Goal: Information Seeking & Learning: Compare options

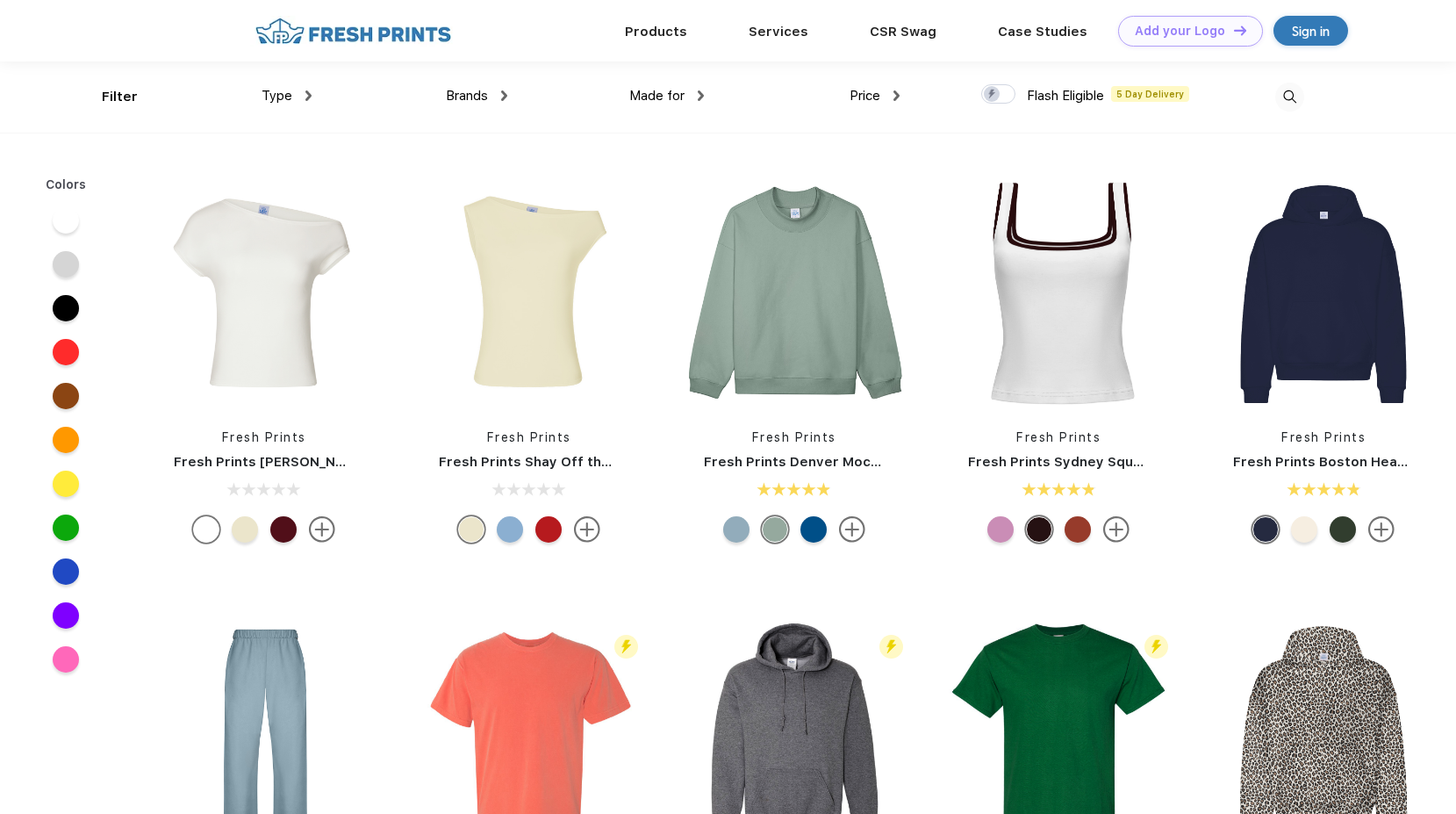
click at [1297, 97] on img at bounding box center [1290, 97] width 29 height 29
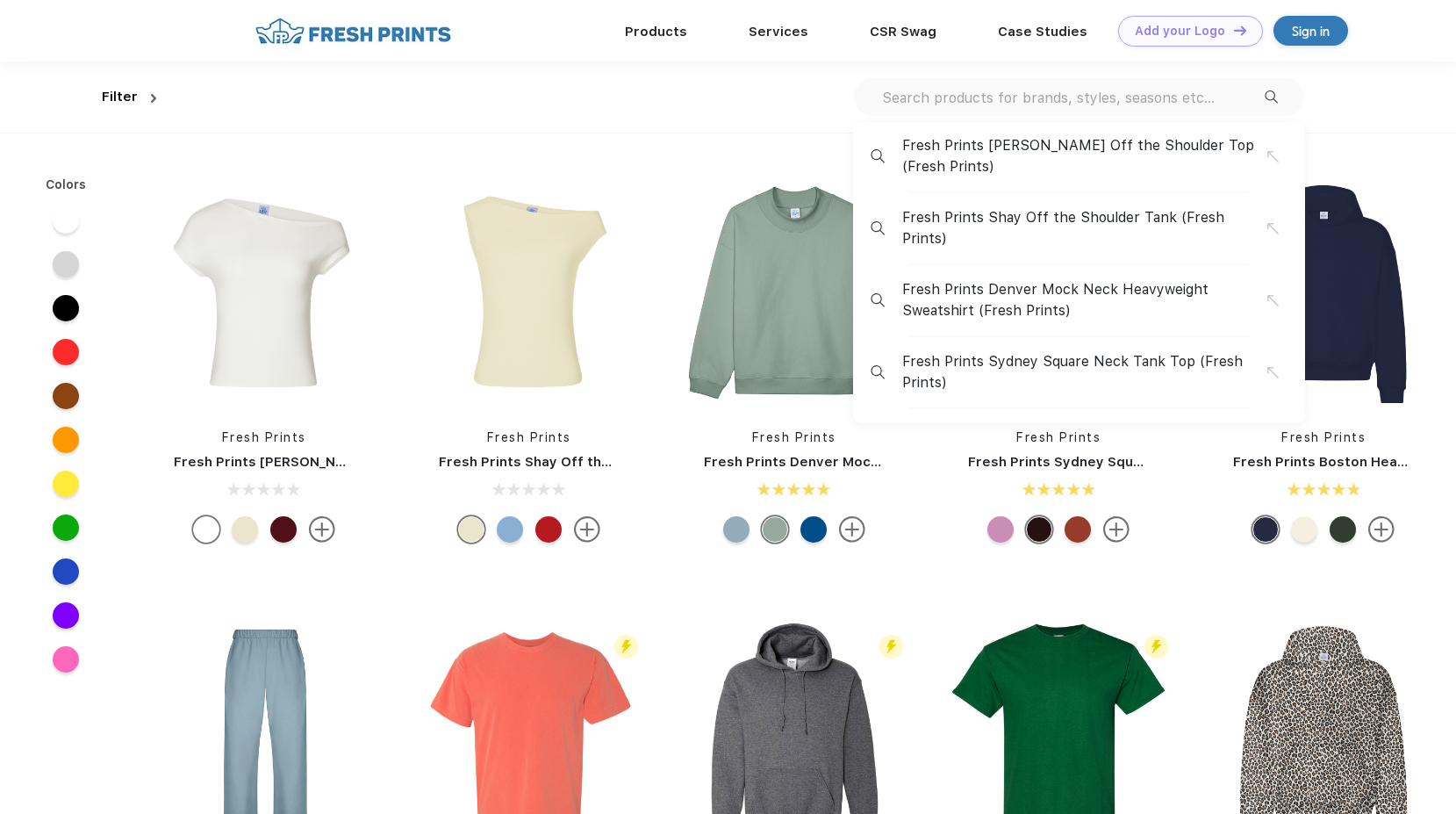
click at [964, 102] on input "text" at bounding box center [1072, 98] width 385 height 19
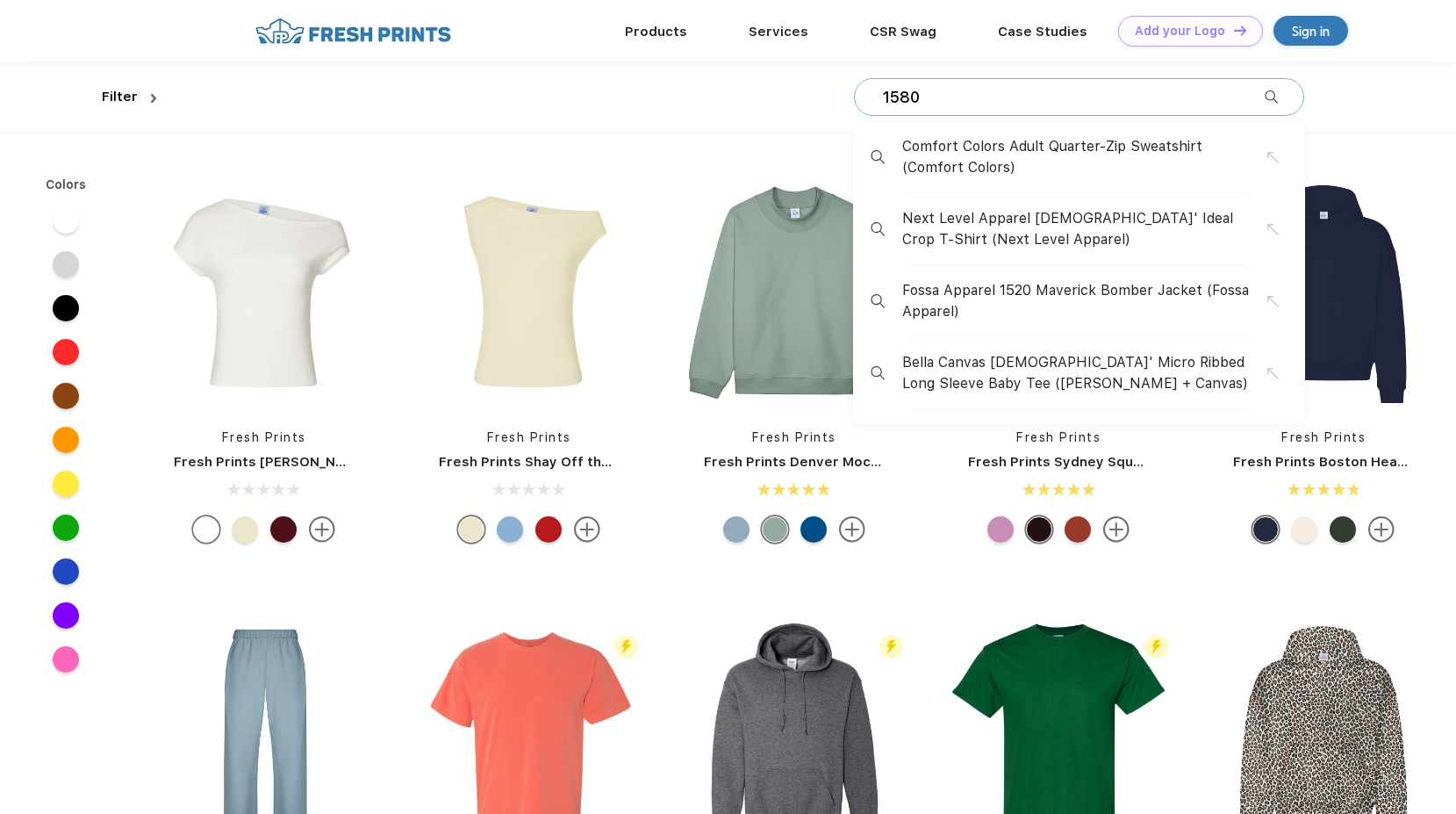
type input "1580"
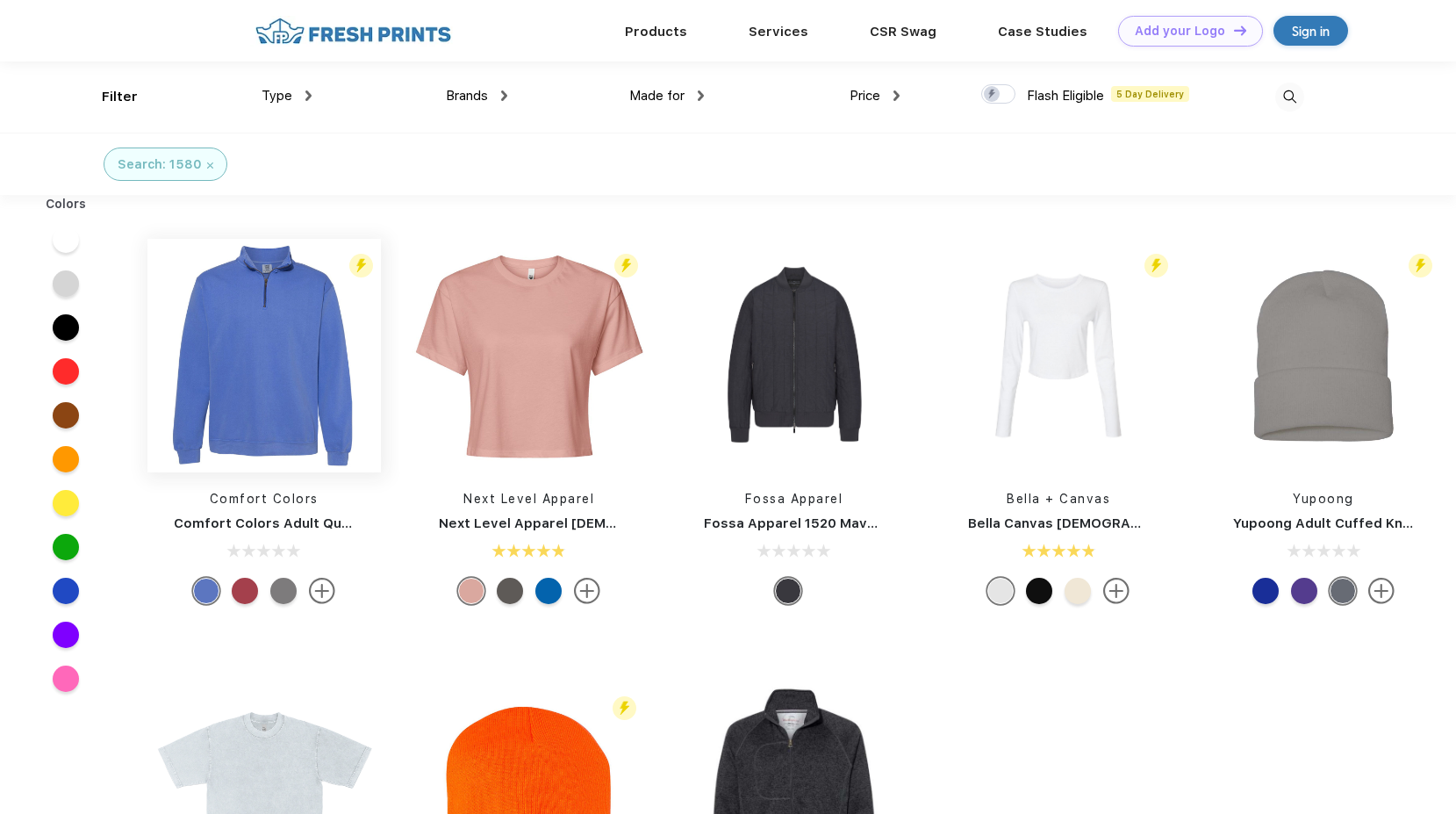
click at [302, 378] on img at bounding box center [264, 355] width 234 height 234
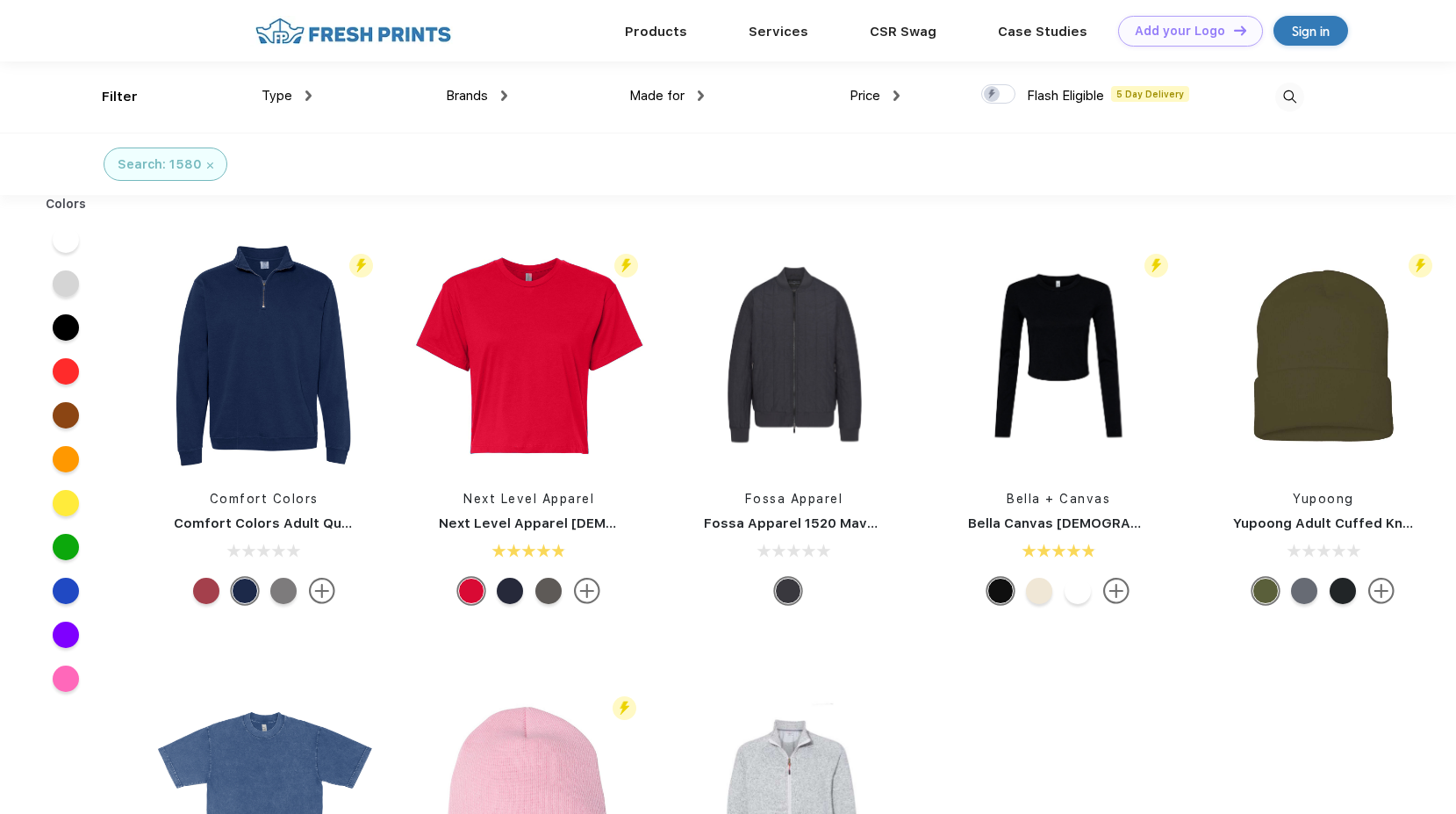
click at [1282, 96] on img at bounding box center [1290, 97] width 29 height 29
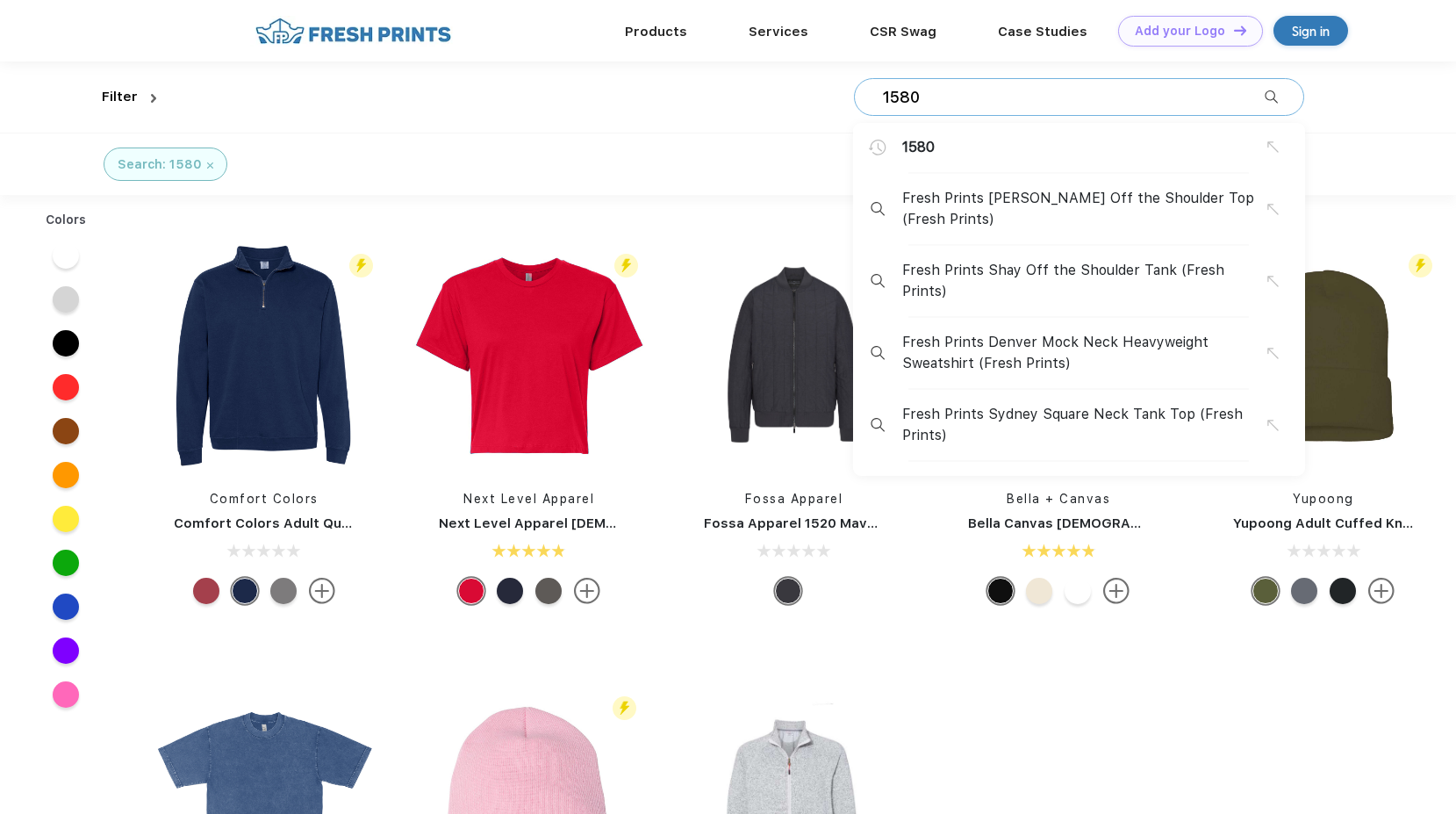
scroll to position [1, 0]
drag, startPoint x: 1003, startPoint y: 88, endPoint x: 563, endPoint y: 88, distance: 440.0
click at [563, 88] on div "1580 1580 Fresh Prints Chloe Off the Shoulder Top (Fresh Prints) Fresh Prints S…" at bounding box center [733, 95] width 1141 height 71
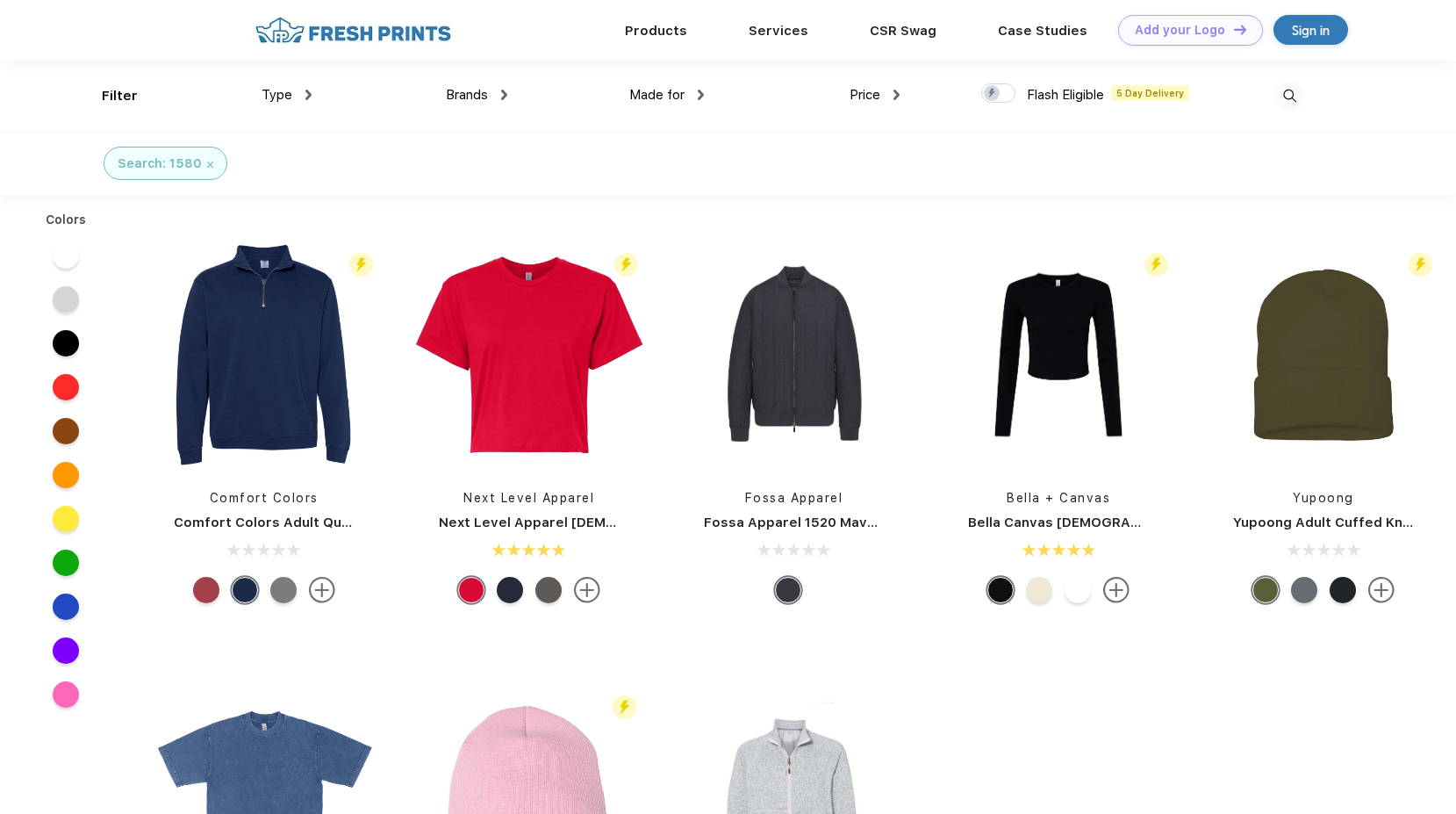
click at [1292, 94] on img at bounding box center [1290, 96] width 29 height 29
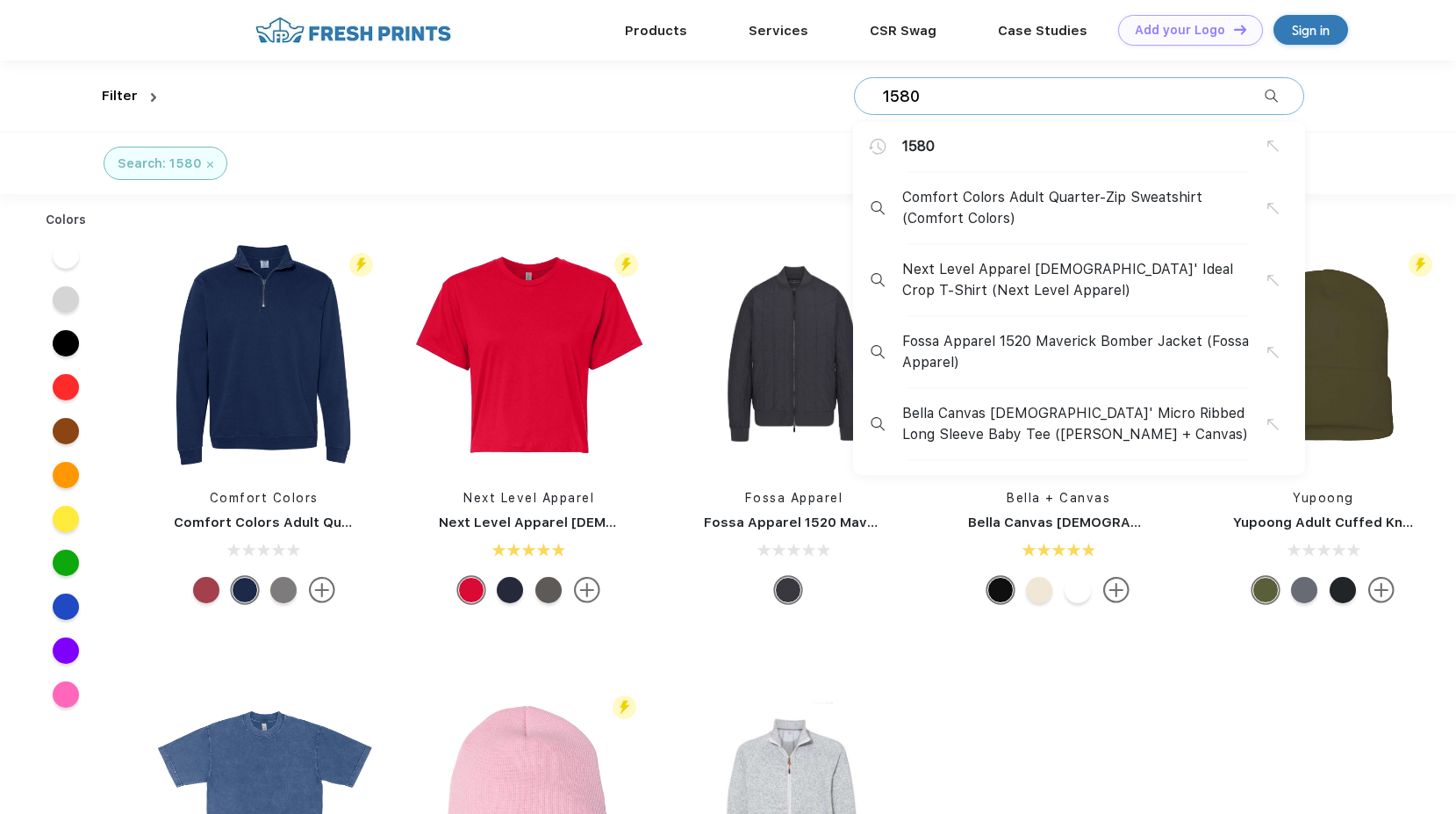
click at [911, 76] on div "1580 1580 Comfort Colors Adult Quarter-Zip Sweatshirt (Comfort Colors) Next Lev…" at bounding box center [733, 95] width 1141 height 71
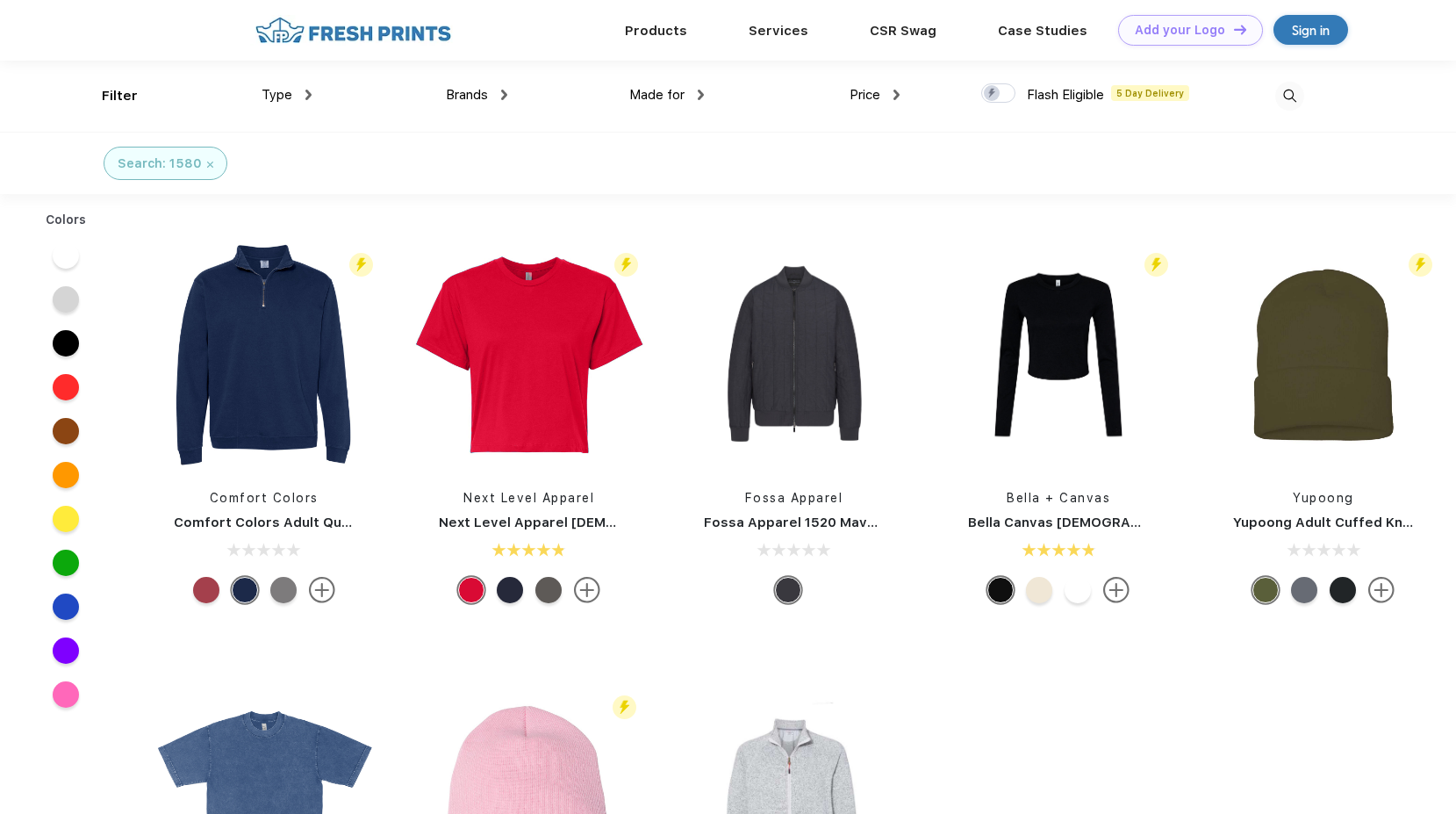
click at [1284, 95] on img at bounding box center [1290, 96] width 29 height 29
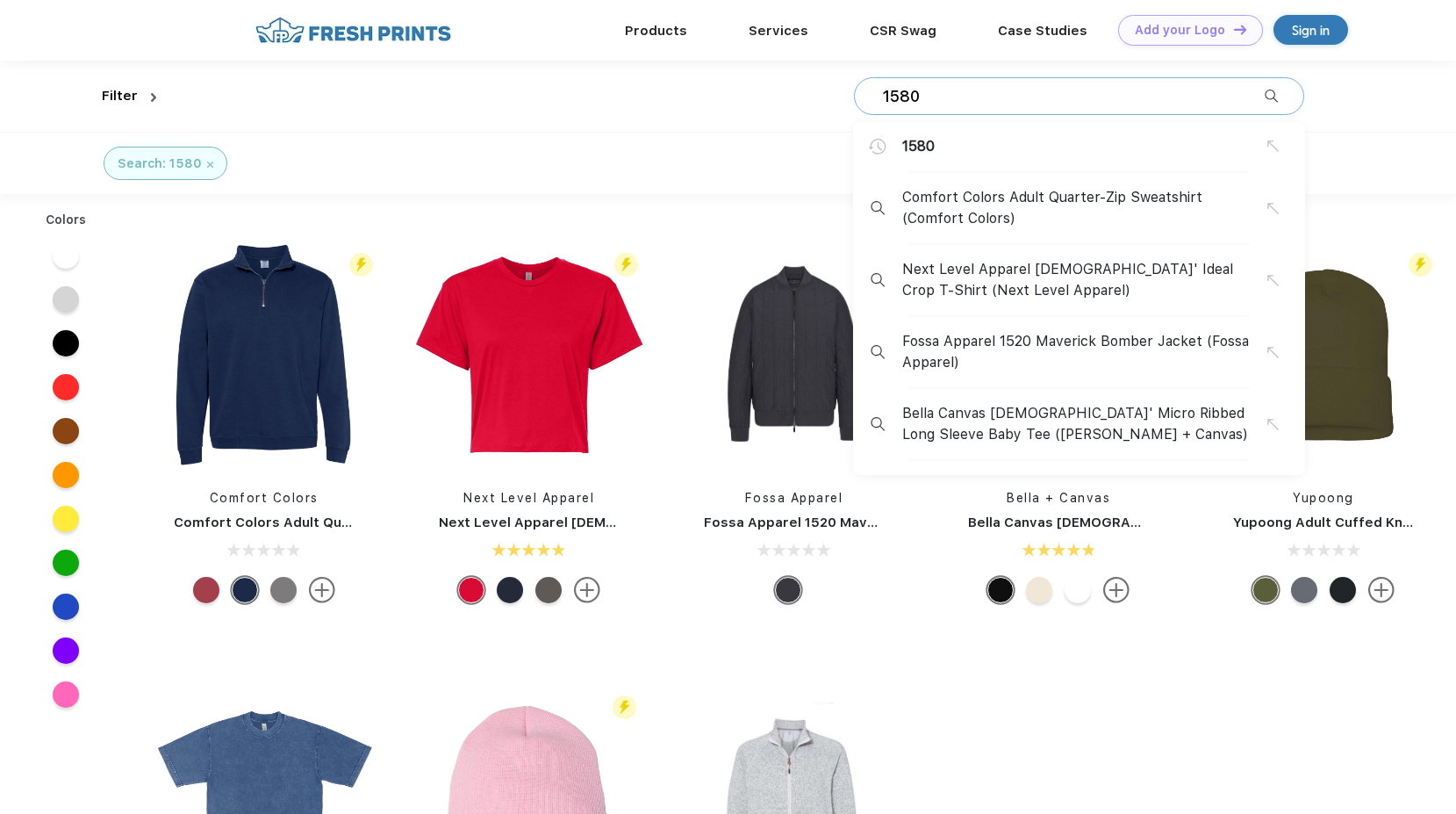
drag, startPoint x: 1019, startPoint y: 103, endPoint x: 811, endPoint y: 93, distance: 208.2
click at [811, 93] on div "1580 1580 Comfort Colors Adult Quarter-Zip Sweatshirt (Comfort Colors) Next Lev…" at bounding box center [733, 95] width 1141 height 71
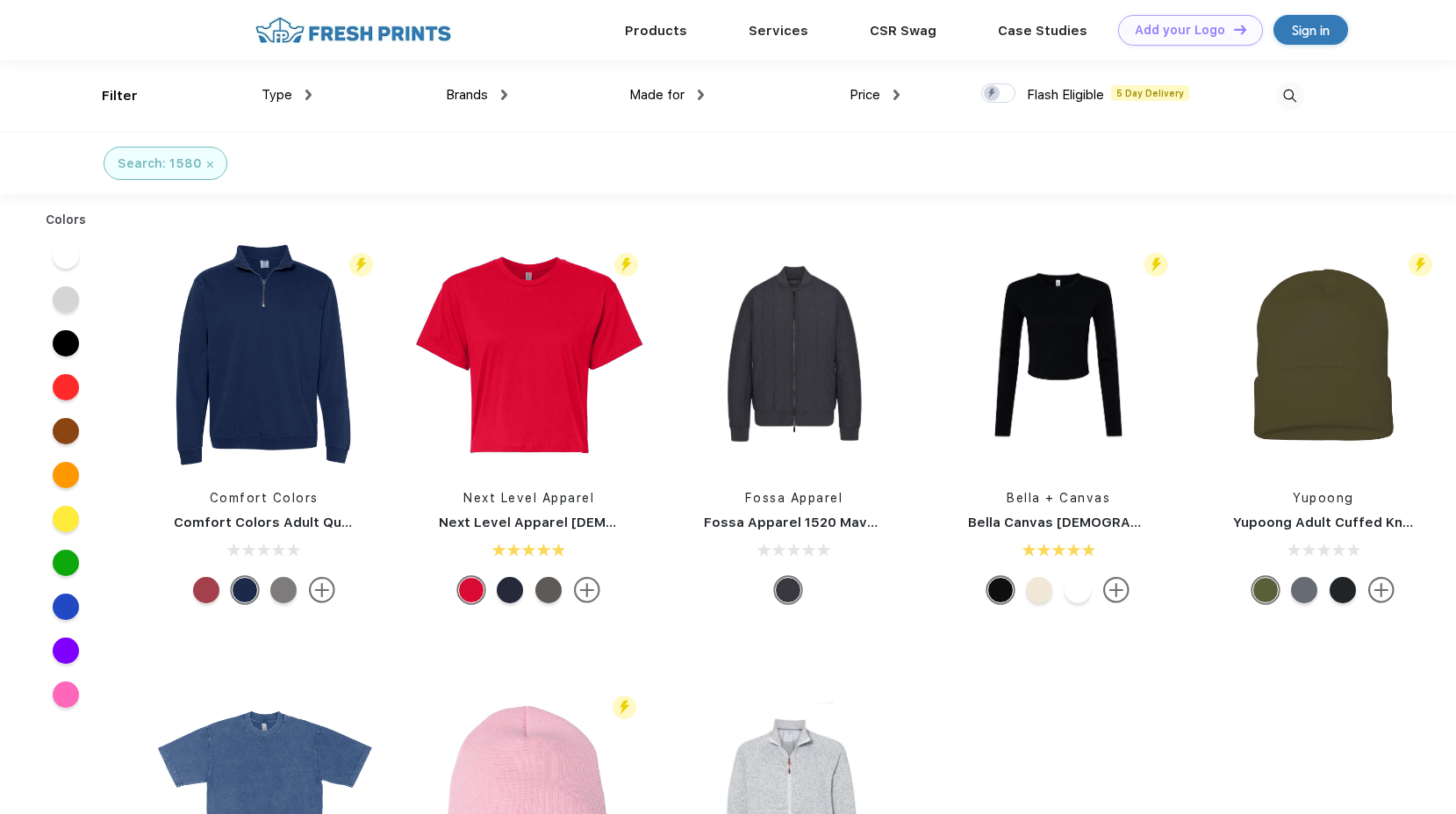
click at [1281, 96] on img at bounding box center [1290, 96] width 29 height 29
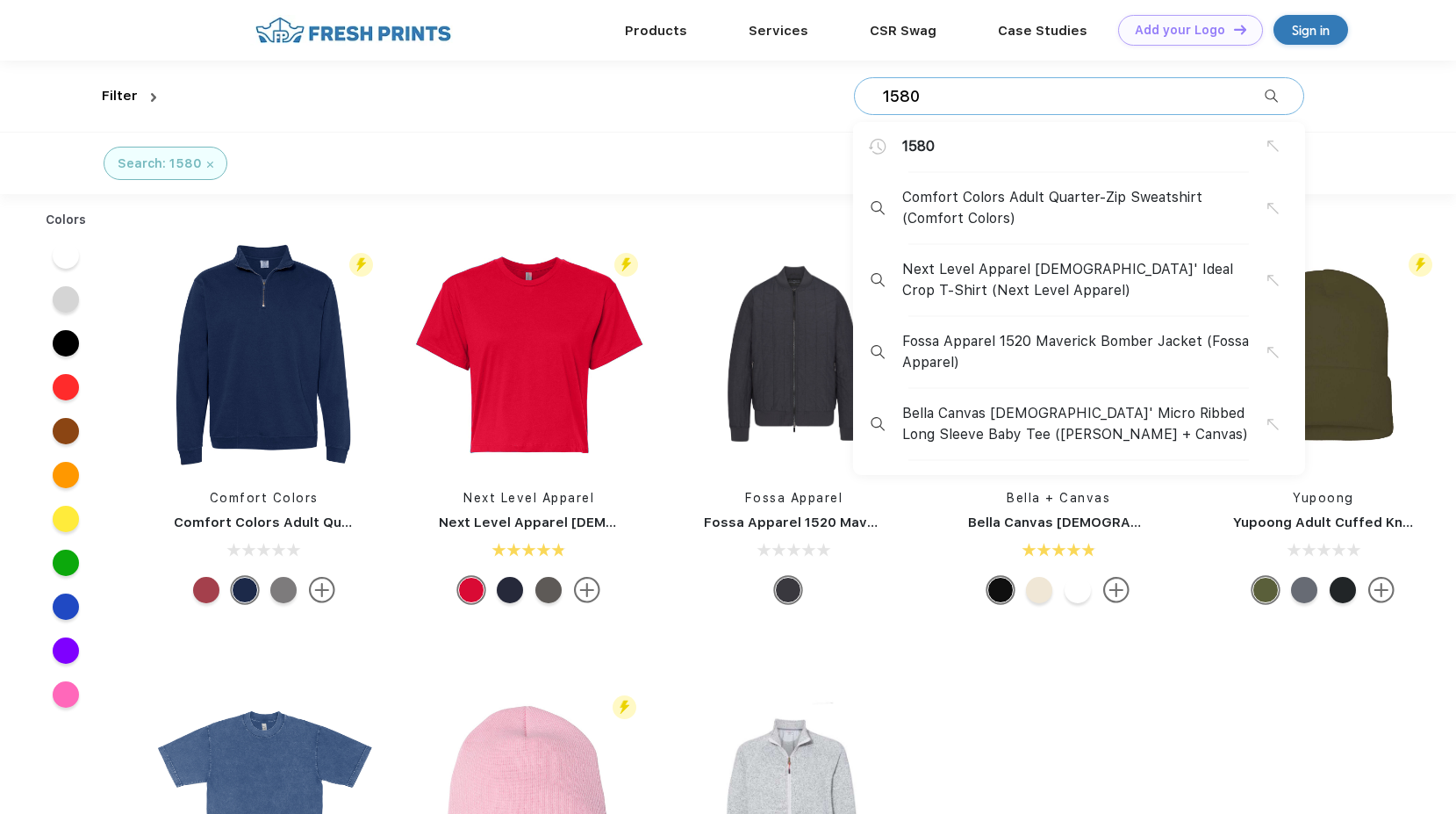
click at [1094, 98] on input "1580" at bounding box center [1072, 97] width 385 height 19
drag, startPoint x: 1090, startPoint y: 98, endPoint x: 707, endPoint y: 42, distance: 387.1
click at [709, 74] on div "1580 1580 Comfort Colors Adult Quarter-Zip Sweatshirt (Comfort Colors) Next Lev…" at bounding box center [733, 95] width 1141 height 71
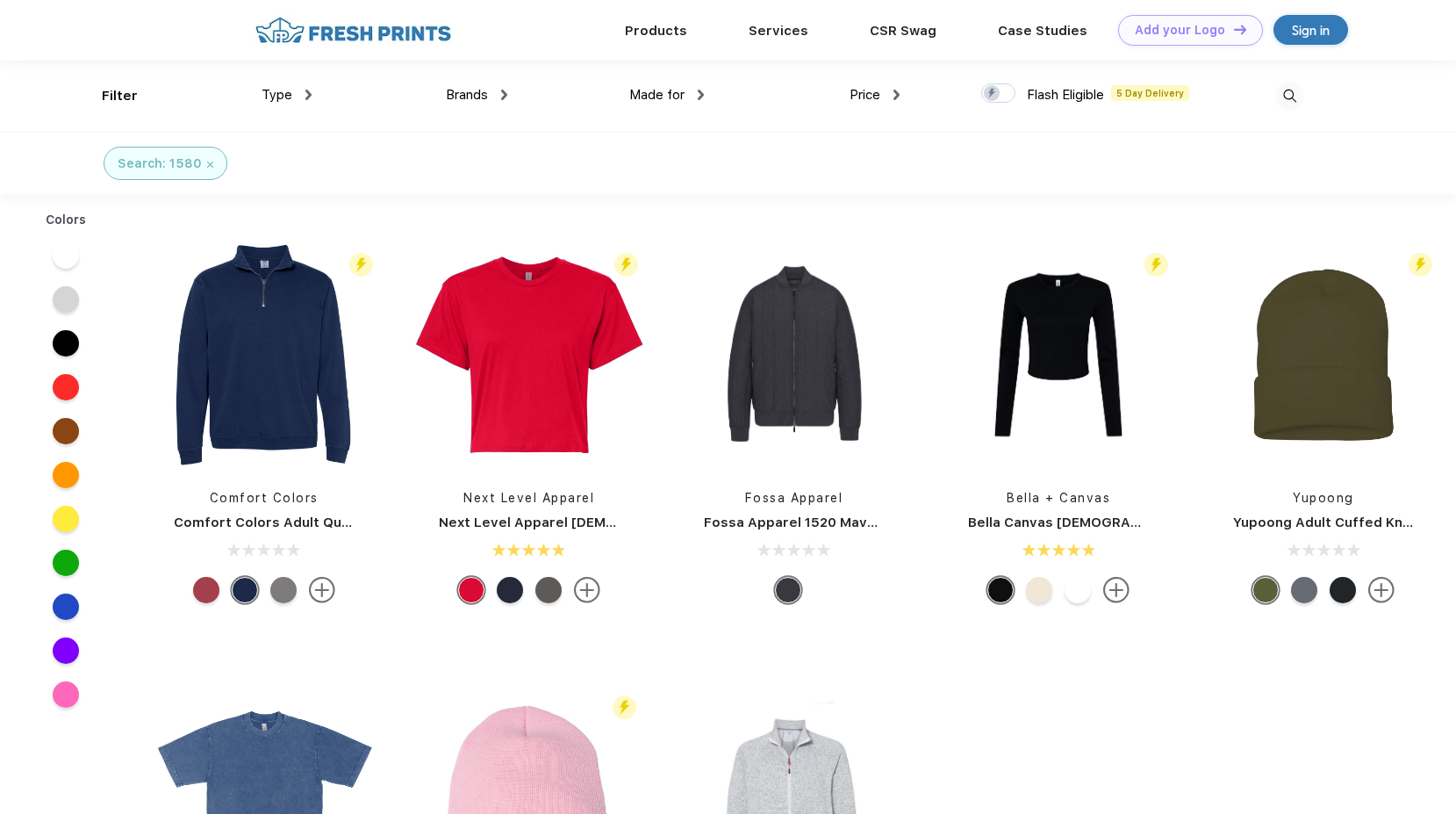
click at [1281, 93] on img at bounding box center [1290, 96] width 29 height 29
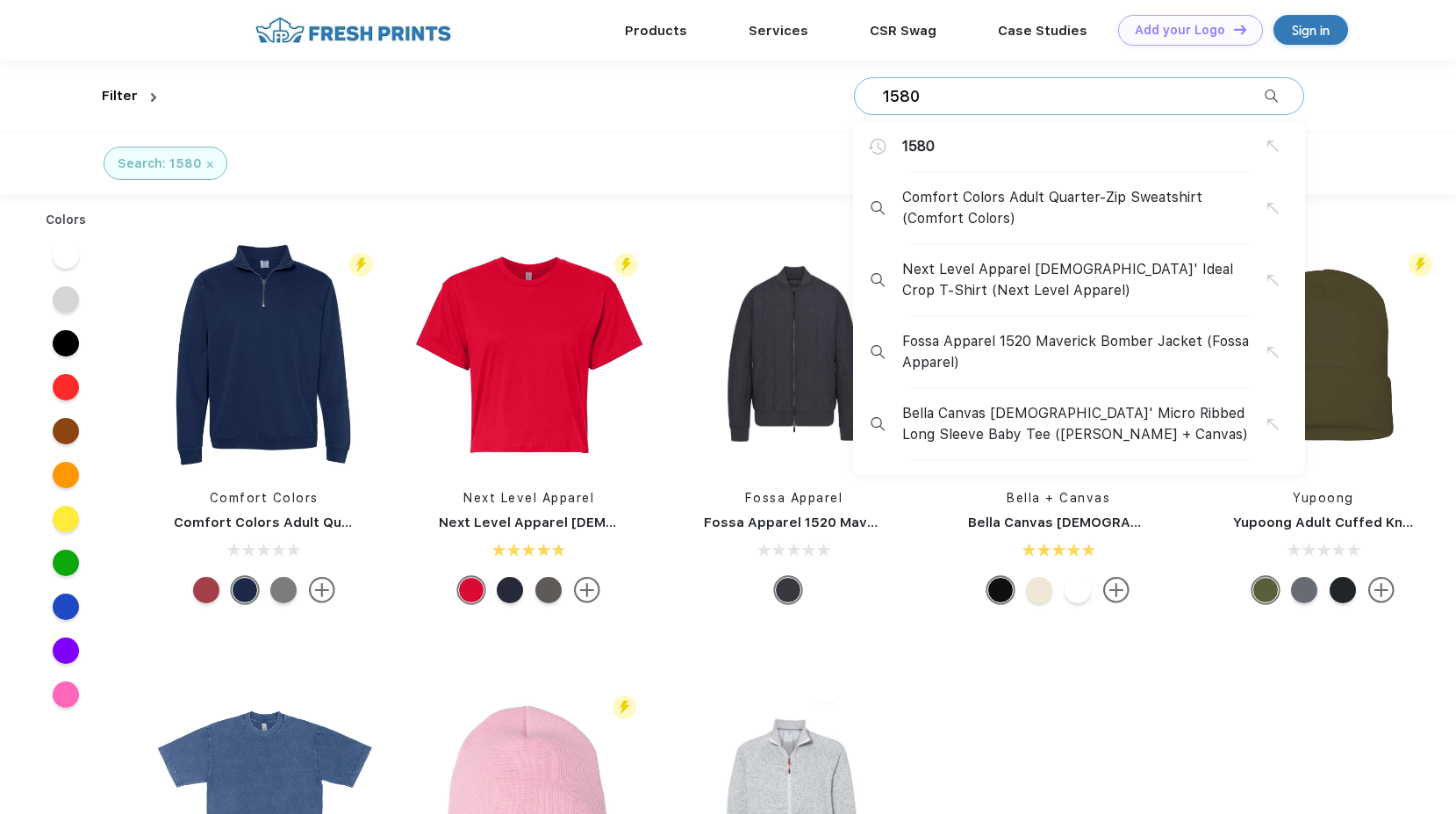
click at [1209, 89] on input "1580" at bounding box center [1072, 97] width 385 height 19
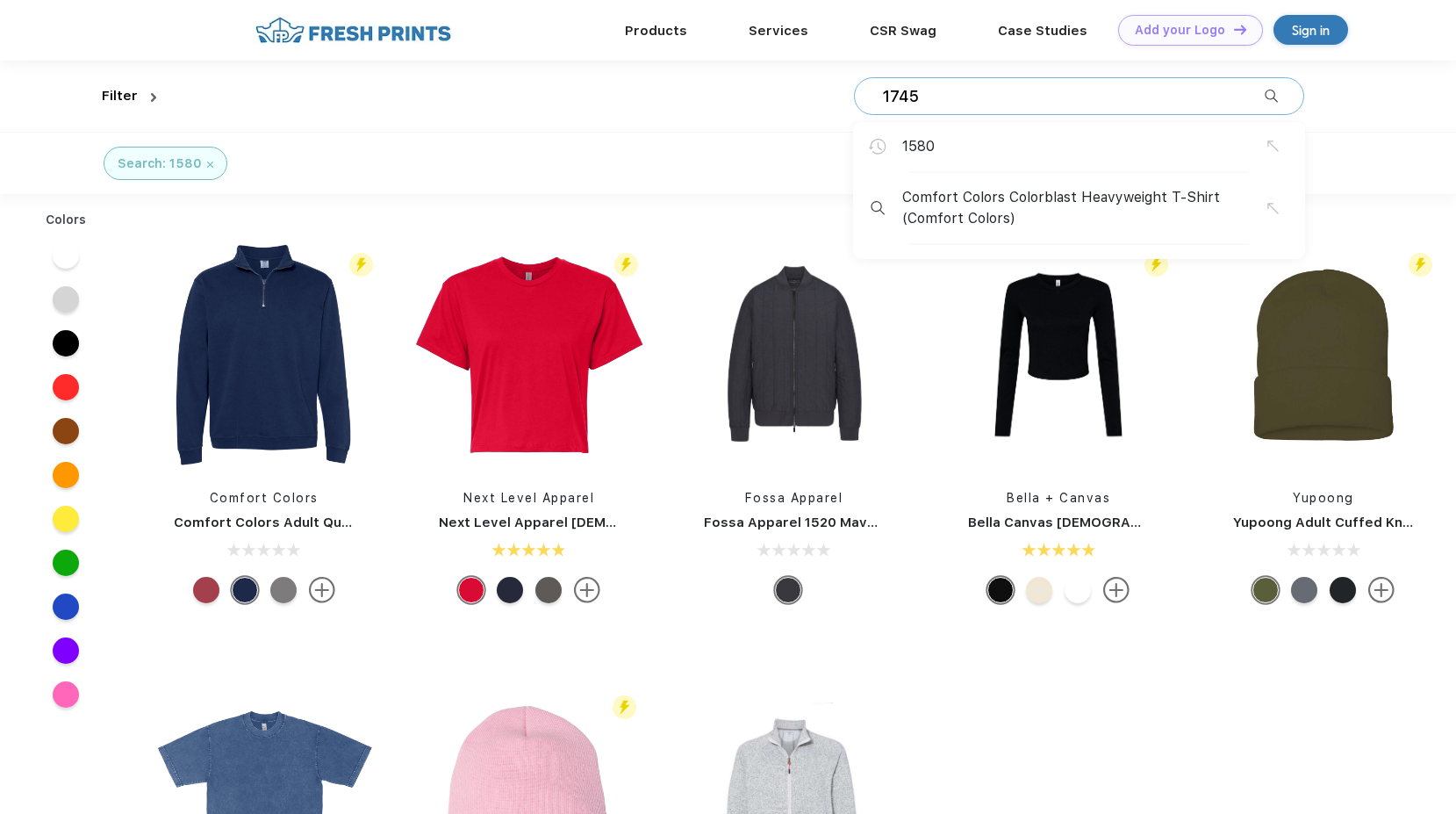
type input "1745"
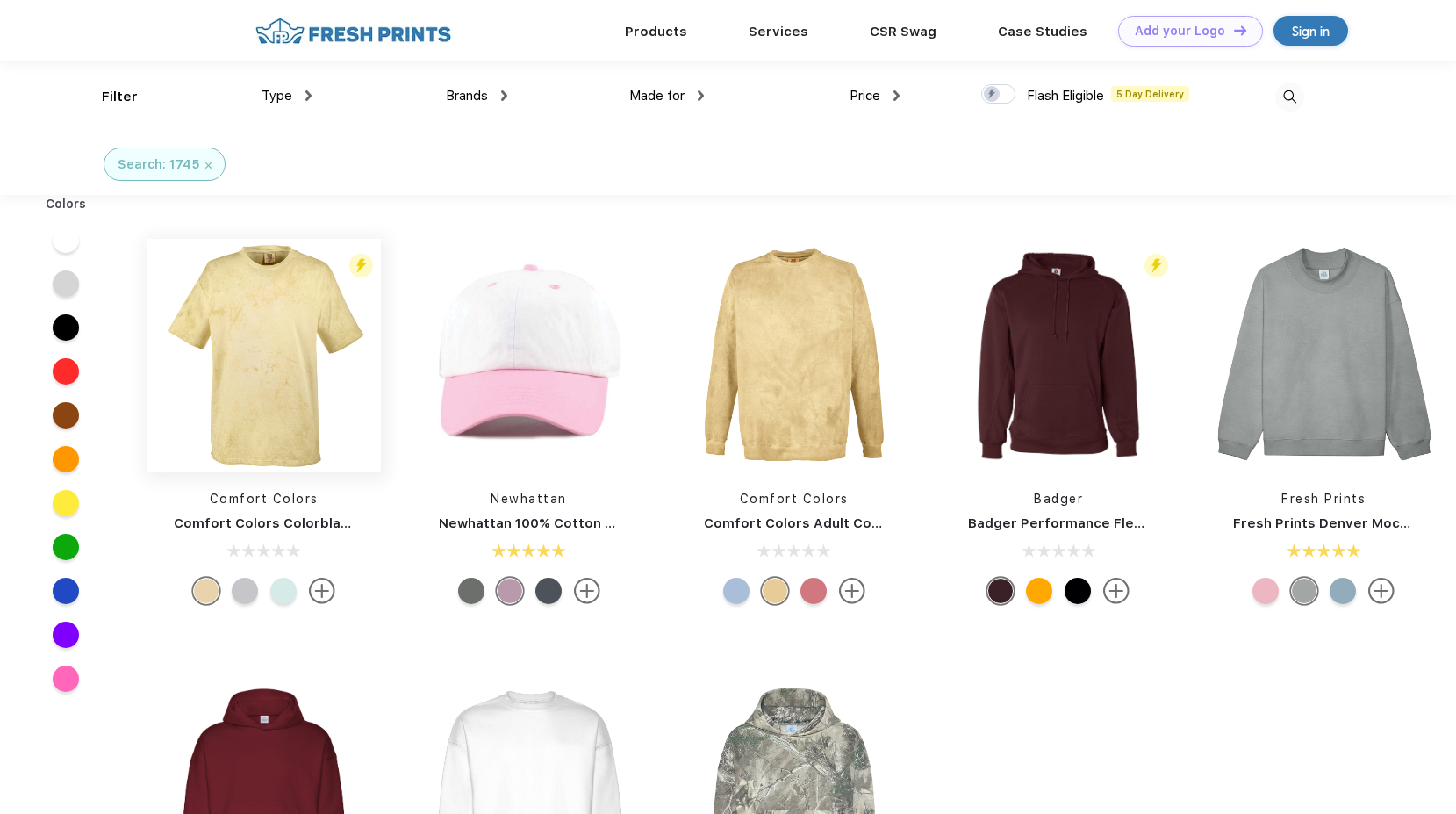
click at [321, 378] on img at bounding box center [264, 355] width 234 height 234
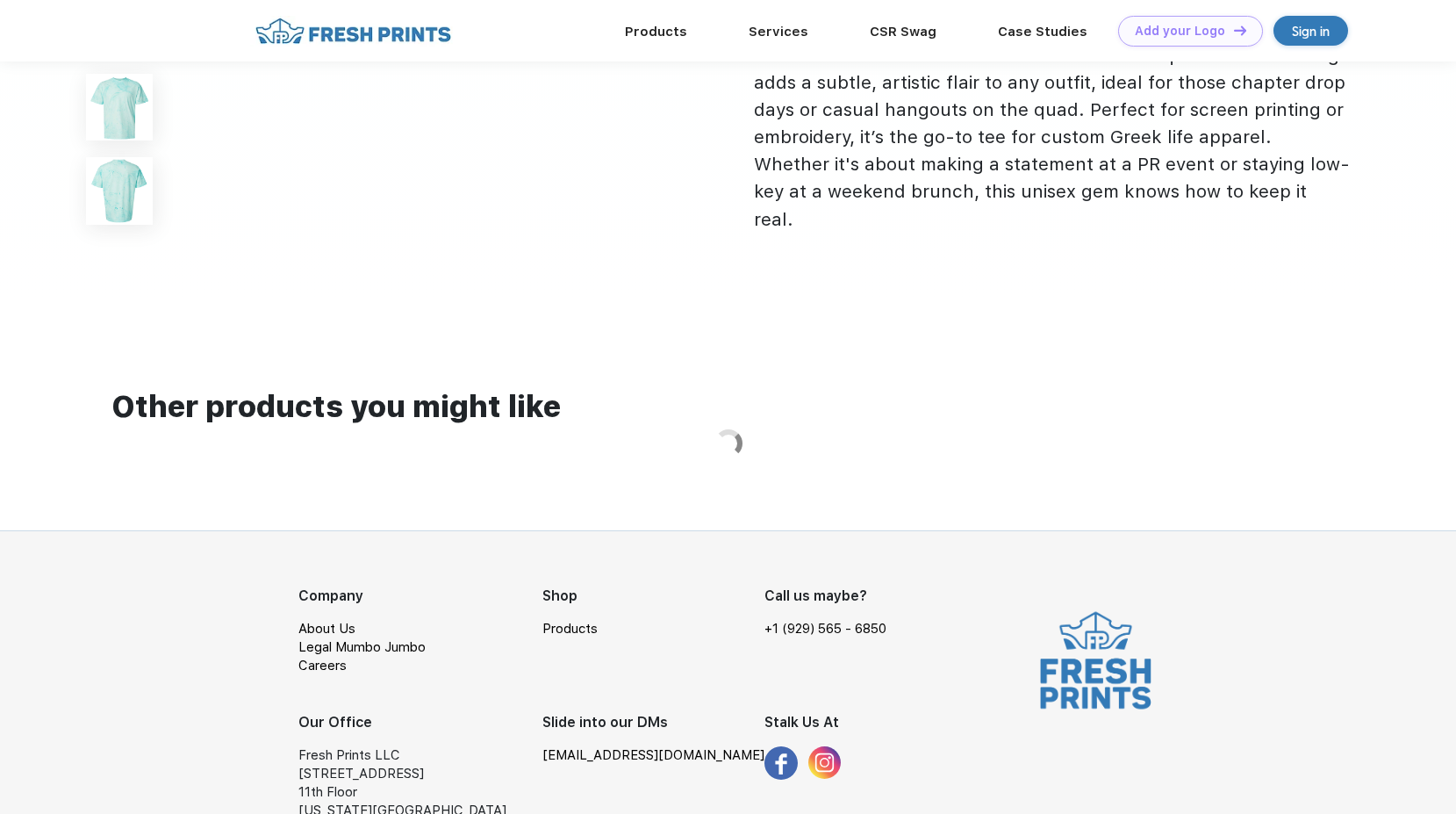
scroll to position [1244, 0]
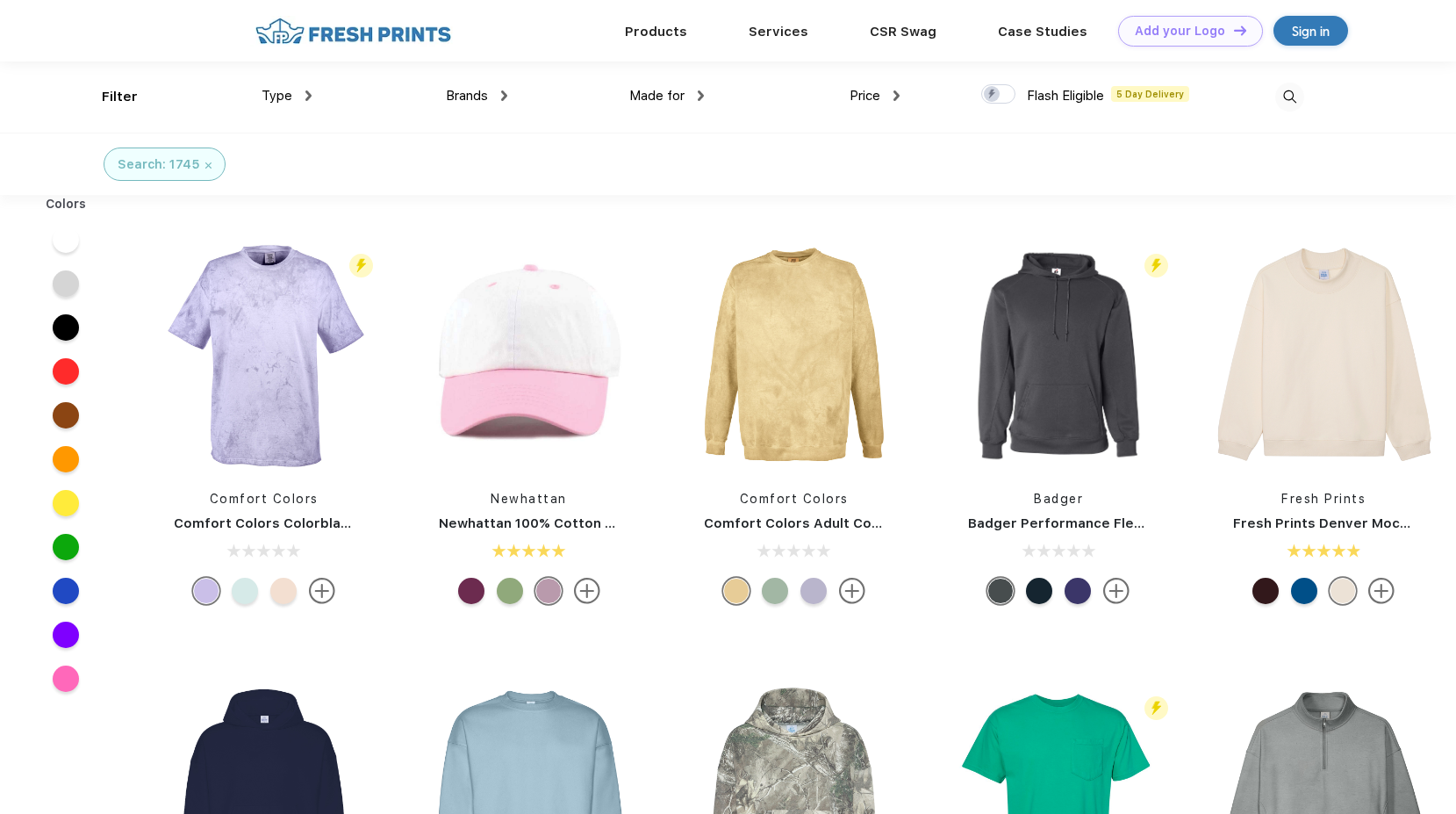
click at [206, 166] on img at bounding box center [208, 166] width 6 height 6
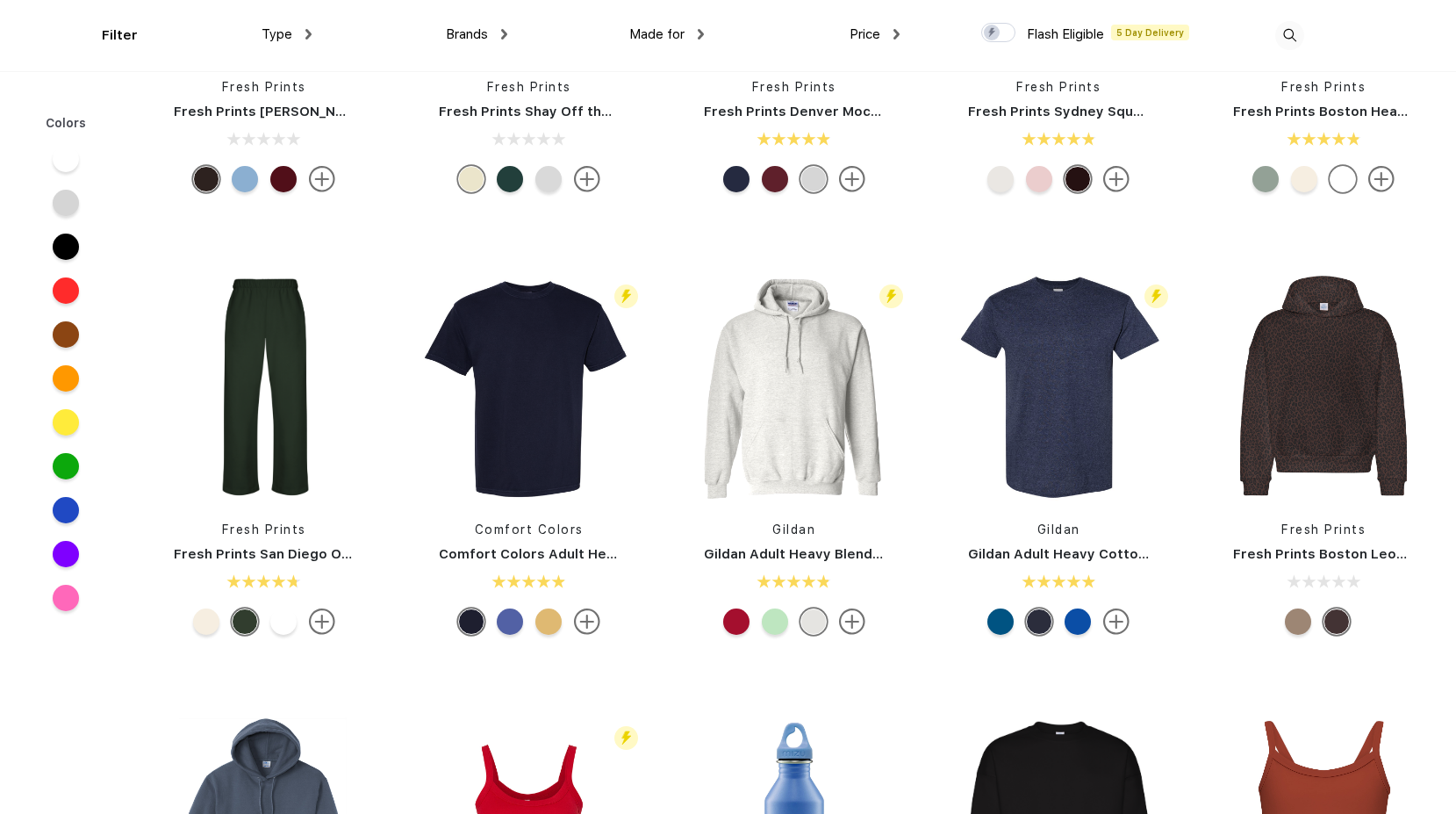
scroll to position [351, 0]
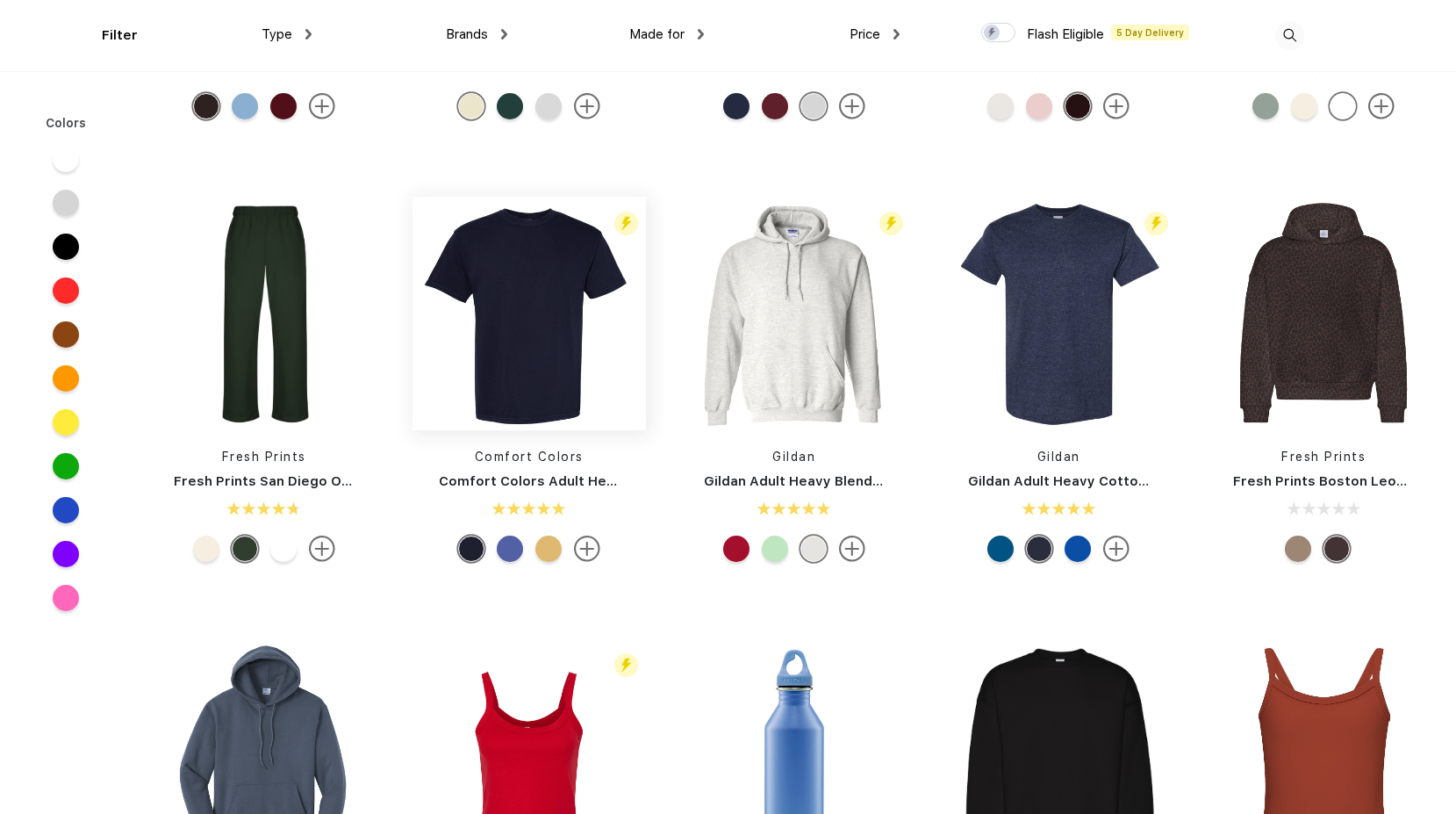
click at [535, 359] on img at bounding box center [529, 313] width 234 height 234
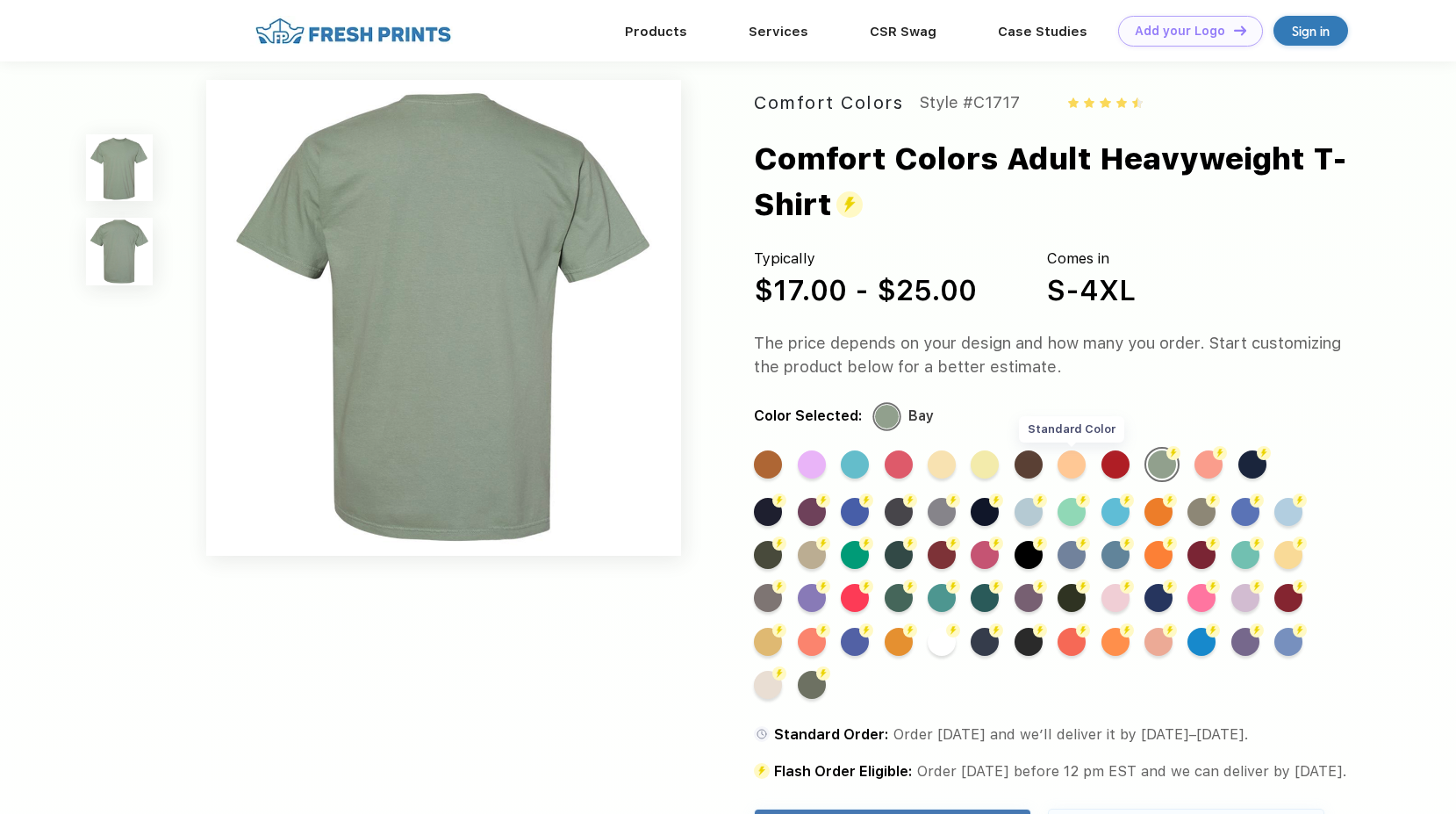
scroll to position [965, 0]
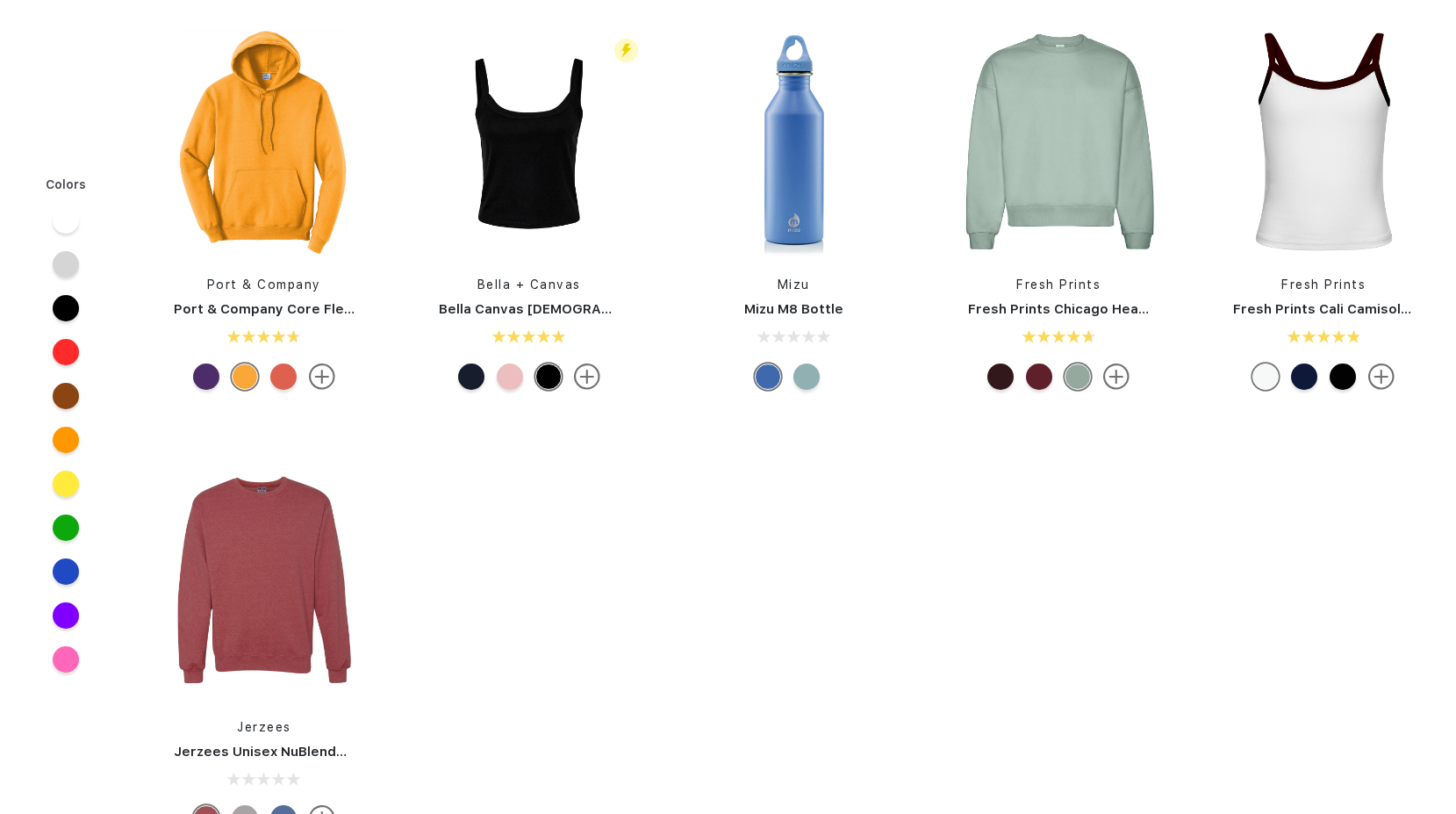
scroll to position [351, 0]
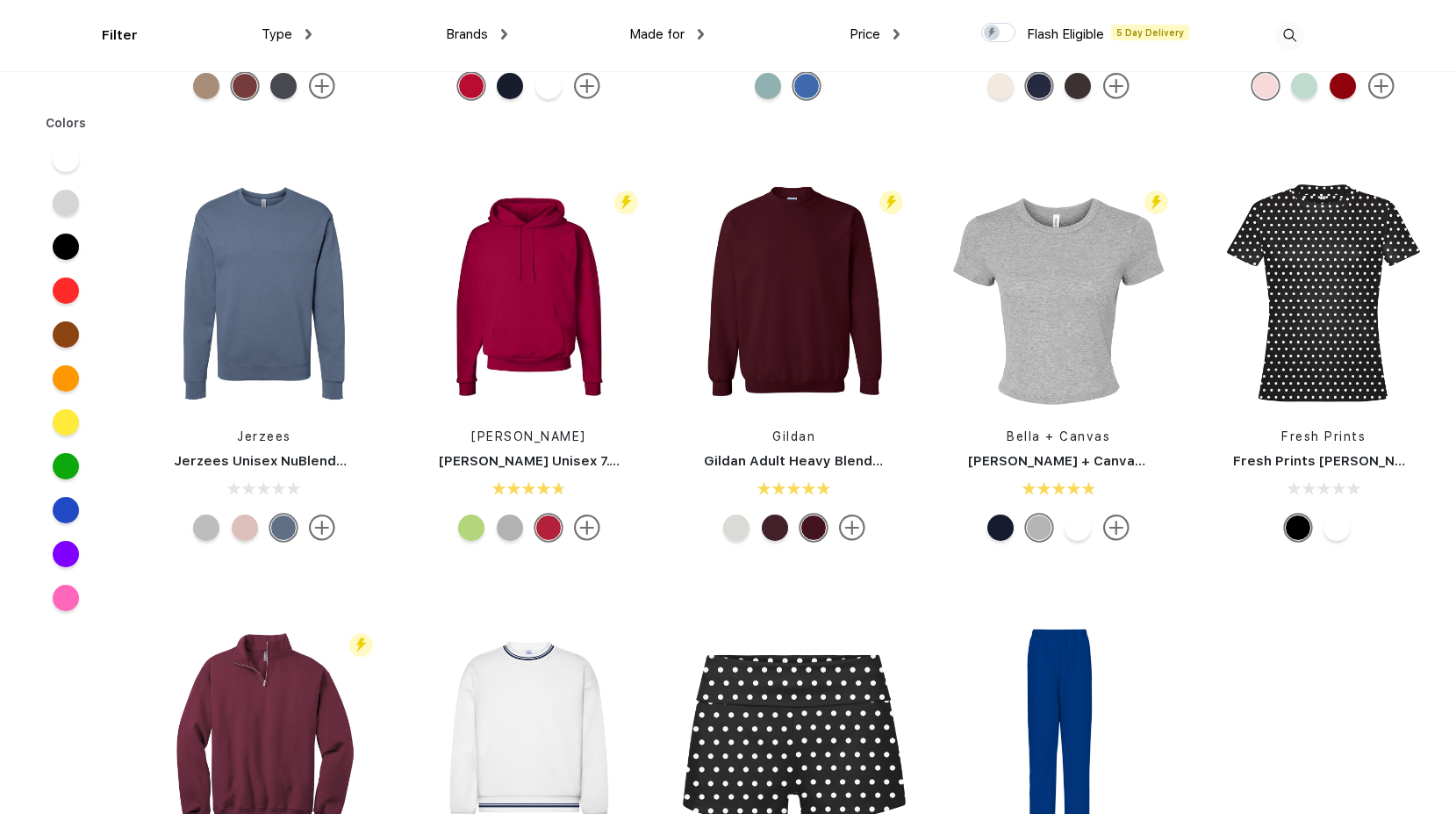
scroll to position [1316, 0]
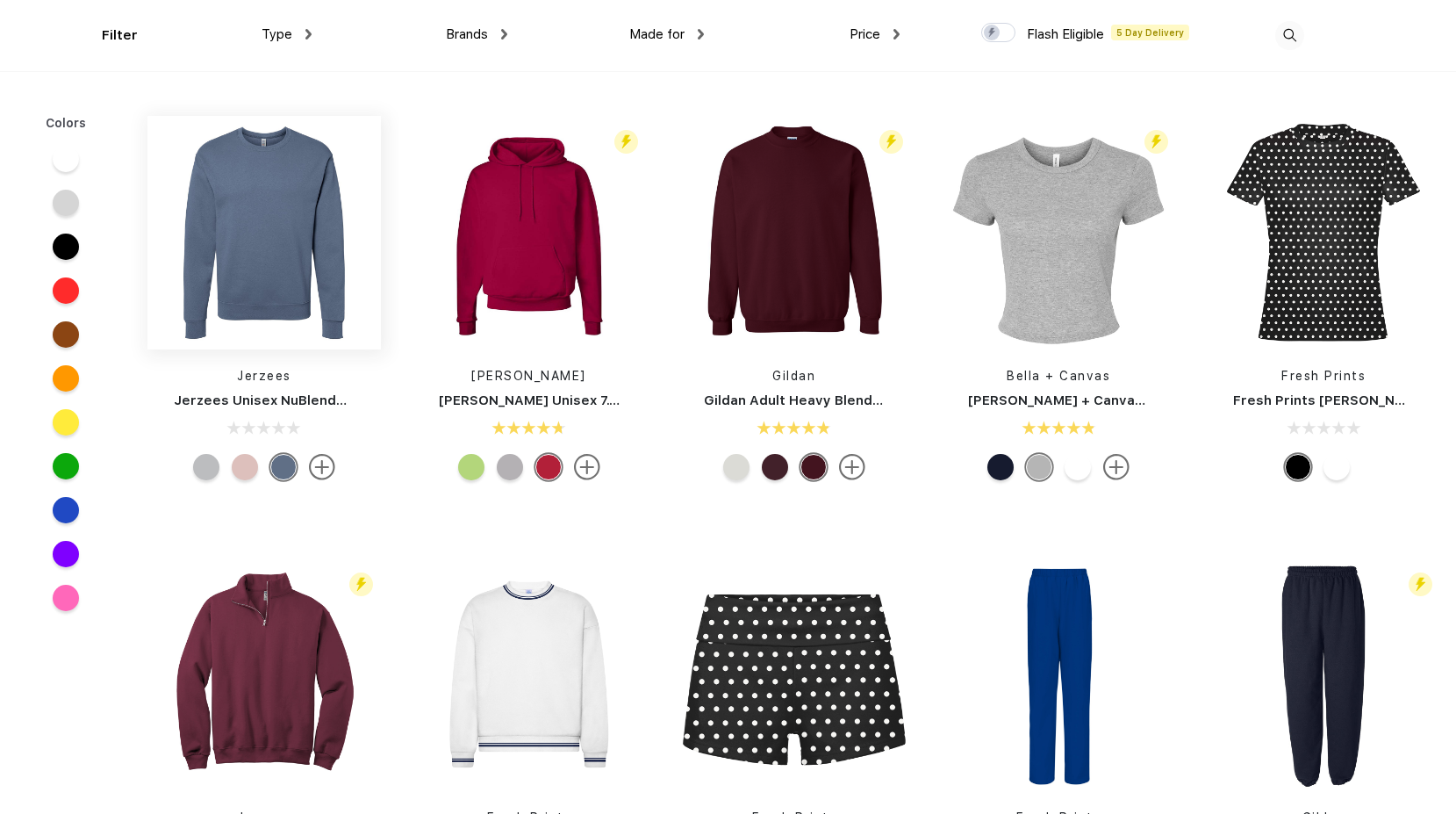
click at [245, 240] on img at bounding box center [264, 233] width 234 height 234
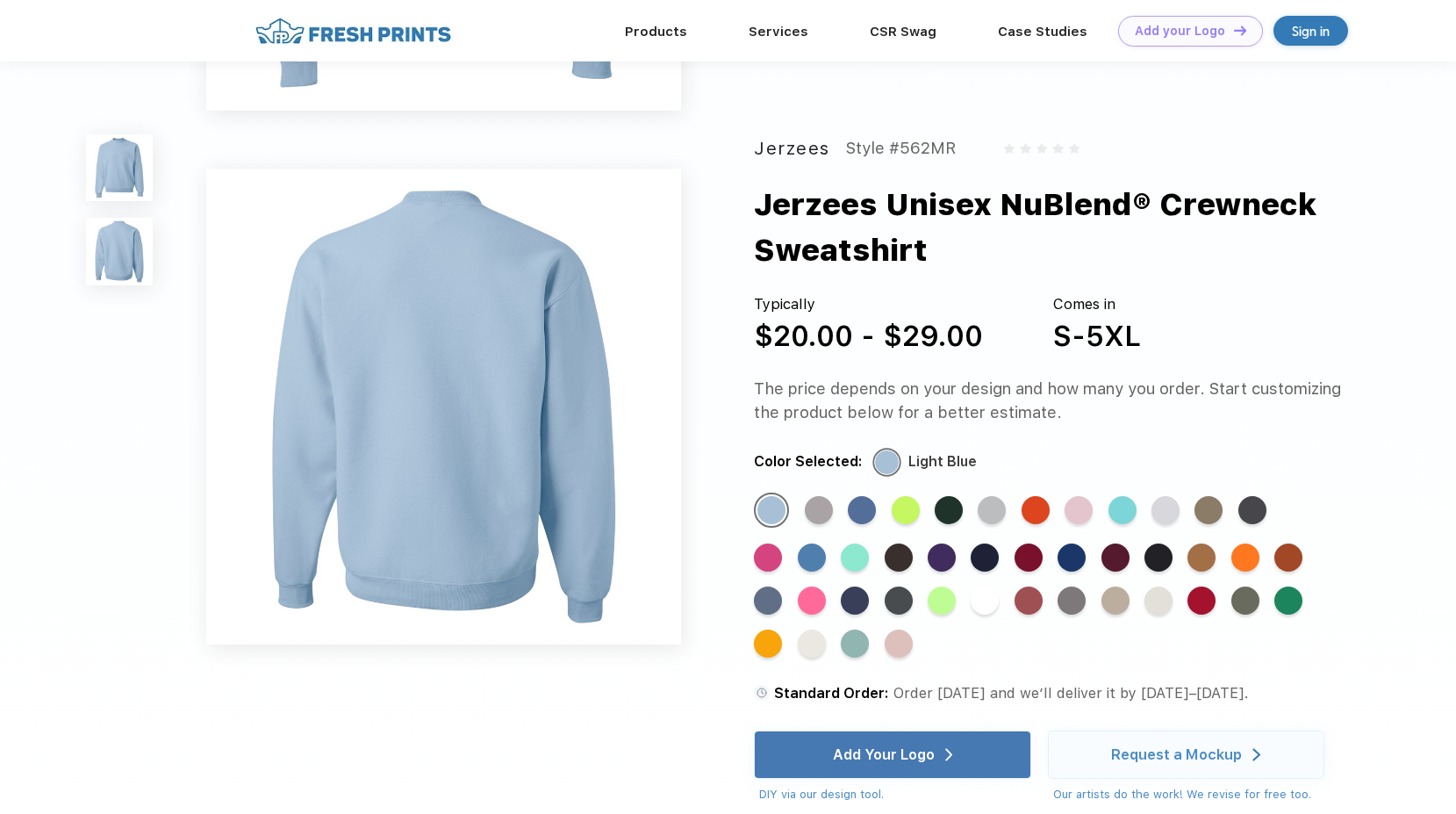
scroll to position [439, 0]
click at [869, 557] on div "Standard Color" at bounding box center [855, 557] width 28 height 28
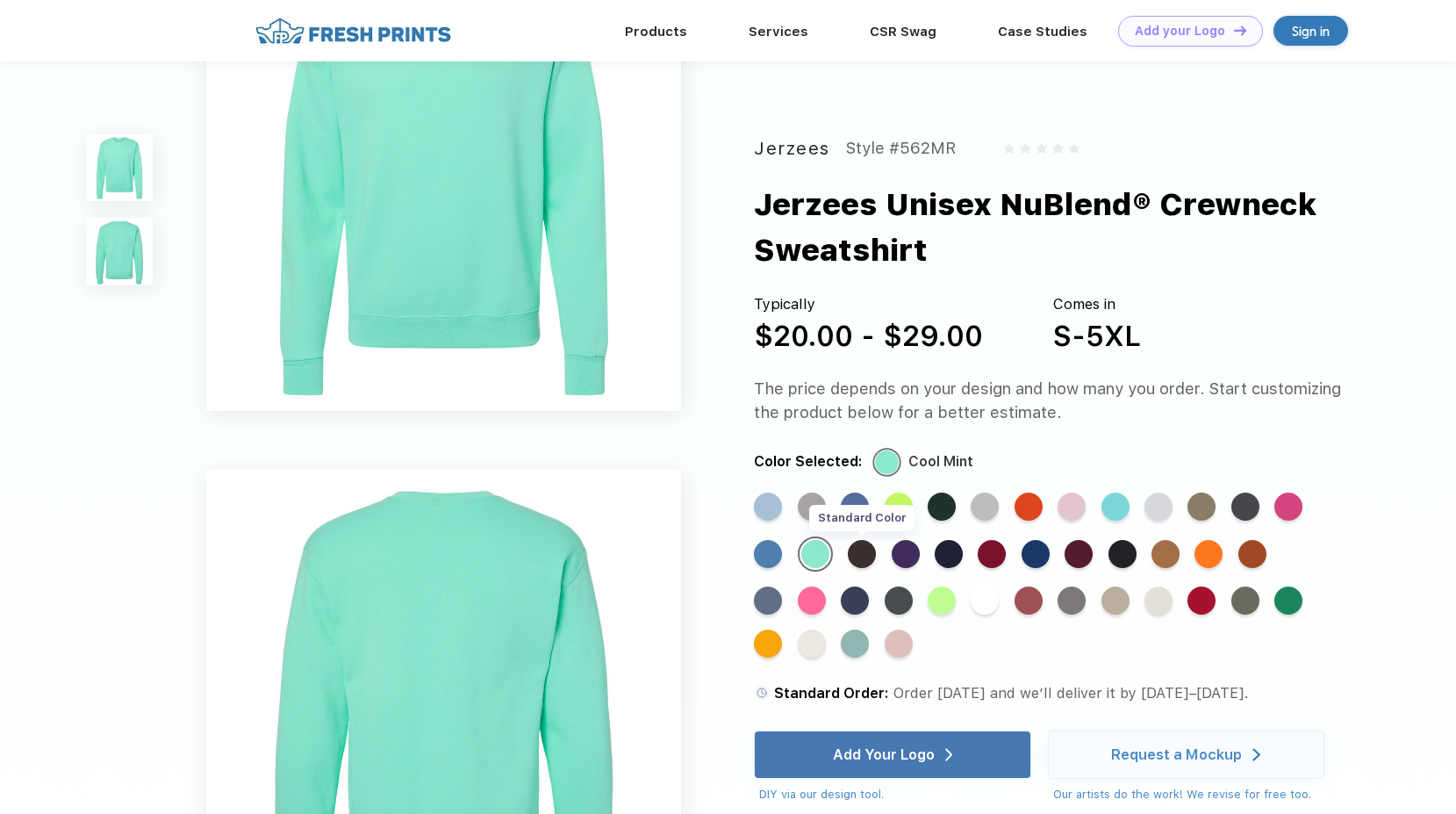
scroll to position [0, 0]
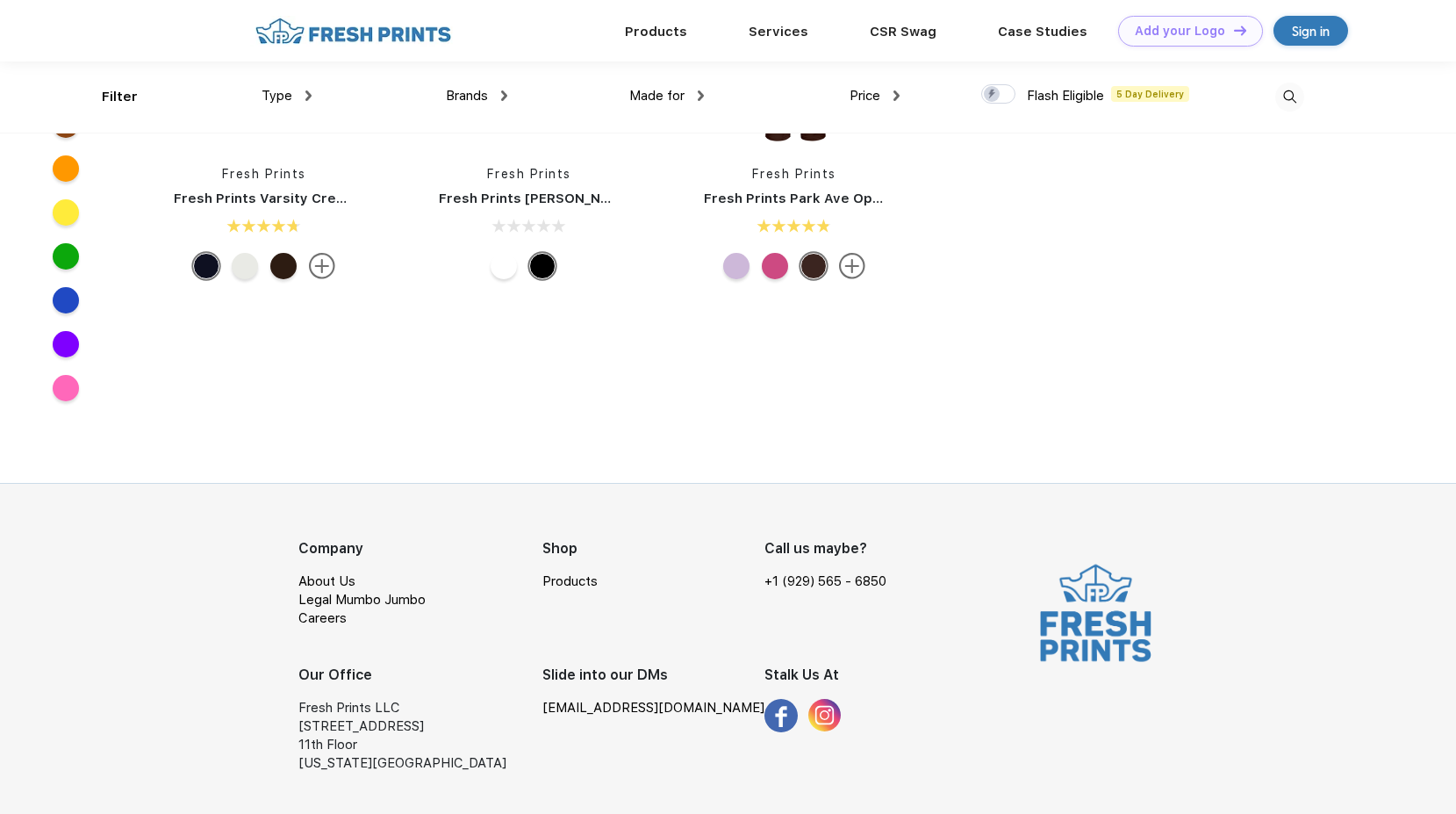
scroll to position [573, 0]
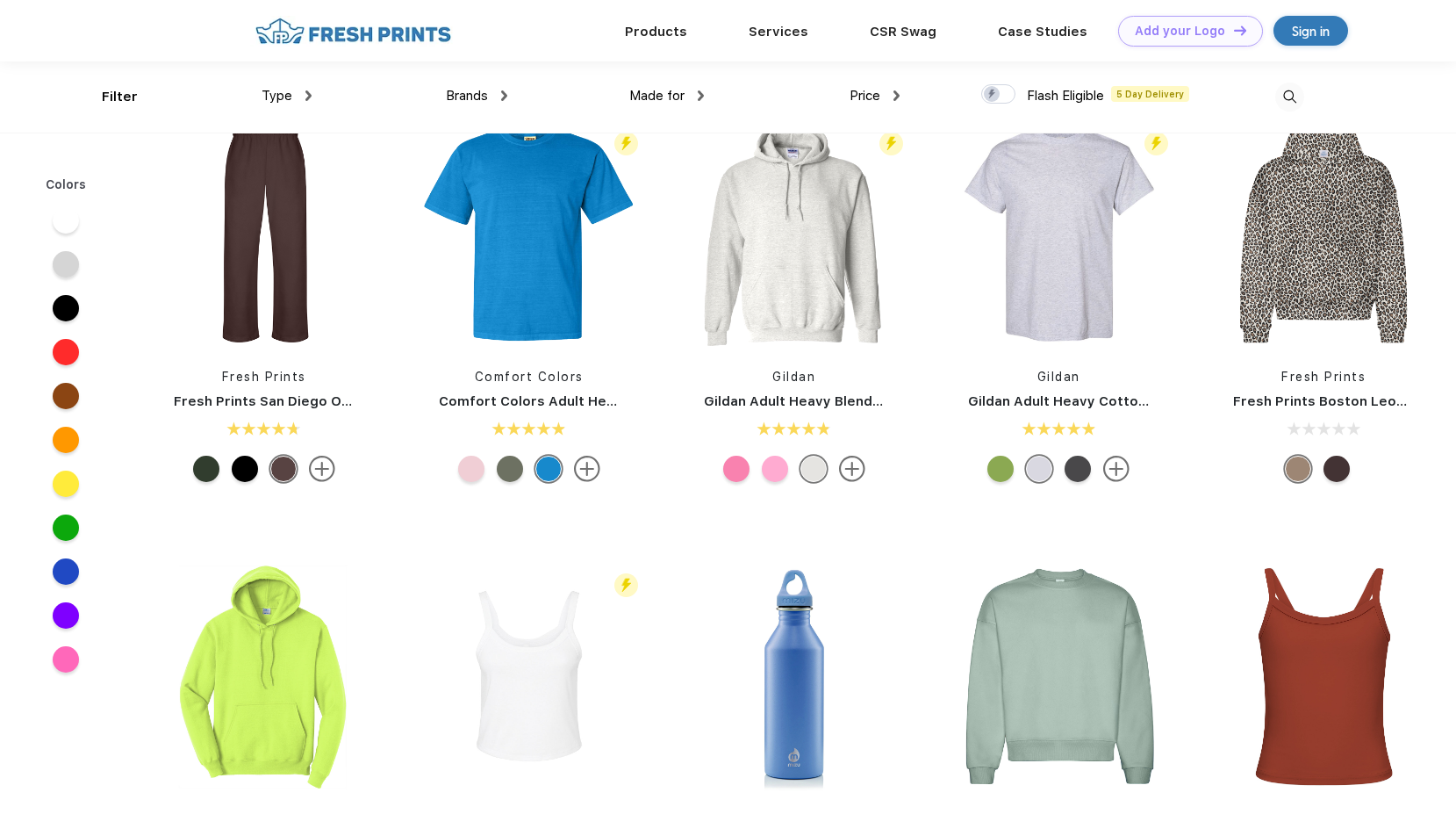
scroll to position [352, 0]
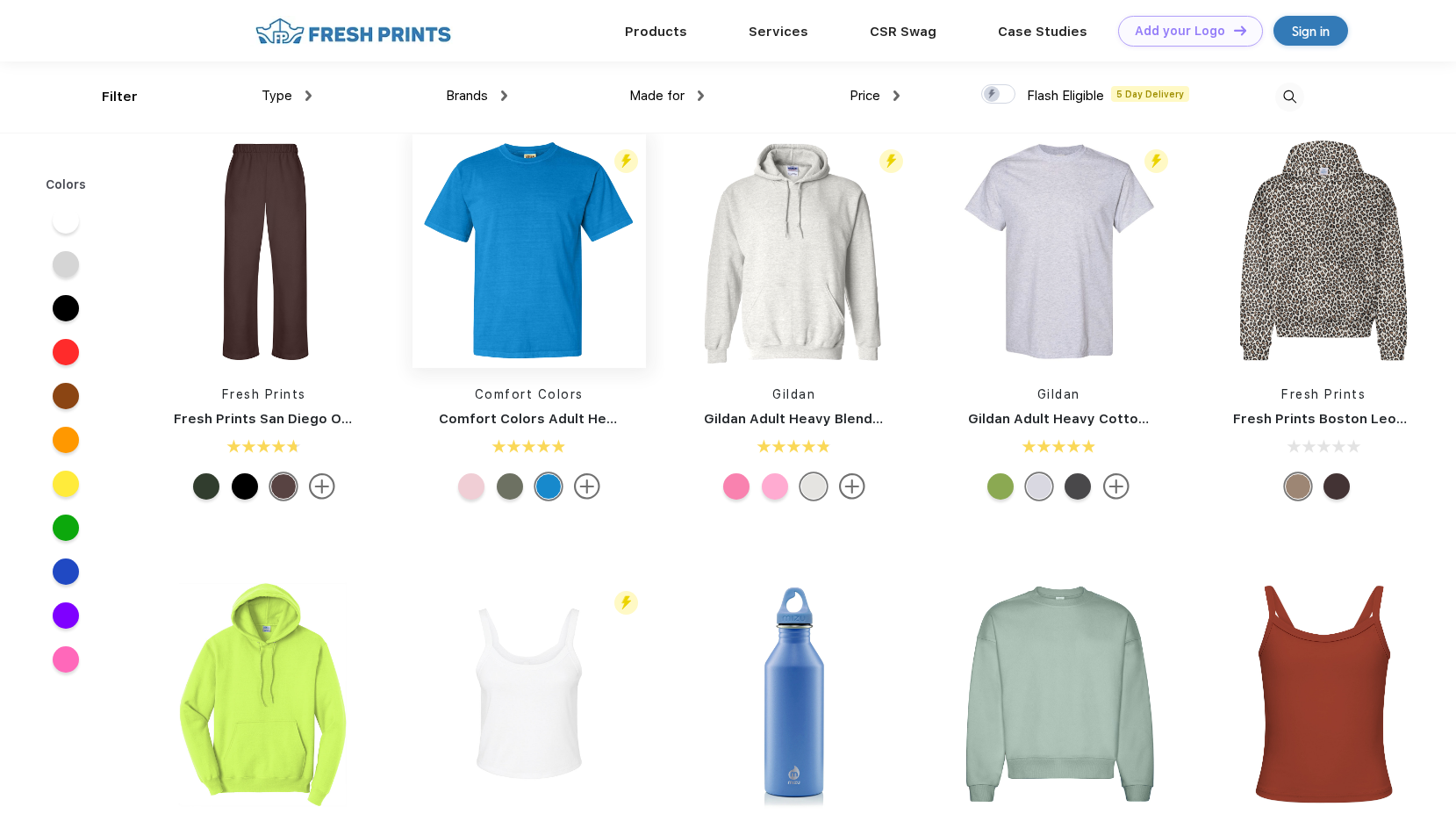
click at [555, 274] on img at bounding box center [529, 251] width 234 height 234
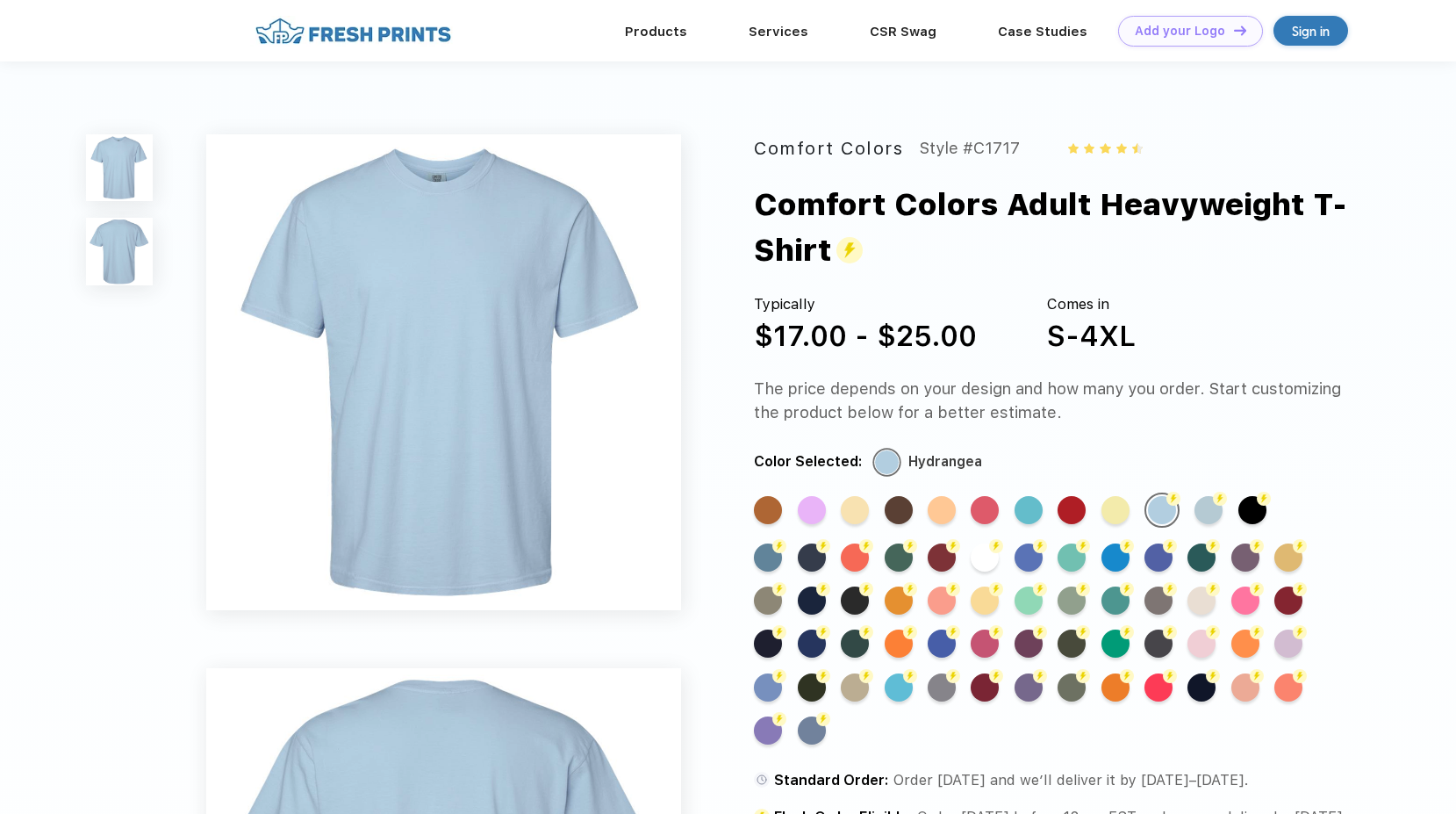
click at [23, 0] on div "Products Services CSR Swag Case Studies Natural Light Newman's Own Add your Log…" at bounding box center [728, 30] width 1456 height 61
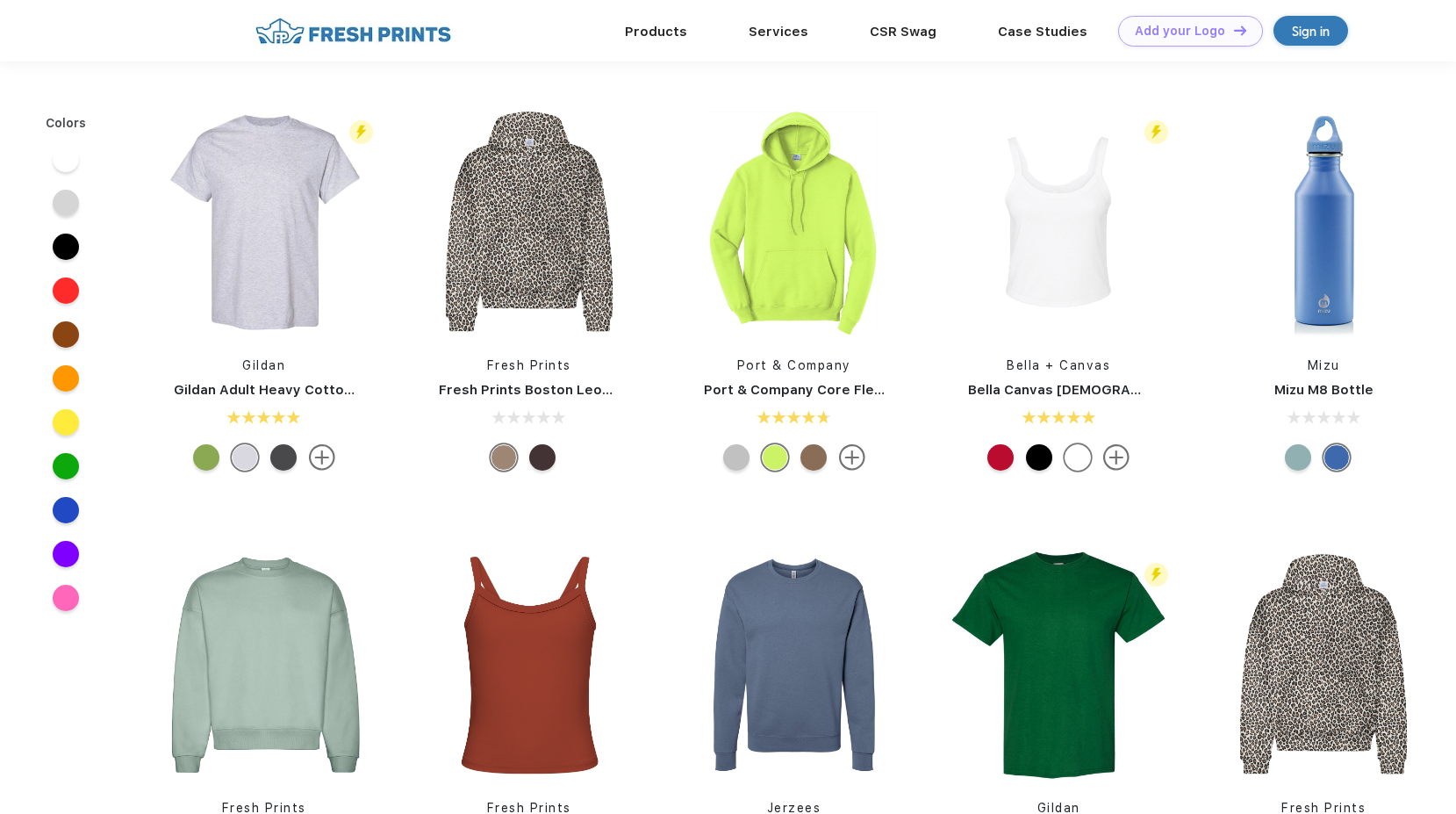
scroll to position [352, 0]
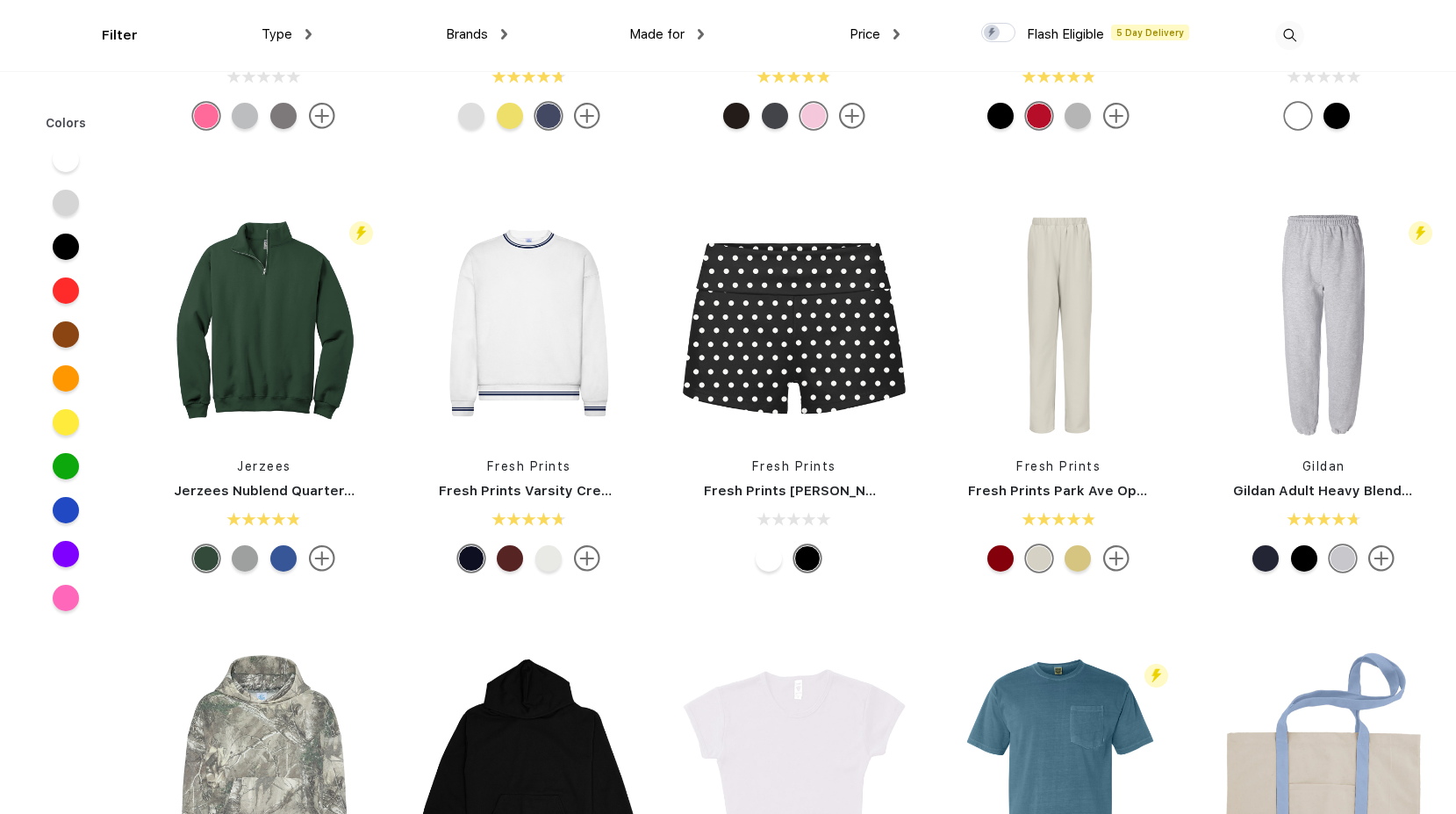
scroll to position [1669, 0]
click at [308, 366] on img at bounding box center [264, 322] width 234 height 234
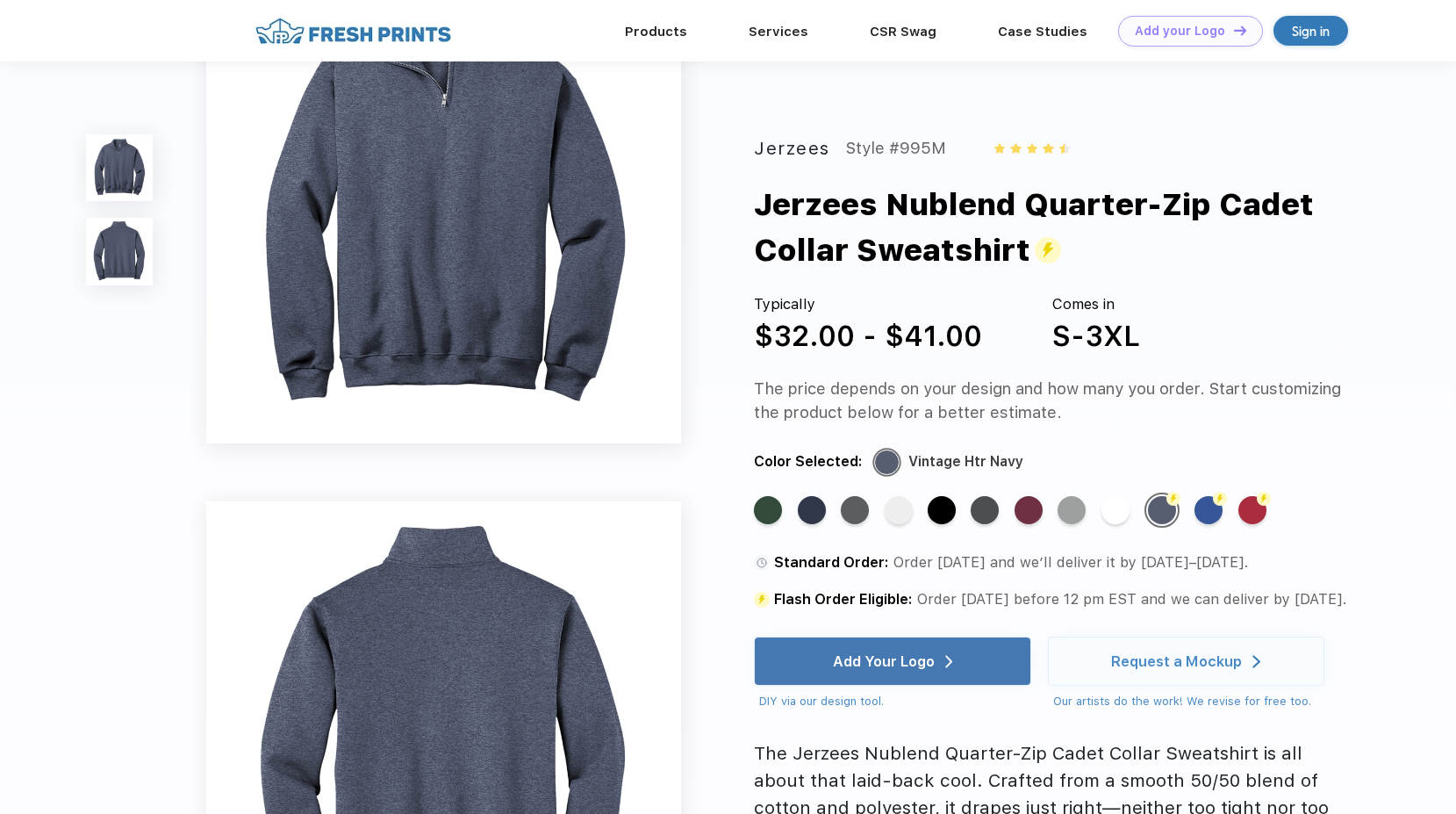
scroll to position [351, 0]
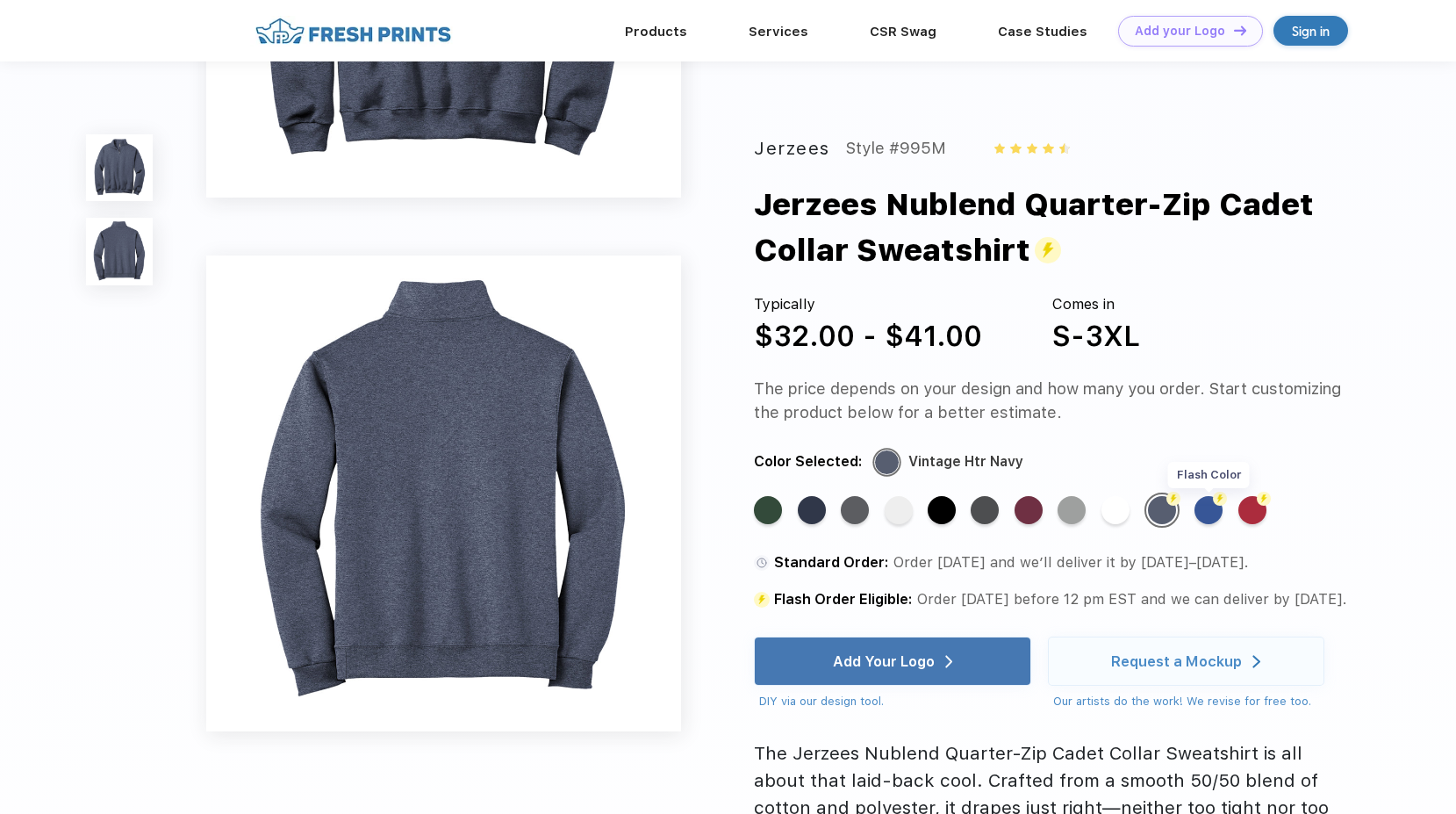
click at [1205, 514] on div "Flash Color" at bounding box center [1209, 510] width 28 height 28
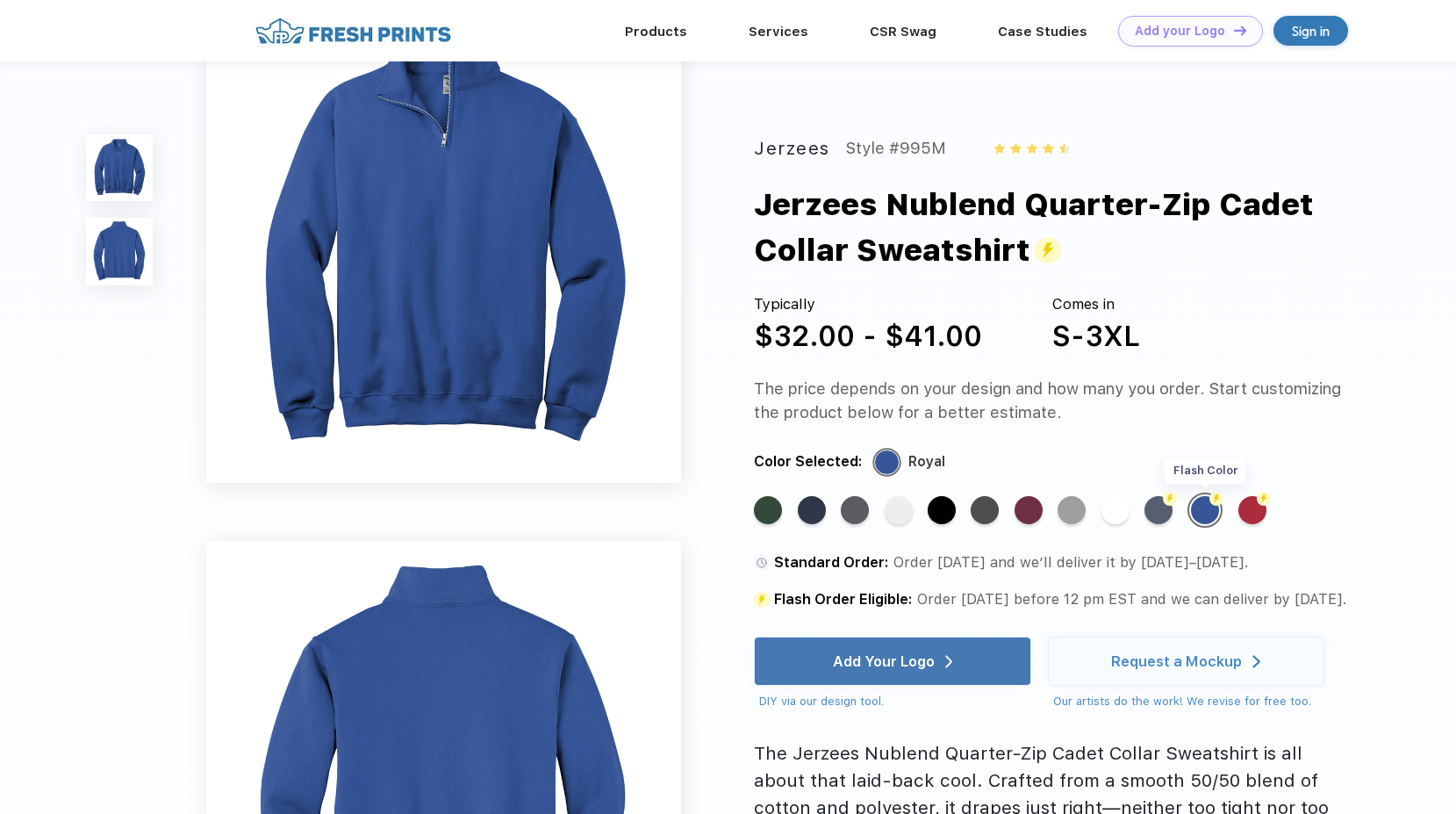
scroll to position [0, 0]
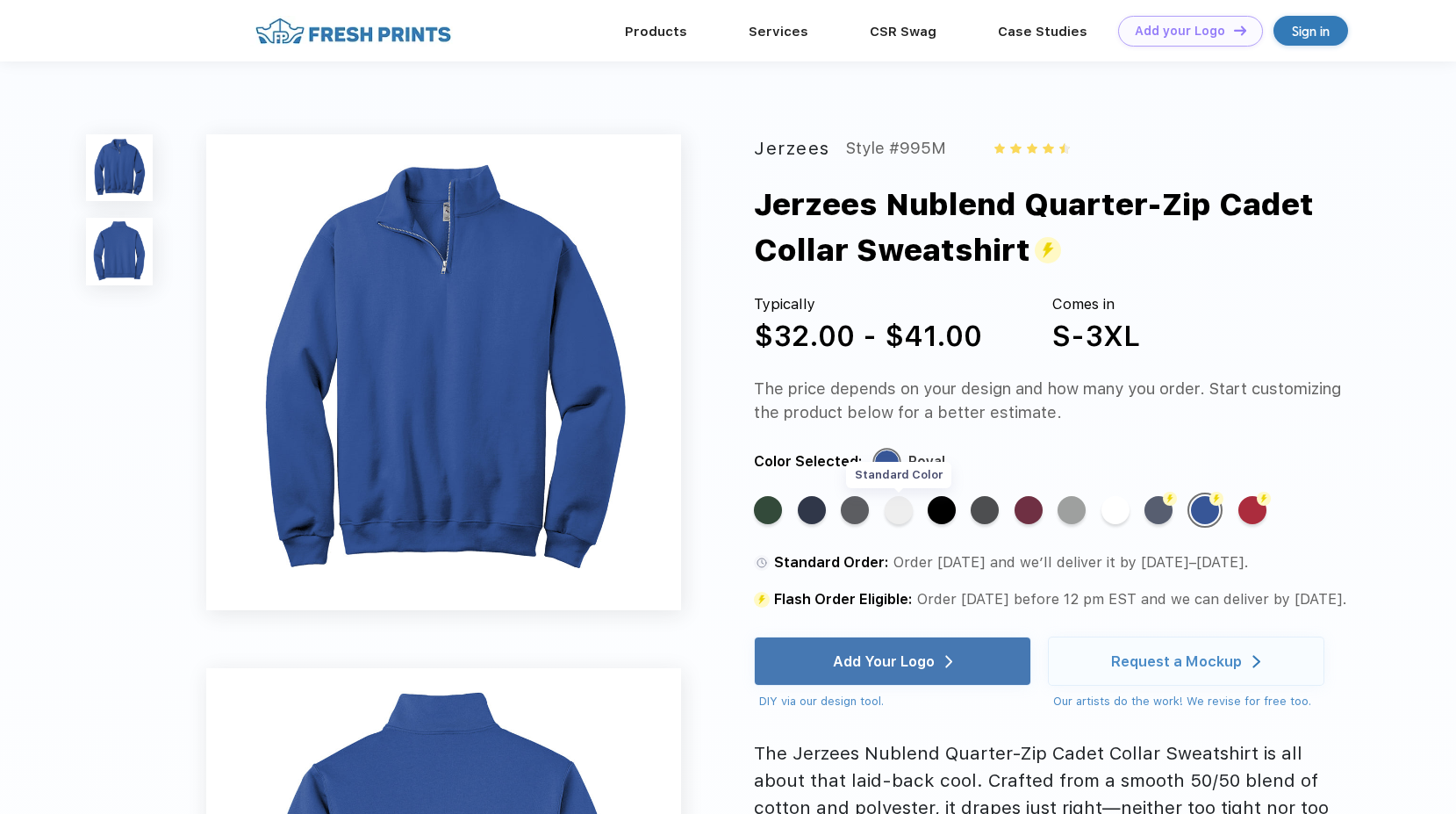
click at [902, 513] on div "Standard Color" at bounding box center [899, 510] width 28 height 28
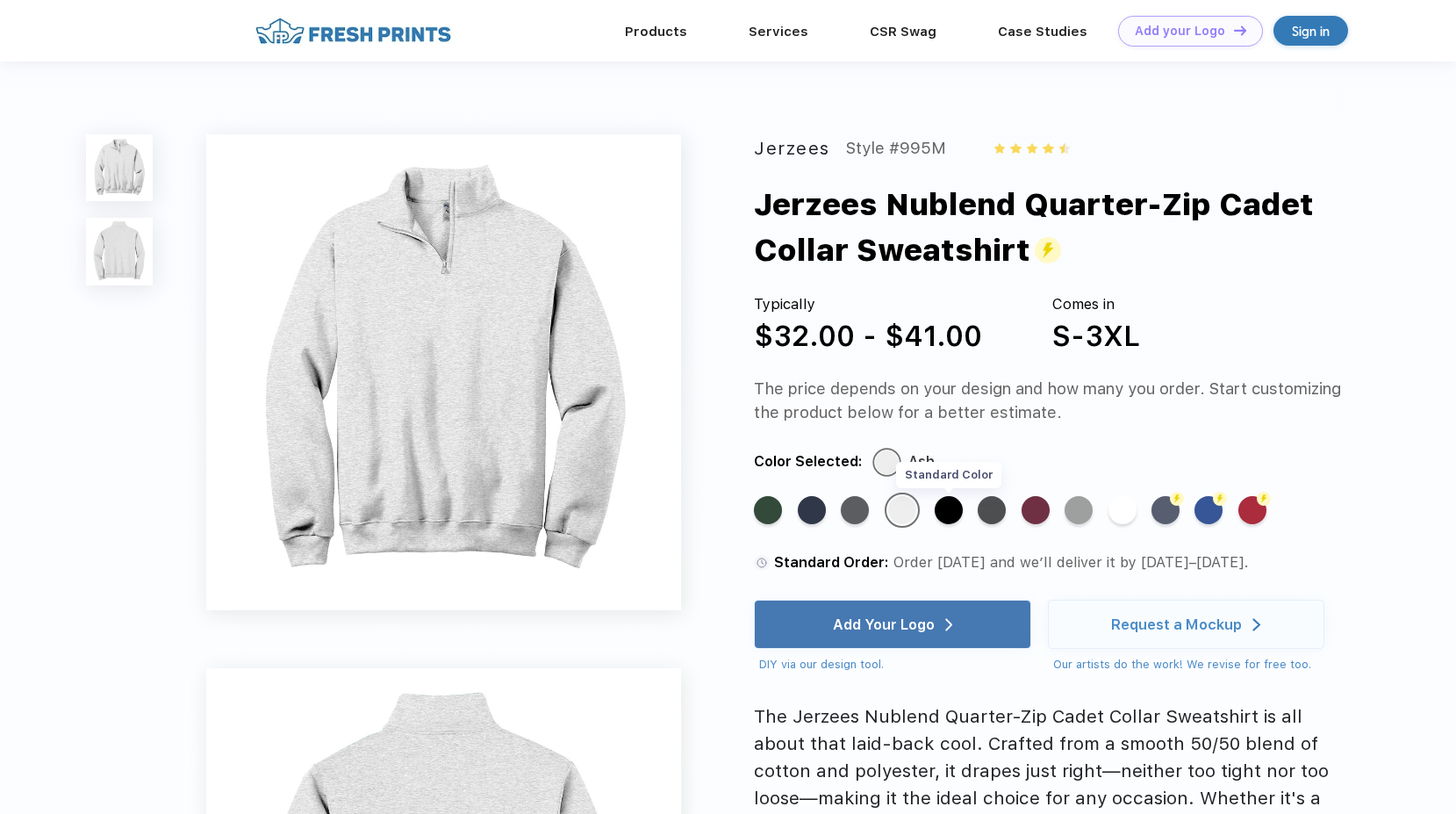
click at [950, 521] on div "Standard Color" at bounding box center [949, 510] width 28 height 28
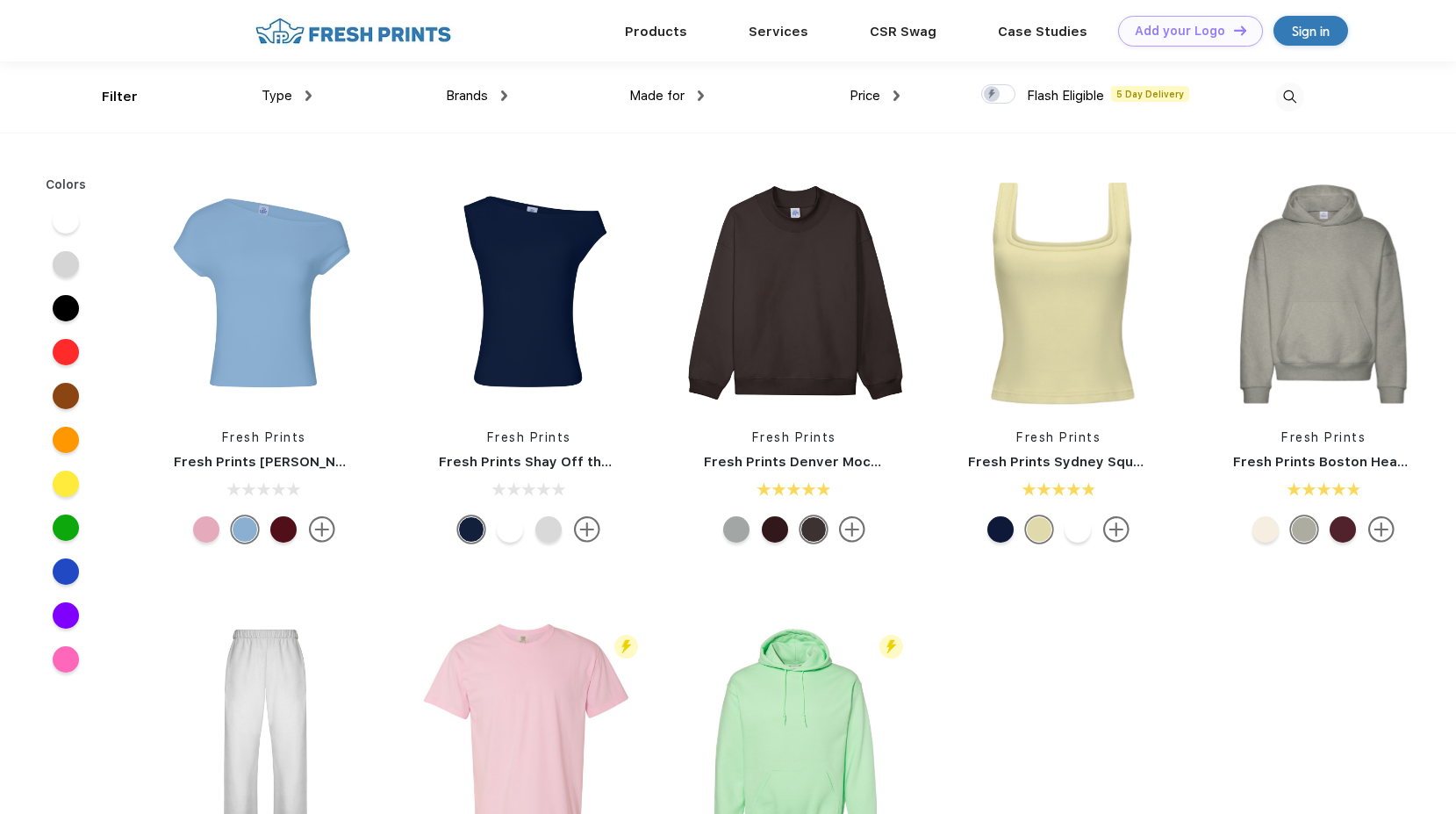
click at [1289, 103] on img at bounding box center [1290, 97] width 29 height 29
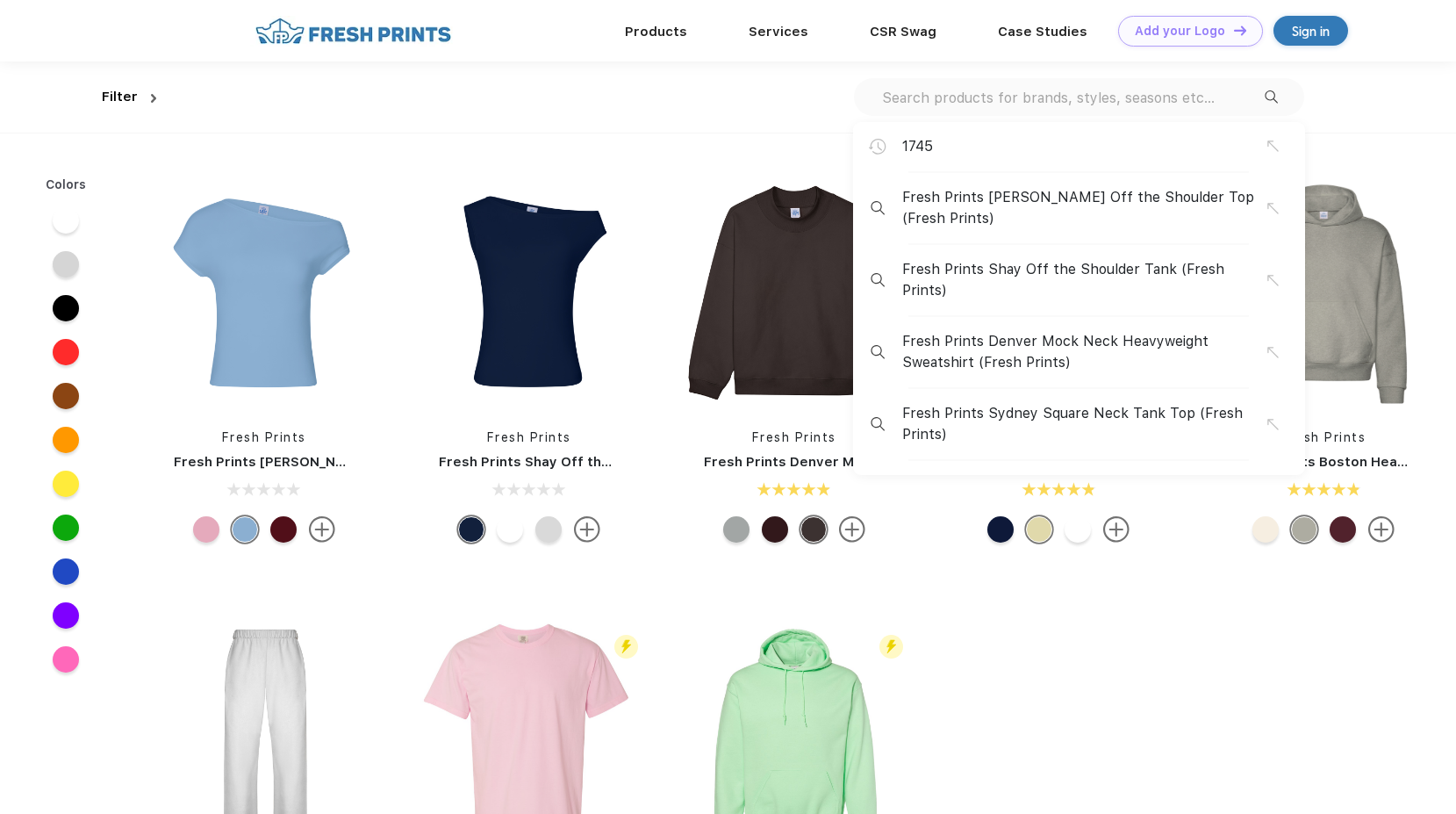
scroll to position [1, 0]
click at [946, 87] on input "text" at bounding box center [1072, 97] width 385 height 19
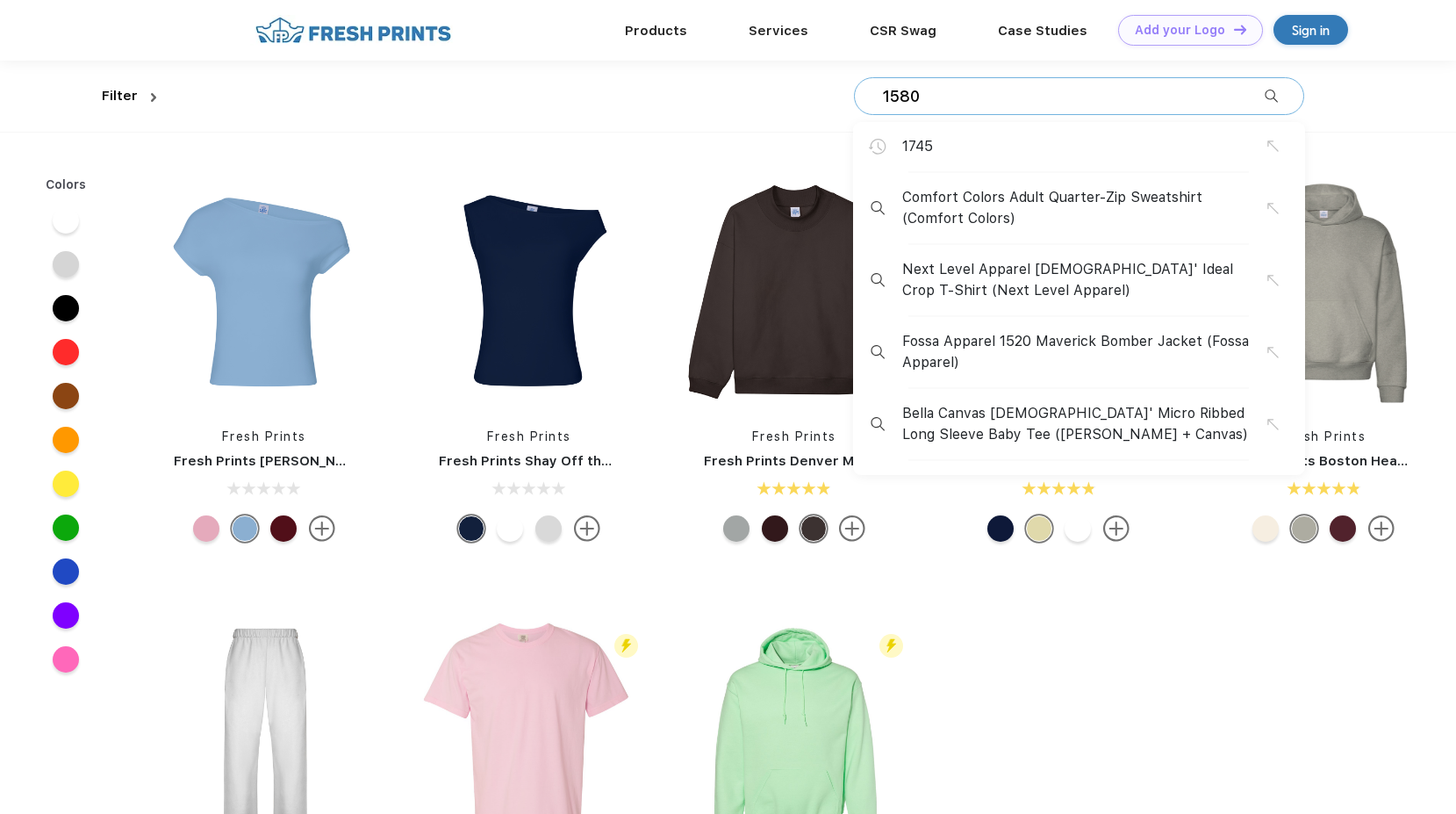
type input "1580"
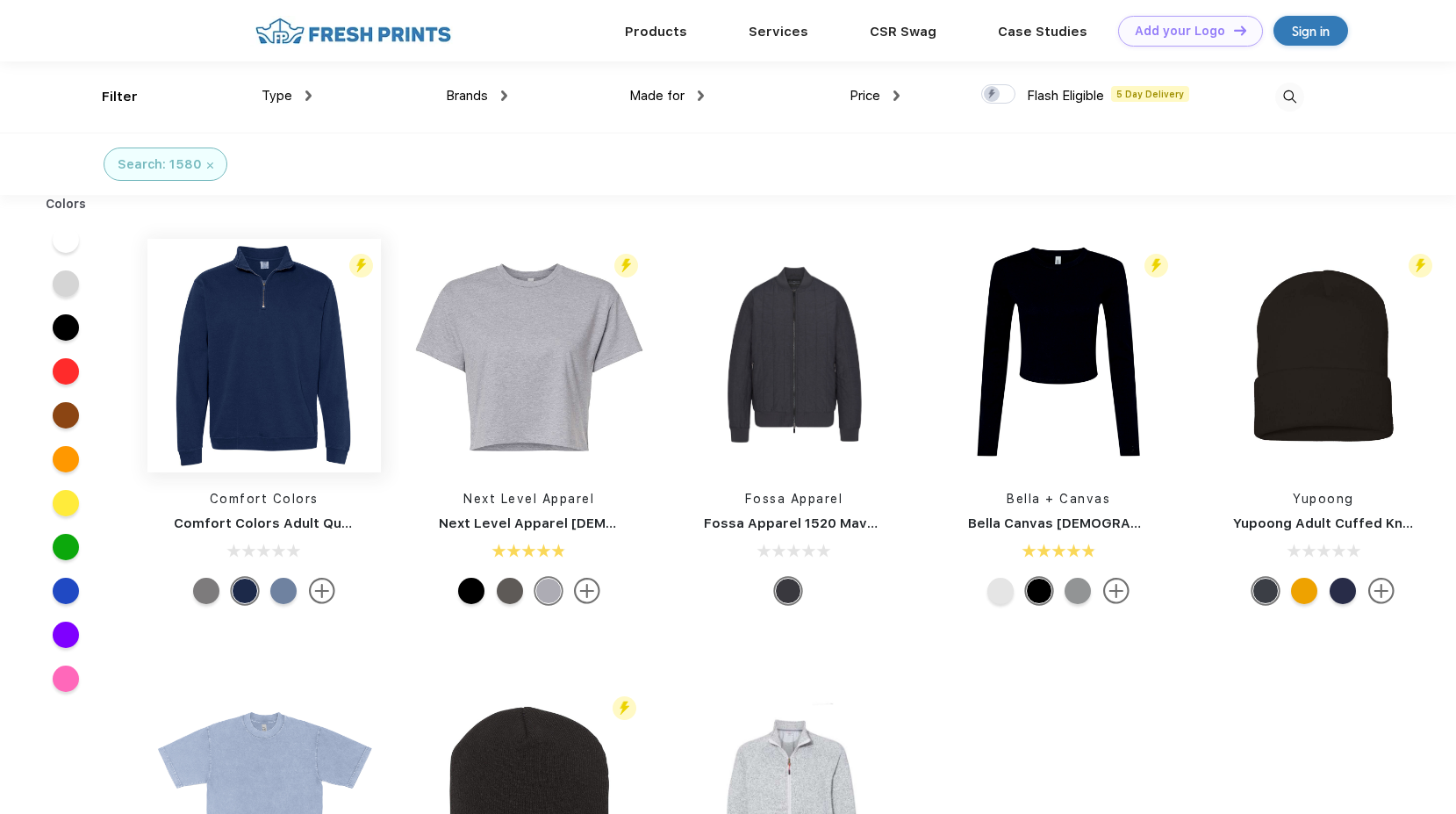
click at [249, 355] on img at bounding box center [264, 355] width 234 height 234
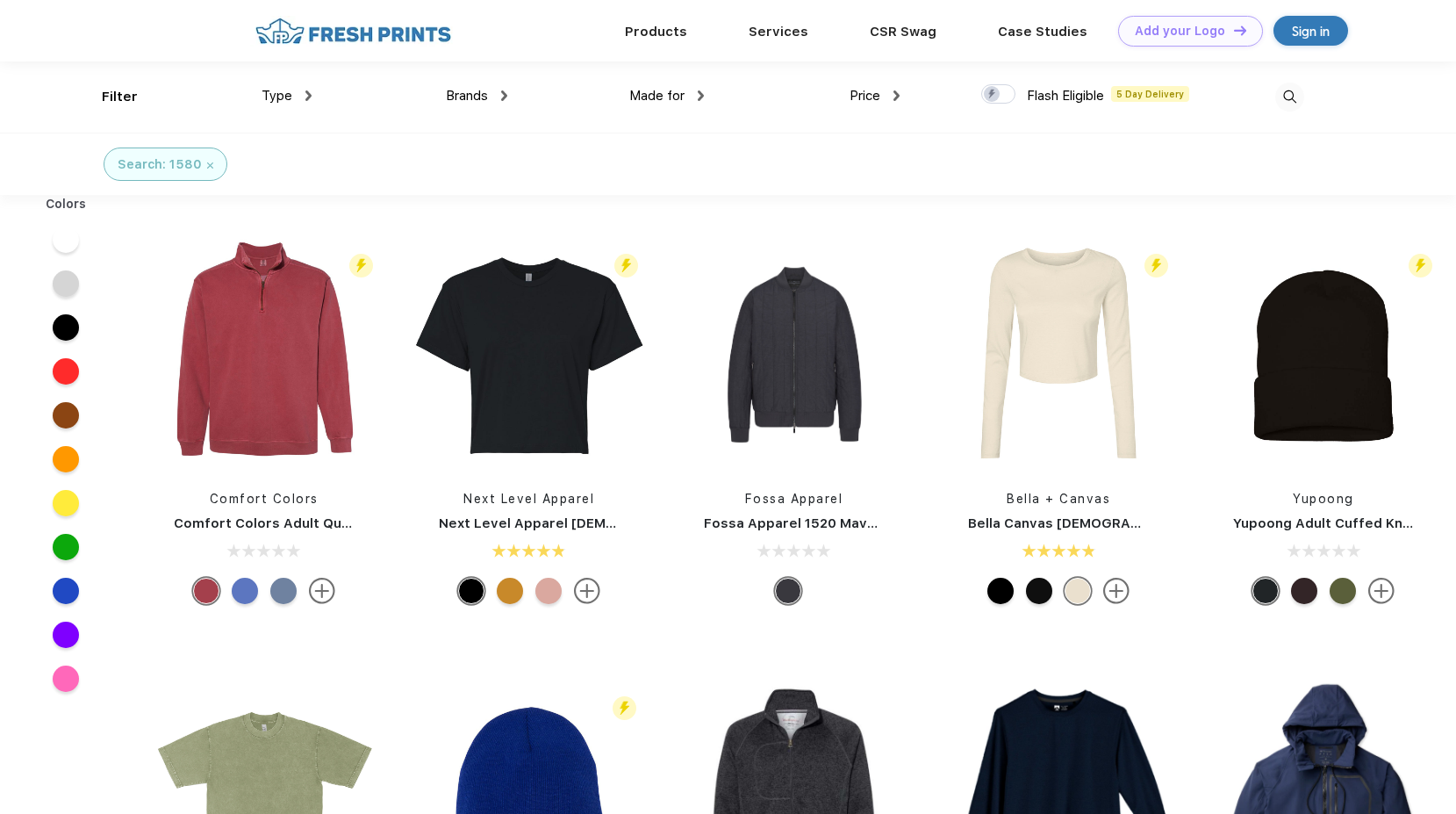
click at [207, 167] on img at bounding box center [210, 166] width 6 height 6
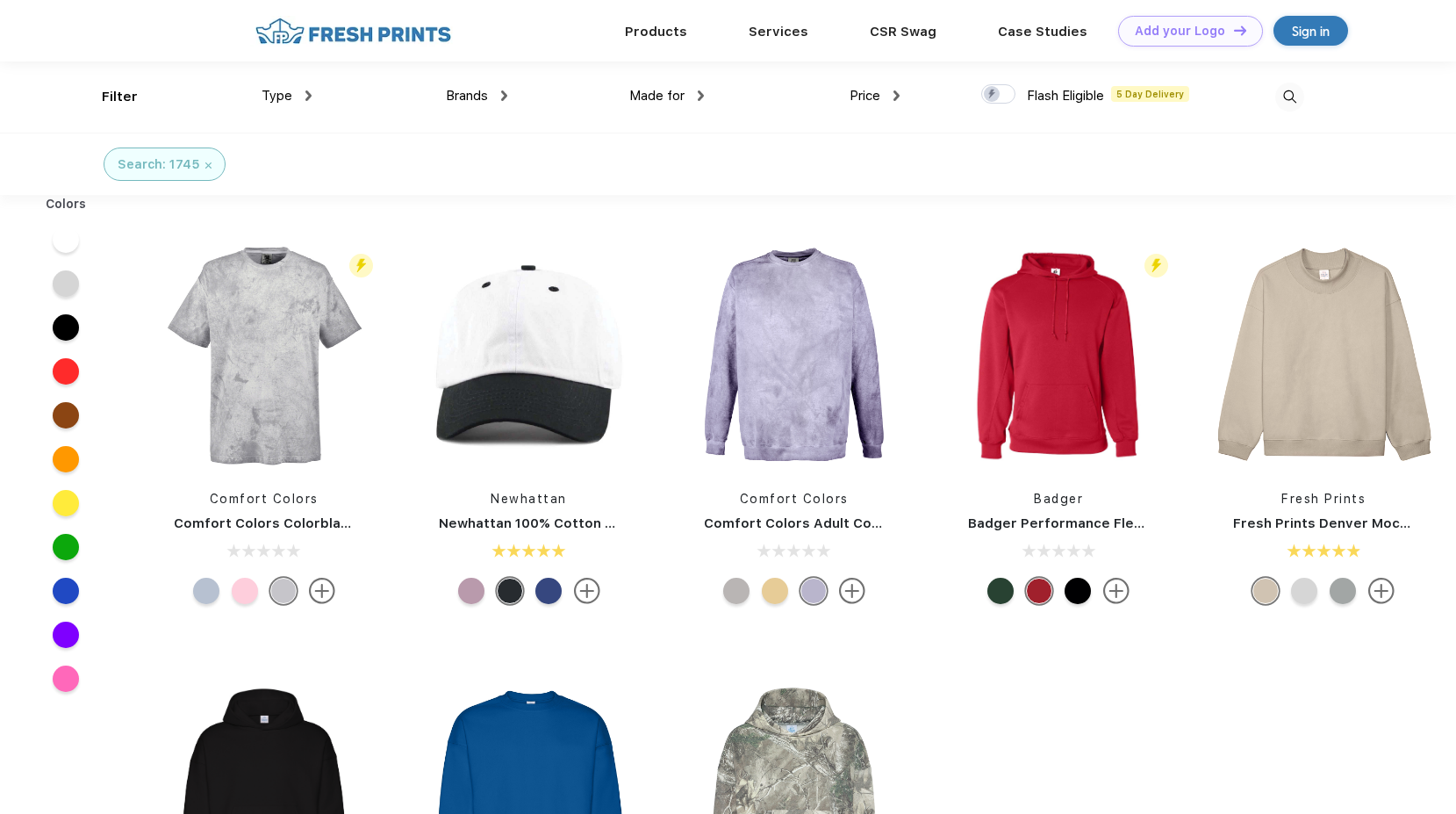
click at [208, 165] on div "Search: 1745" at bounding box center [165, 164] width 122 height 33
click at [208, 167] on div "Search: 1745" at bounding box center [165, 164] width 122 height 33
click at [206, 165] on img at bounding box center [208, 166] width 6 height 6
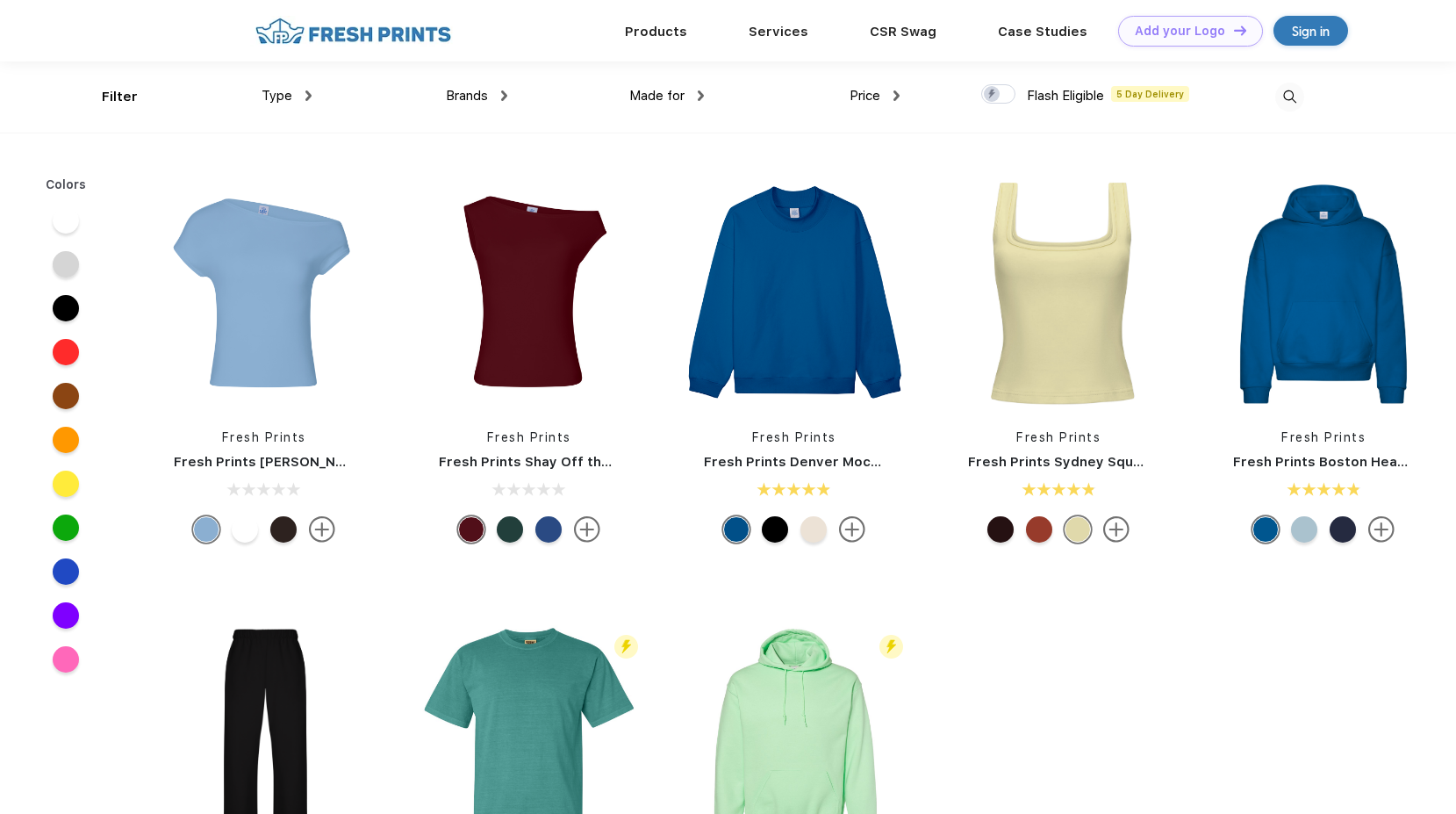
click at [306, 33] on img at bounding box center [353, 31] width 206 height 31
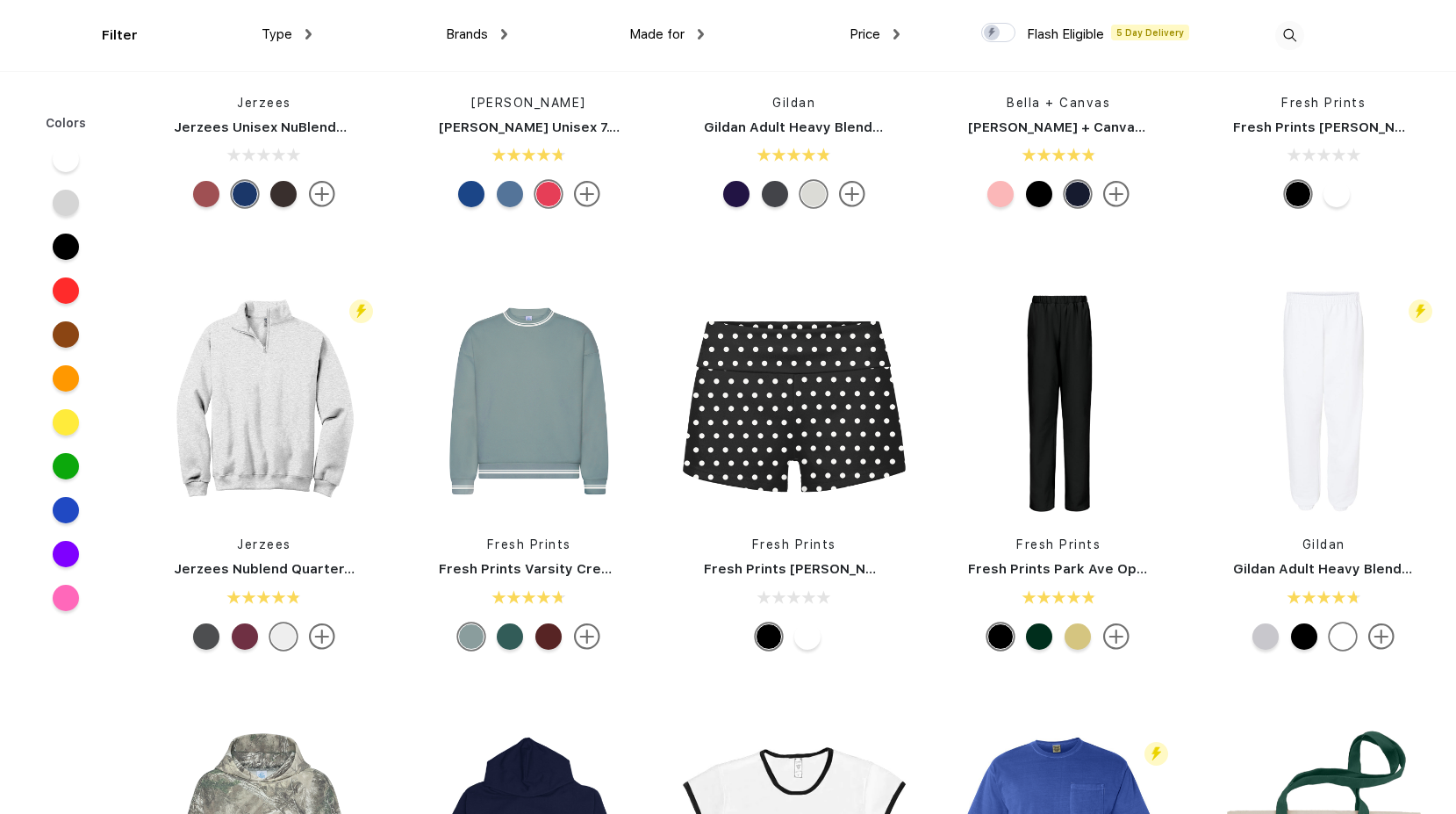
scroll to position [1669, 0]
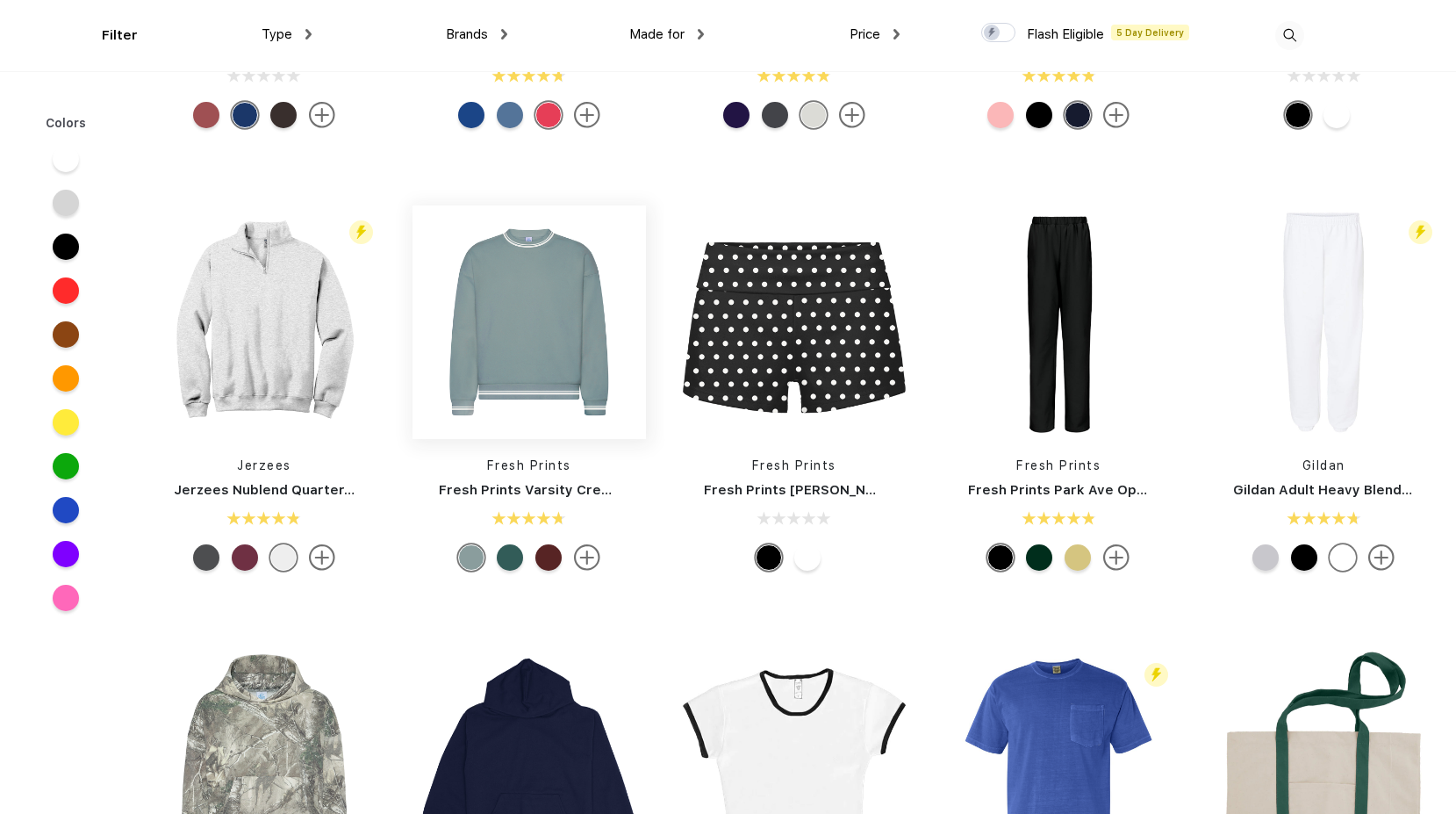
click at [561, 387] on img at bounding box center [529, 322] width 234 height 234
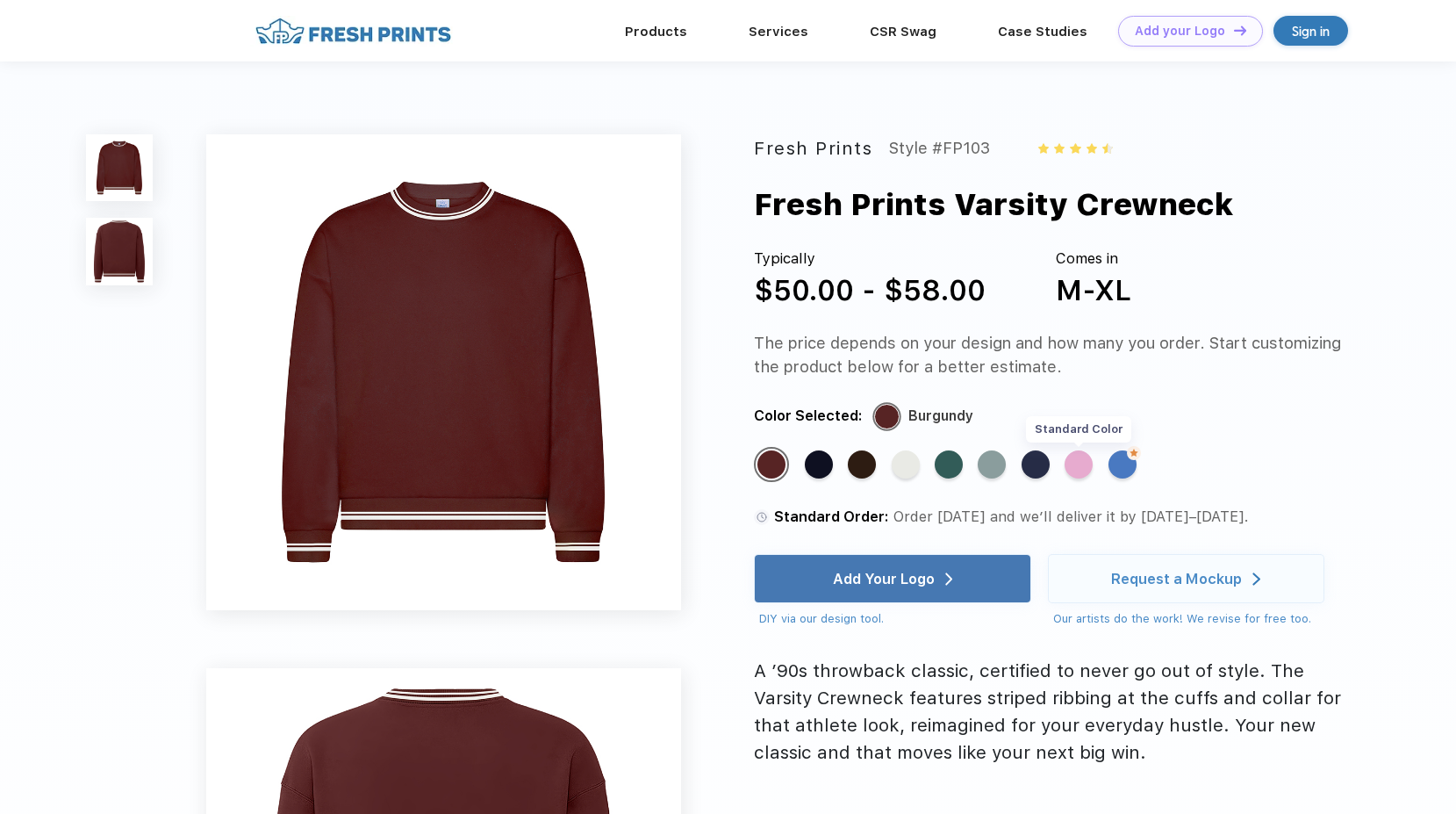
click at [1087, 454] on div "Standard Color" at bounding box center [1079, 464] width 28 height 28
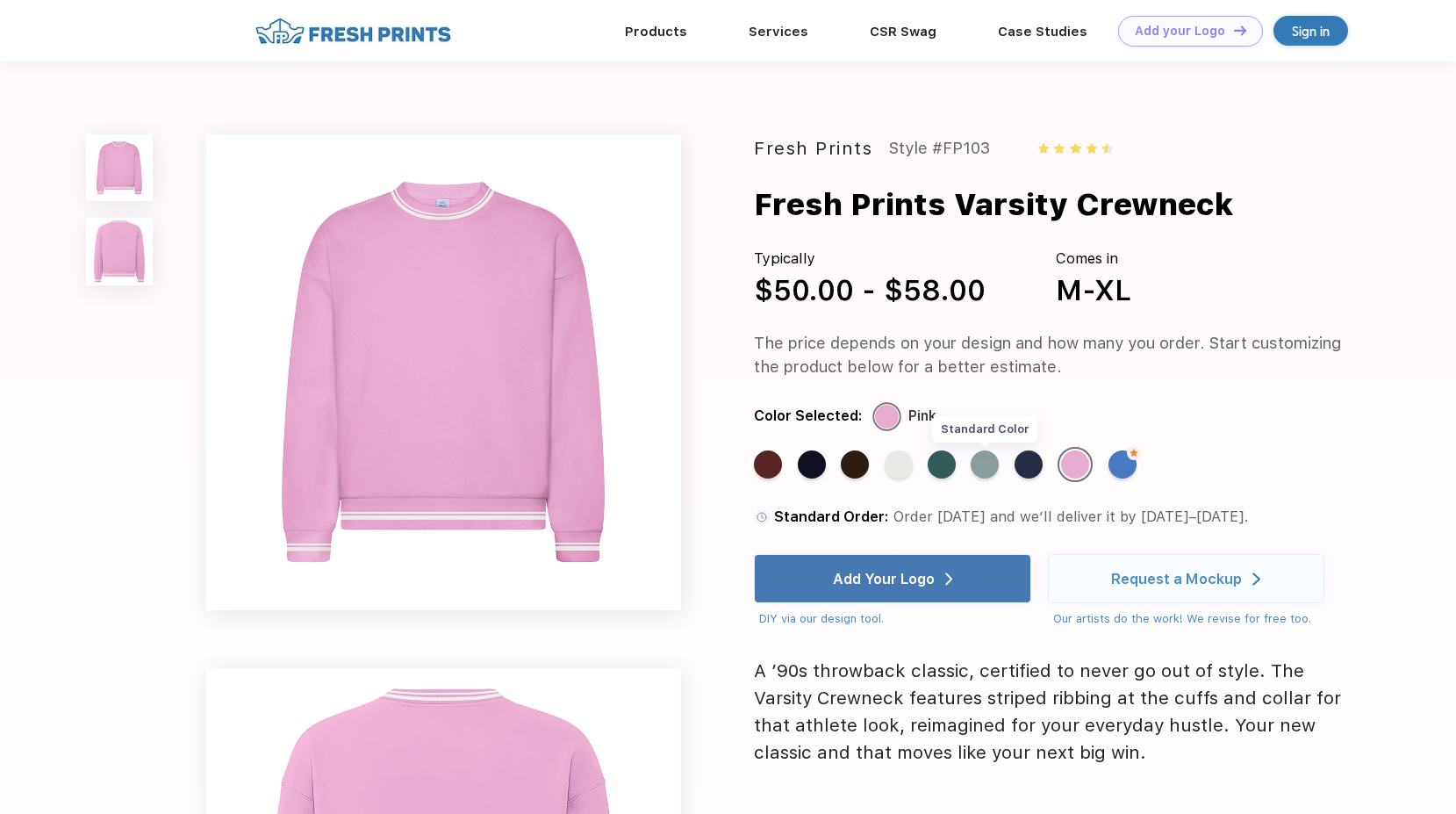
click at [985, 467] on div "Standard Color" at bounding box center [985, 464] width 28 height 28
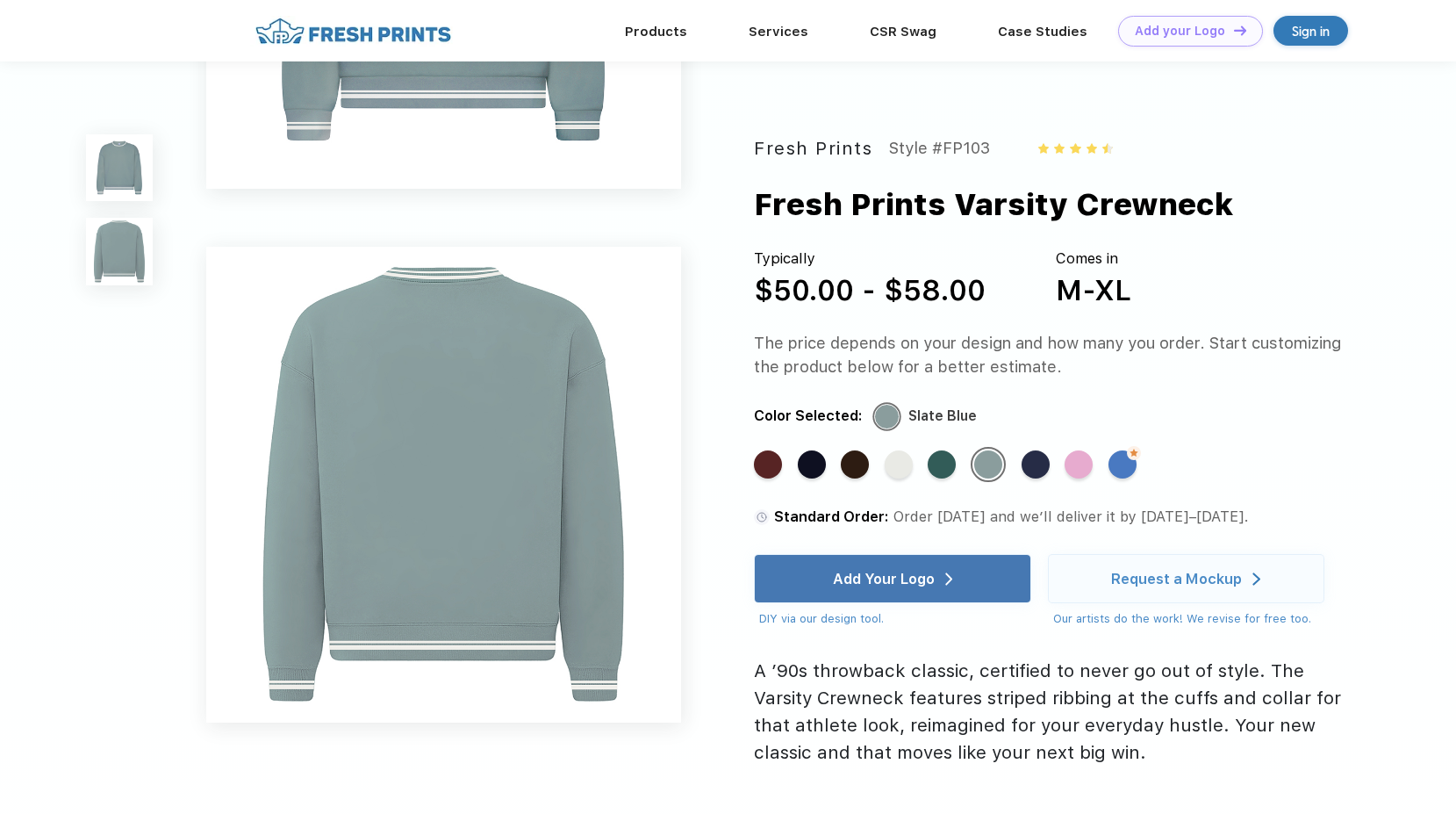
scroll to position [439, 0]
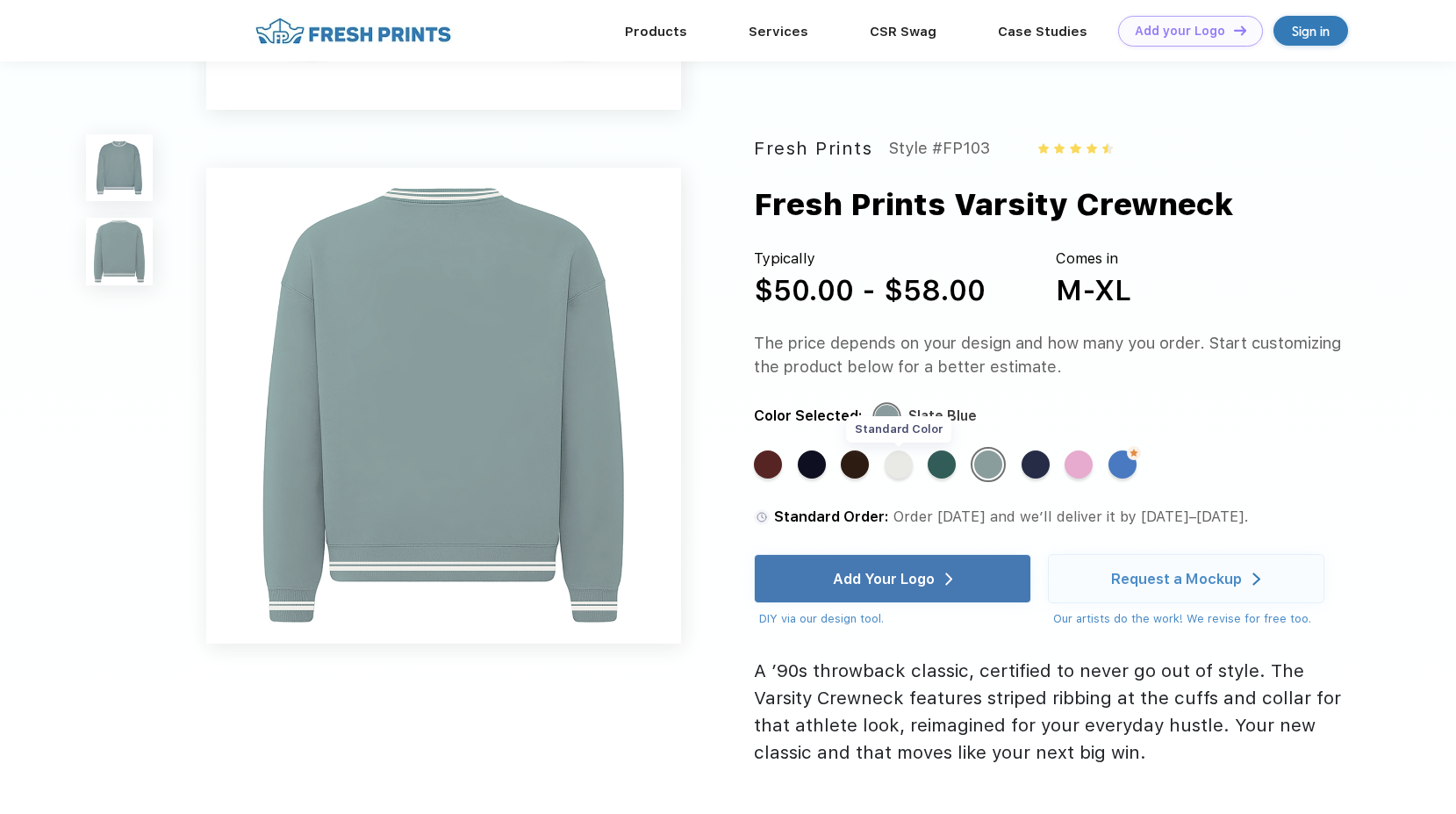
click at [892, 473] on div "Standard Color" at bounding box center [899, 464] width 28 height 28
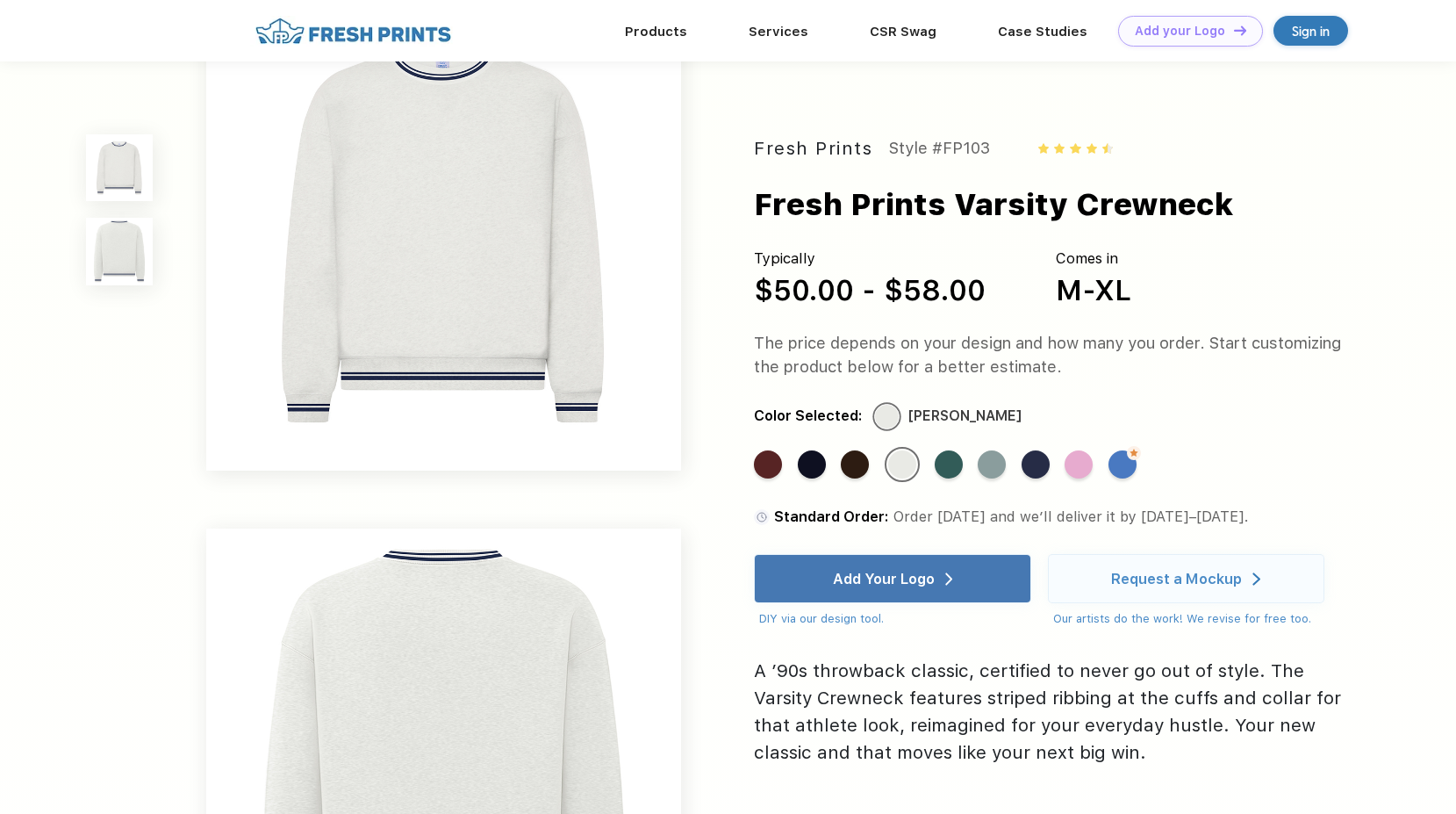
scroll to position [0, 0]
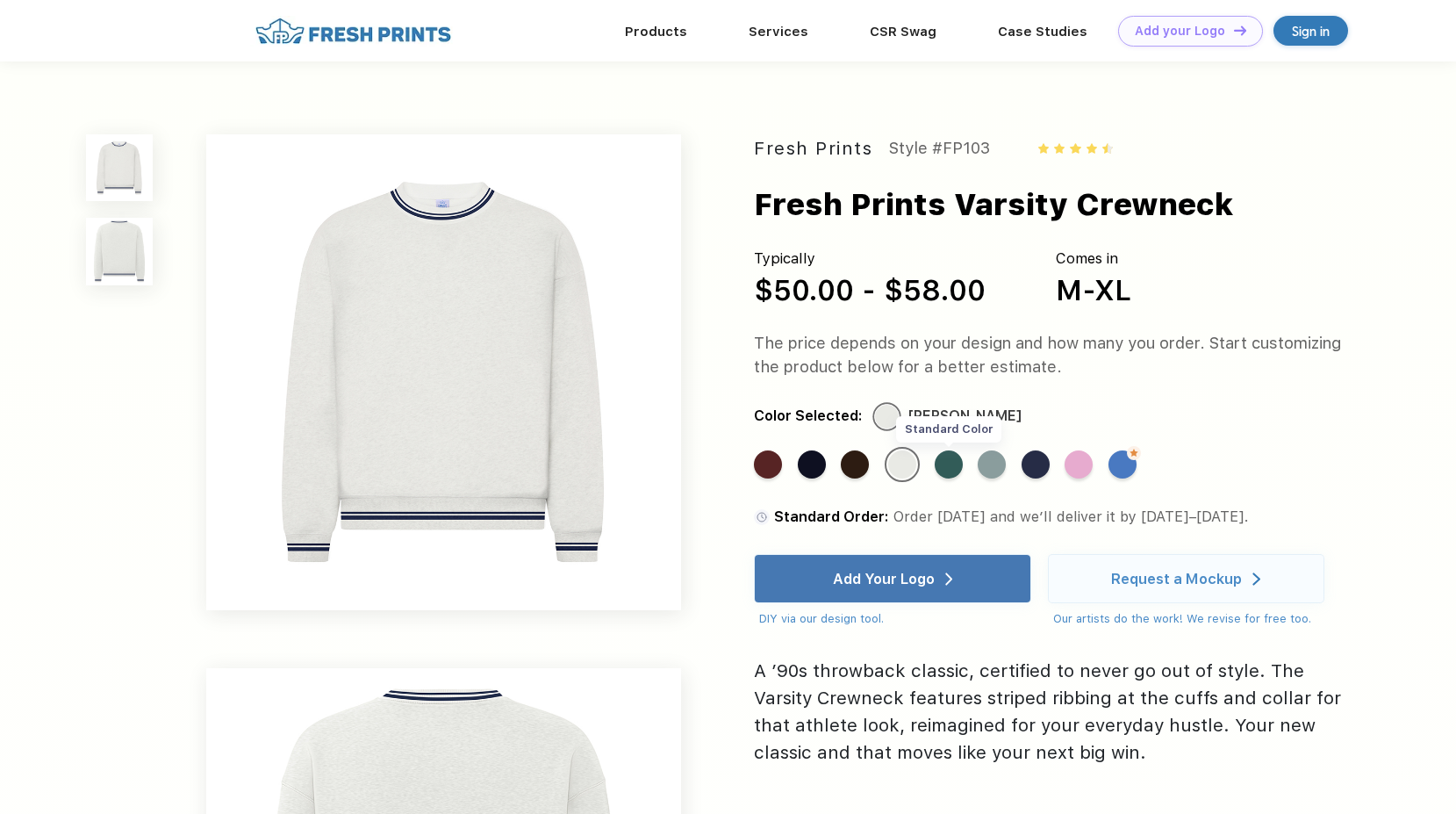
click at [945, 469] on div "Standard Color" at bounding box center [949, 464] width 28 height 28
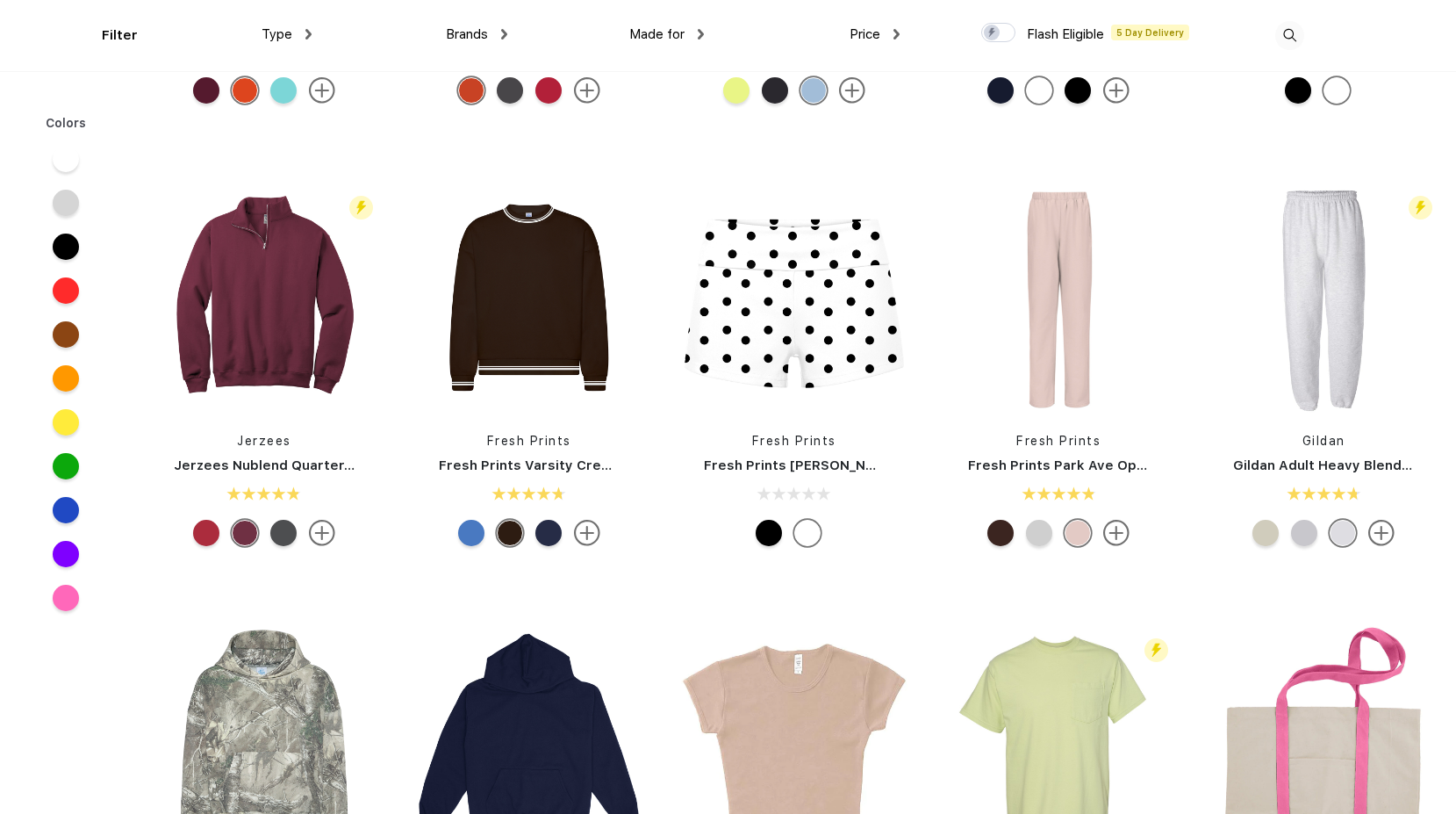
scroll to position [1756, 0]
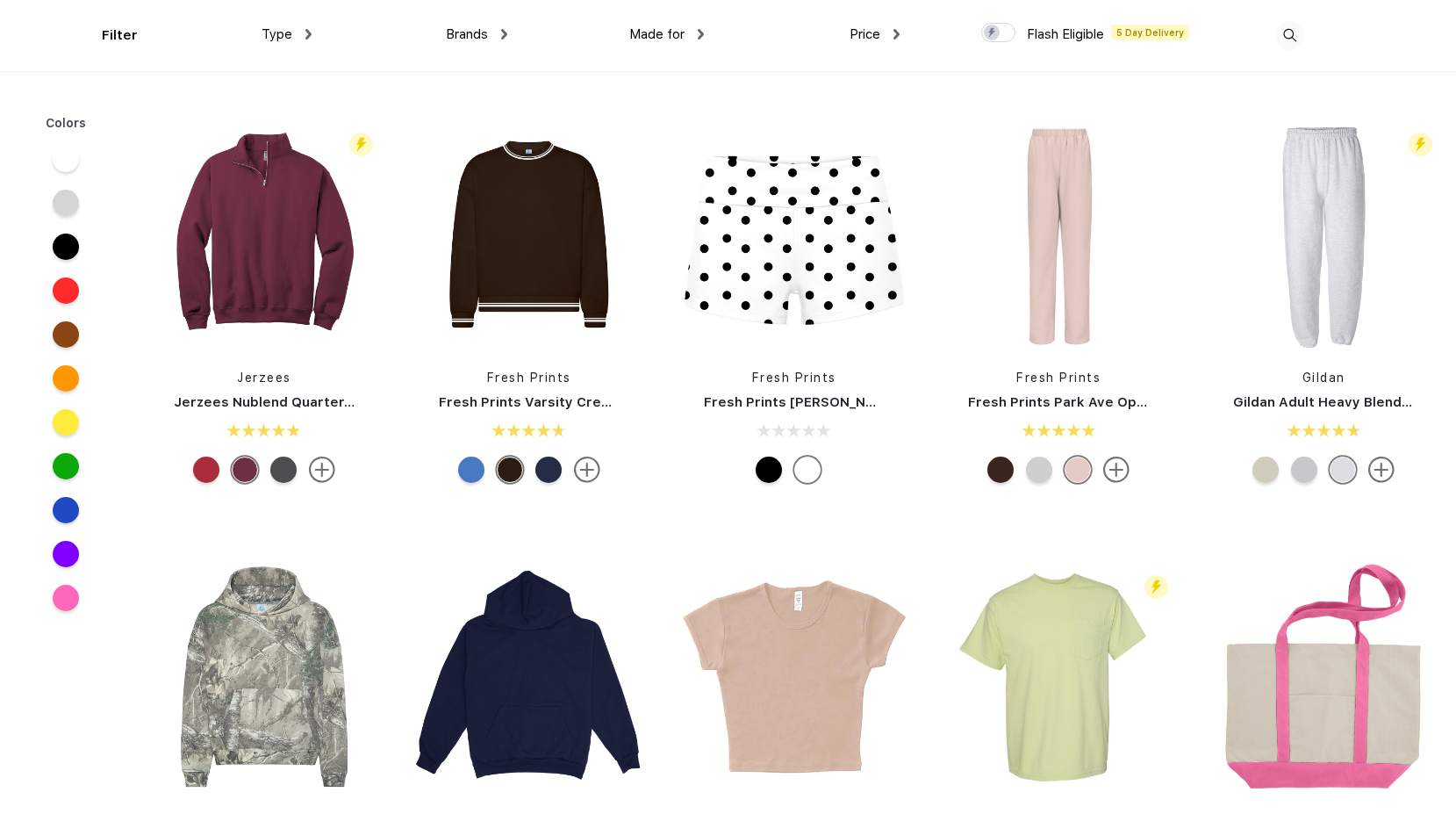
click at [264, 386] on div "Jerzees" at bounding box center [265, 377] width 260 height 18
click at [271, 235] on img at bounding box center [264, 234] width 234 height 234
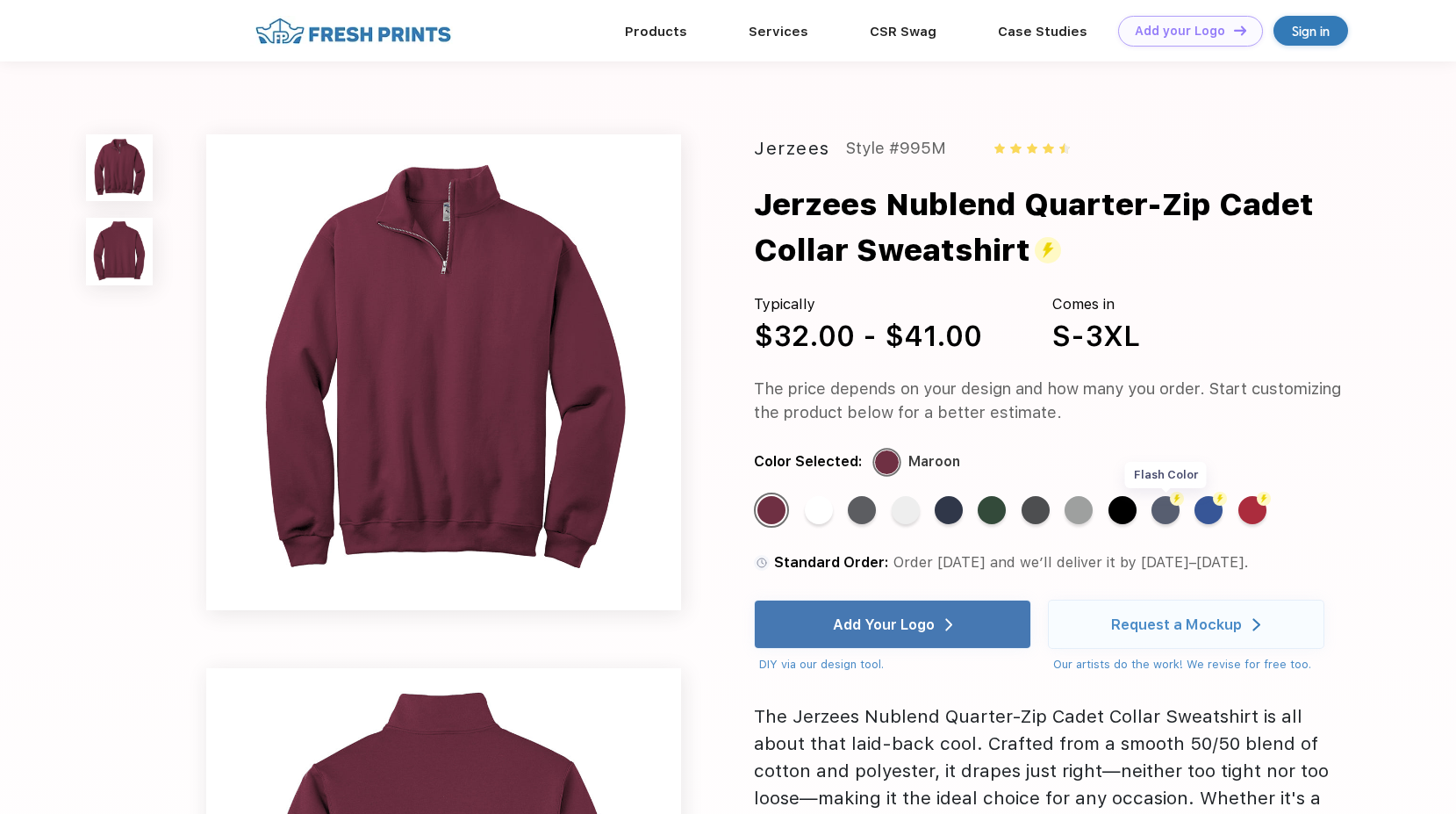
click at [1160, 518] on div "Flash Color" at bounding box center [1165, 510] width 28 height 28
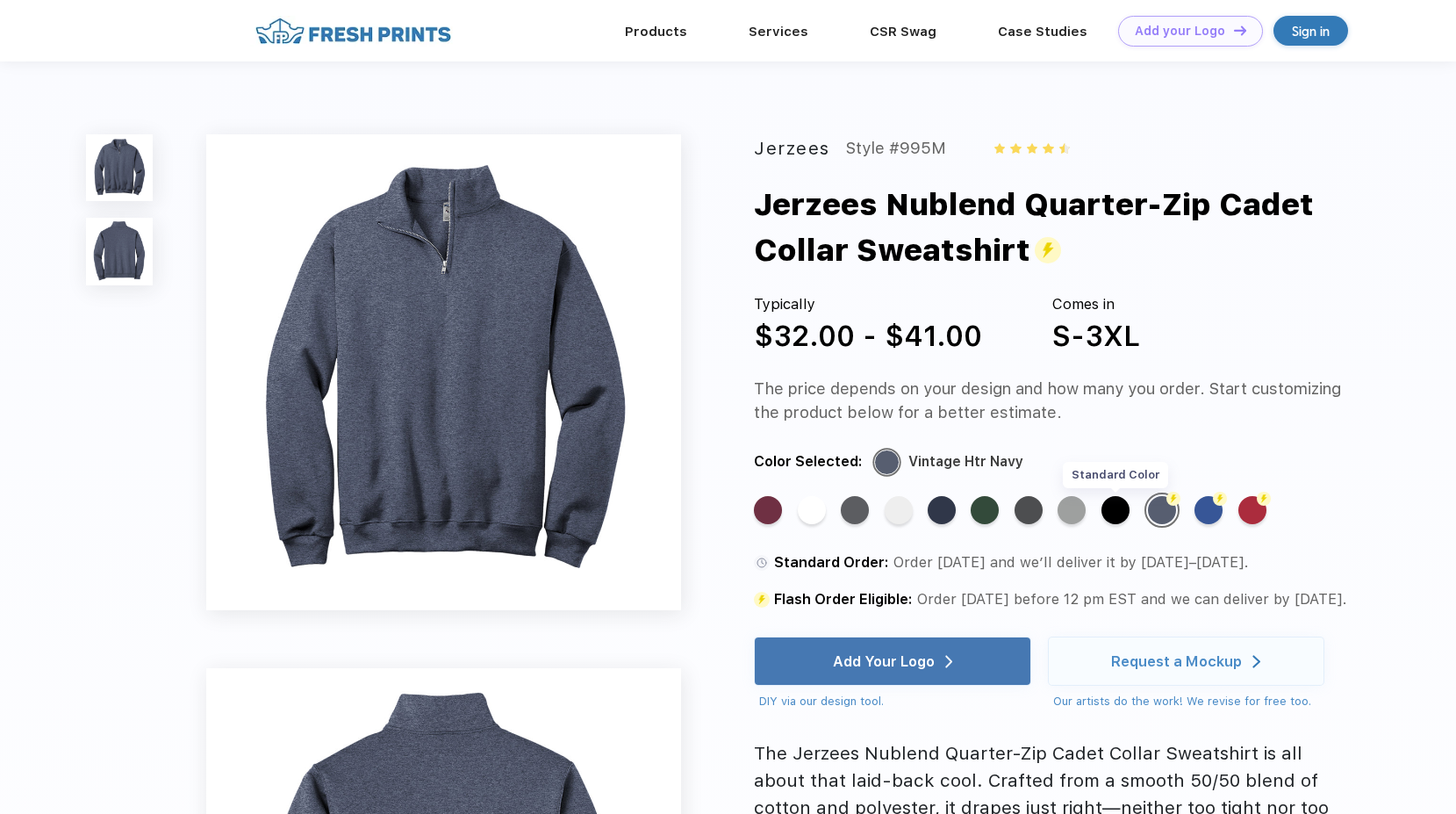
click at [1124, 514] on div "Standard Color" at bounding box center [1116, 510] width 28 height 28
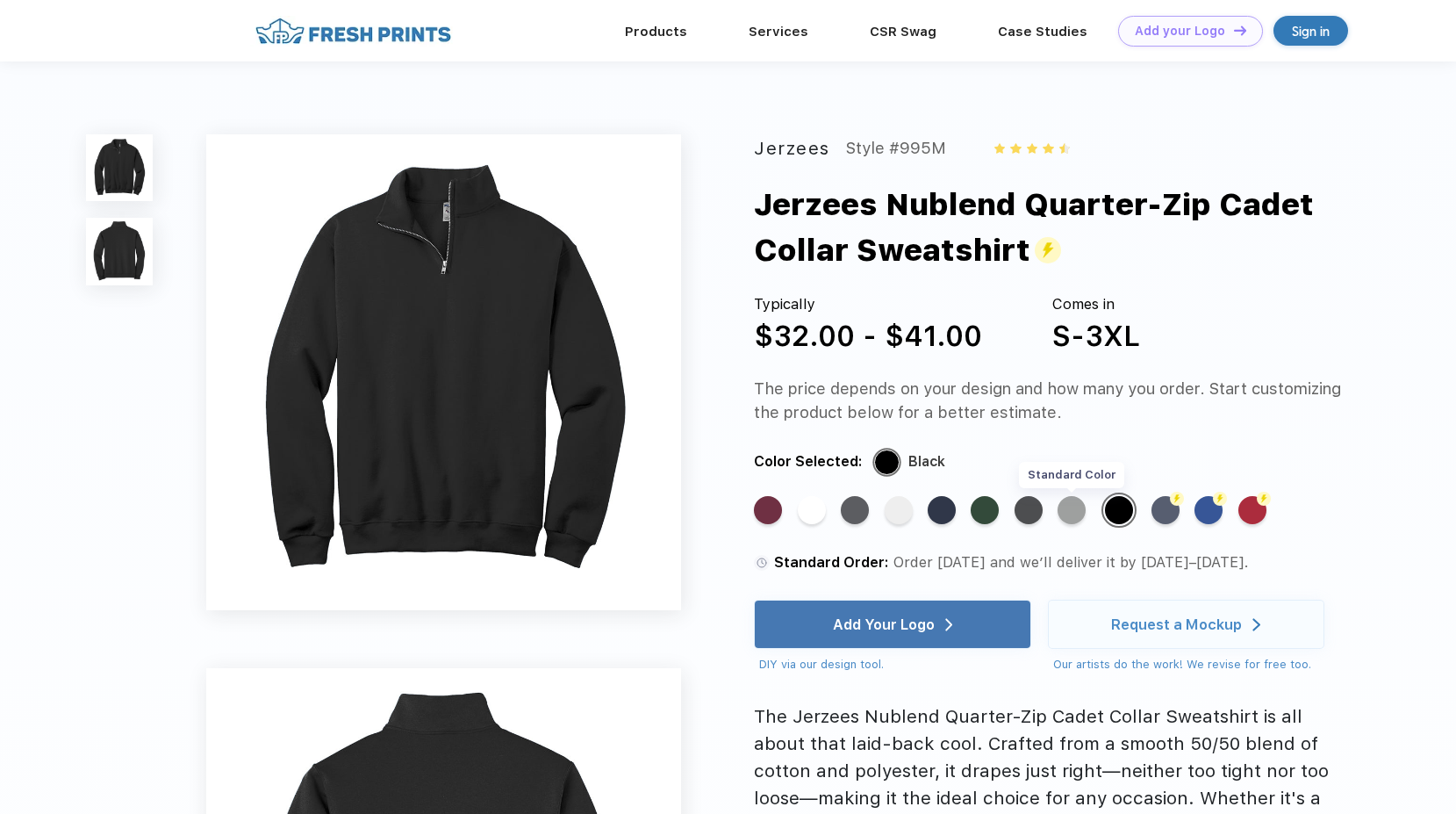
click at [1078, 517] on div "Standard Color" at bounding box center [1071, 510] width 28 height 28
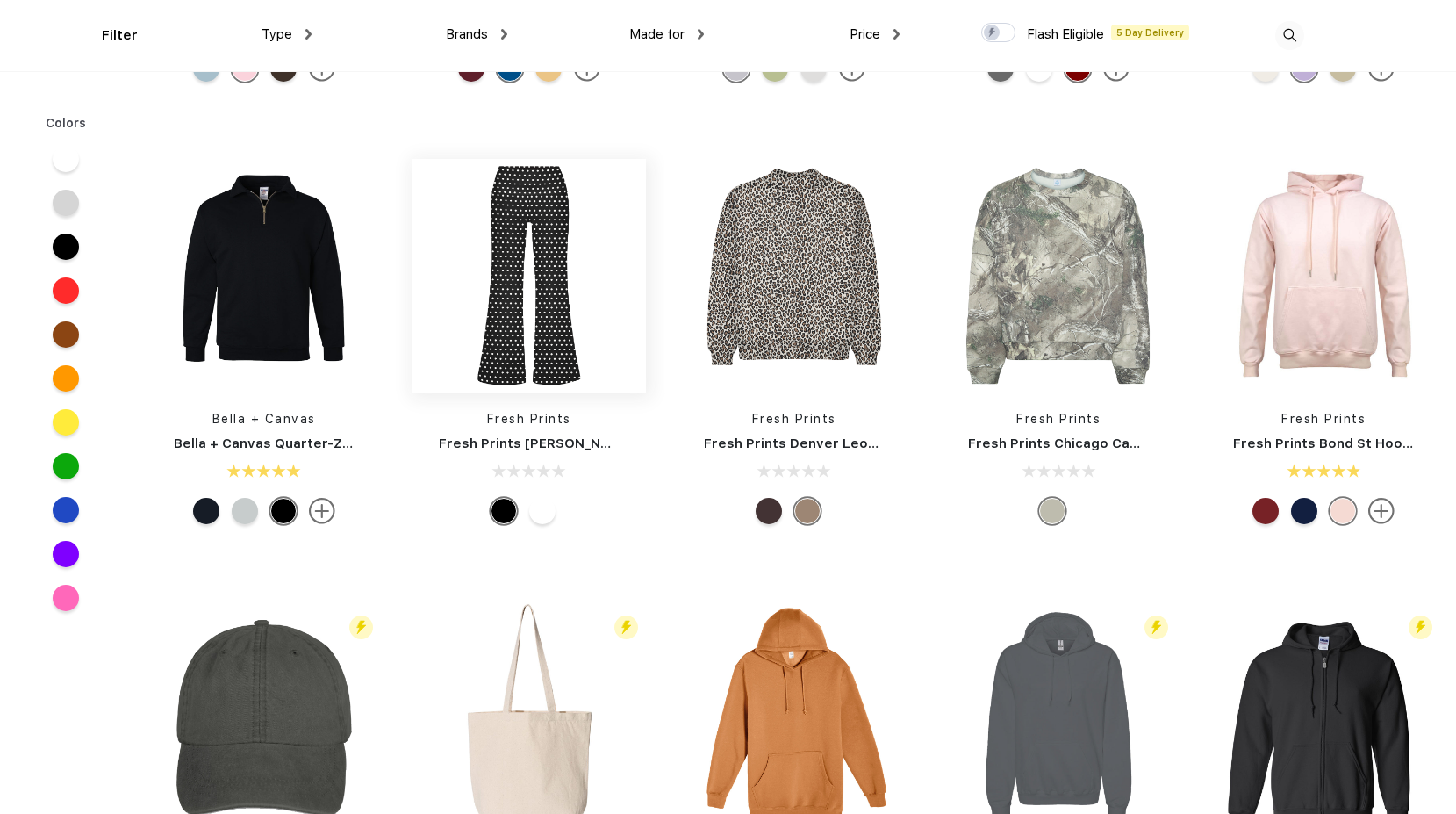
scroll to position [3512, 0]
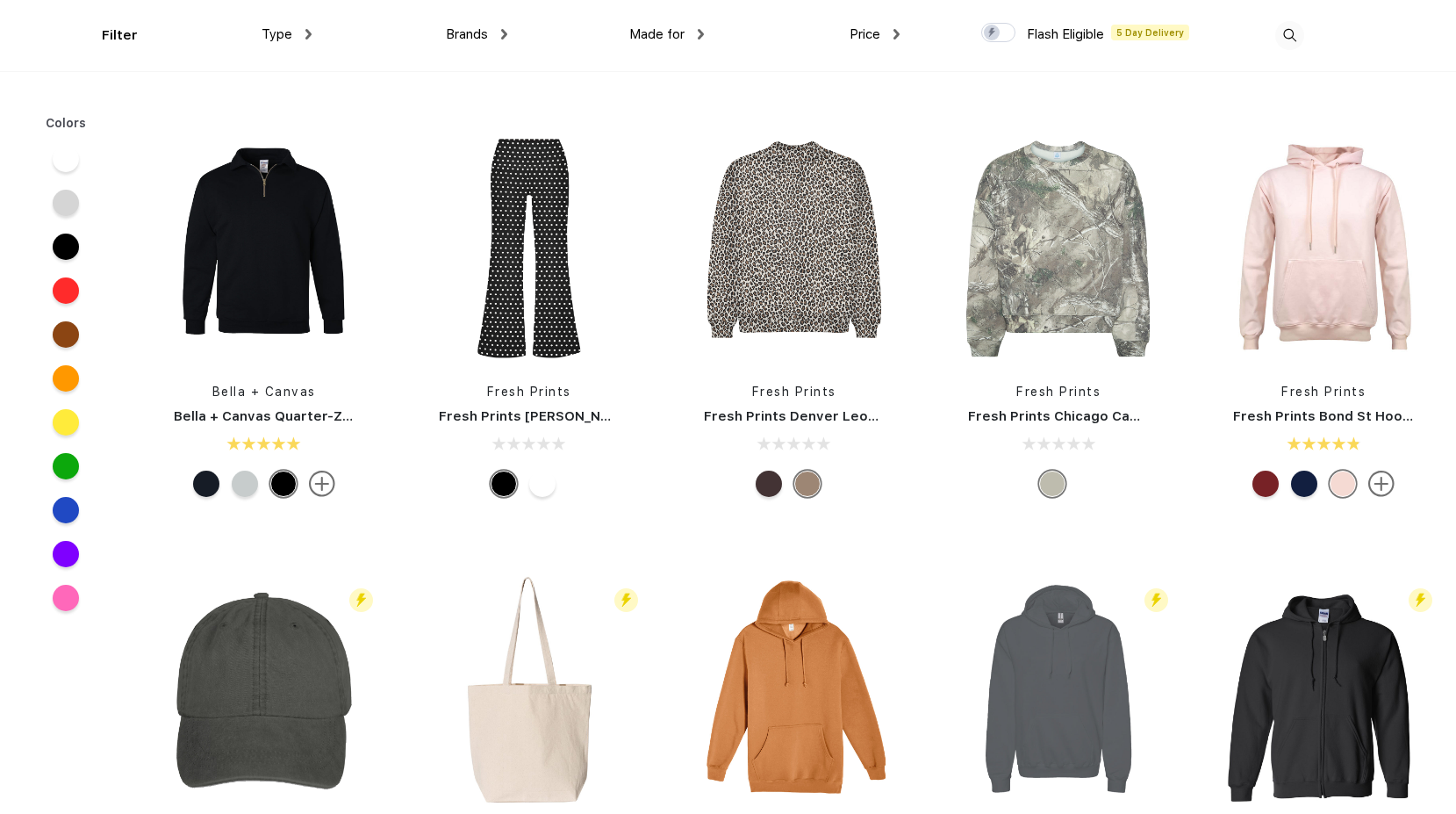
click at [324, 481] on img at bounding box center [322, 483] width 26 height 26
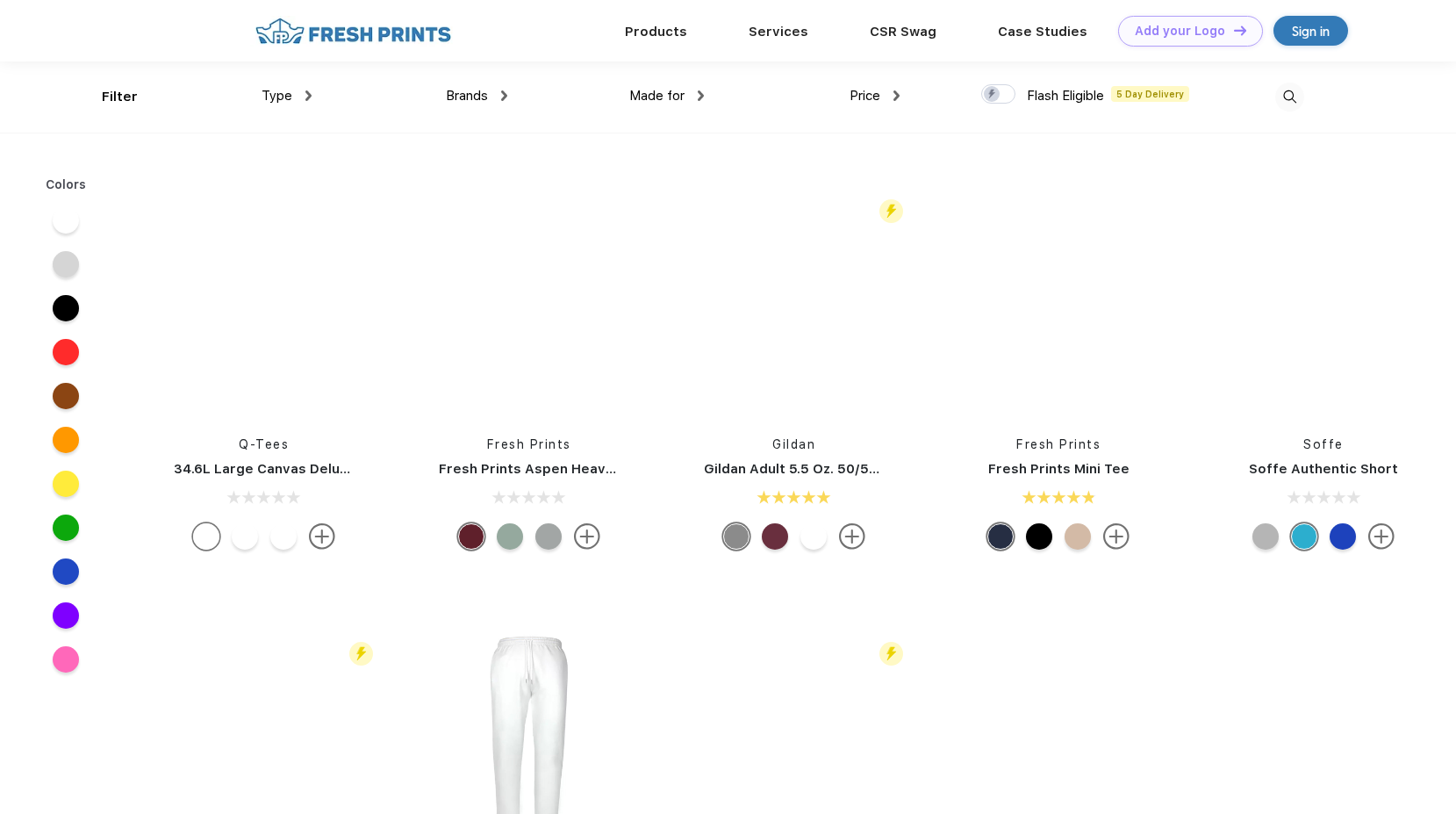
scroll to position [4213, 0]
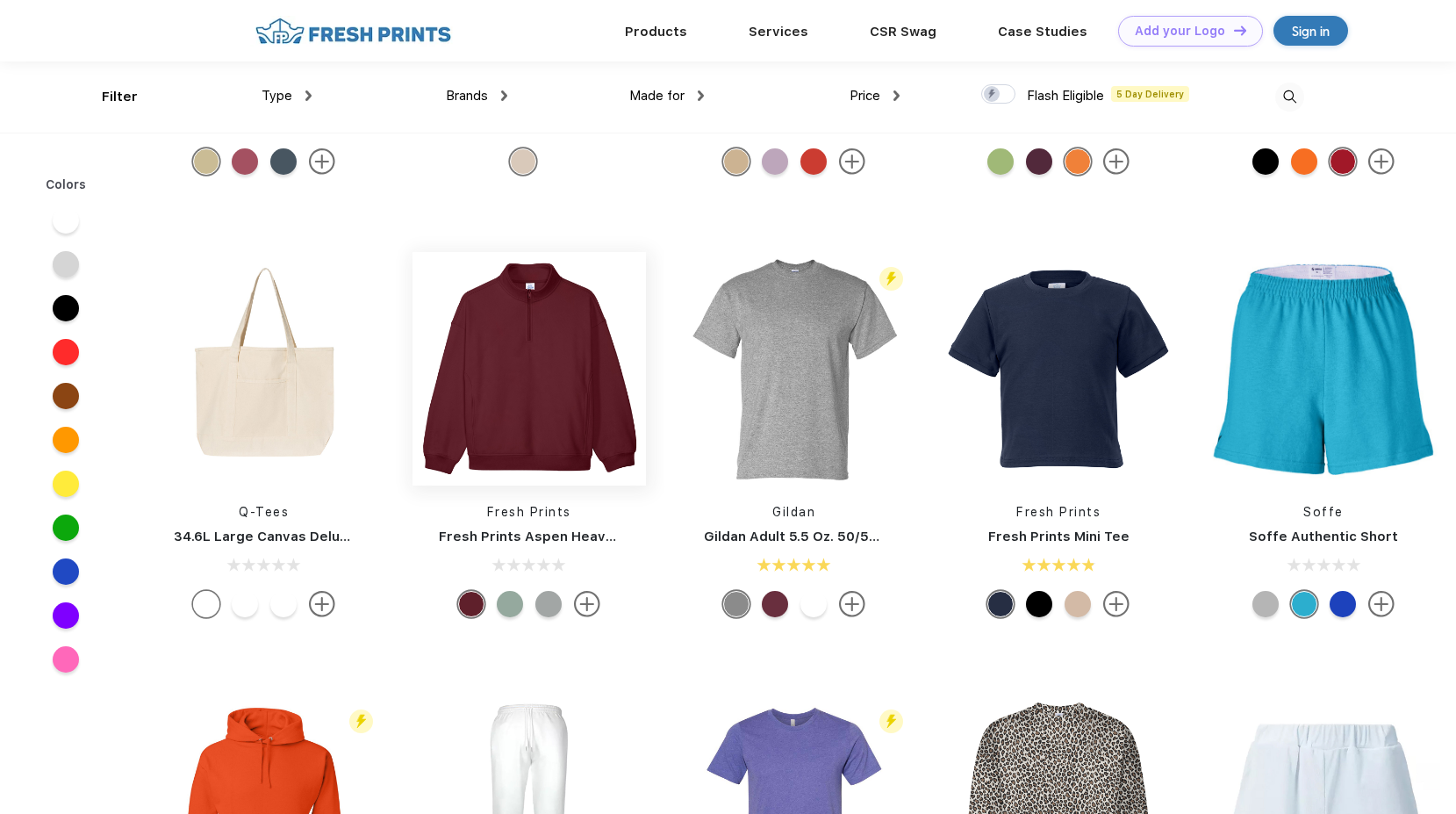
click at [534, 319] on img at bounding box center [529, 368] width 234 height 234
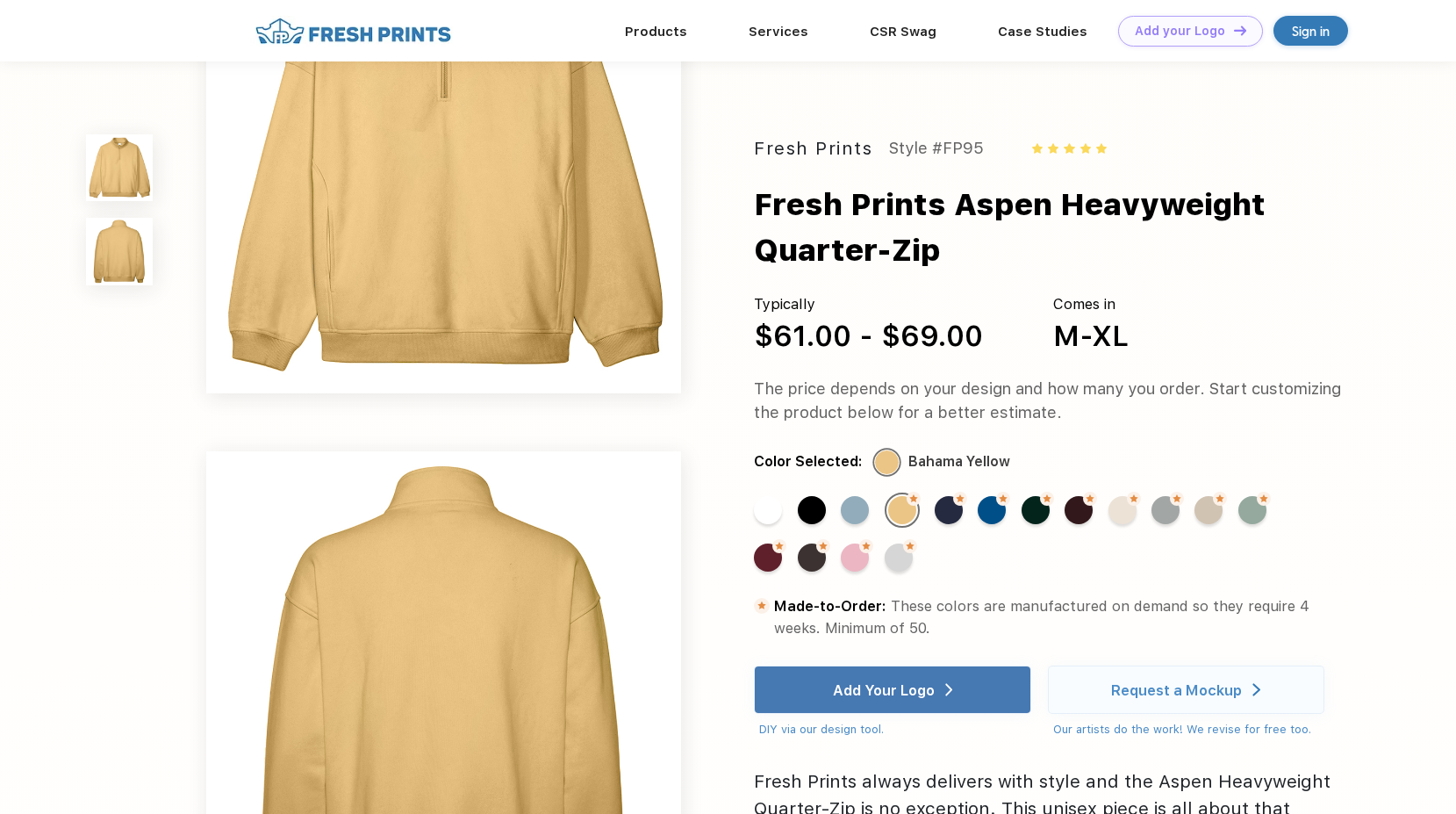
scroll to position [88, 0]
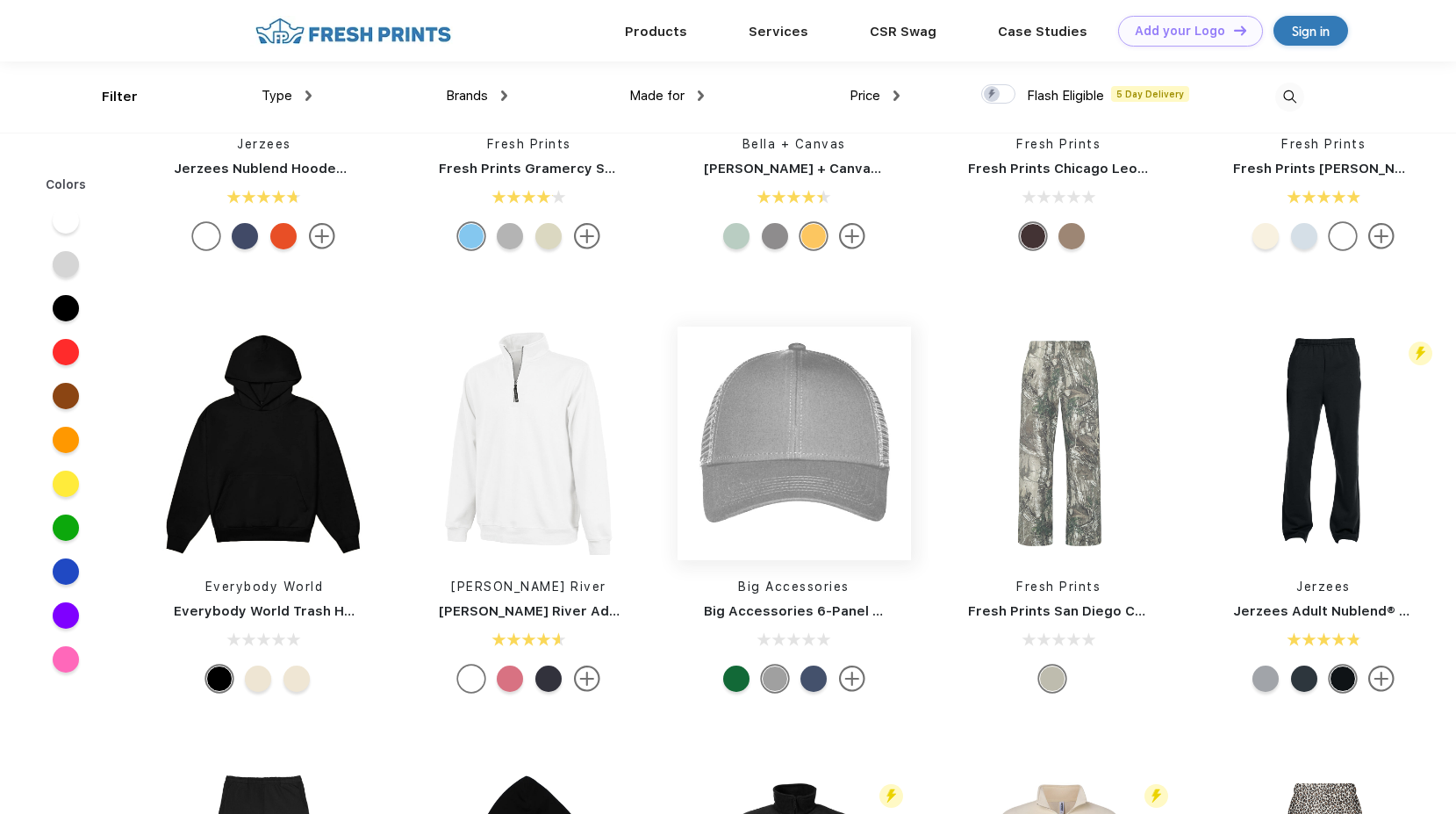
scroll to position [5016, 0]
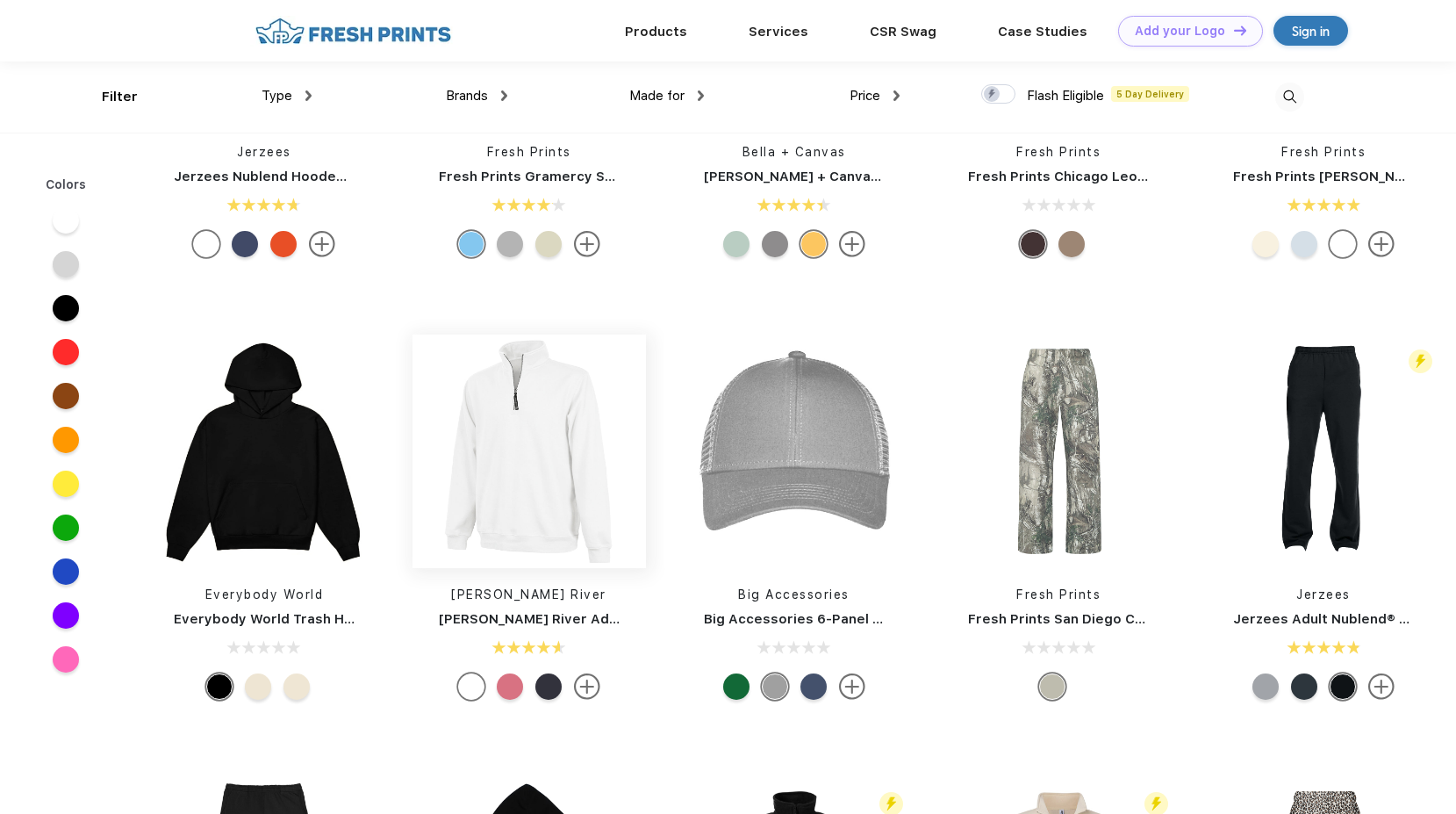
click at [533, 466] on img at bounding box center [529, 451] width 234 height 234
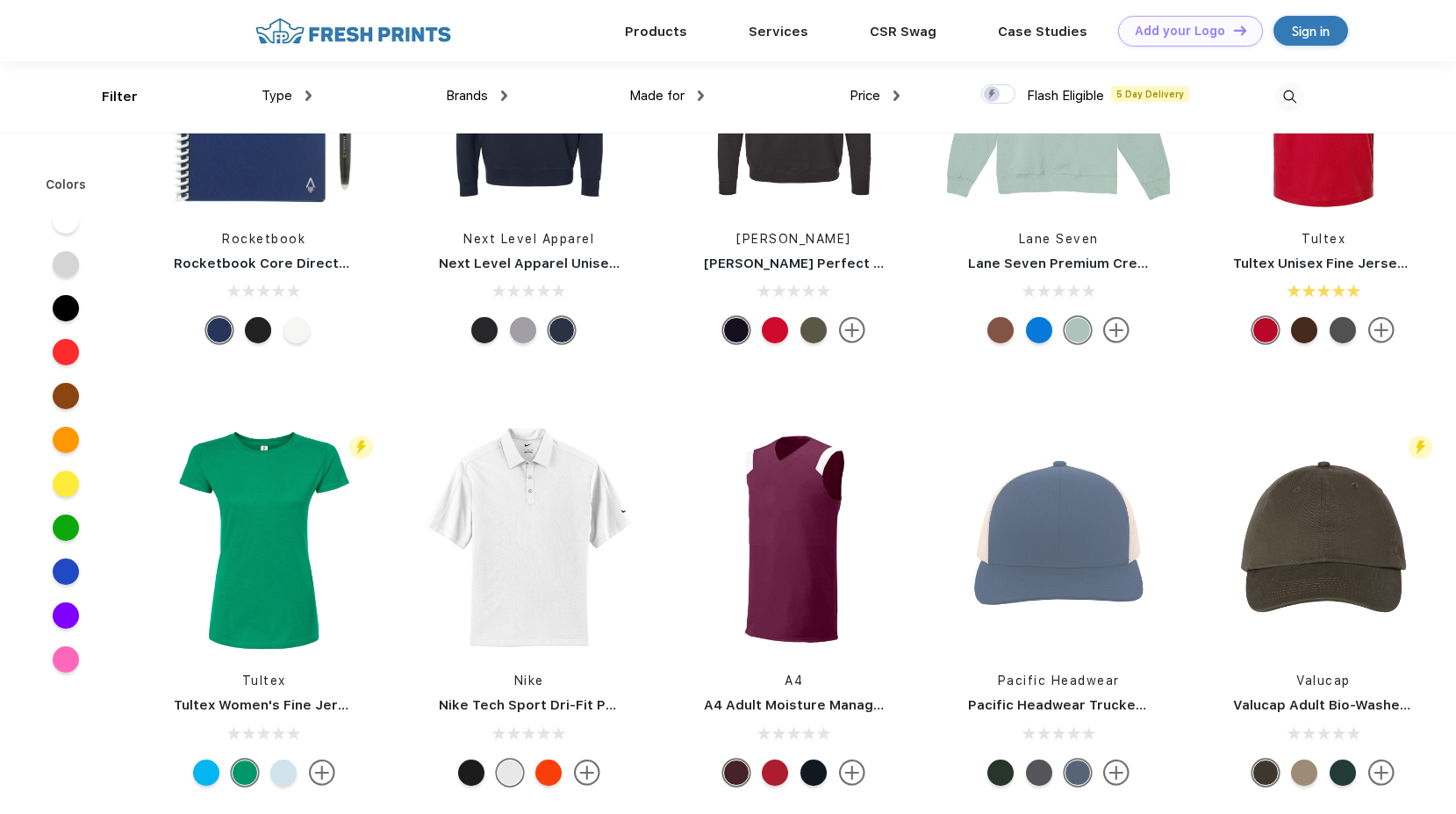
scroll to position [15411, 0]
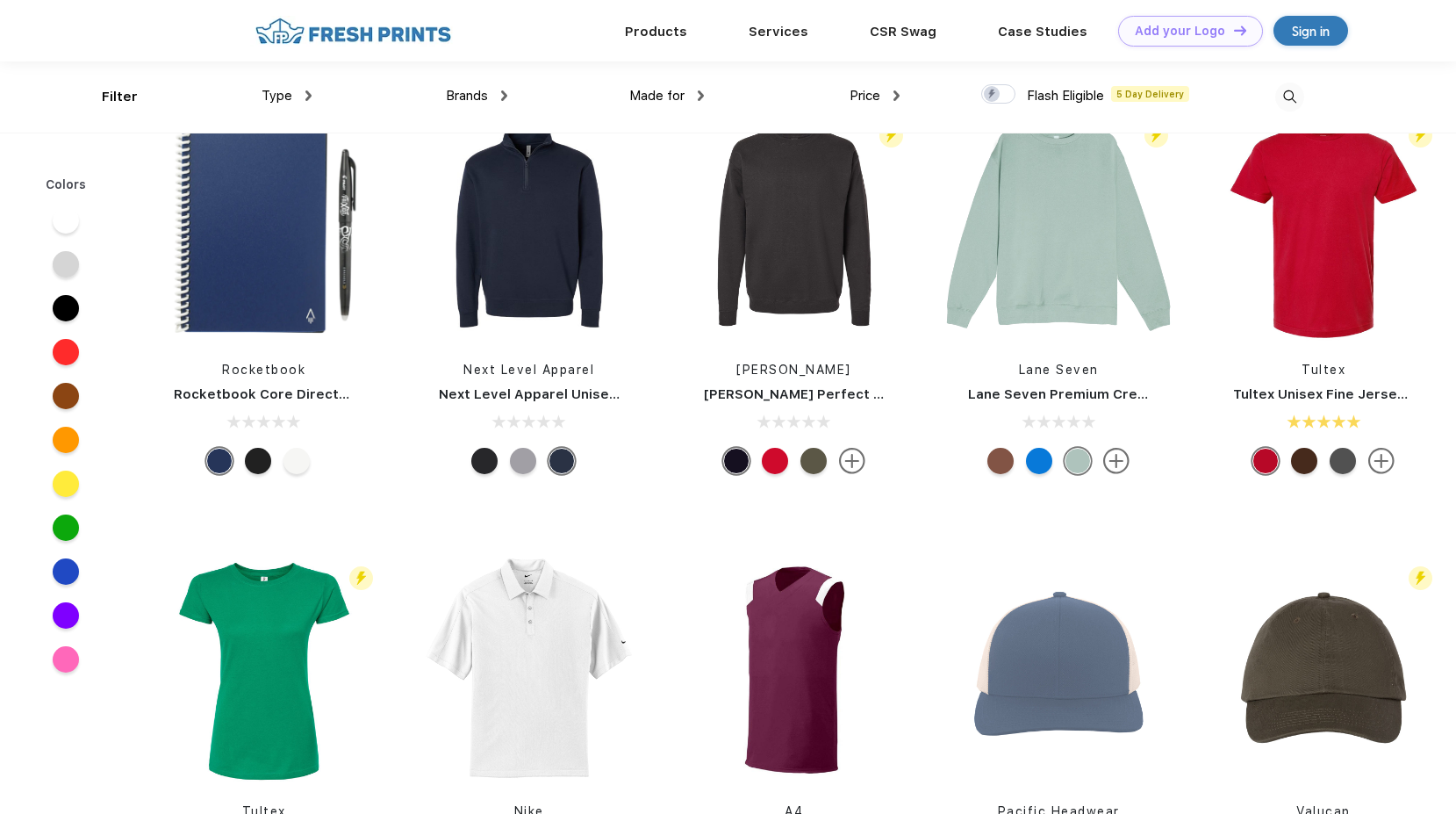
click at [1287, 103] on img at bounding box center [1290, 97] width 29 height 29
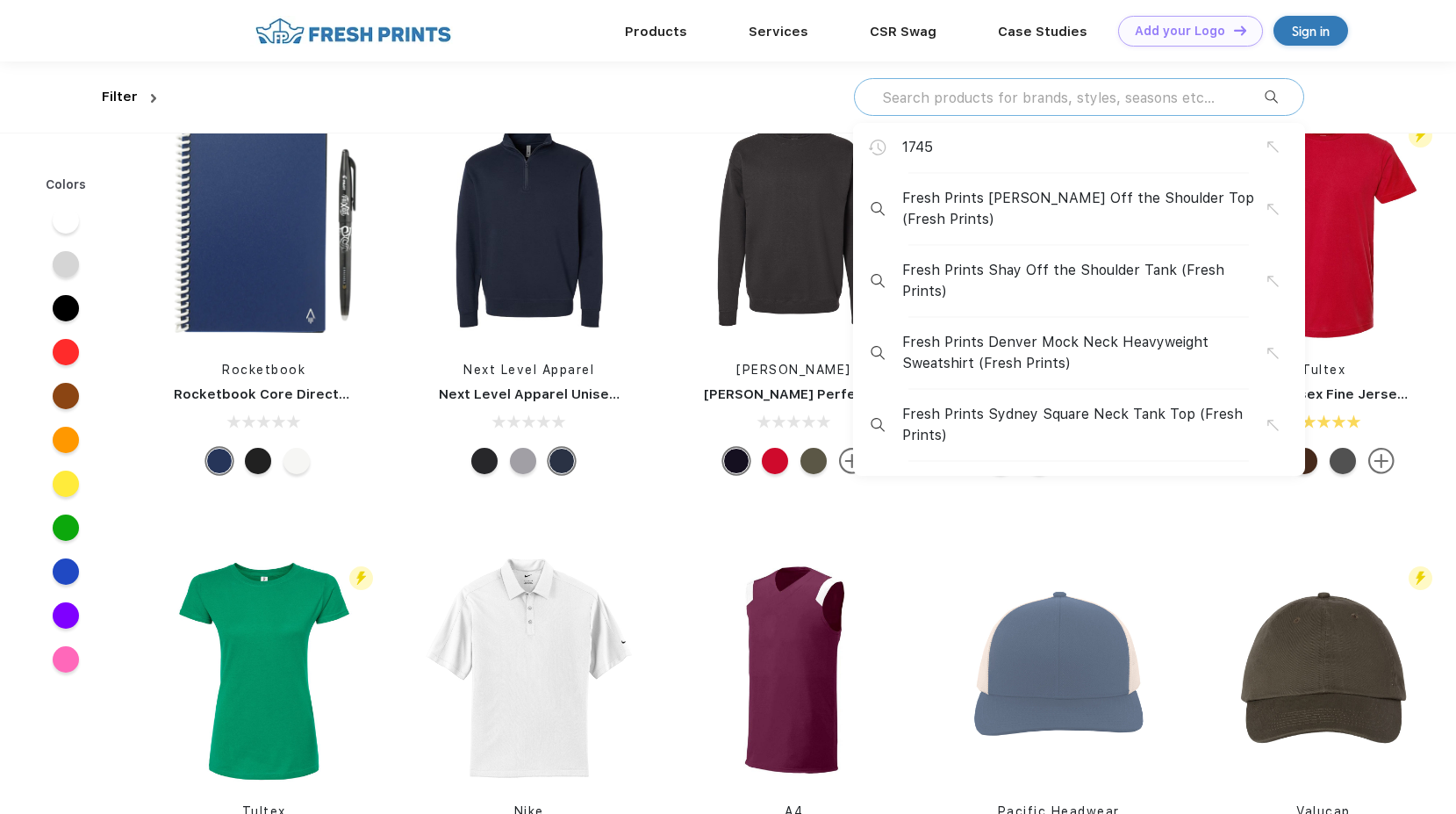
click at [1082, 107] on input "text" at bounding box center [1072, 98] width 385 height 19
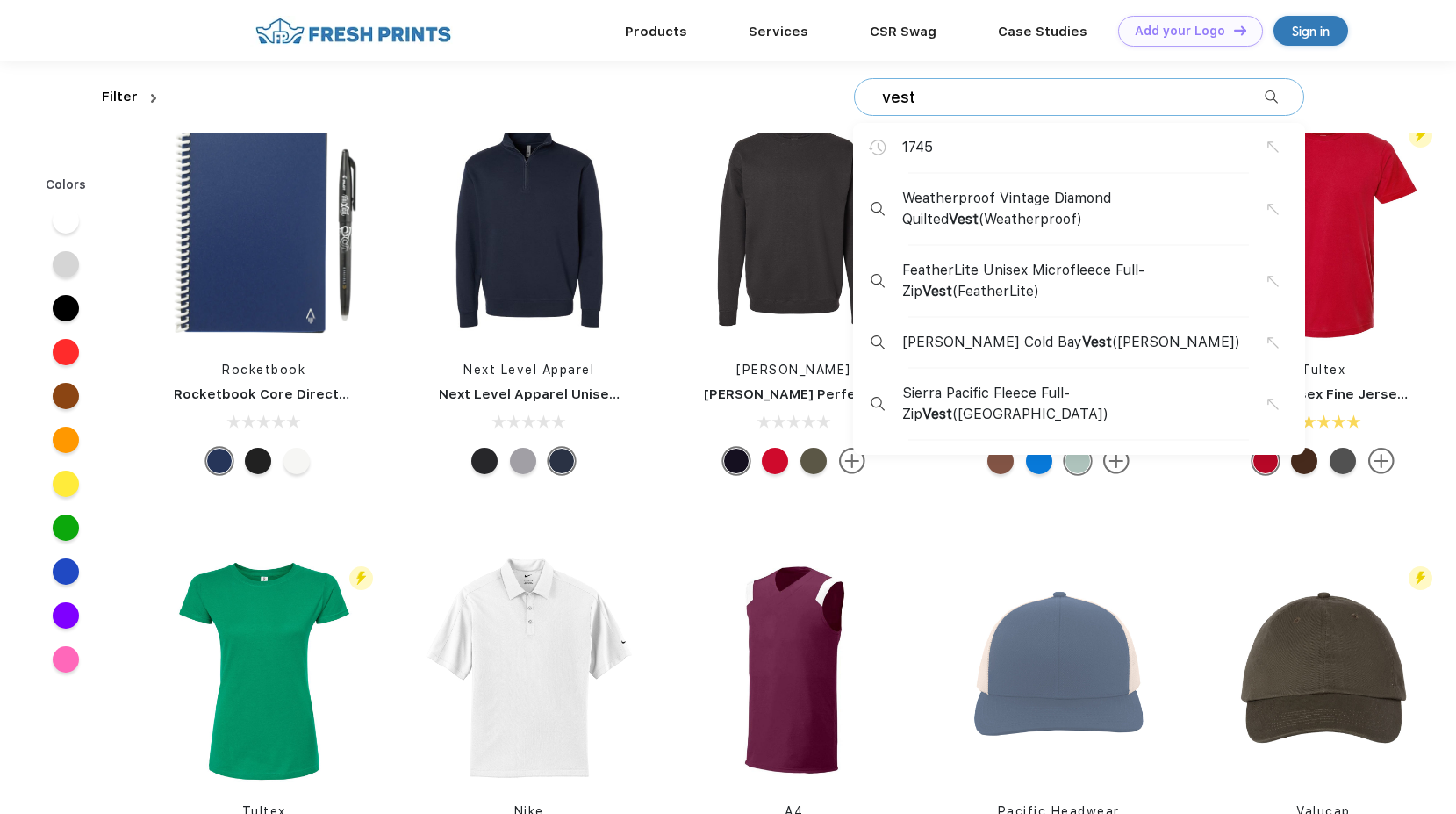
type input "vest"
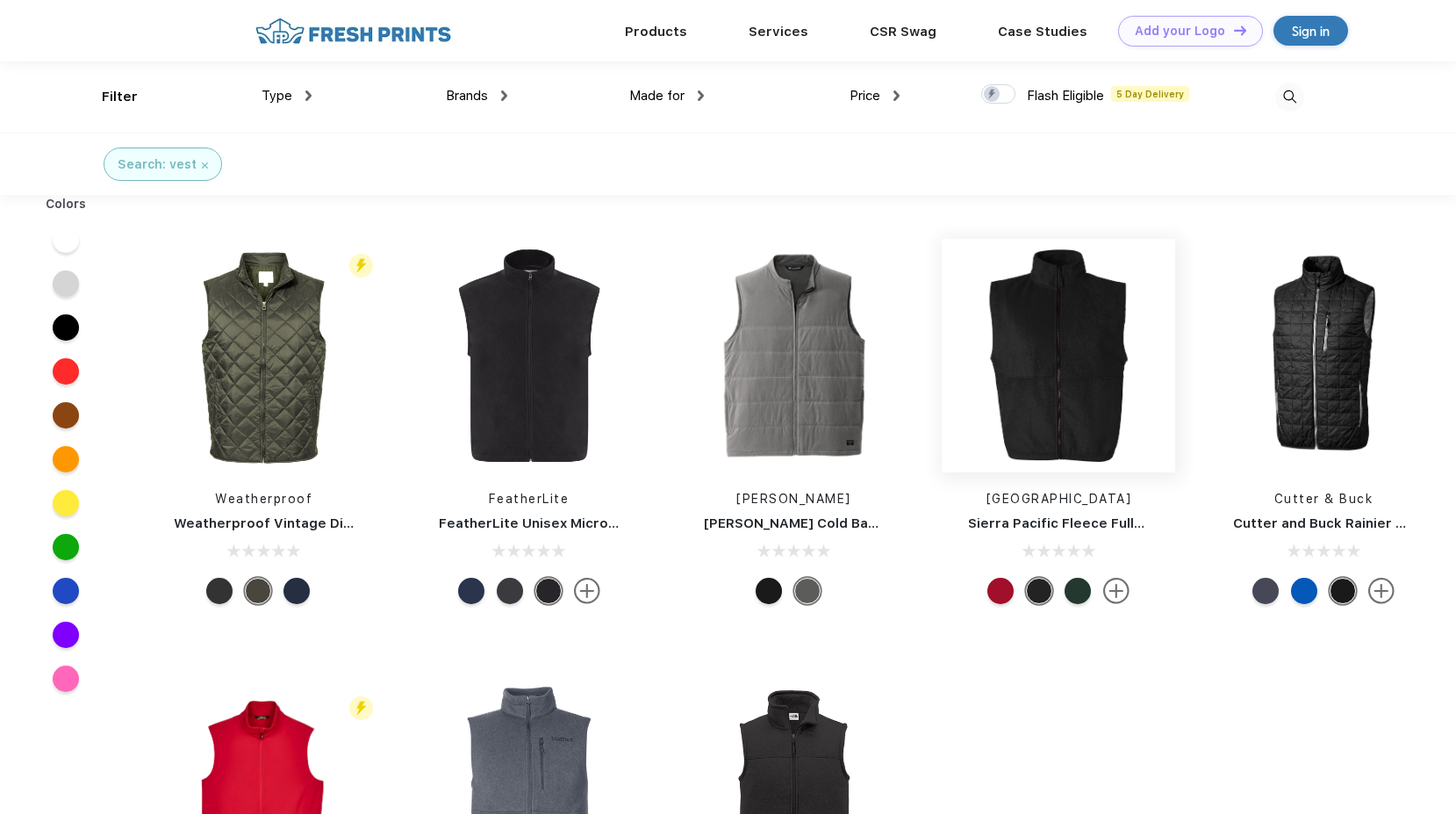
click at [1086, 433] on img at bounding box center [1059, 355] width 234 height 234
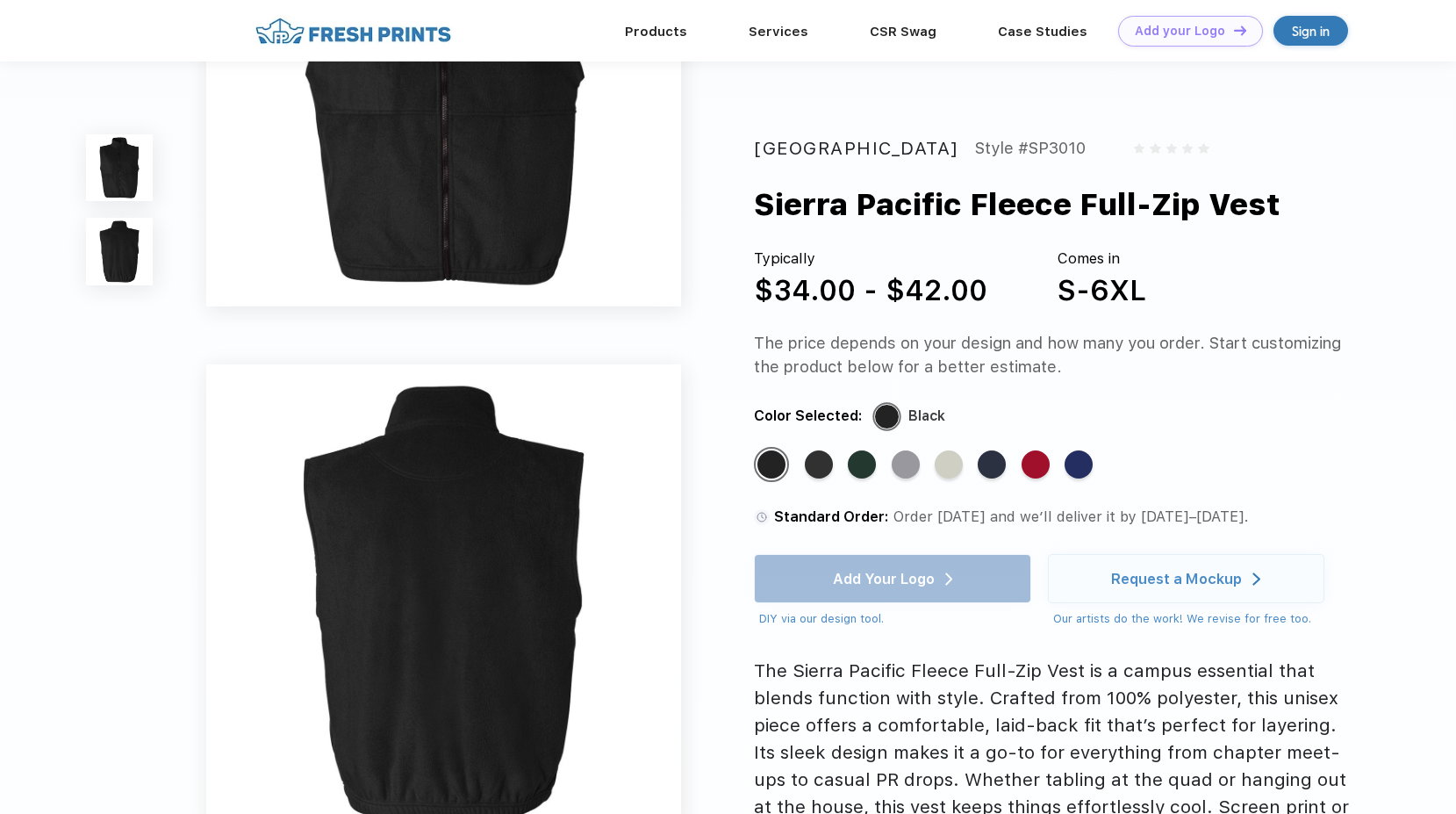
scroll to position [264, 0]
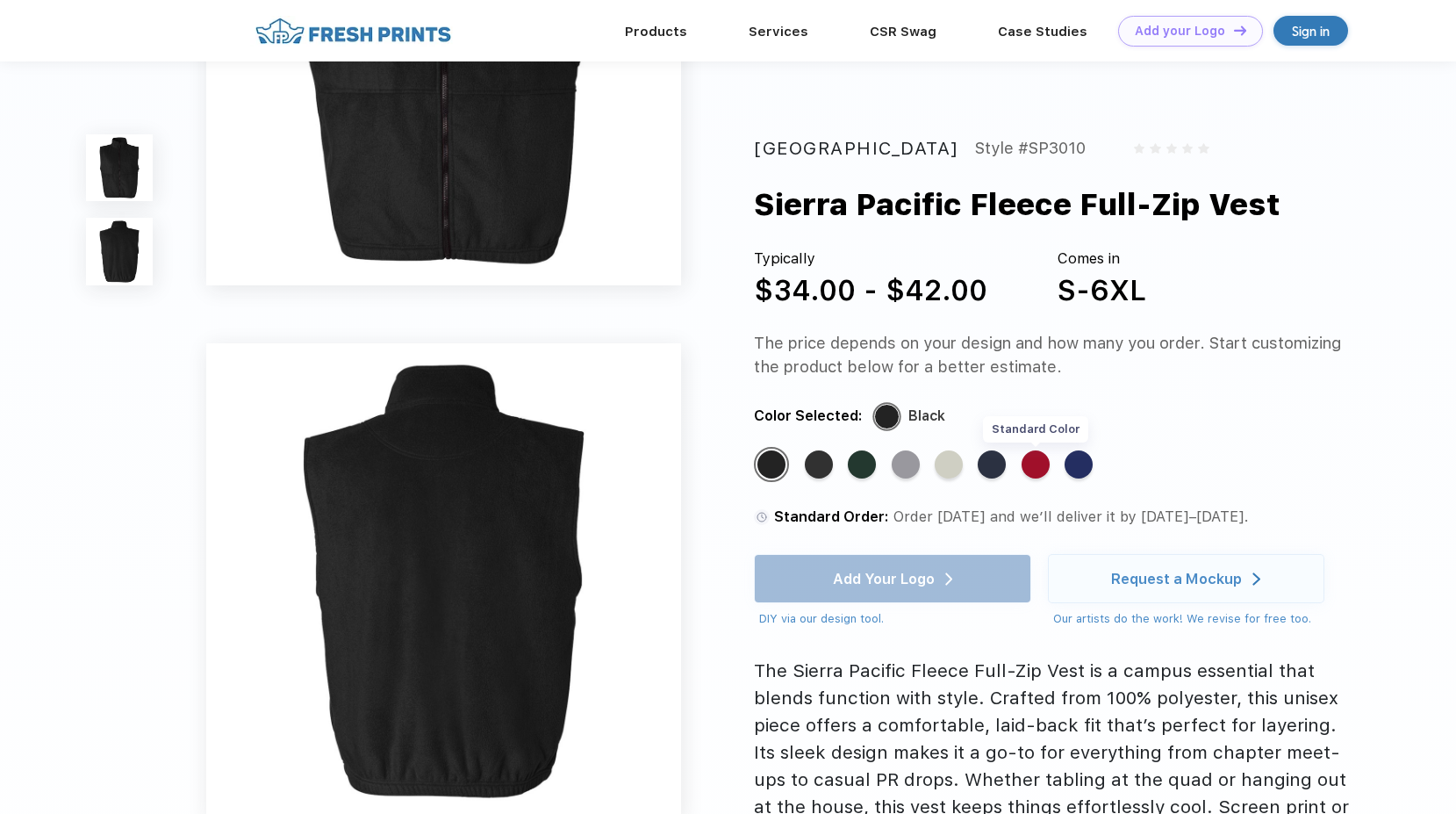
click at [1032, 468] on div "Standard Color" at bounding box center [1035, 464] width 28 height 28
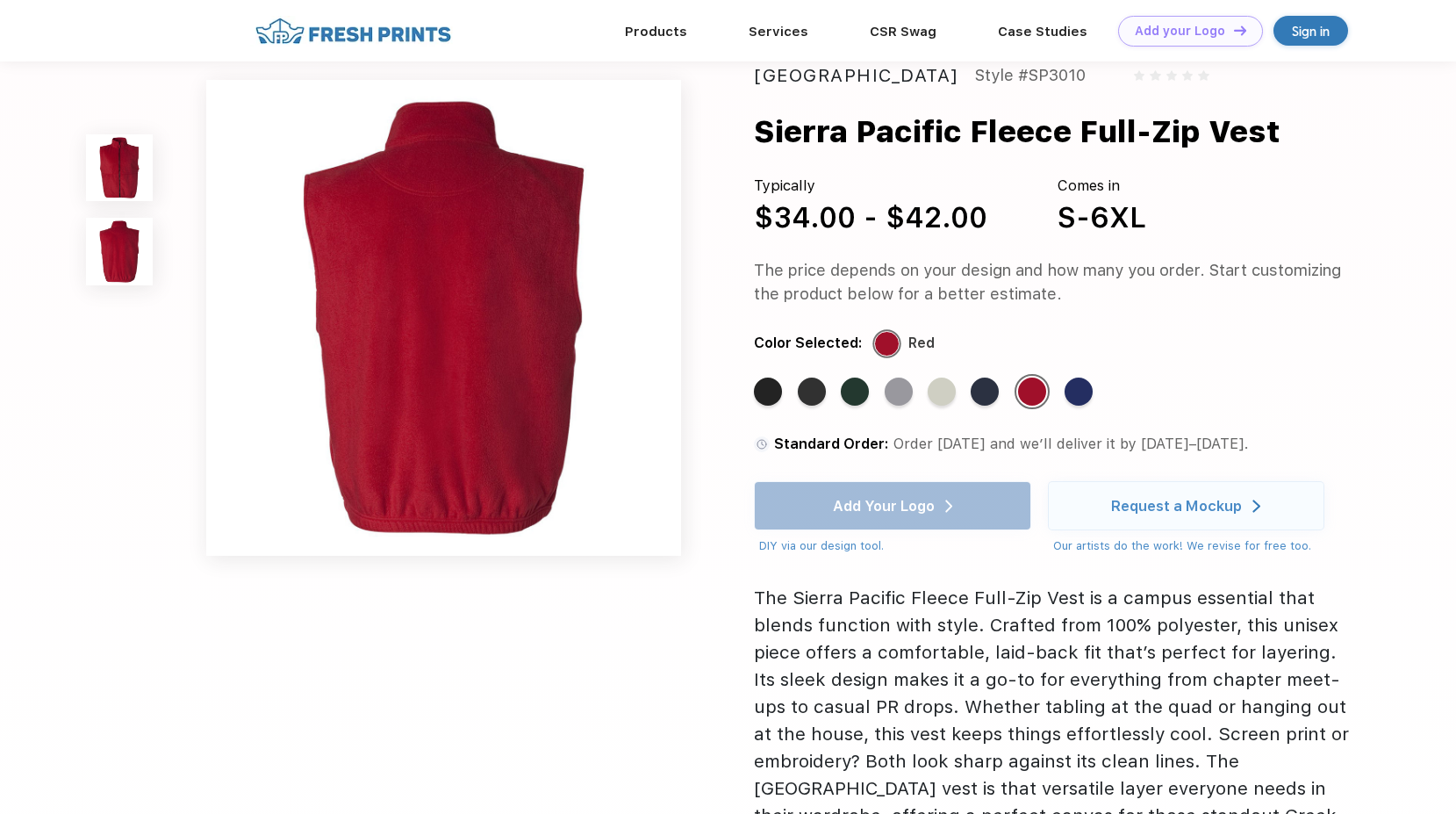
scroll to position [0, 0]
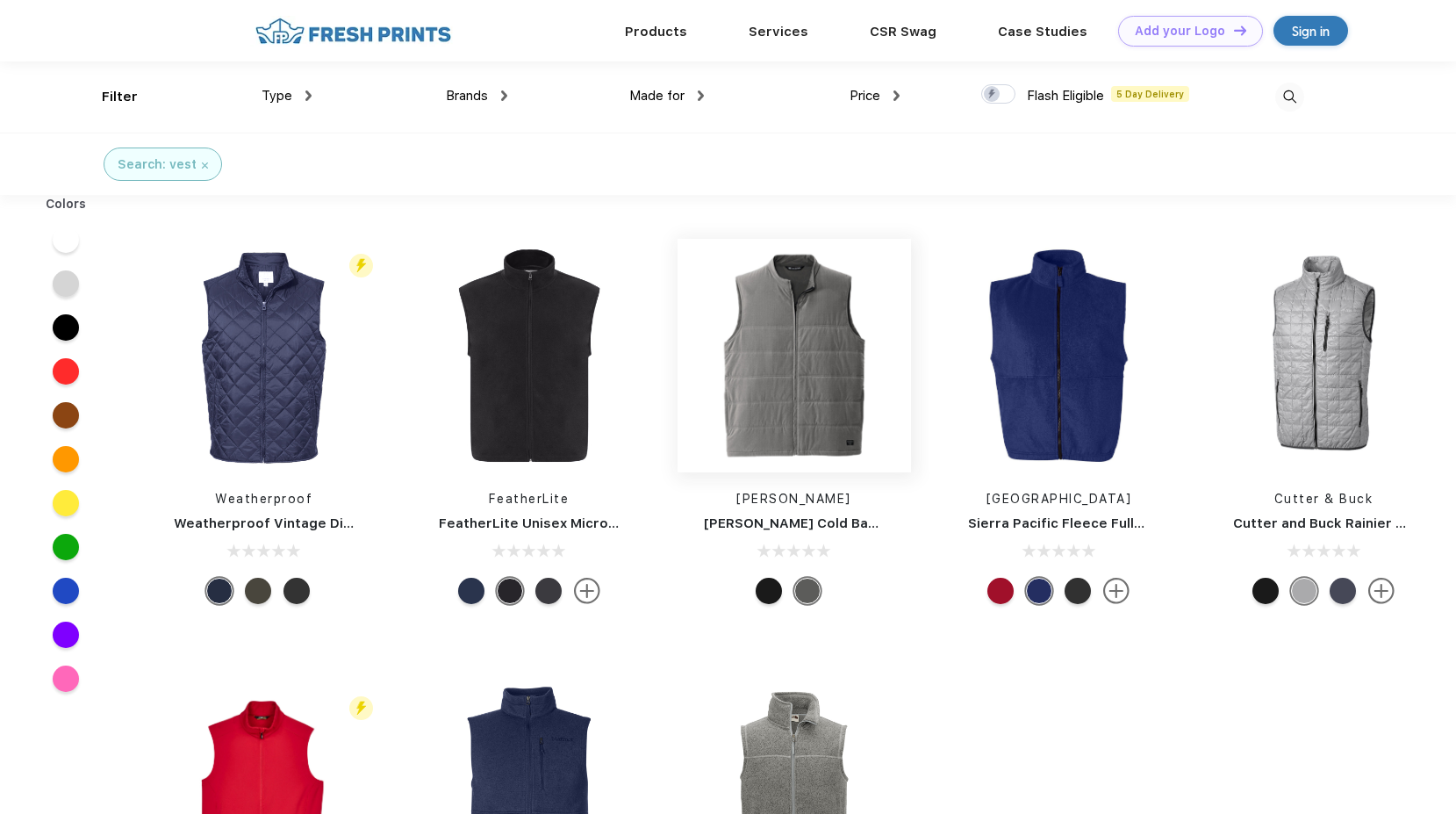
scroll to position [1, 0]
click at [550, 395] on img at bounding box center [529, 354] width 234 height 234
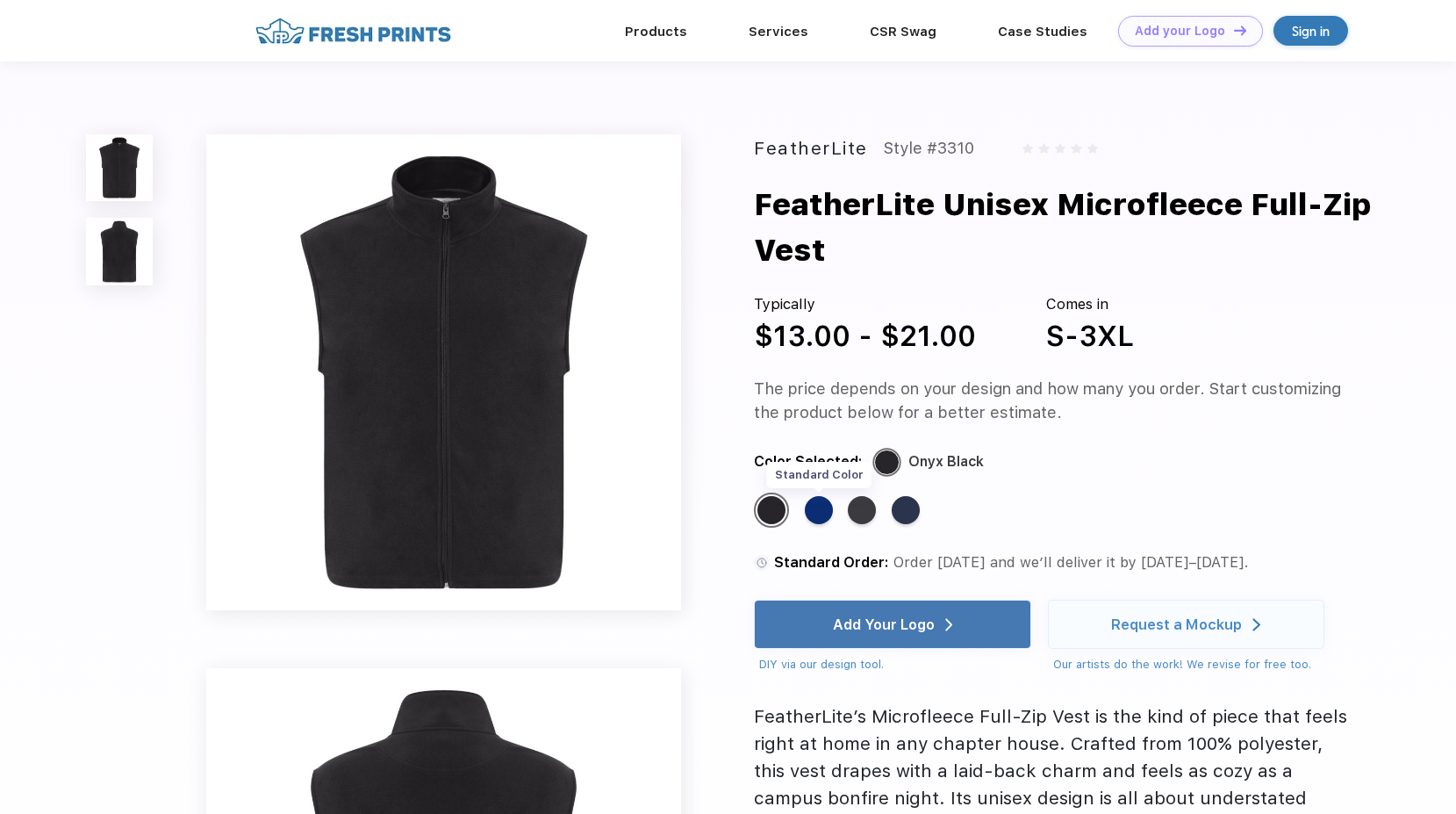
click at [807, 507] on div "Standard Color" at bounding box center [818, 510] width 28 height 28
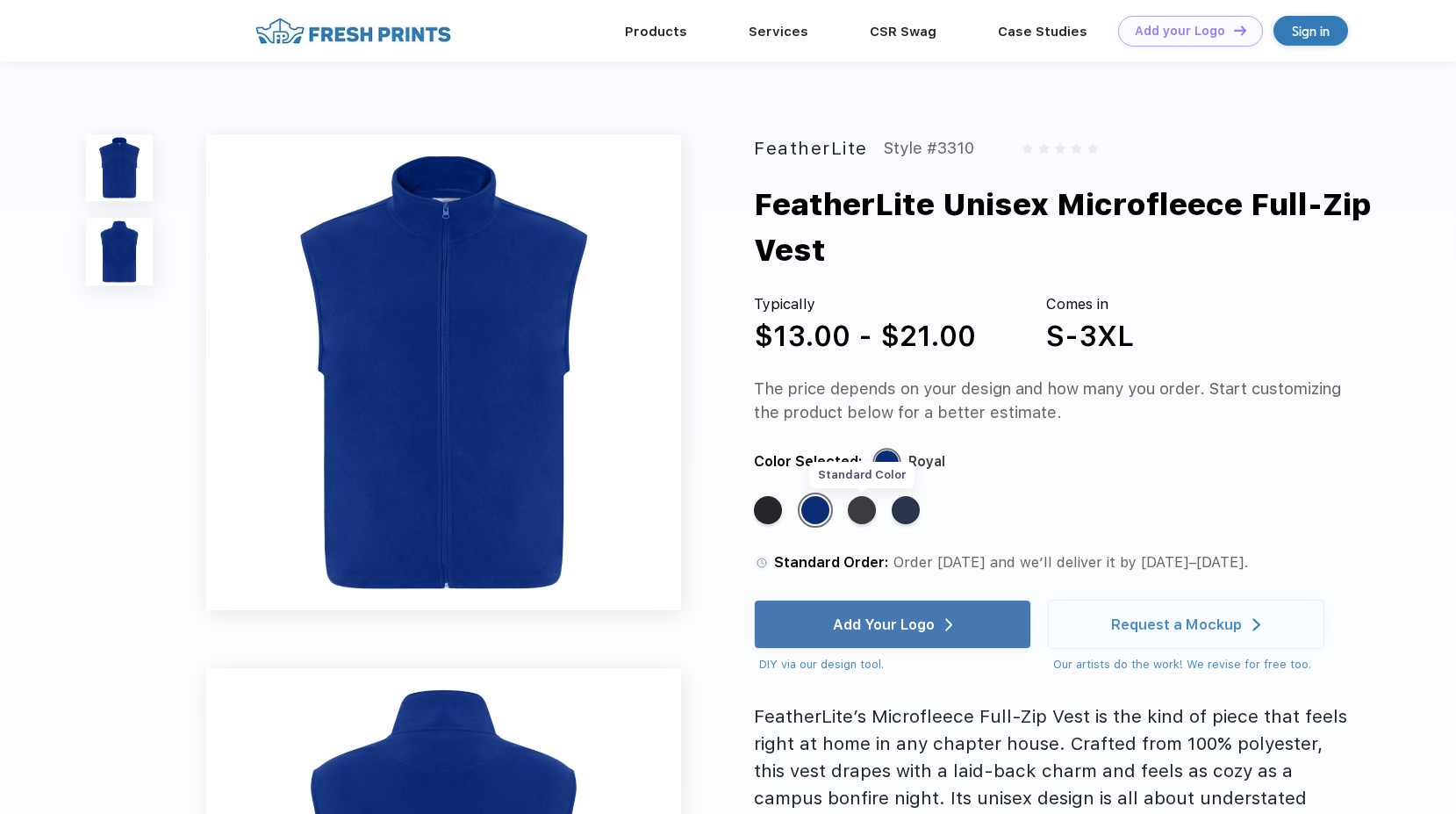
click at [862, 516] on div "Standard Color" at bounding box center [862, 510] width 28 height 28
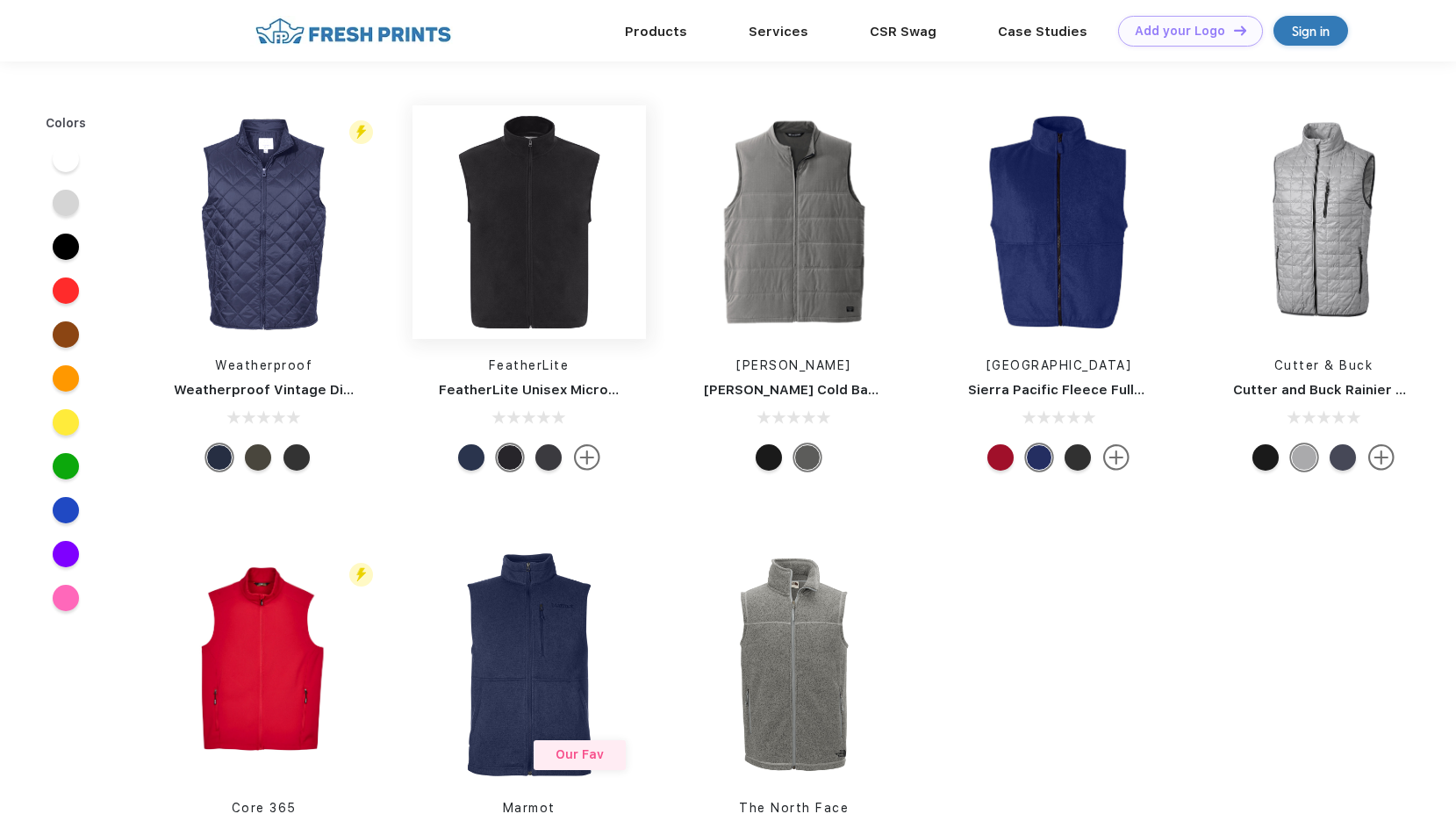
scroll to position [1, 0]
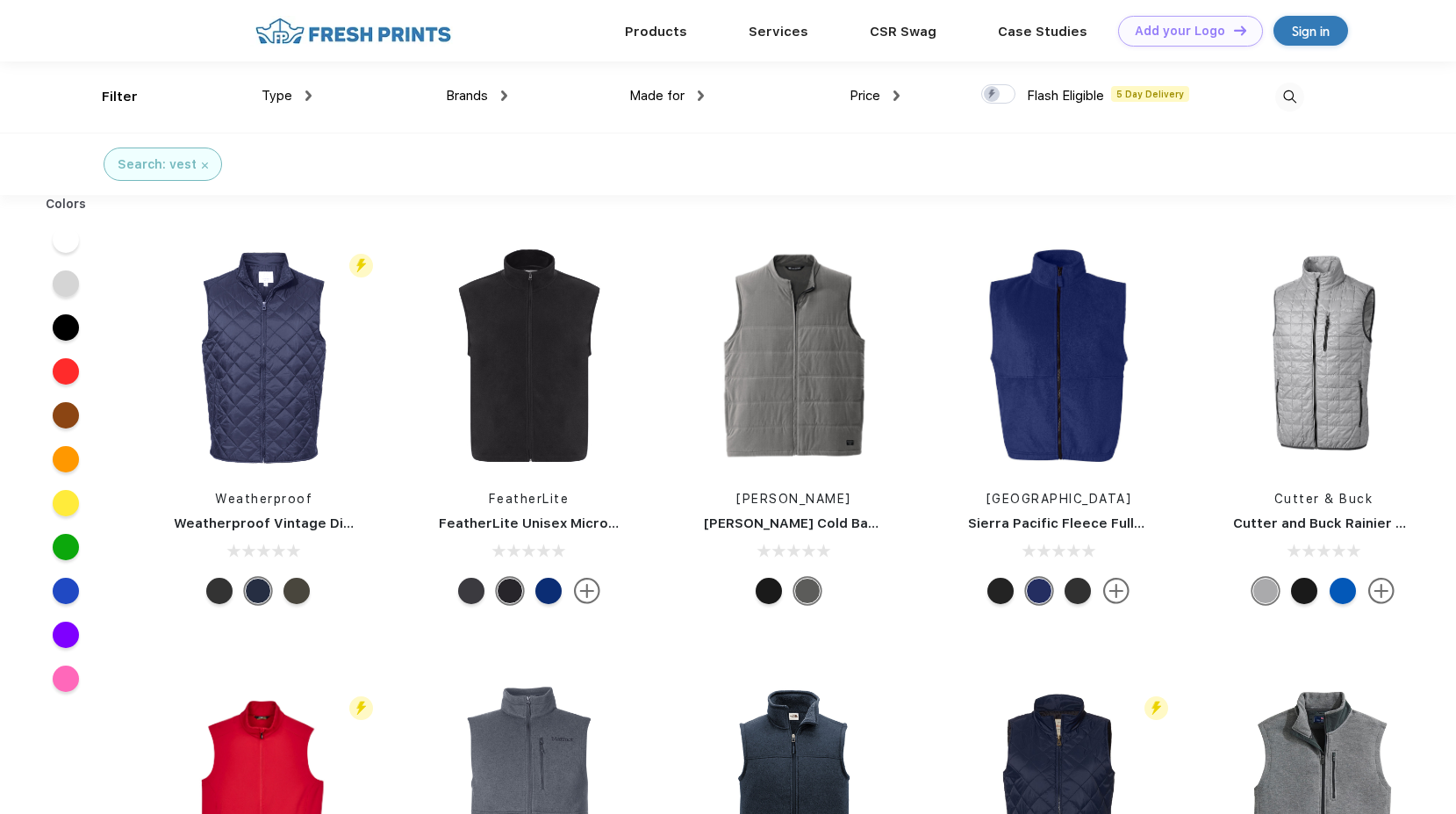
click at [307, 97] on img at bounding box center [308, 95] width 6 height 11
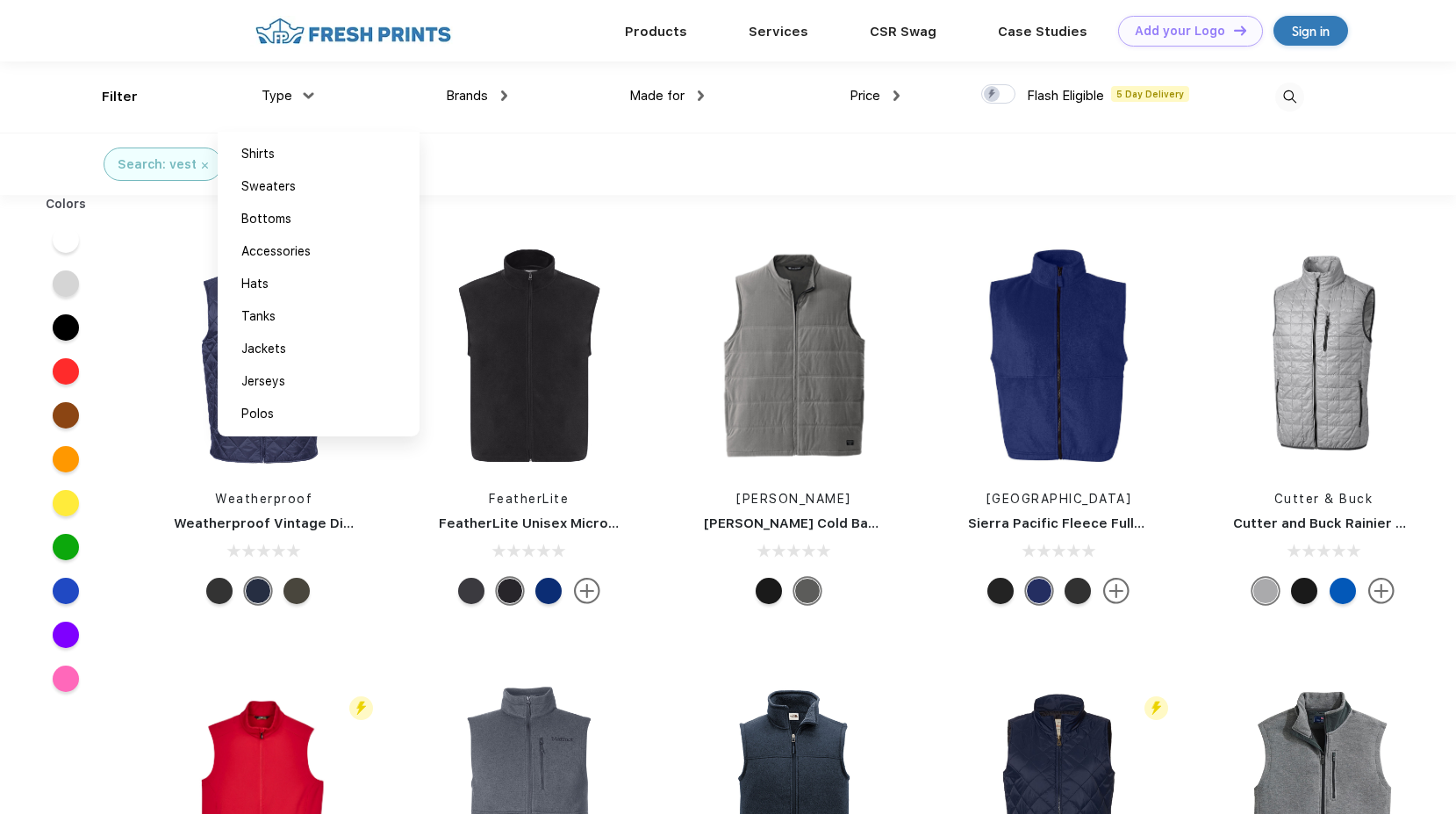
click at [307, 97] on img at bounding box center [307, 95] width 11 height 6
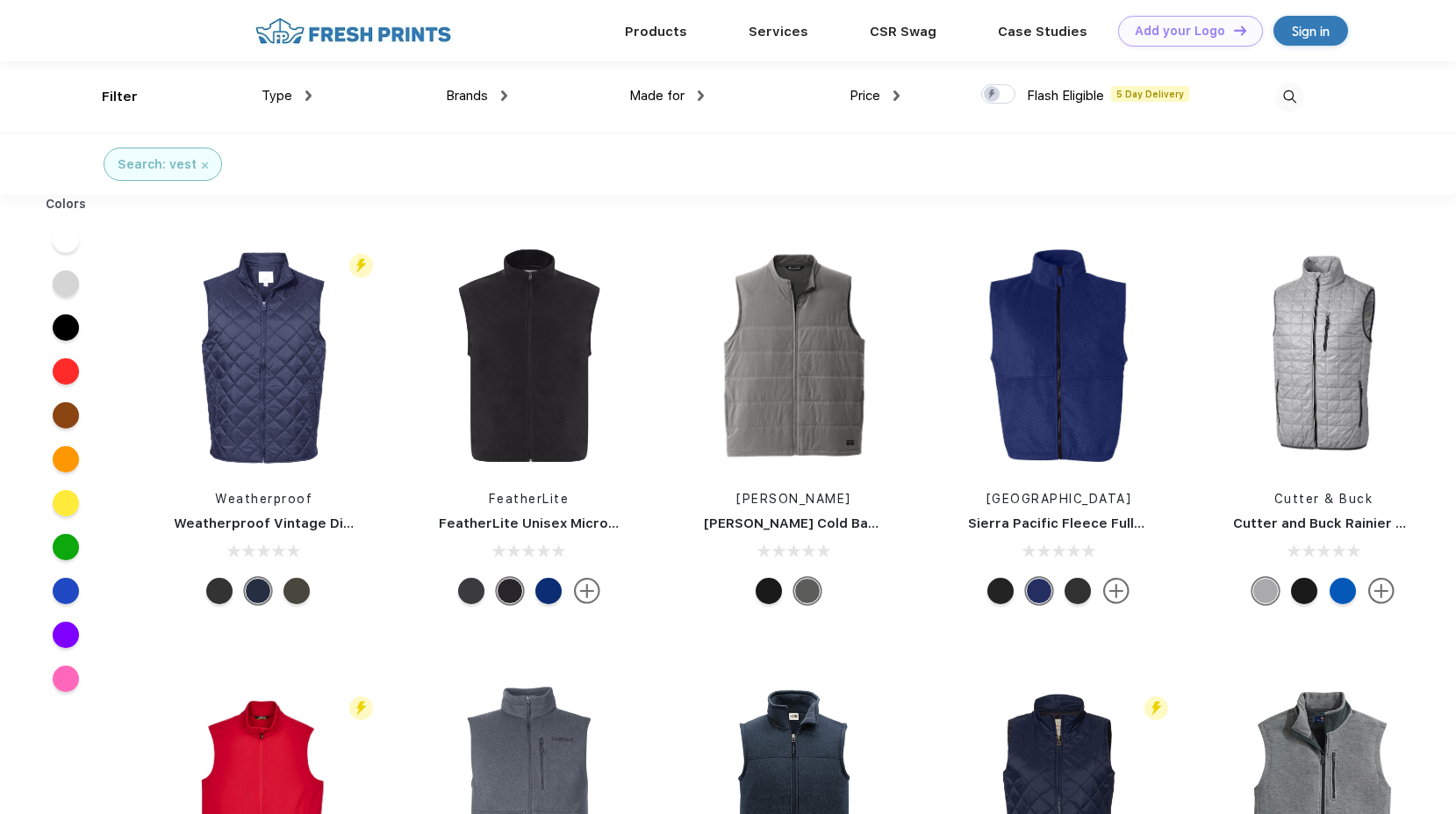
click at [899, 104] on div "Price" at bounding box center [875, 96] width 50 height 20
click at [879, 153] on div "$" at bounding box center [906, 154] width 193 height 33
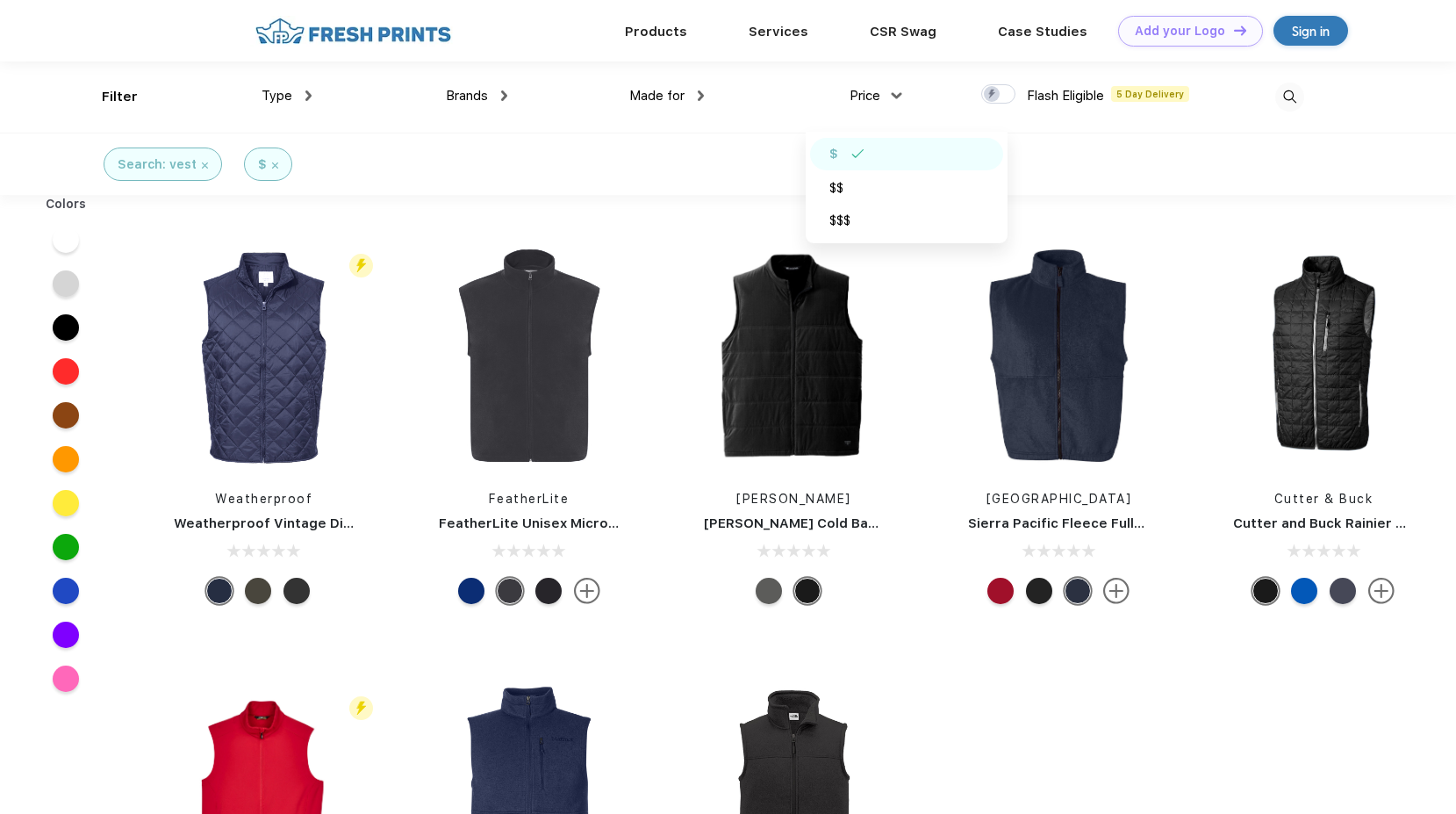
click at [1112, 704] on div "Flash Eligible 5 Day Delivery Weatherproof Weatherproof Vintage Diamond Quilted…" at bounding box center [794, 645] width 1325 height 885
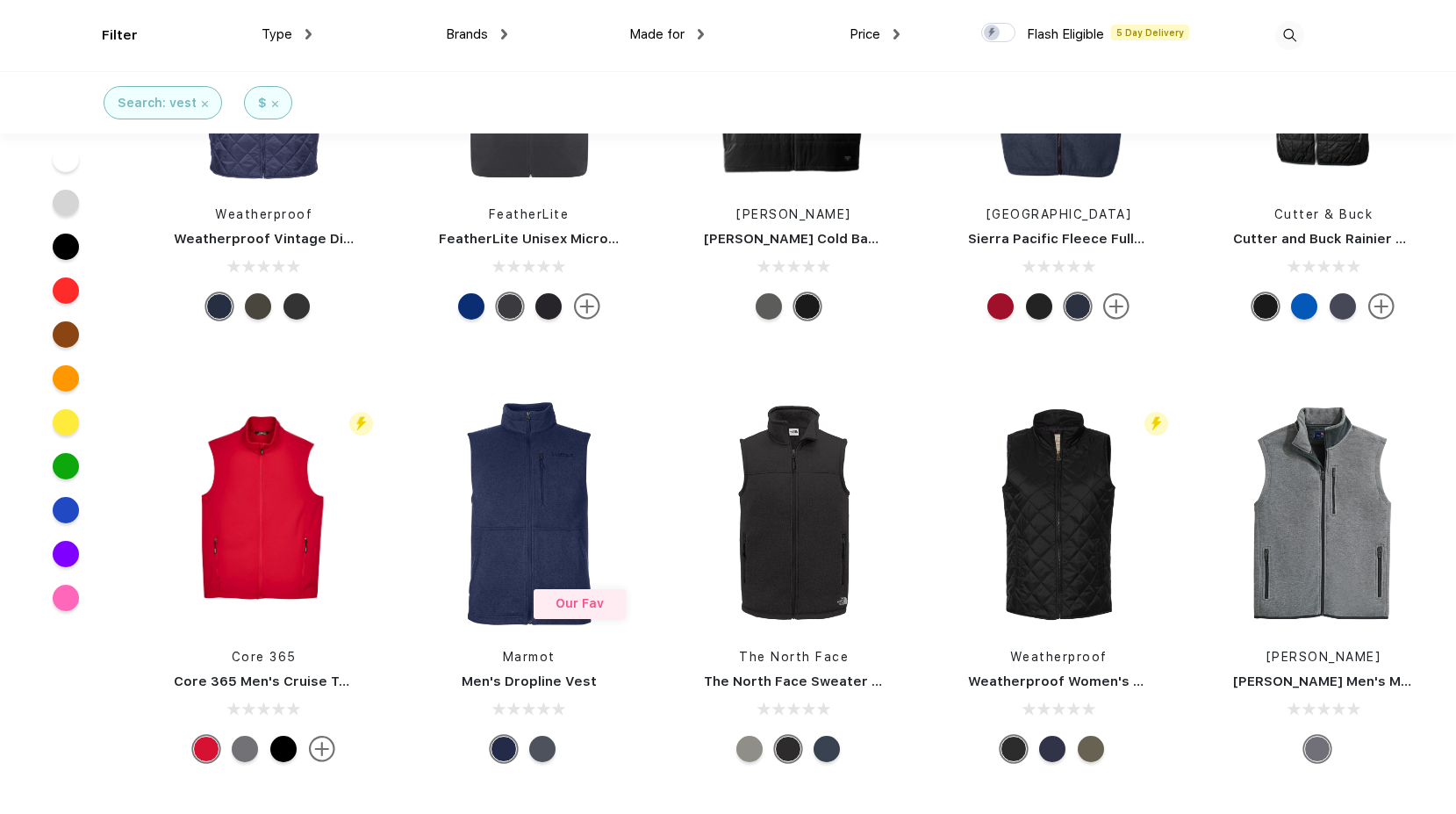
scroll to position [175, 0]
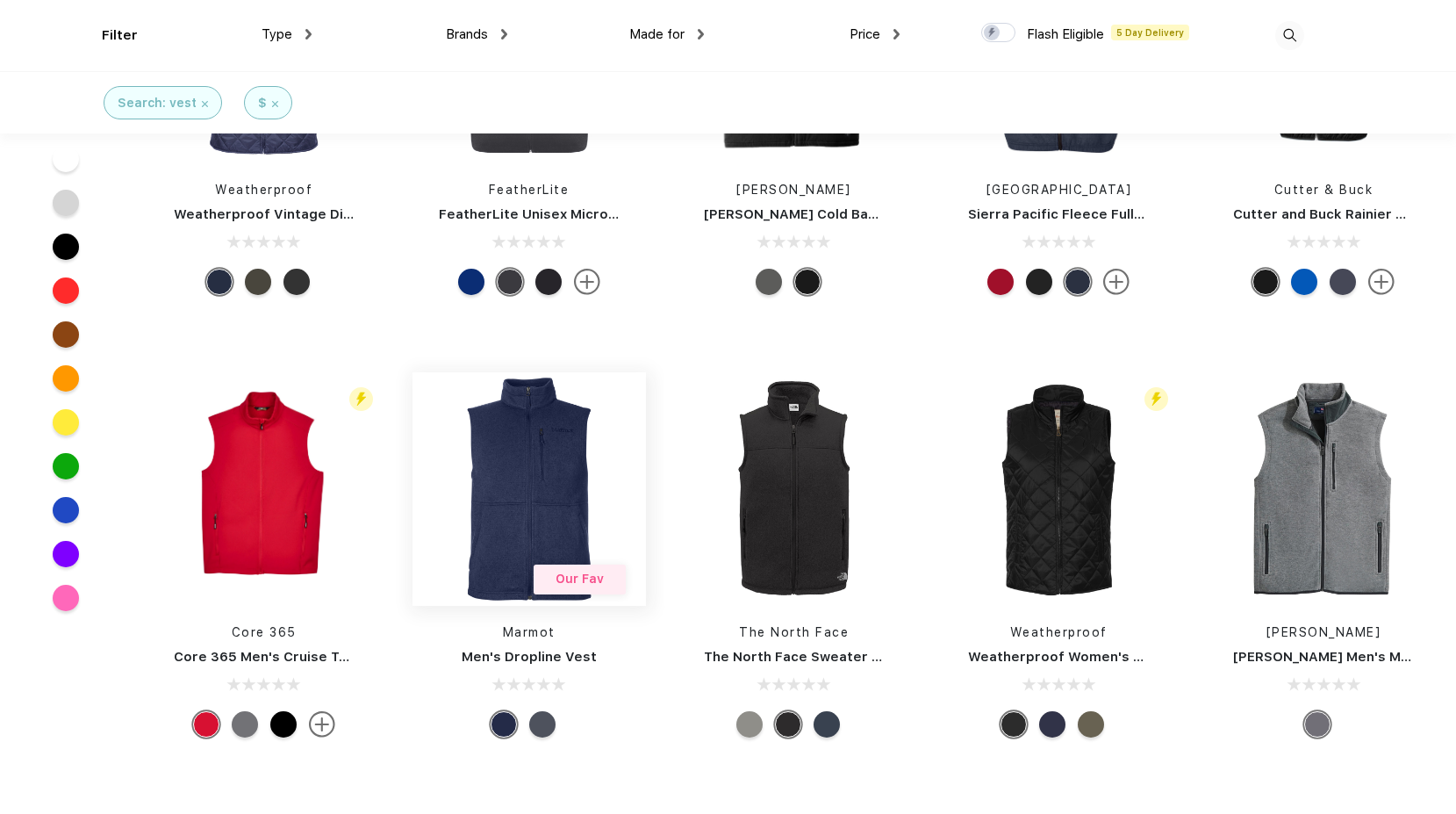
click at [531, 449] on img at bounding box center [529, 488] width 234 height 234
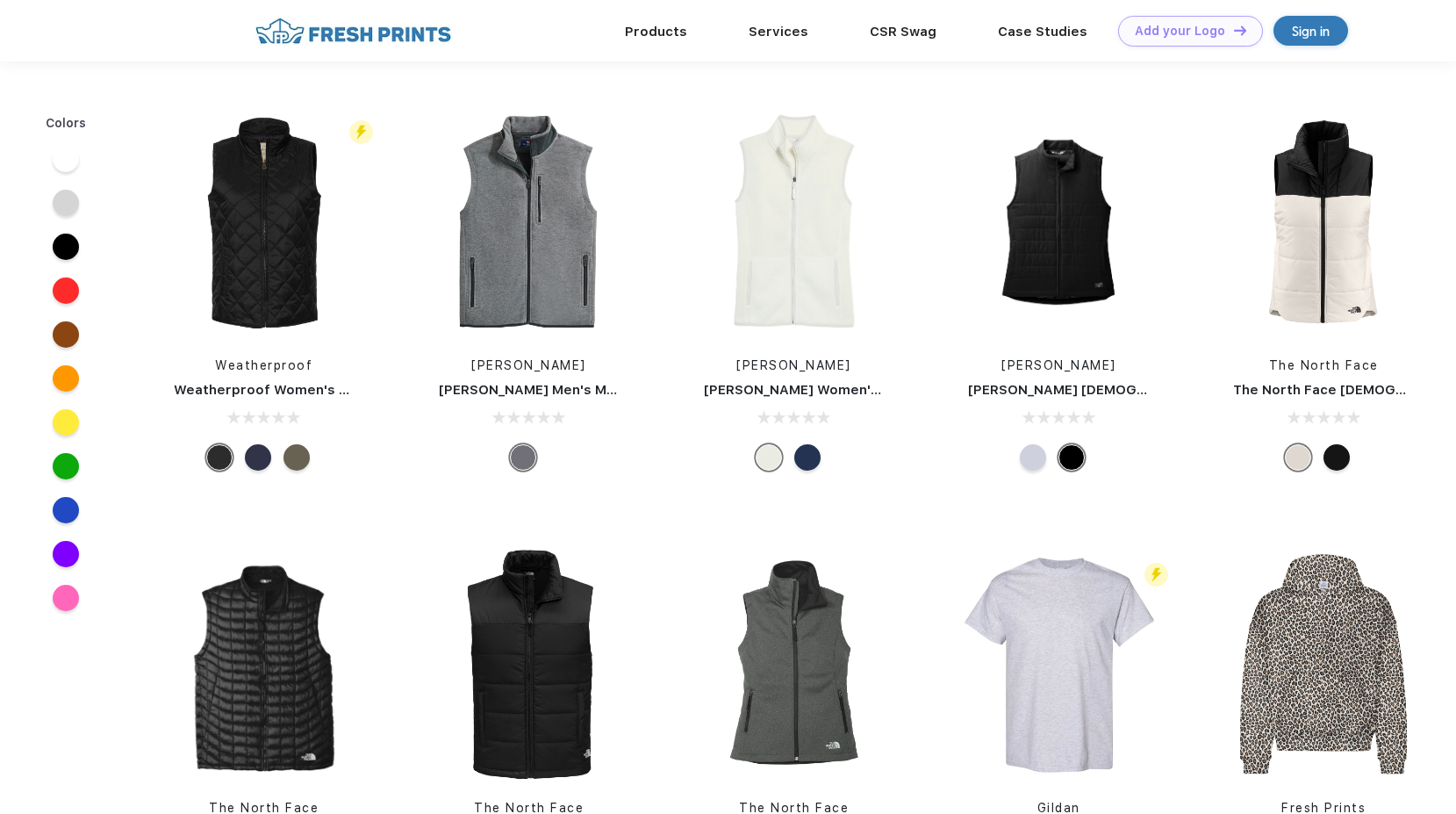
scroll to position [175, 0]
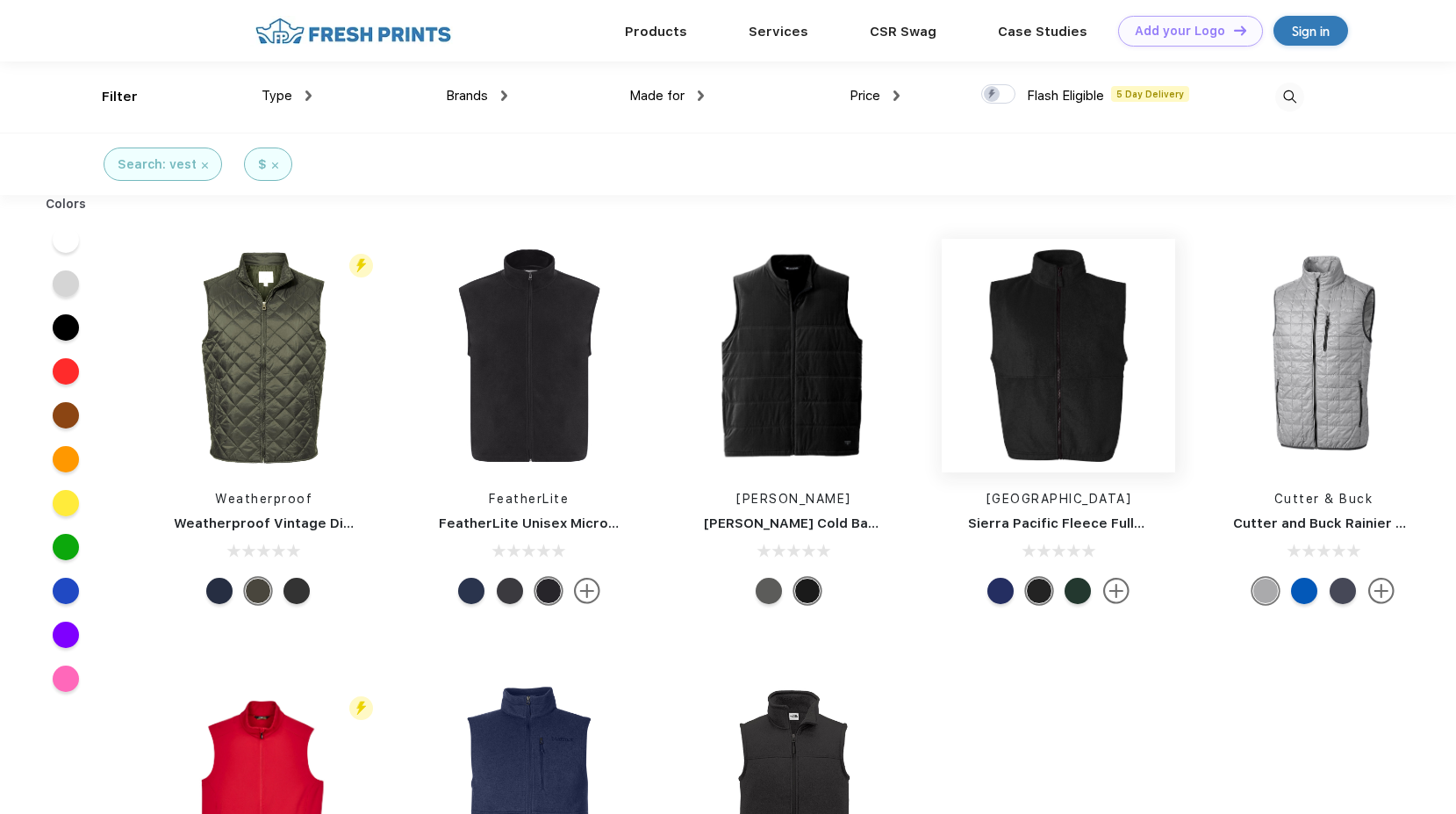
click at [1130, 381] on img at bounding box center [1059, 355] width 234 height 234
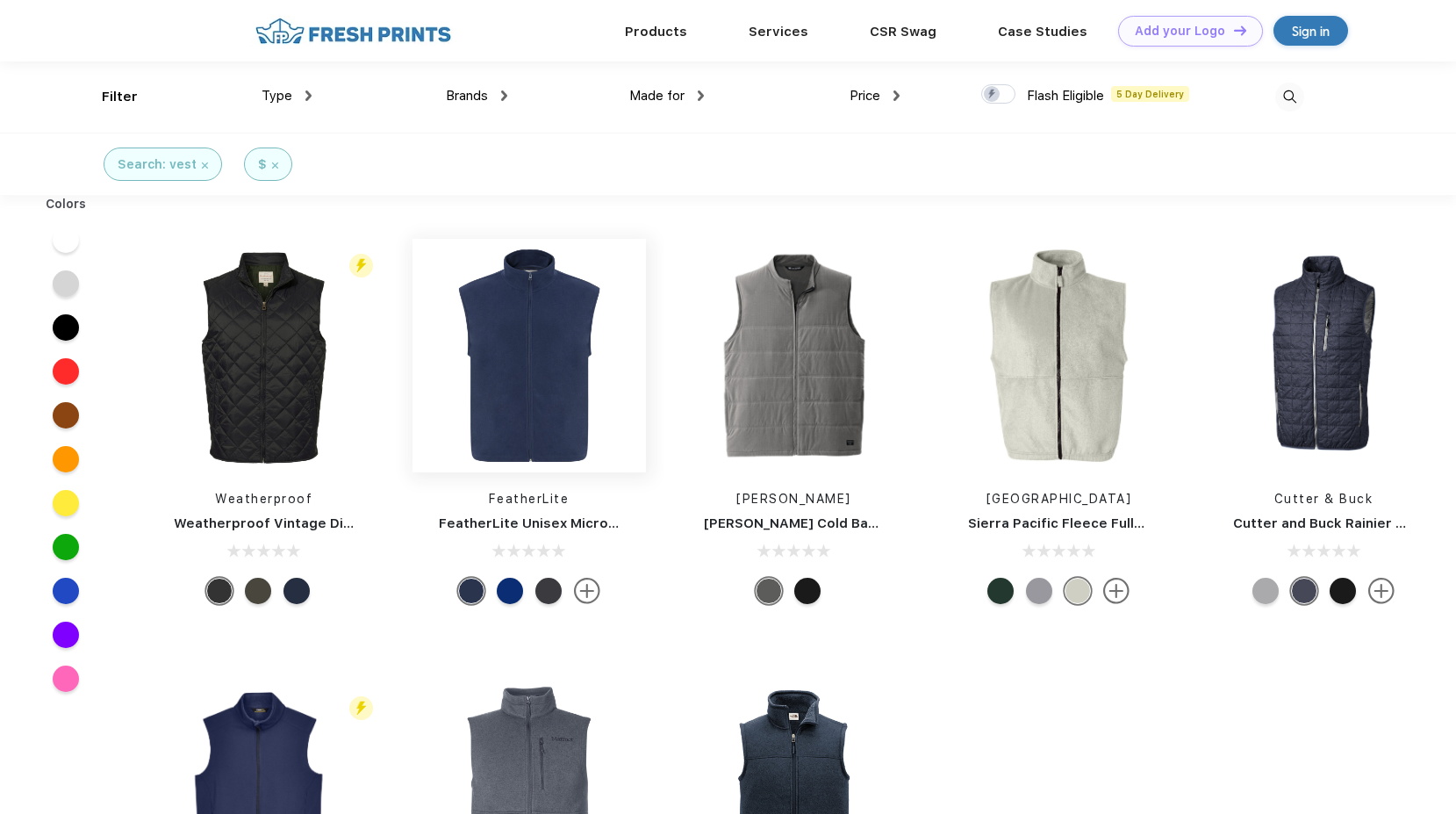
scroll to position [1, 0]
click at [605, 371] on img at bounding box center [529, 354] width 234 height 234
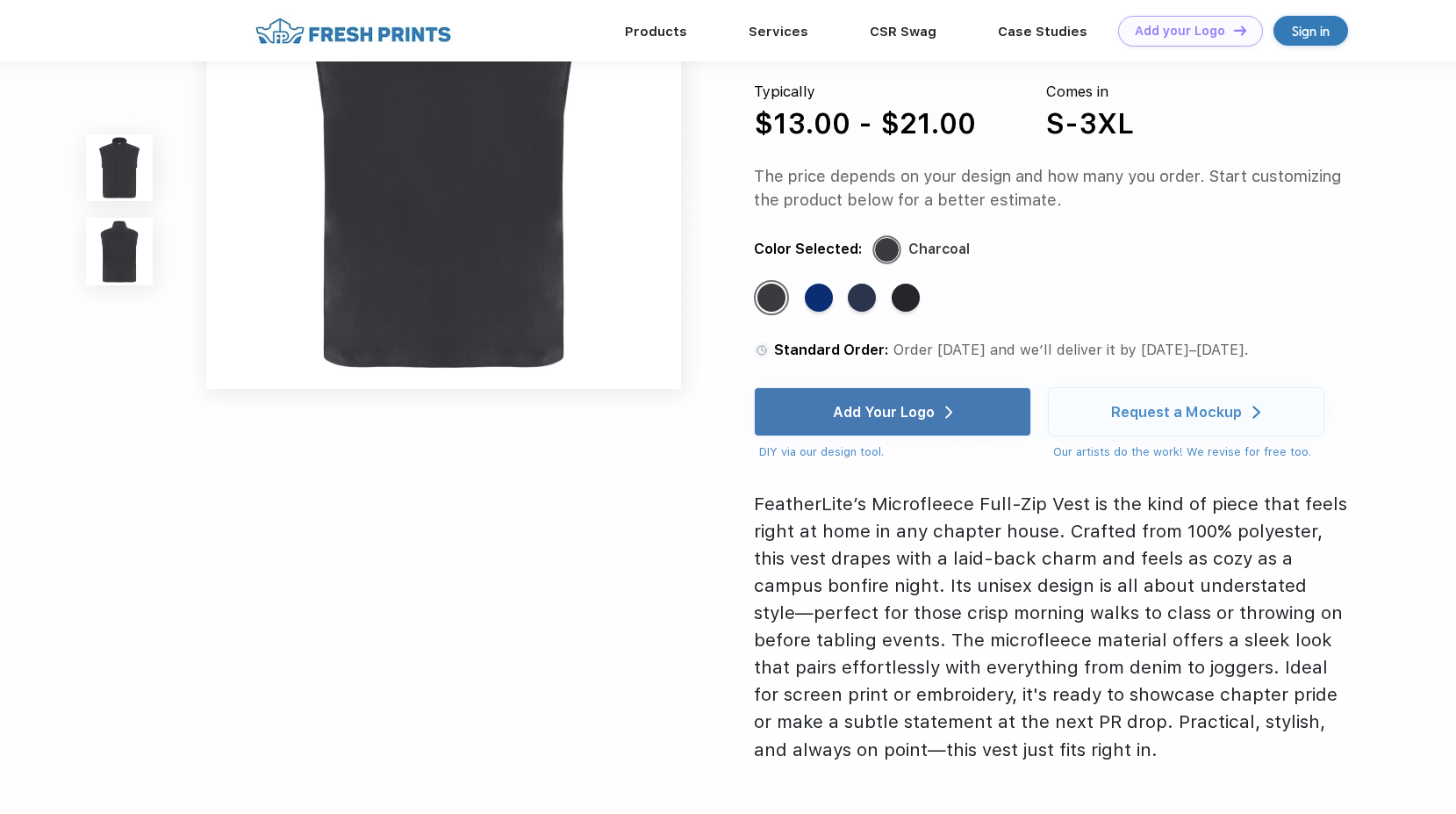
scroll to position [703, 0]
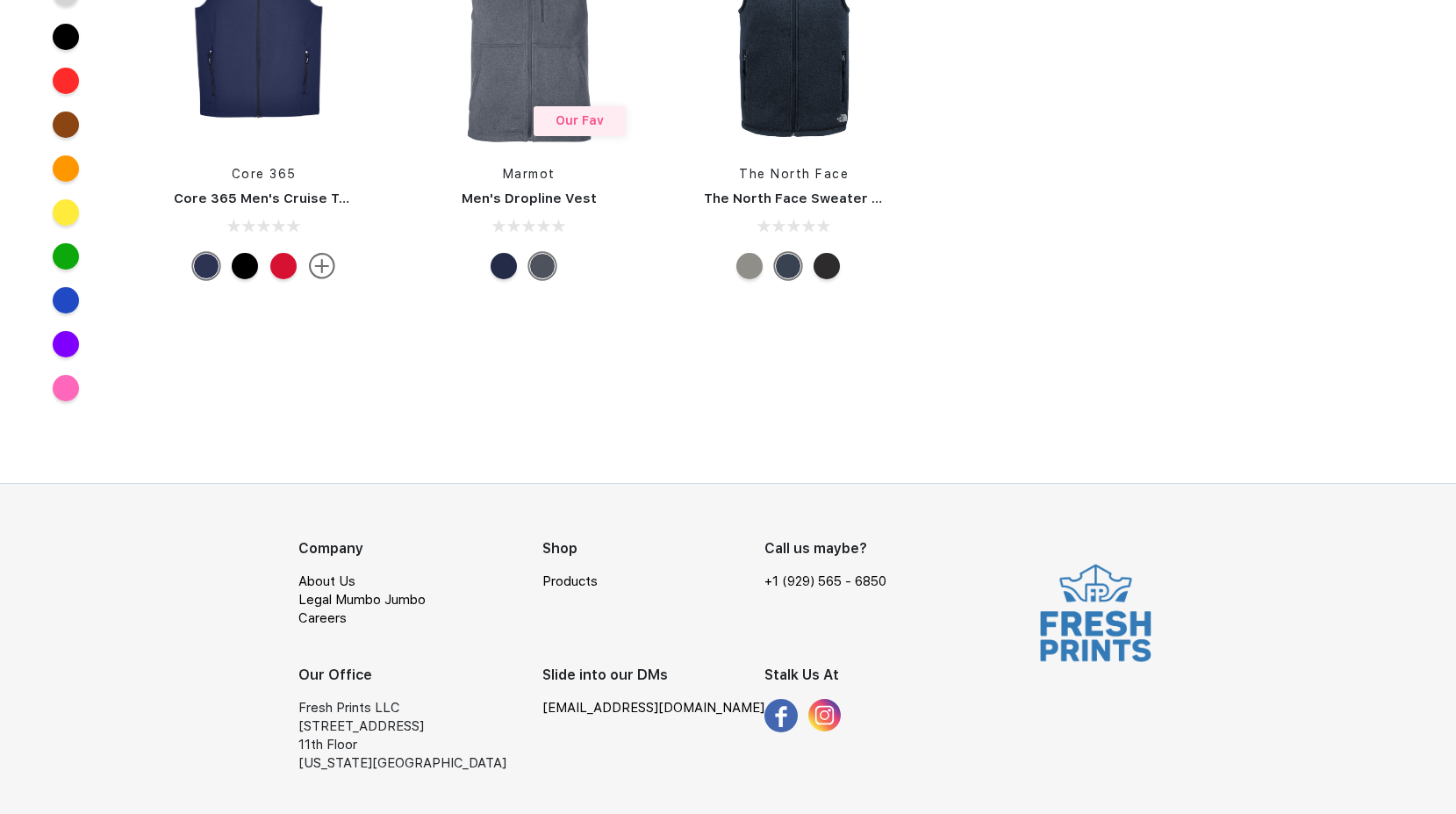
scroll to position [1, 0]
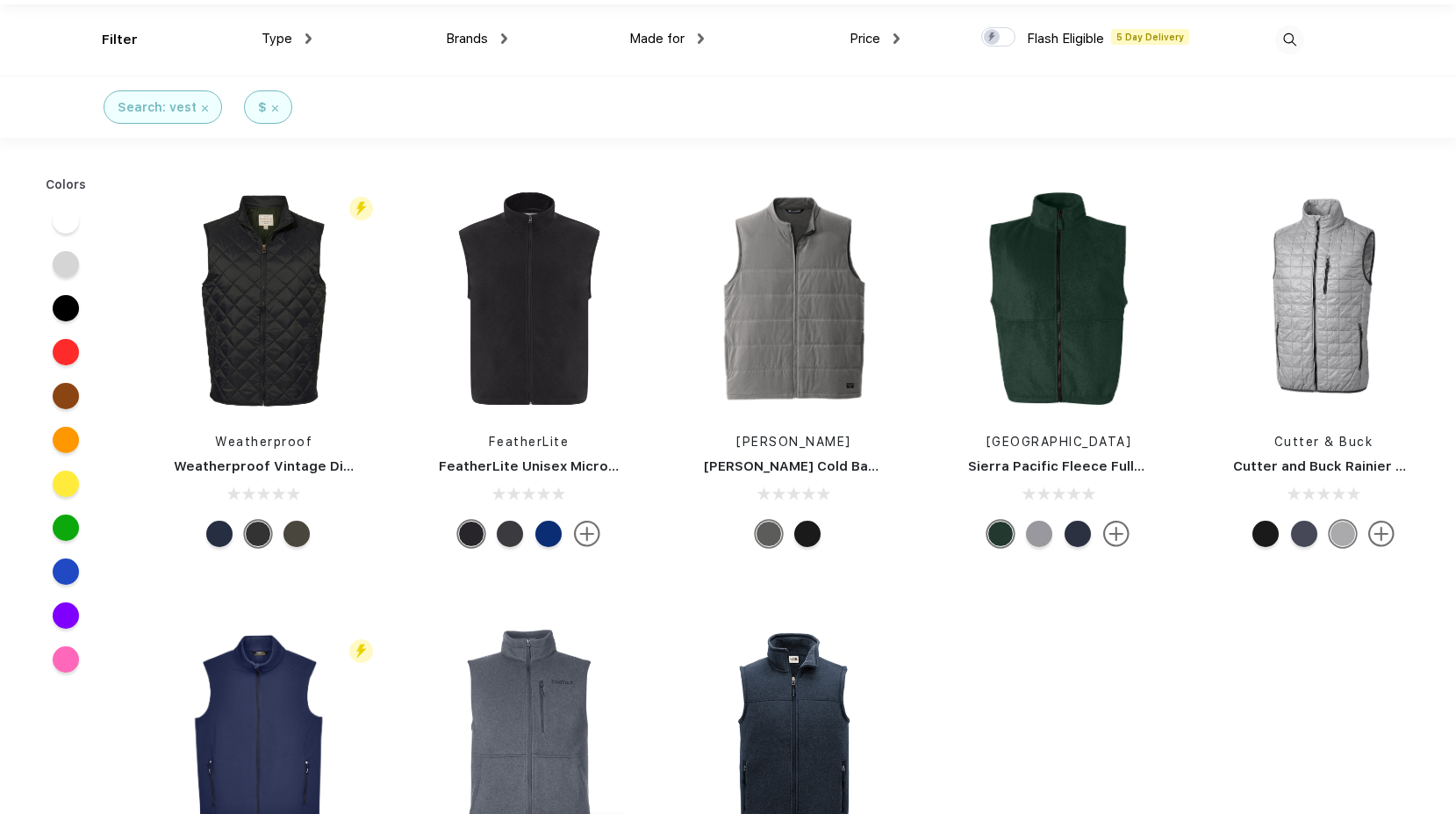
scroll to position [88, 0]
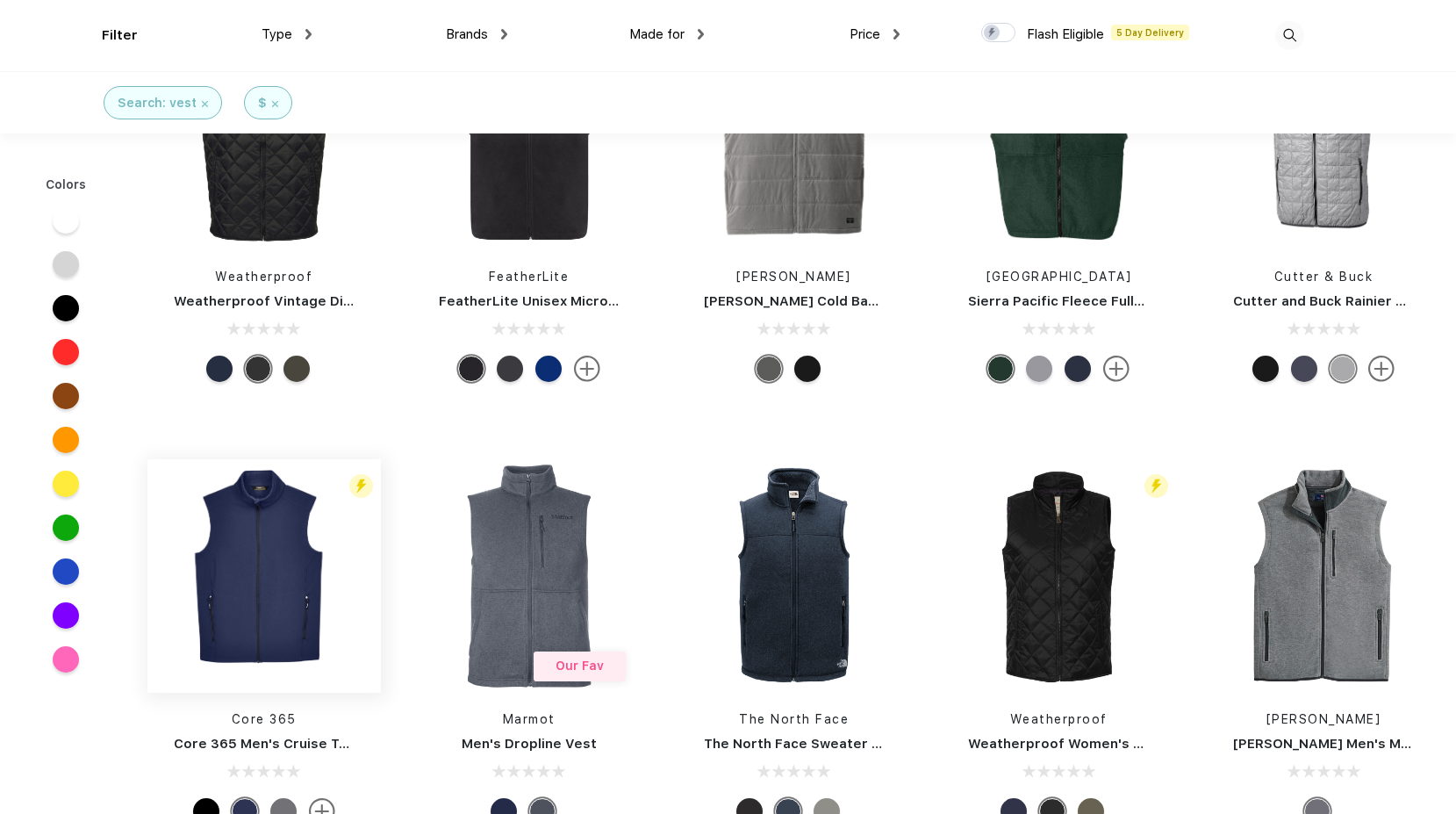
click at [259, 593] on img at bounding box center [264, 576] width 234 height 234
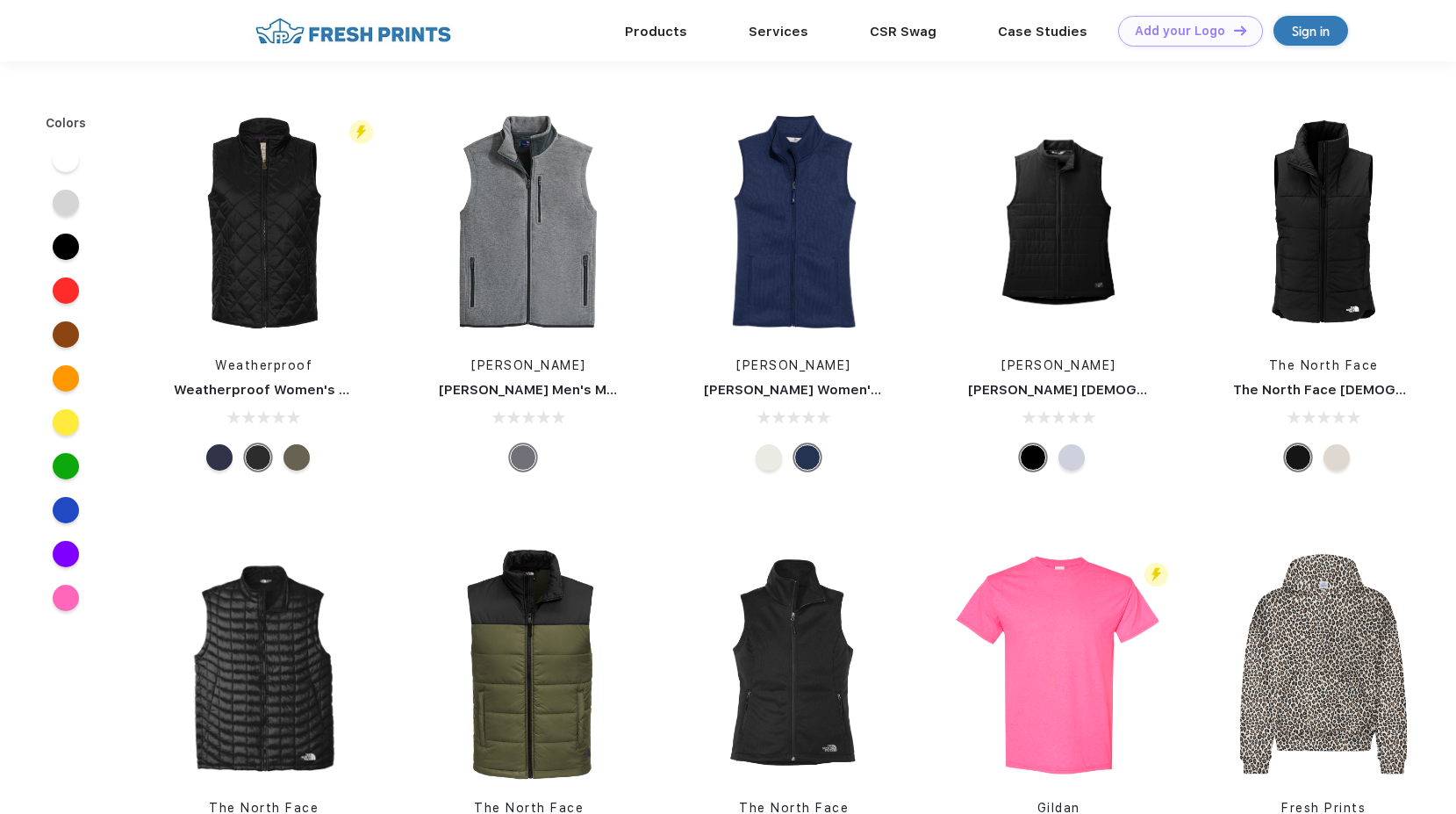
scroll to position [88, 0]
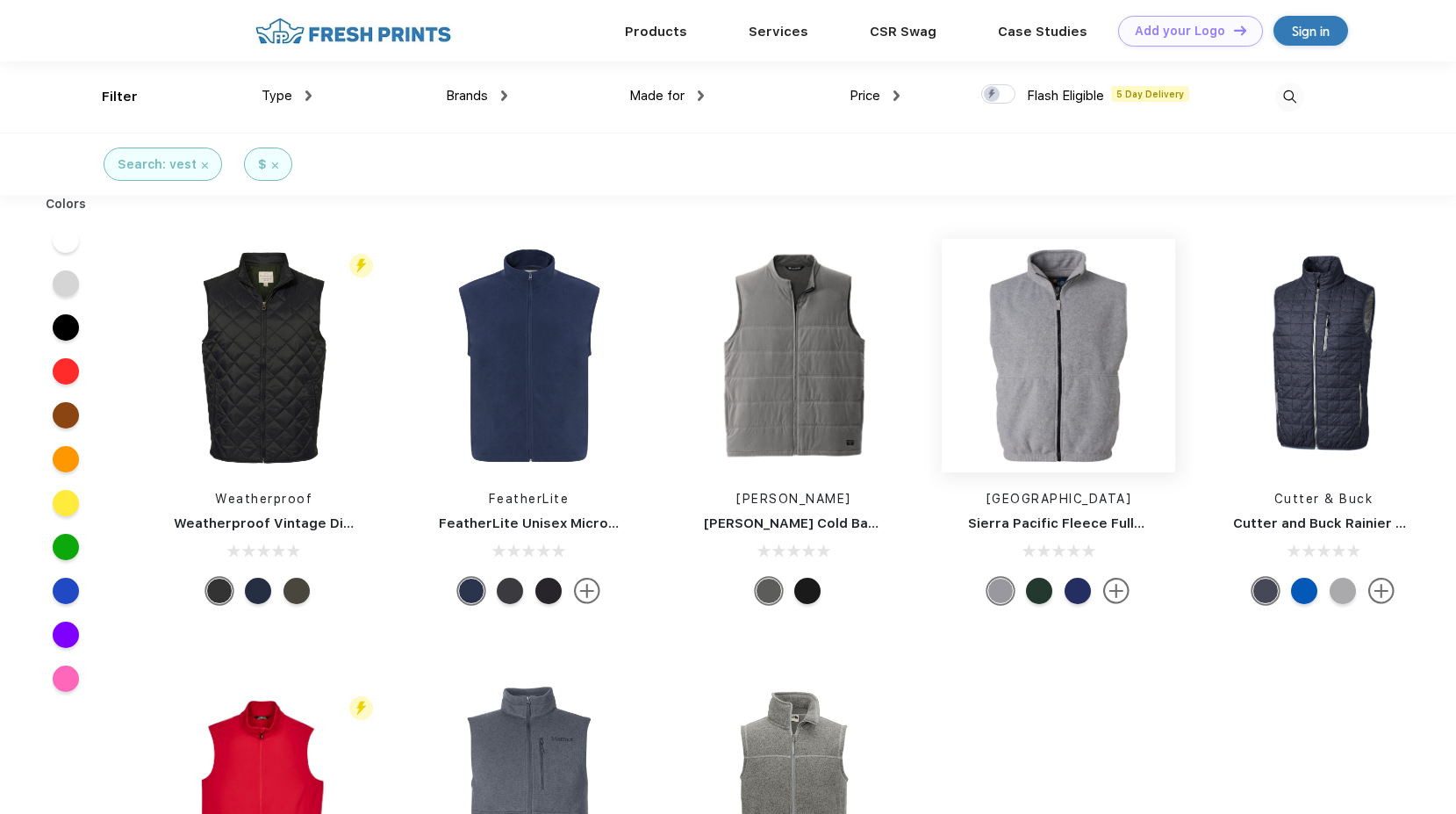
scroll to position [1, 0]
click at [1069, 428] on img at bounding box center [1059, 354] width 234 height 234
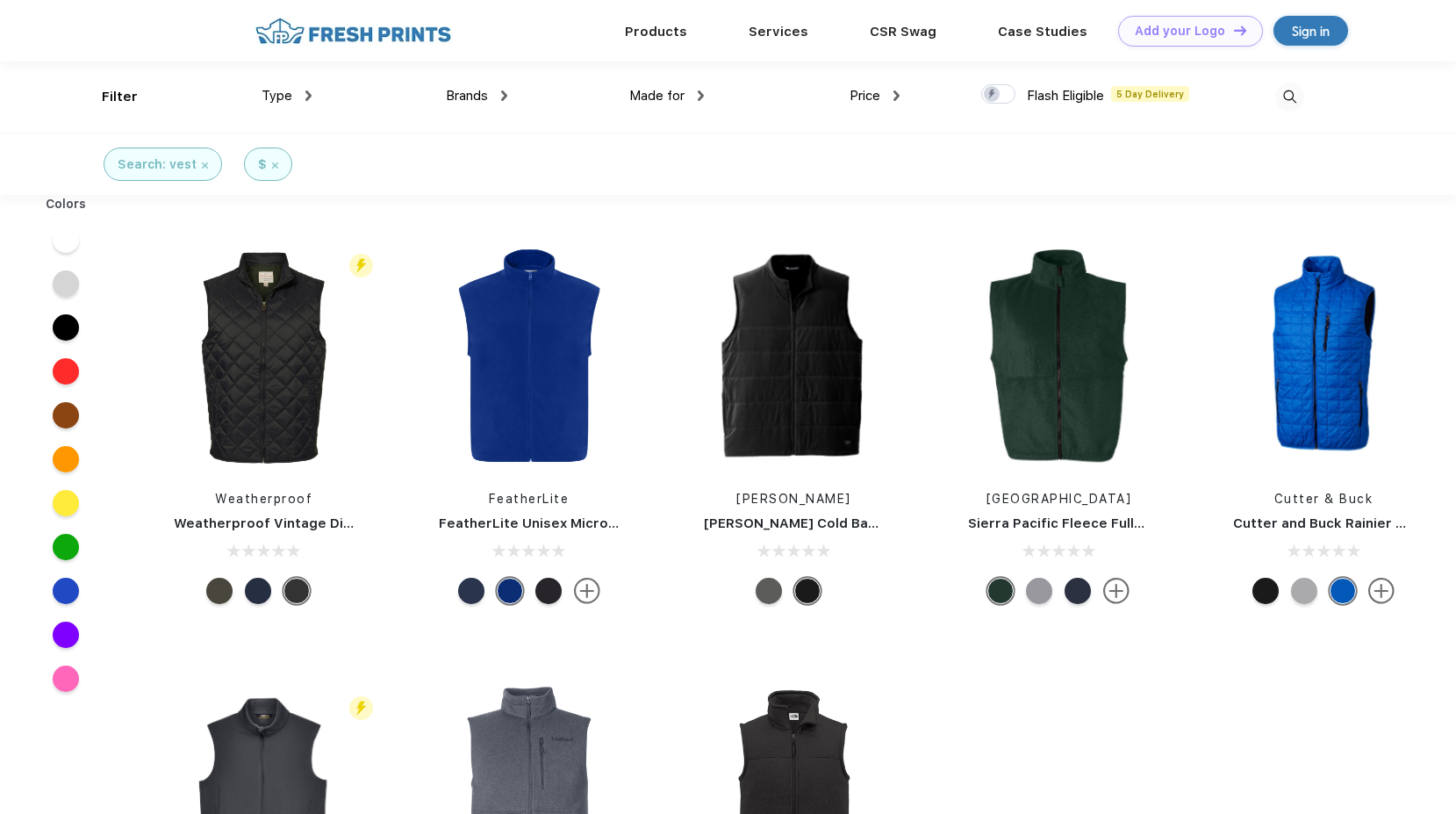
click at [1293, 106] on img at bounding box center [1290, 97] width 29 height 29
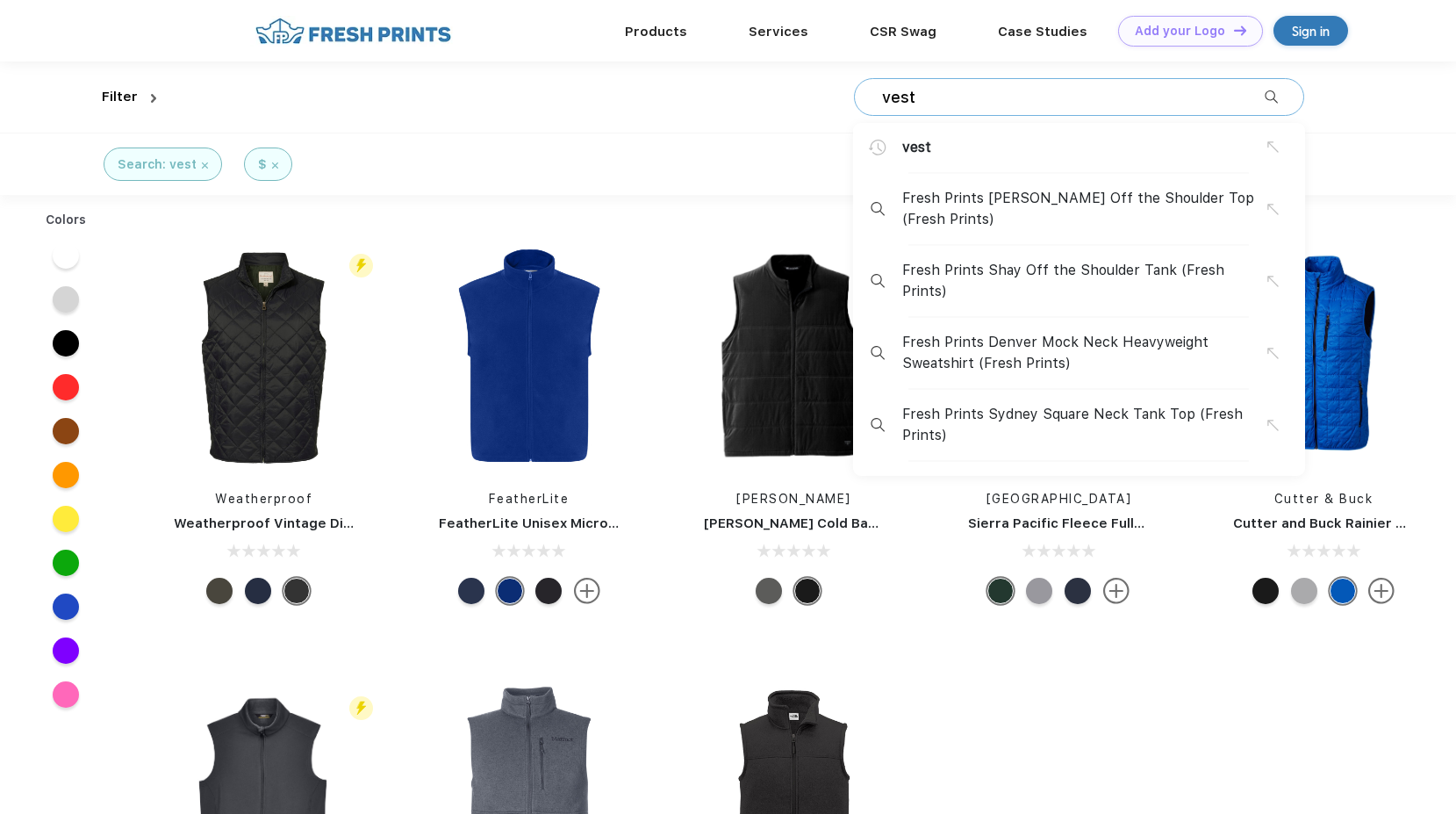
scroll to position [1, 0]
drag, startPoint x: 958, startPoint y: 99, endPoint x: 710, endPoint y: 75, distance: 249.2
click at [710, 75] on div "vest vest Fresh Prints Chloe Off the Shoulder Top (Fresh Prints) Fresh Prints S…" at bounding box center [733, 95] width 1141 height 71
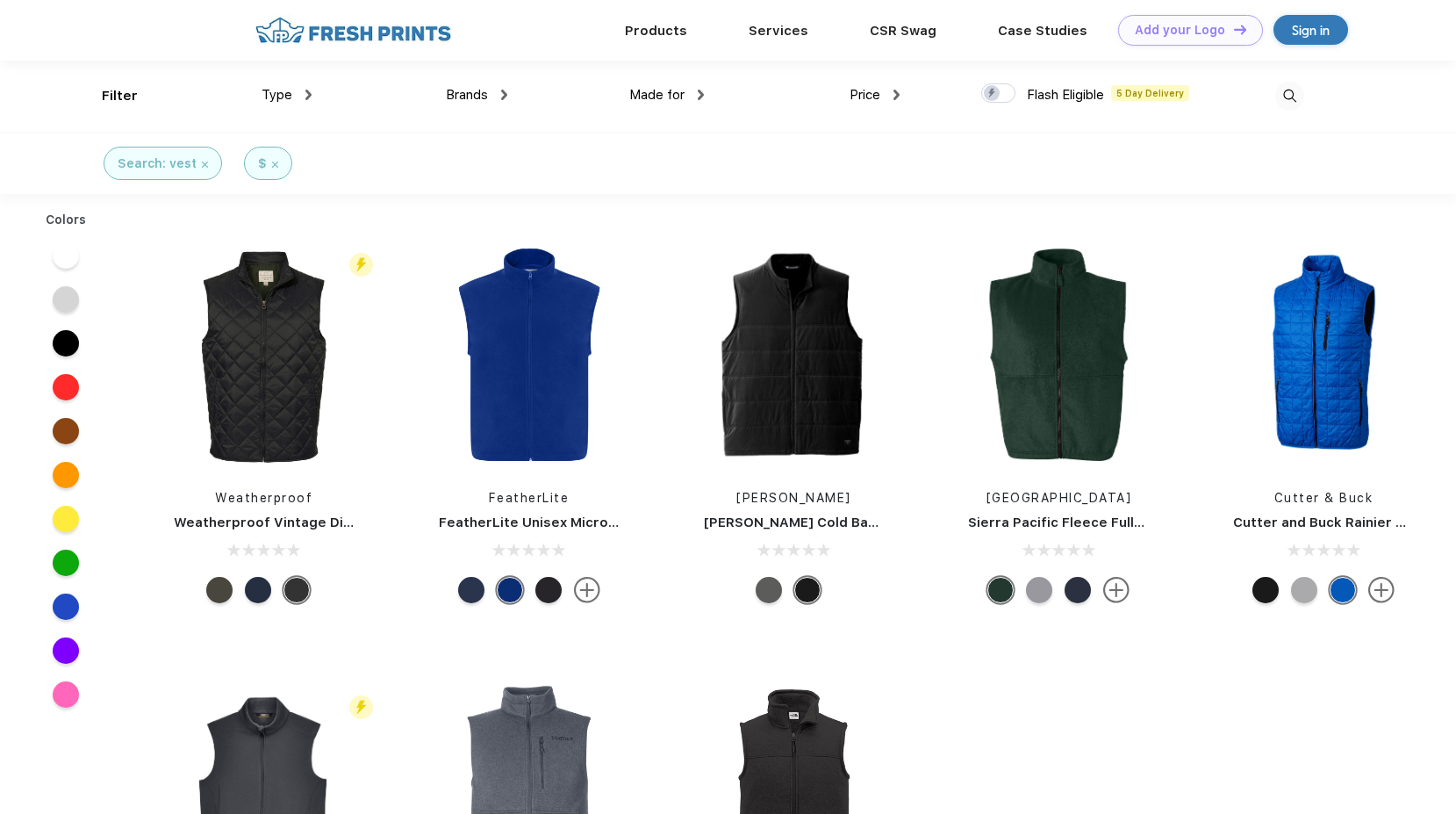
click at [1301, 99] on img at bounding box center [1290, 96] width 29 height 29
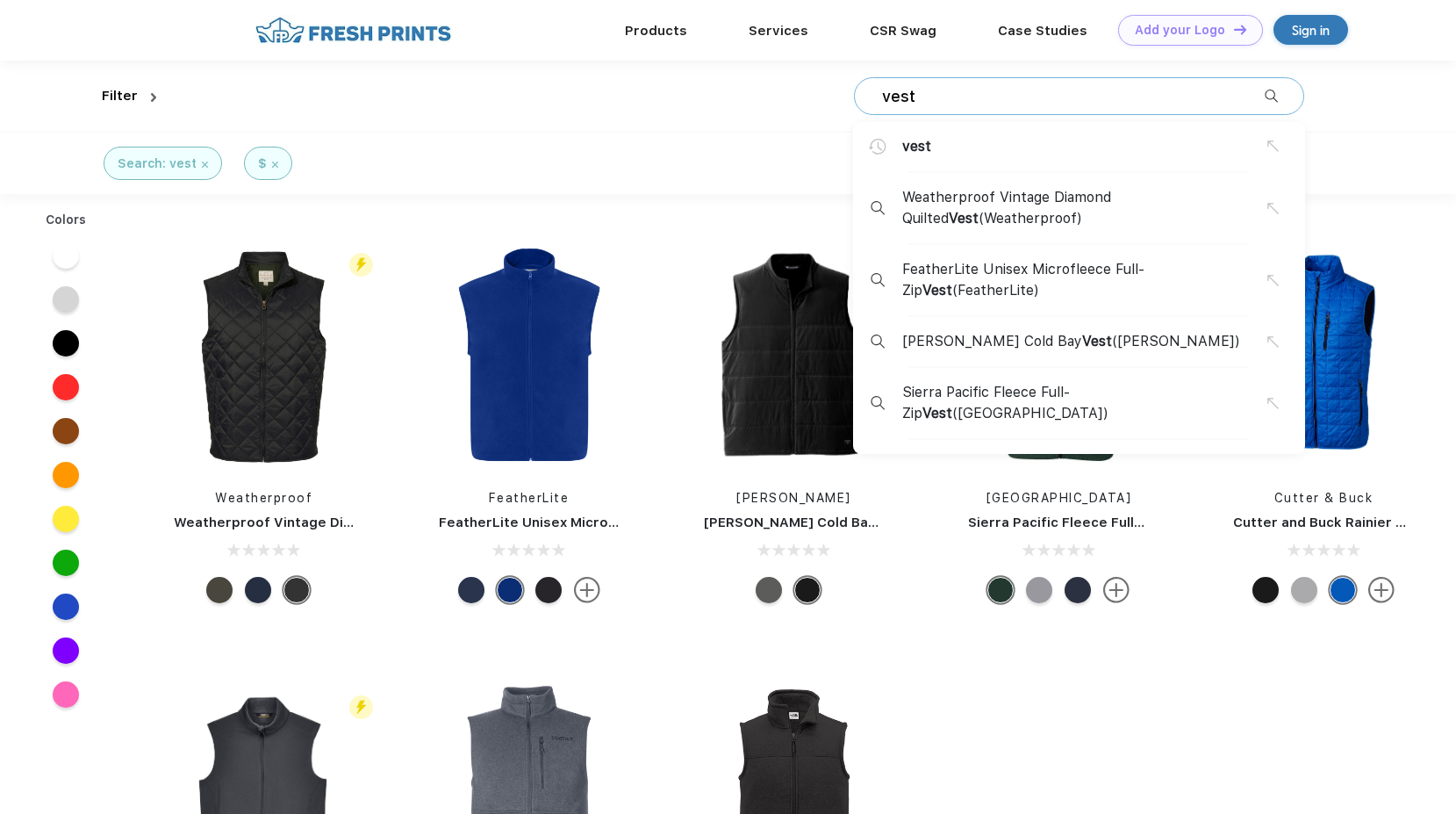
click at [1011, 105] on input "vest" at bounding box center [1072, 97] width 385 height 19
drag, startPoint x: 876, startPoint y: 88, endPoint x: 817, endPoint y: 85, distance: 59.1
click at [817, 85] on div "vest vest Weatherproof Vintage Diamond Quilted Vest (Weatherproof) FeatherLite …" at bounding box center [733, 95] width 1141 height 71
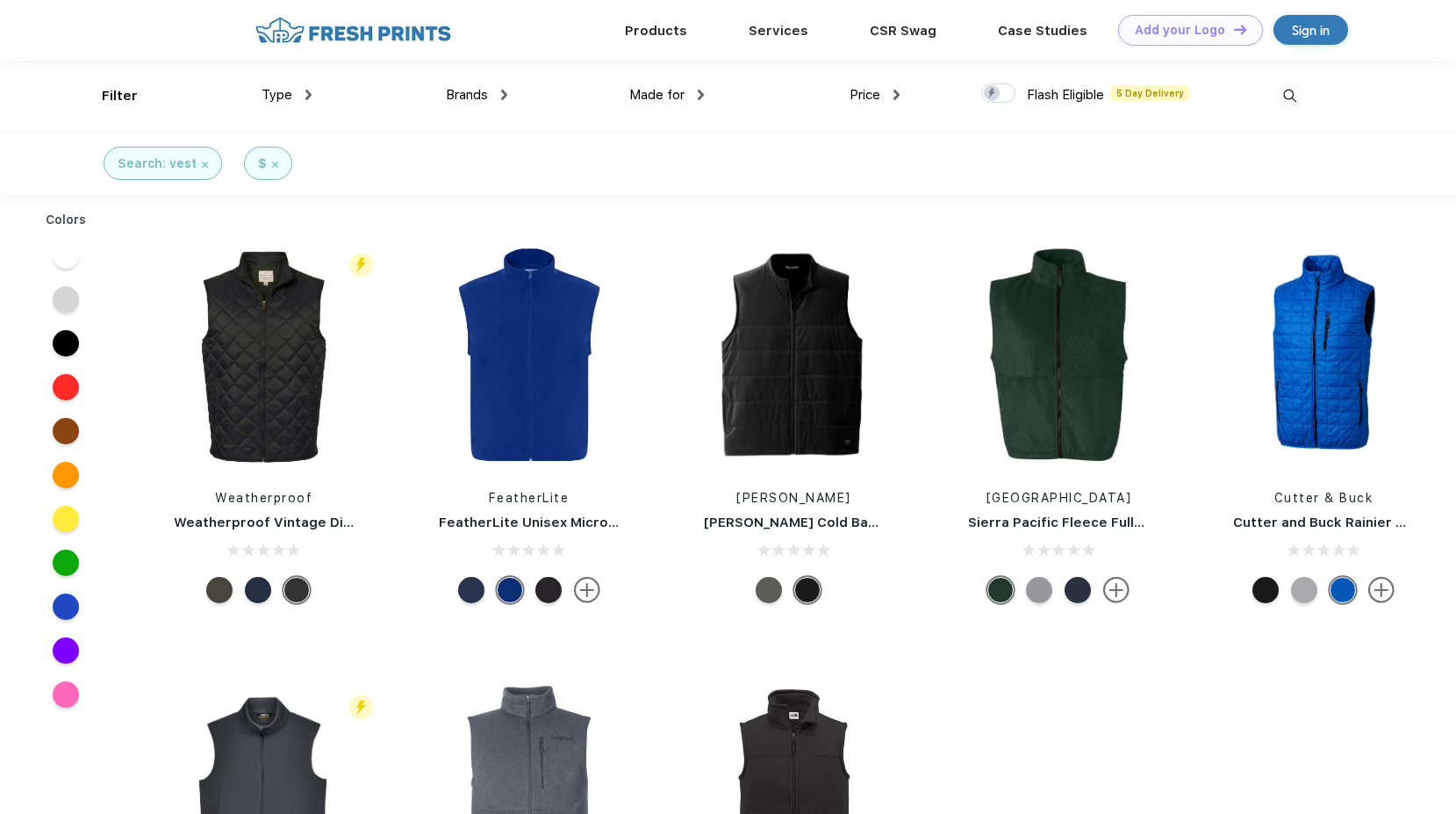
click at [1303, 95] on img at bounding box center [1290, 96] width 29 height 29
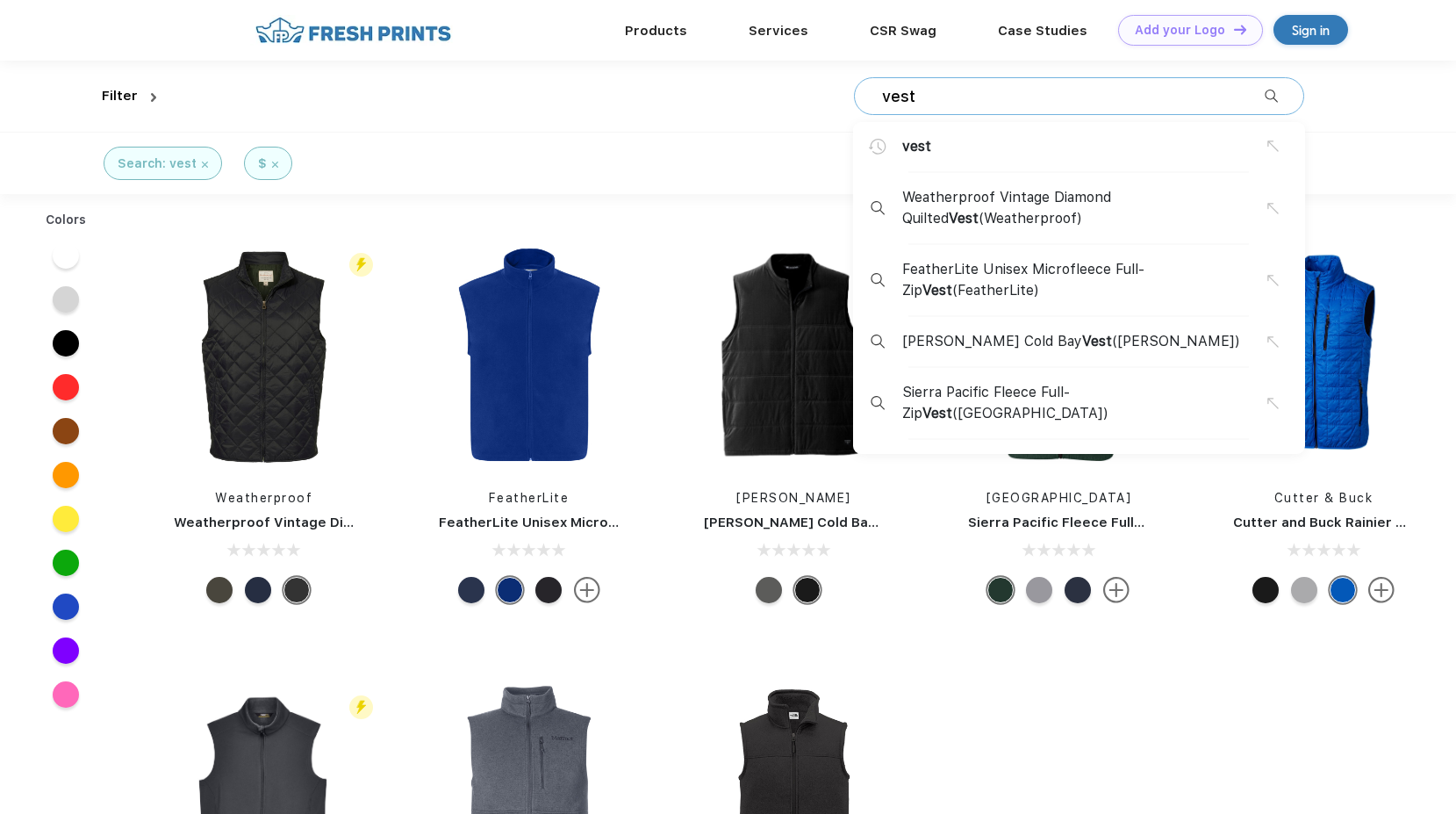
click at [936, 99] on input "vest" at bounding box center [1072, 97] width 385 height 19
type input "v"
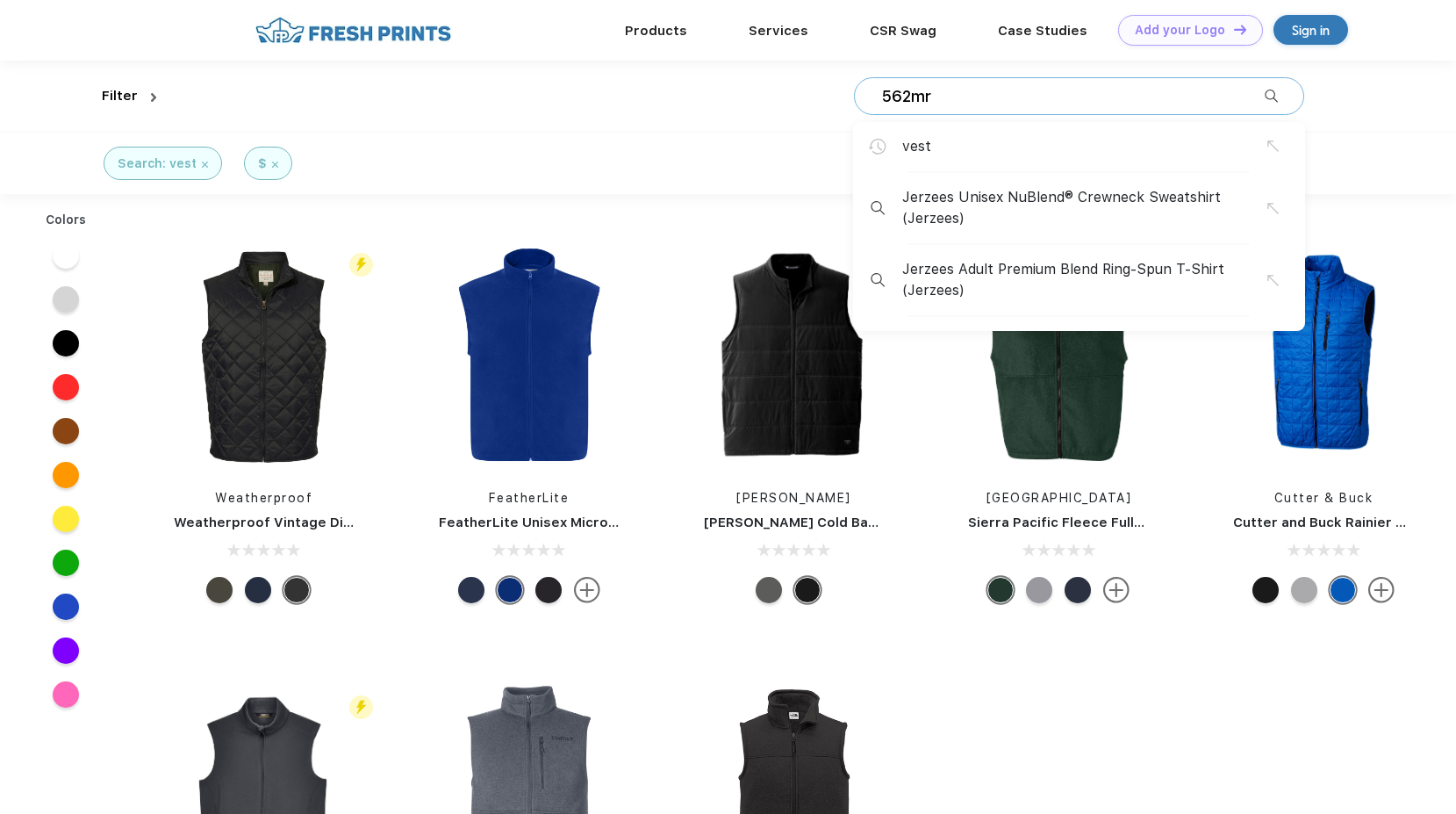
type input "562mr"
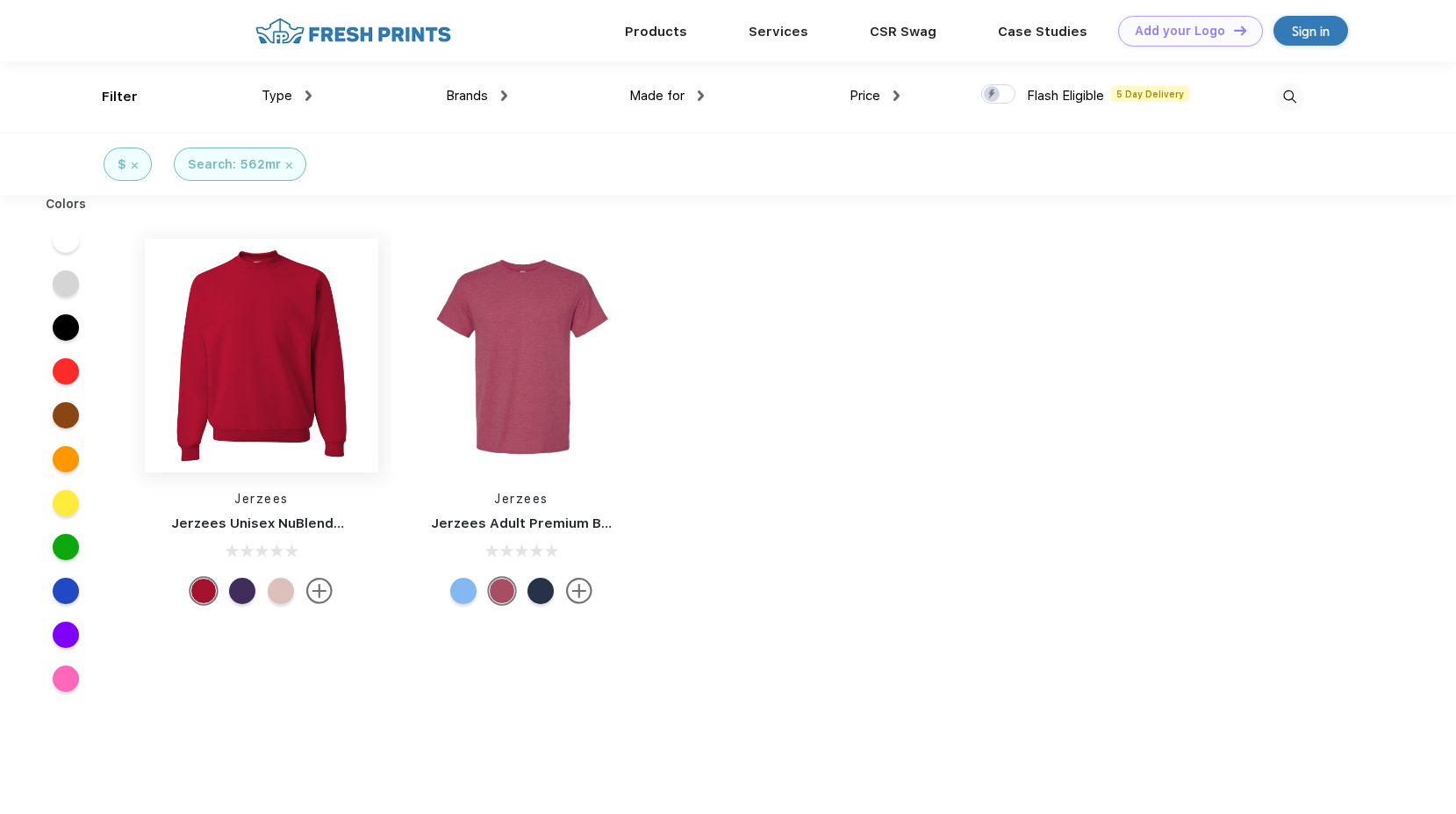
click at [275, 394] on img at bounding box center [261, 355] width 234 height 234
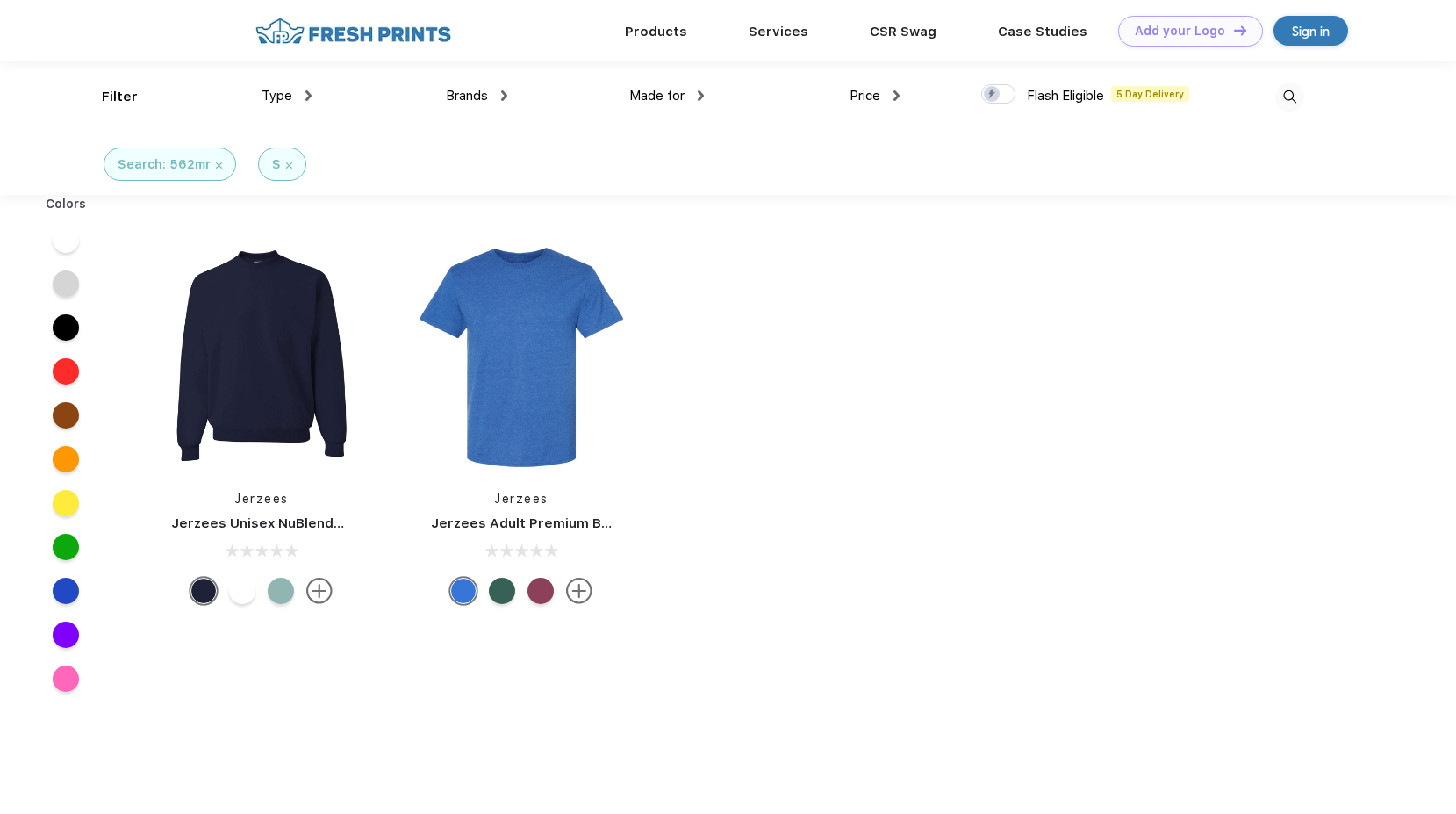
scroll to position [1, 0]
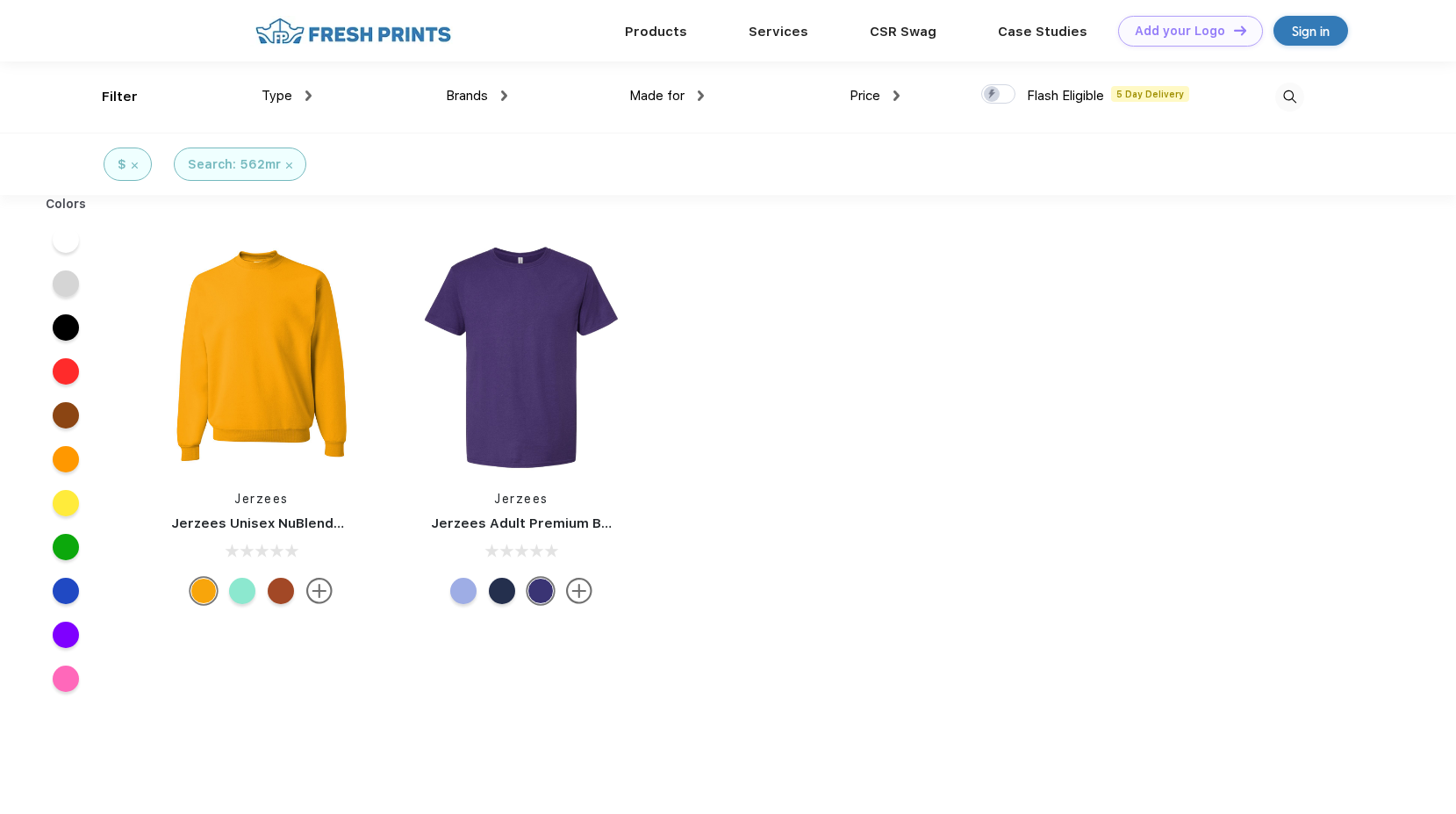
click at [1296, 103] on img at bounding box center [1290, 97] width 29 height 29
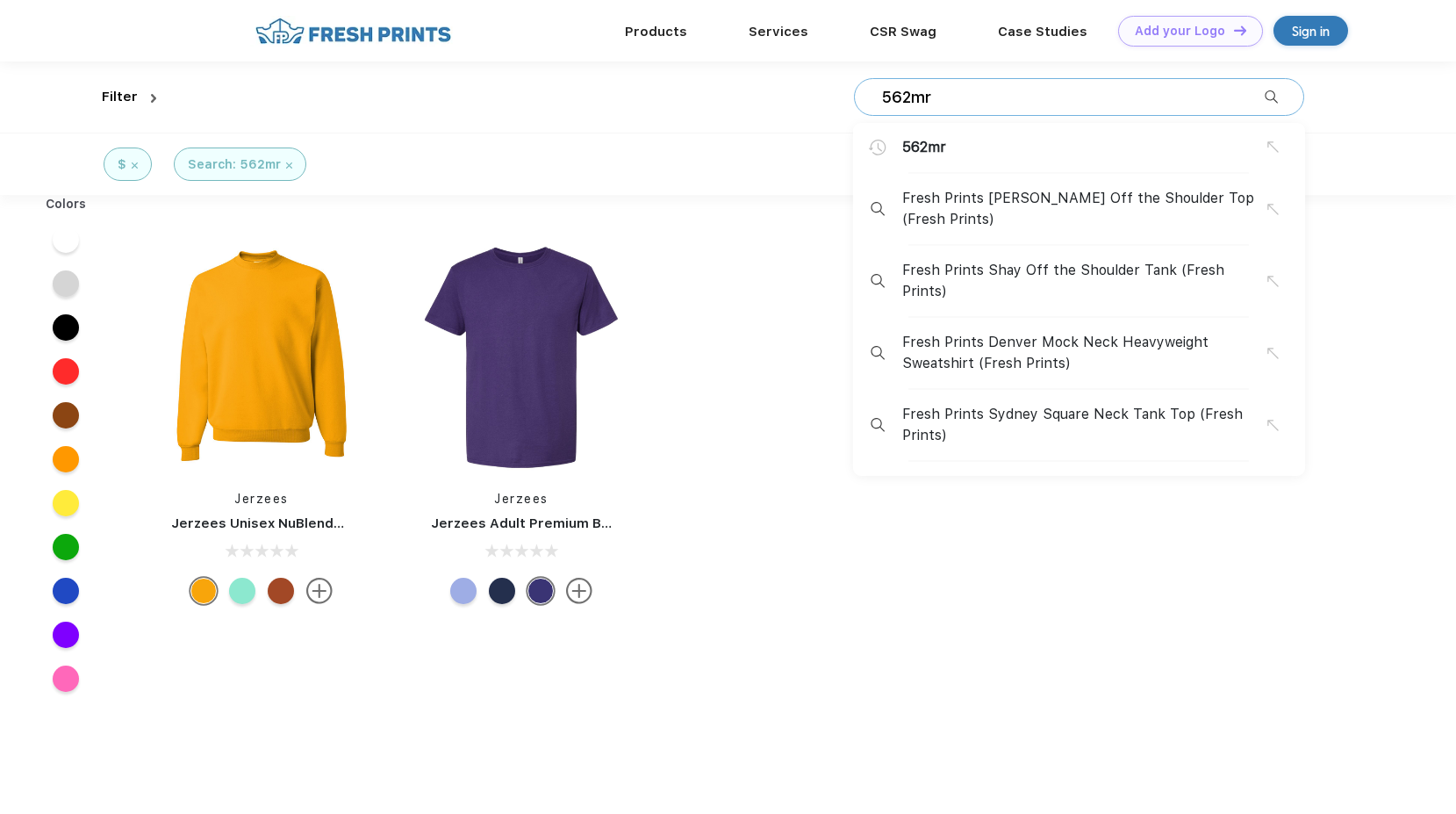
drag, startPoint x: 1086, startPoint y: 104, endPoint x: 741, endPoint y: 108, distance: 345.0
click at [741, 108] on div "562mr 562mr Fresh Prints Chloe Off the Shoulder Top (Fresh Prints) Fresh Prints…" at bounding box center [733, 96] width 1141 height 71
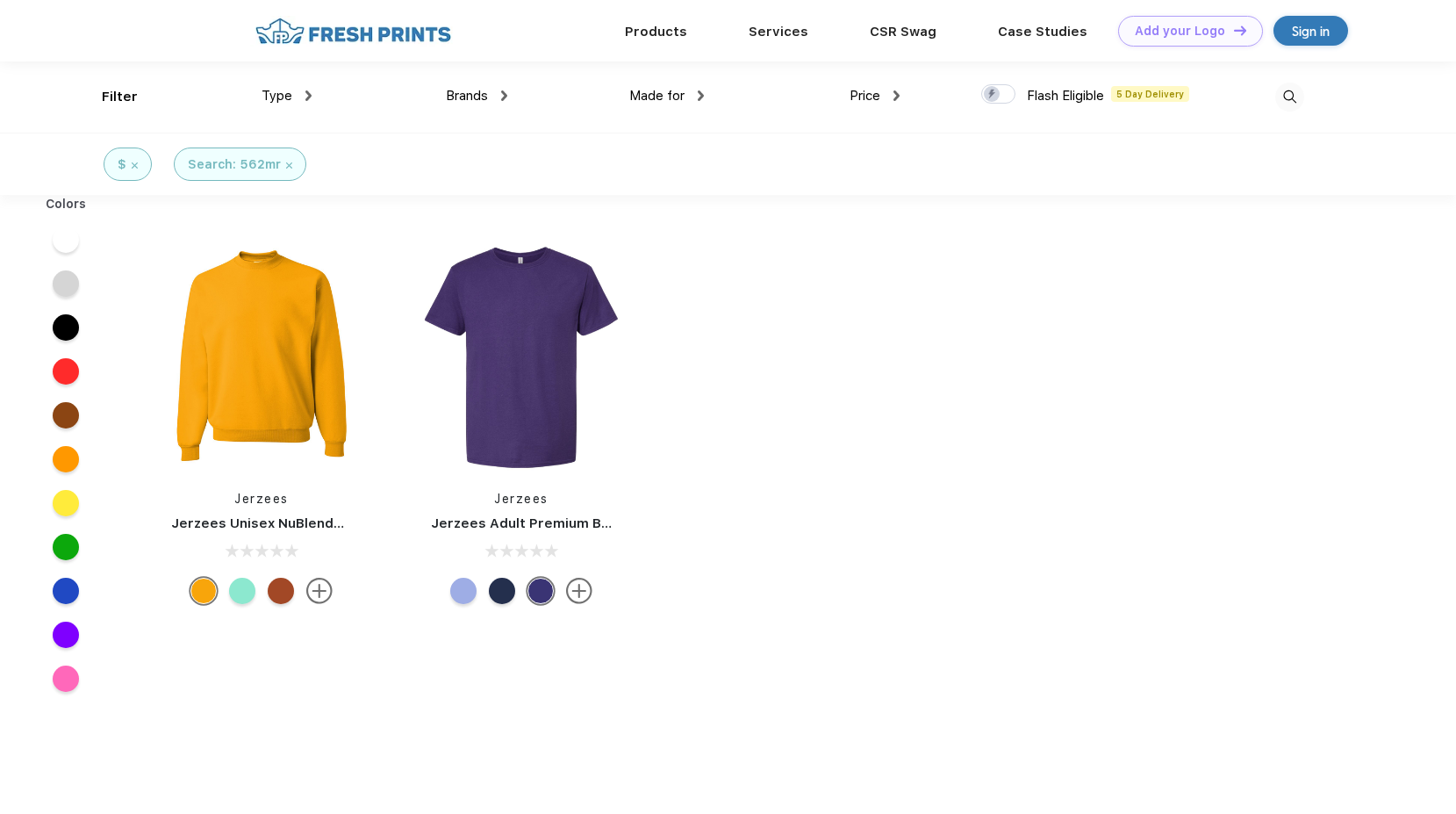
click at [1295, 101] on img at bounding box center [1290, 97] width 29 height 29
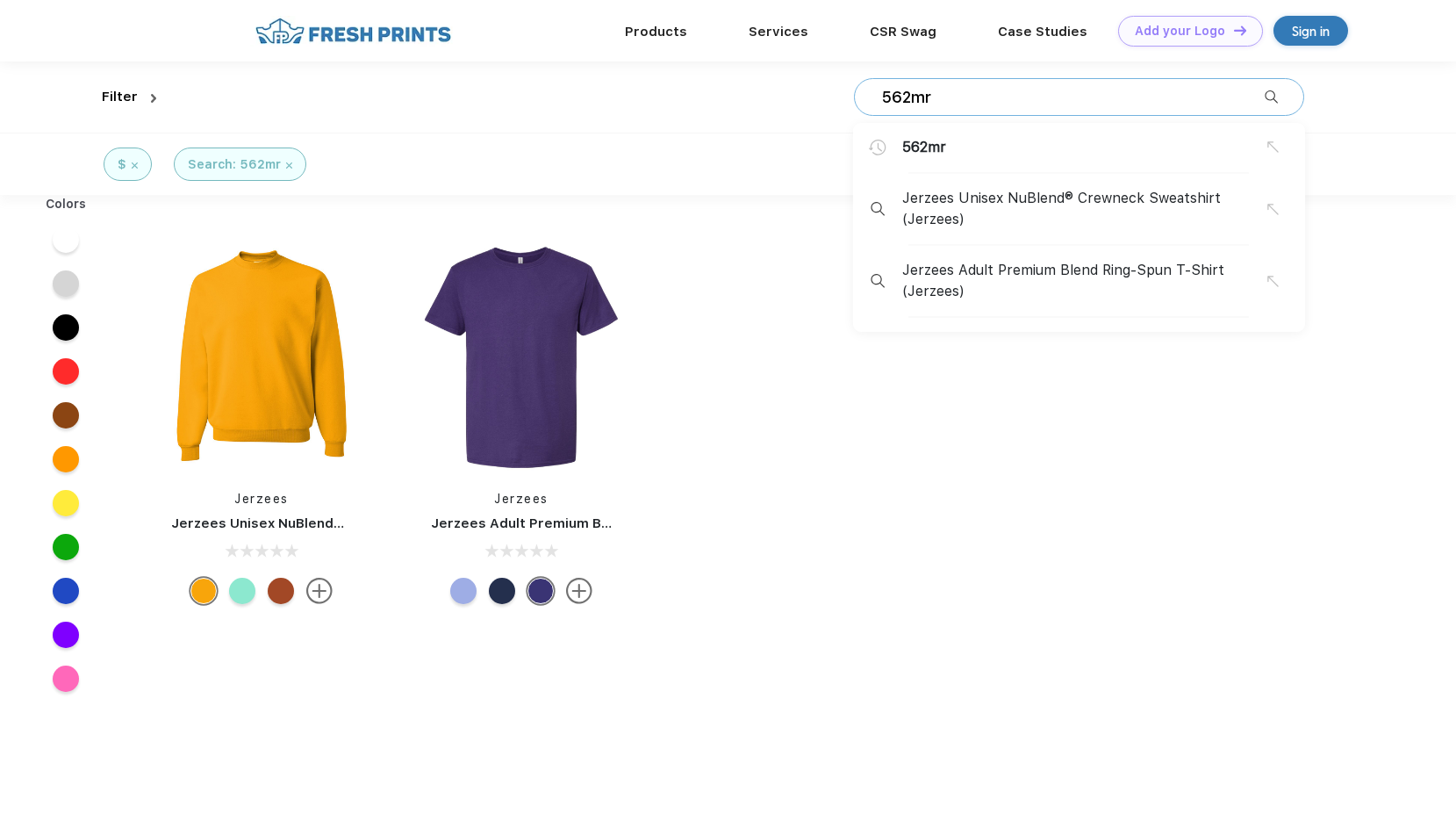
click at [1179, 99] on input "562mr" at bounding box center [1072, 98] width 385 height 19
type input "5"
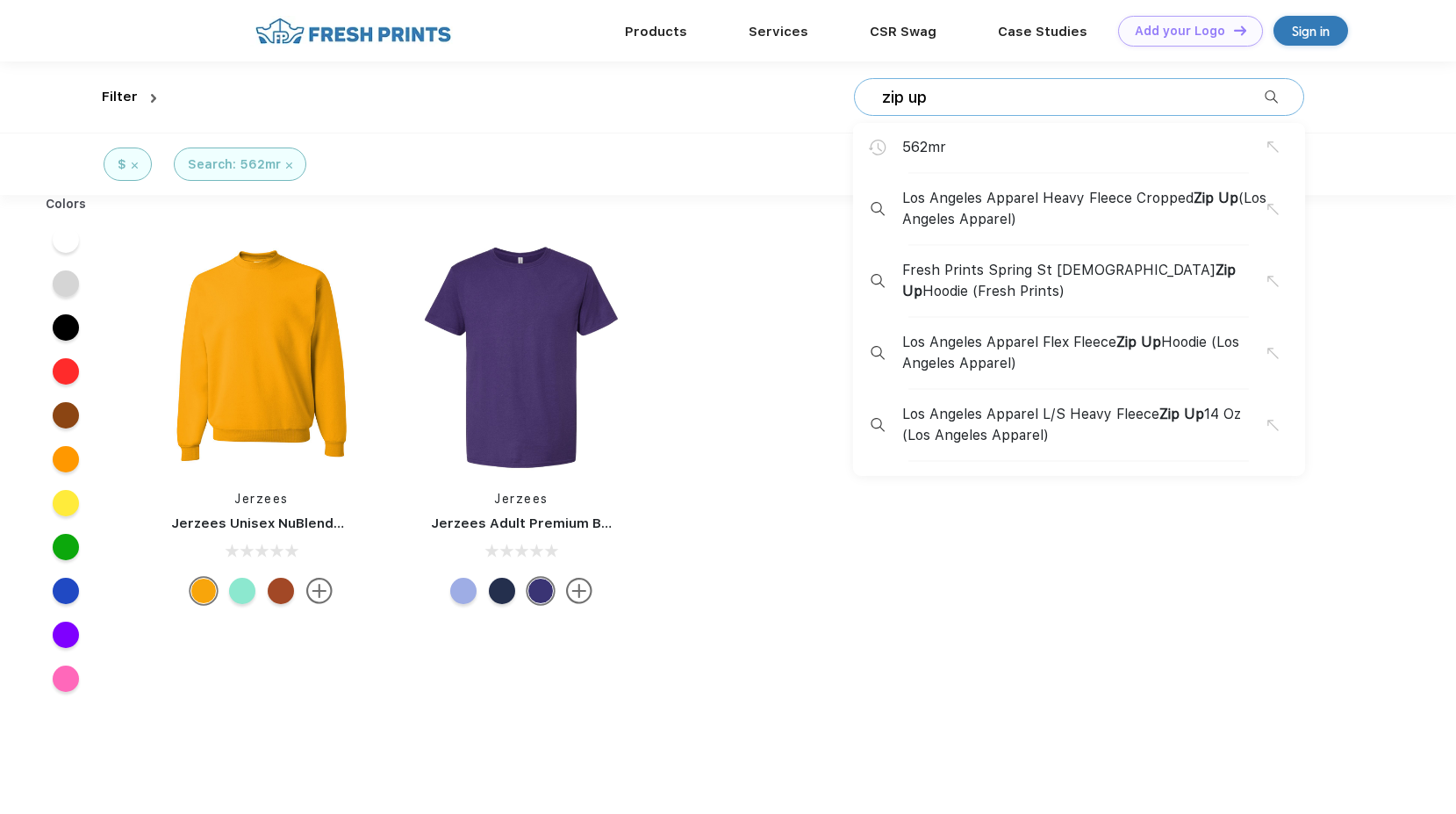
type input "zip up"
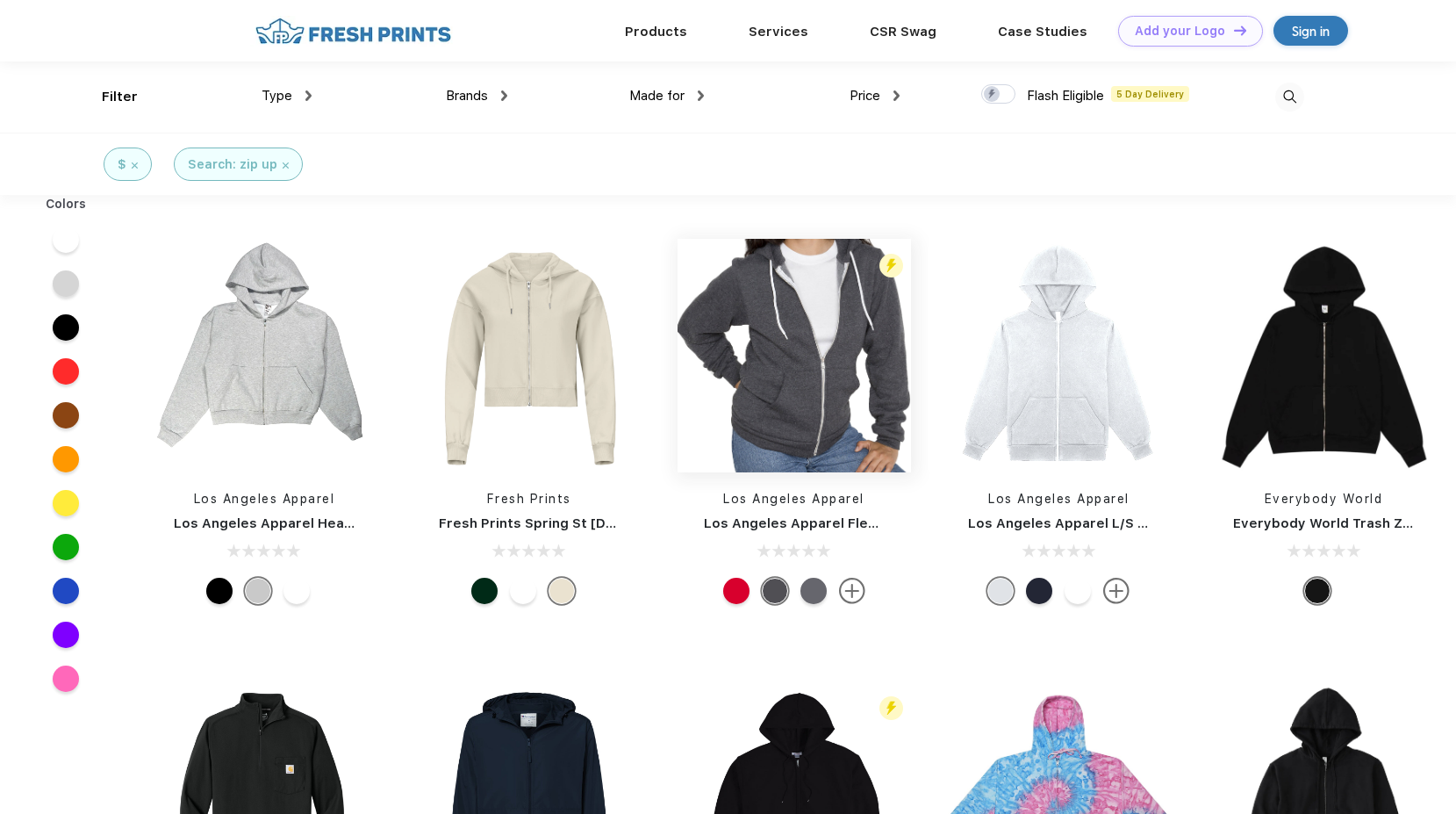
click at [813, 375] on img at bounding box center [794, 355] width 234 height 234
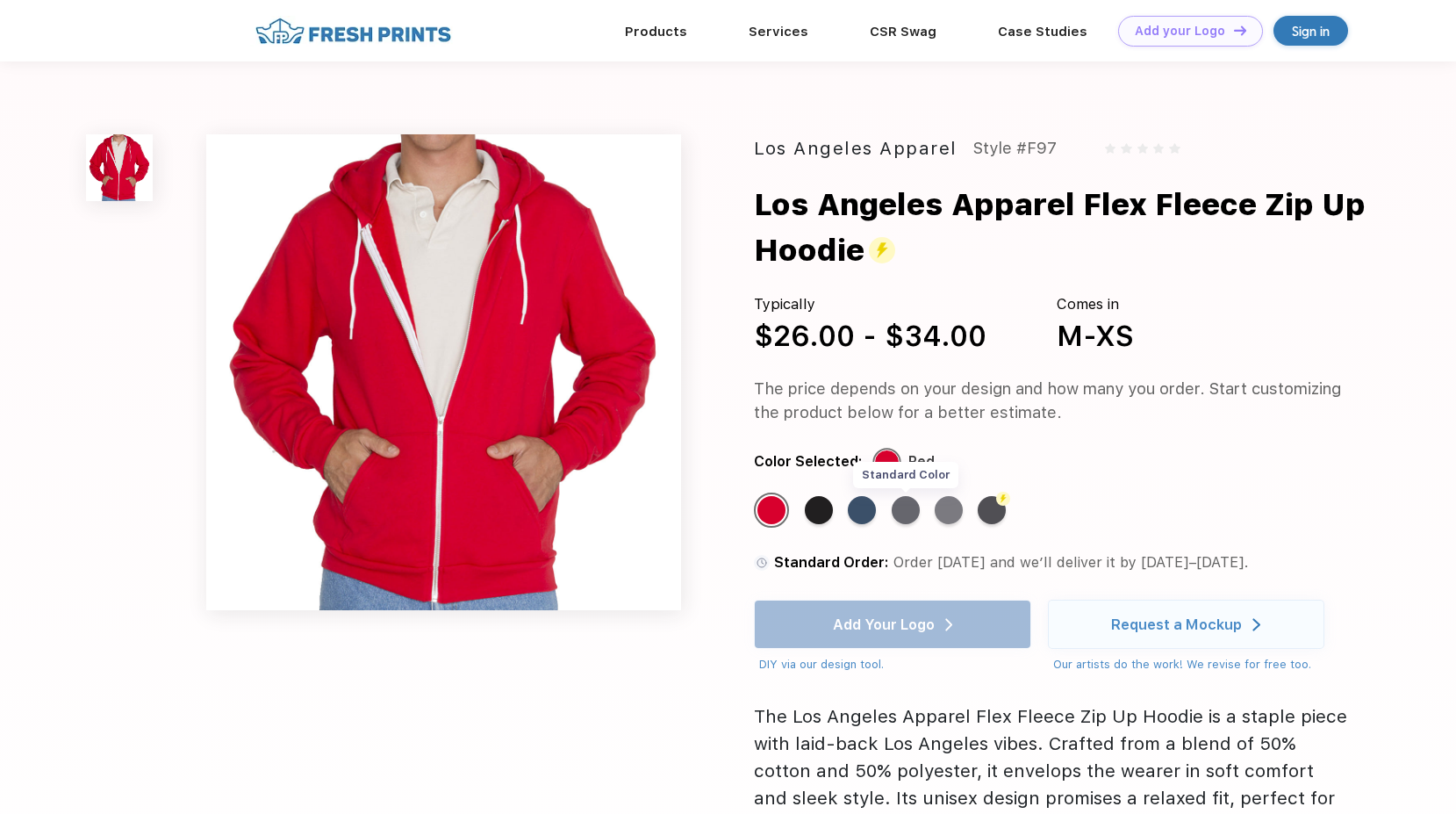
click at [909, 513] on div "Standard Color" at bounding box center [905, 510] width 28 height 28
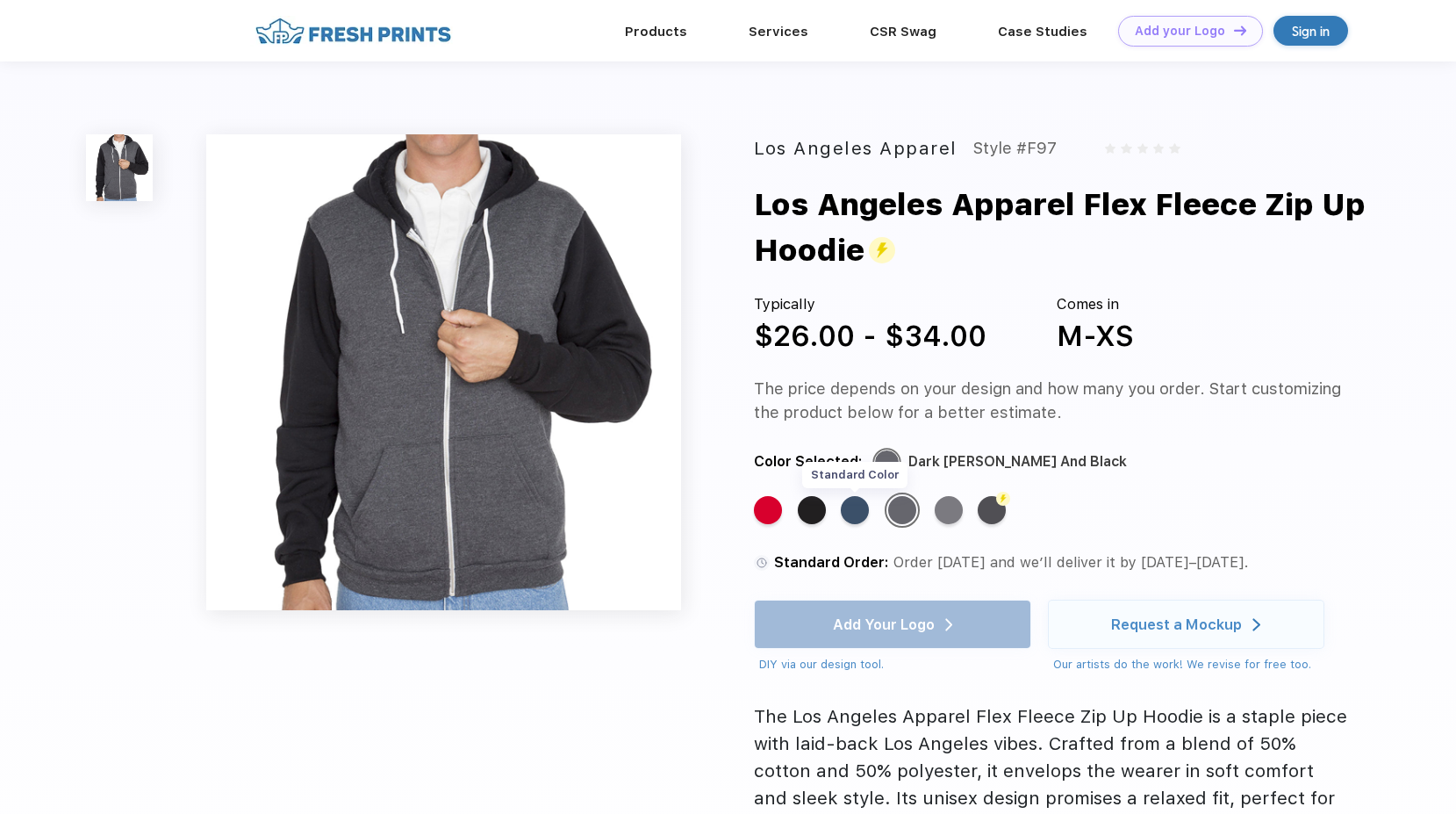
click at [862, 514] on div "Standard Color" at bounding box center [855, 510] width 28 height 28
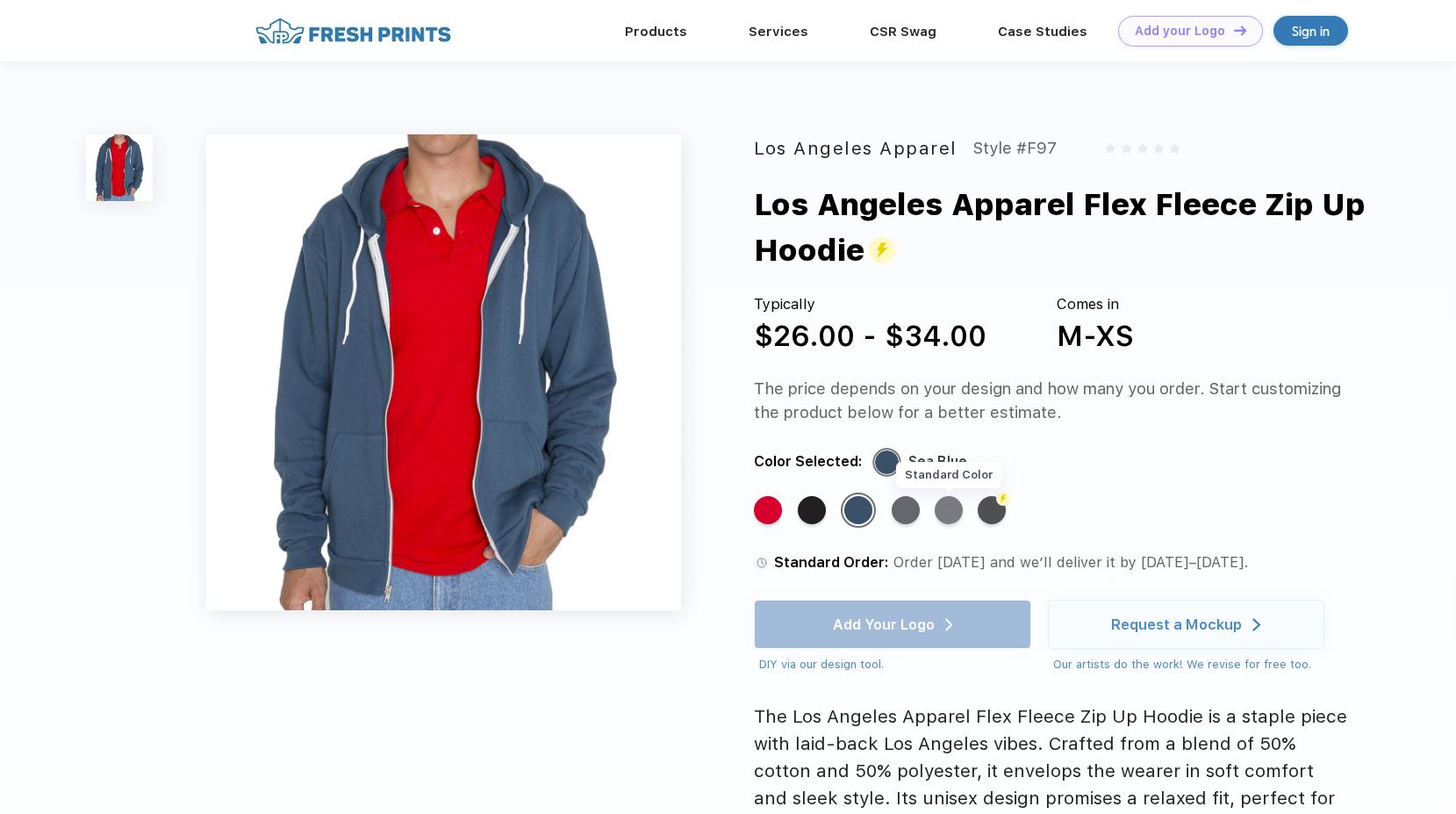
click at [953, 520] on div "Standard Color" at bounding box center [949, 510] width 28 height 28
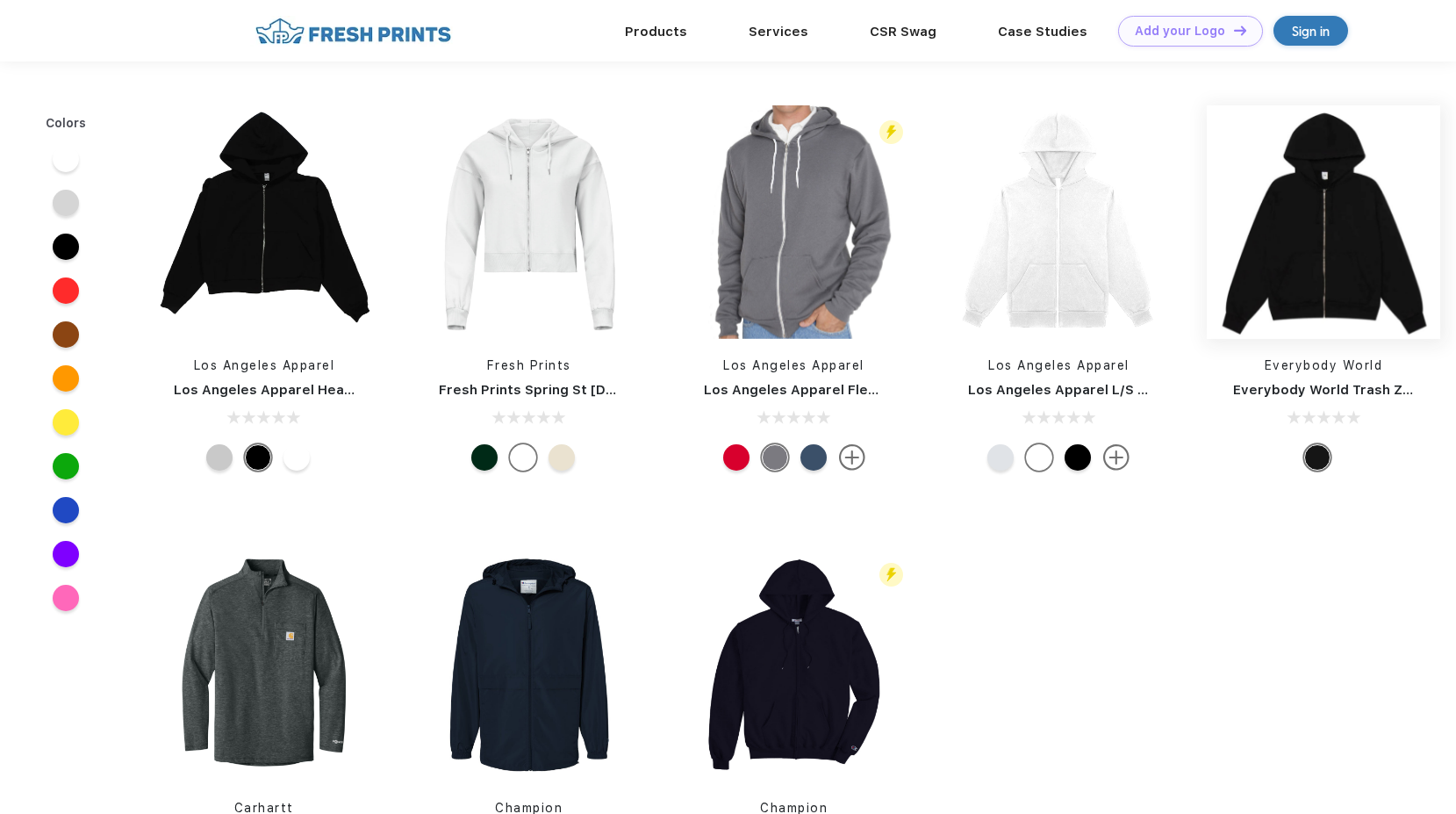
scroll to position [1, 0]
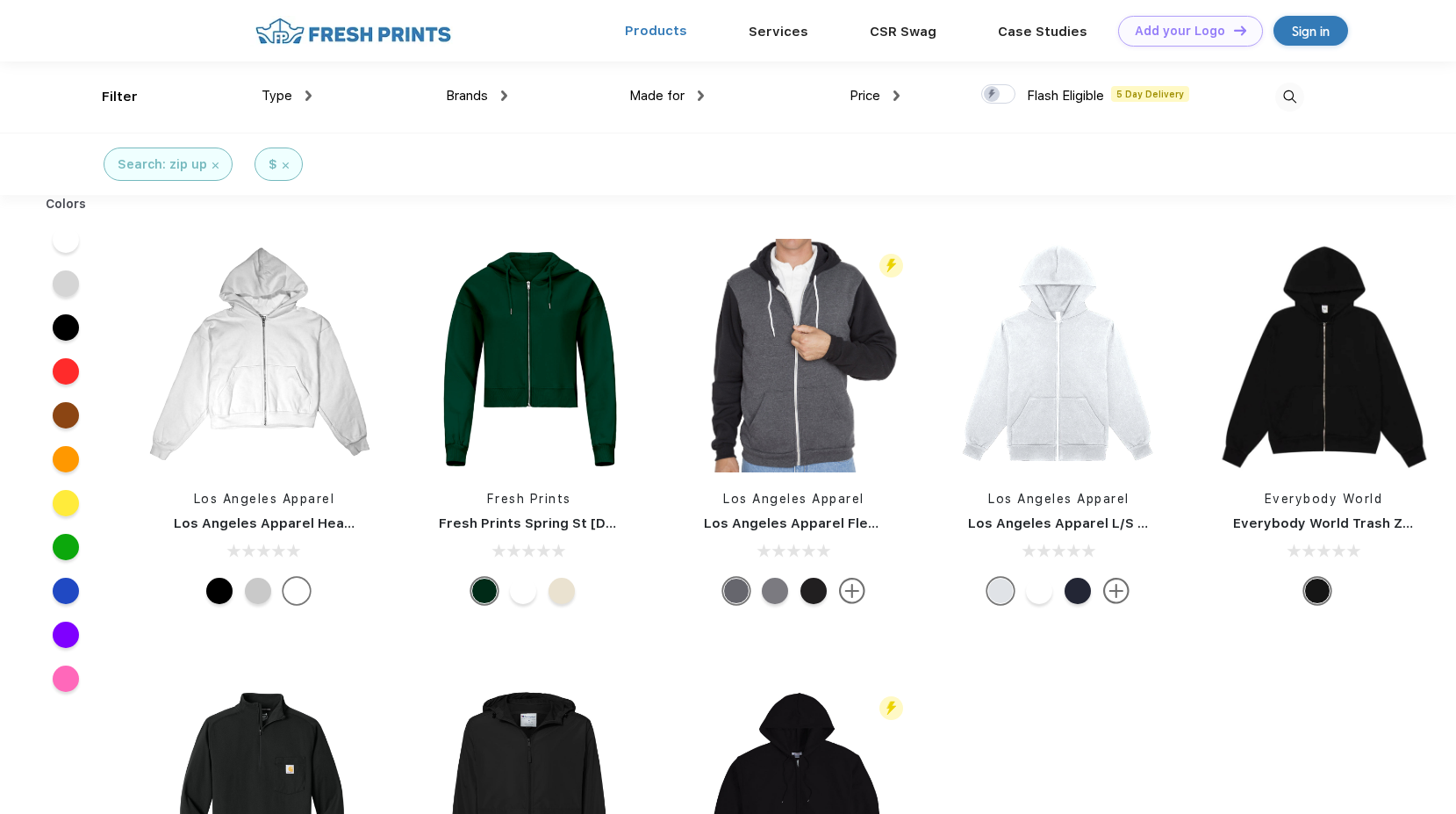
click at [662, 38] on link "Products" at bounding box center [656, 31] width 62 height 16
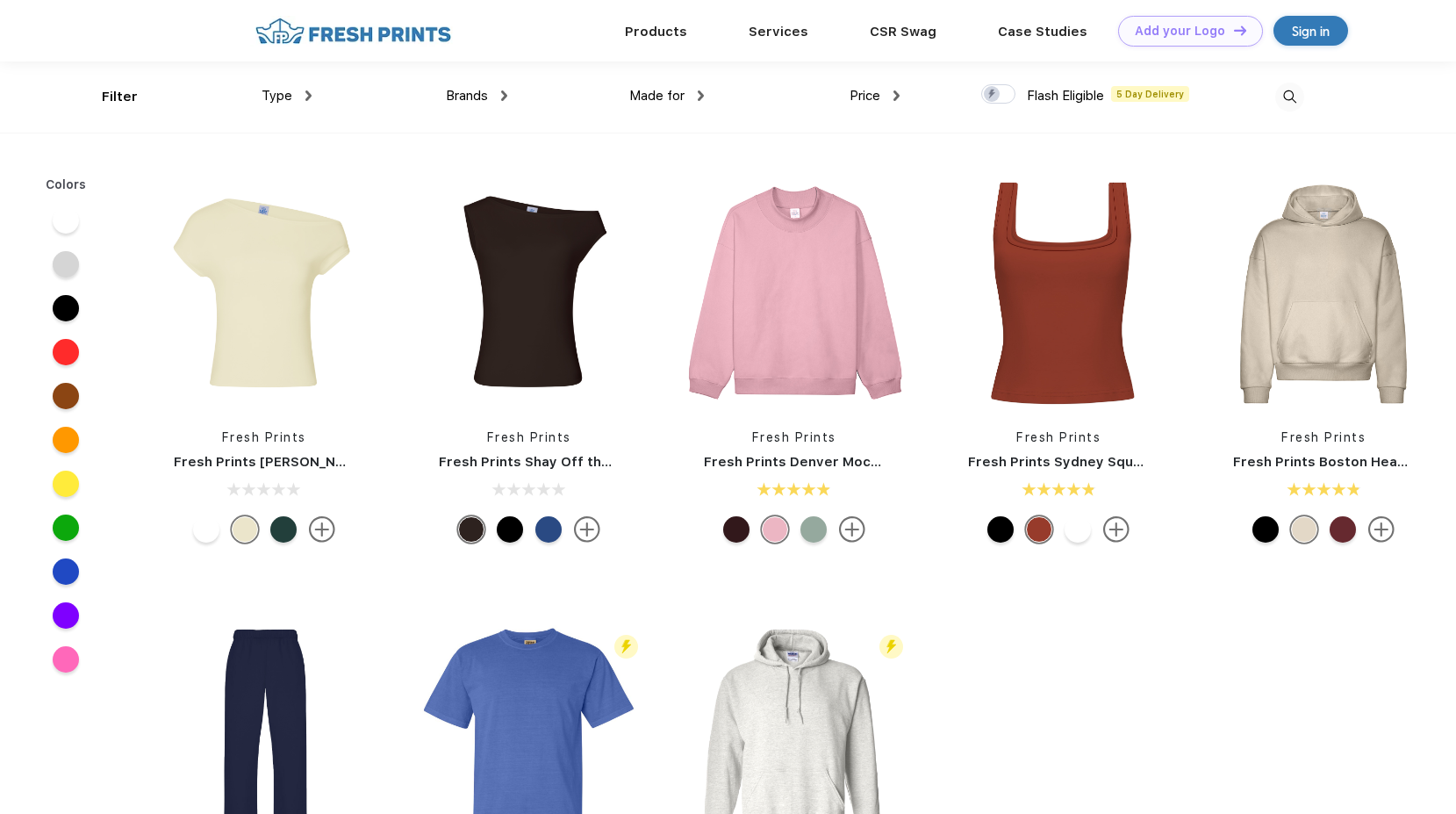
scroll to position [1, 0]
click at [316, 98] on div "Brands Most Popular Brands Moleskine Hydroflask Marine Layer S'well [PERSON_NAM…" at bounding box center [410, 95] width 197 height 71
click at [301, 98] on div "Type" at bounding box center [287, 95] width 50 height 20
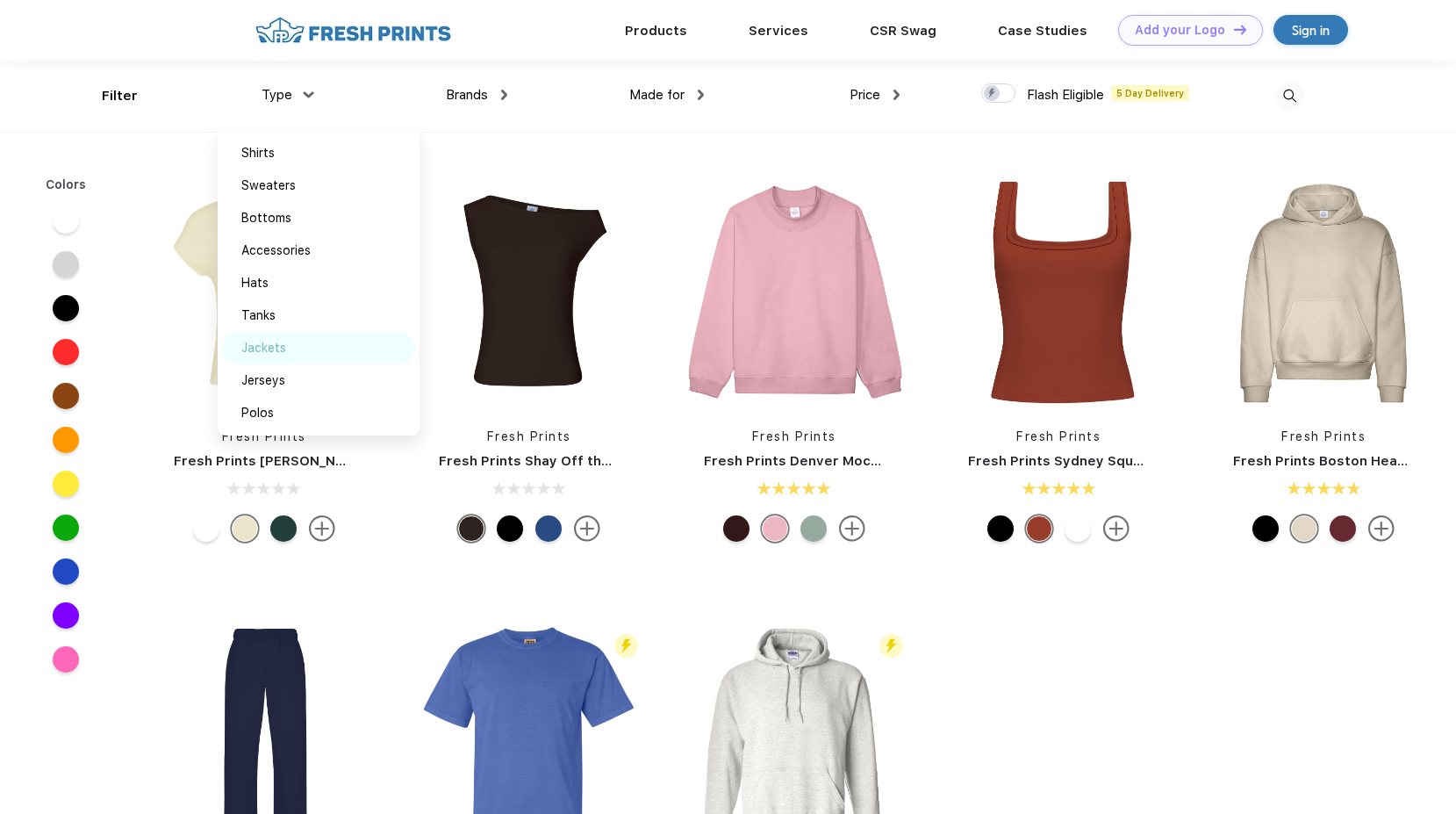
click at [299, 346] on div "Jackets" at bounding box center [318, 348] width 193 height 33
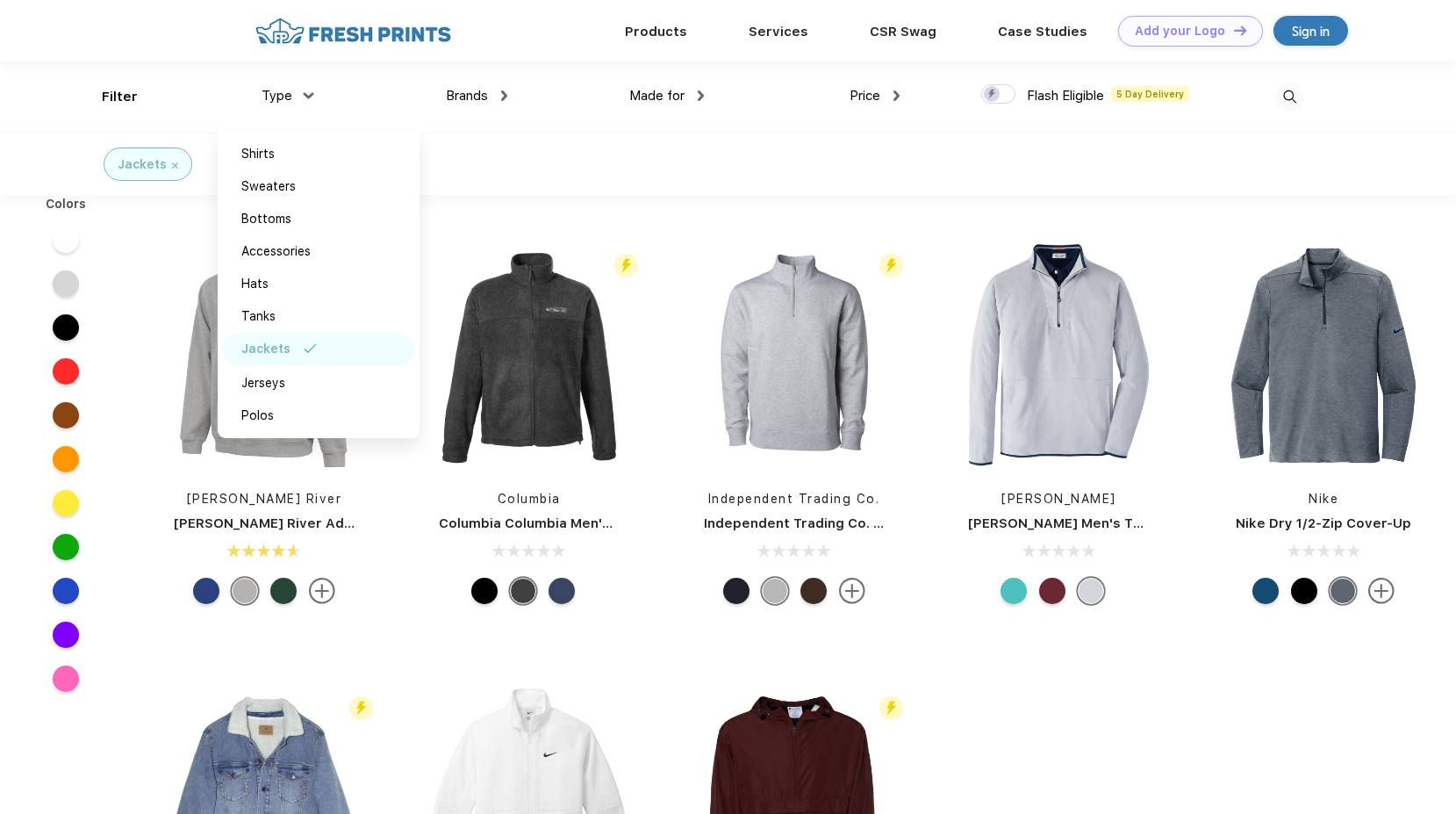
click at [1245, 701] on div "Charles River Charles River Adult Crosswind Quarter Zip Sweatshirt Flash Eligib…" at bounding box center [794, 645] width 1325 height 885
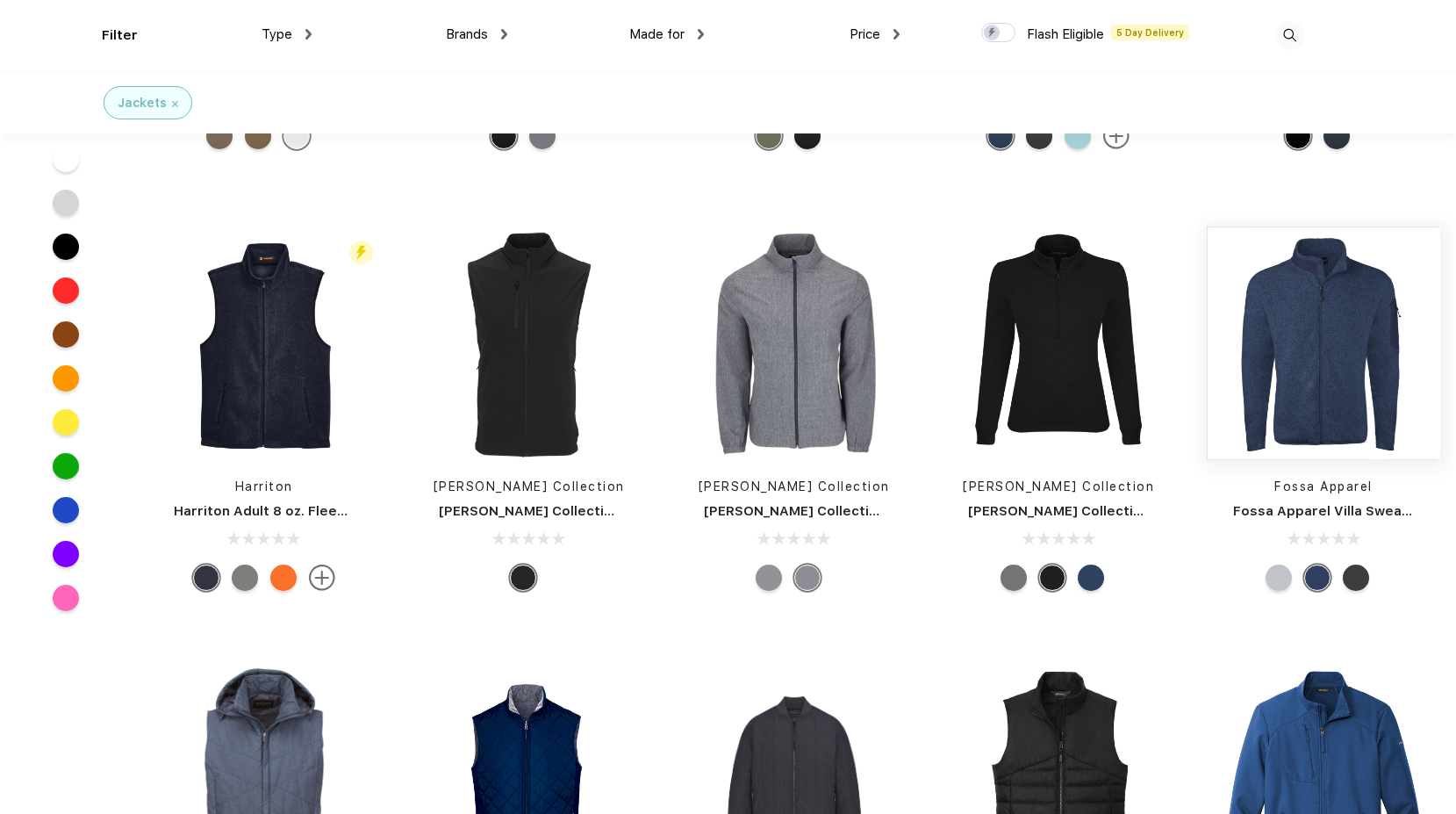
scroll to position [9654, 0]
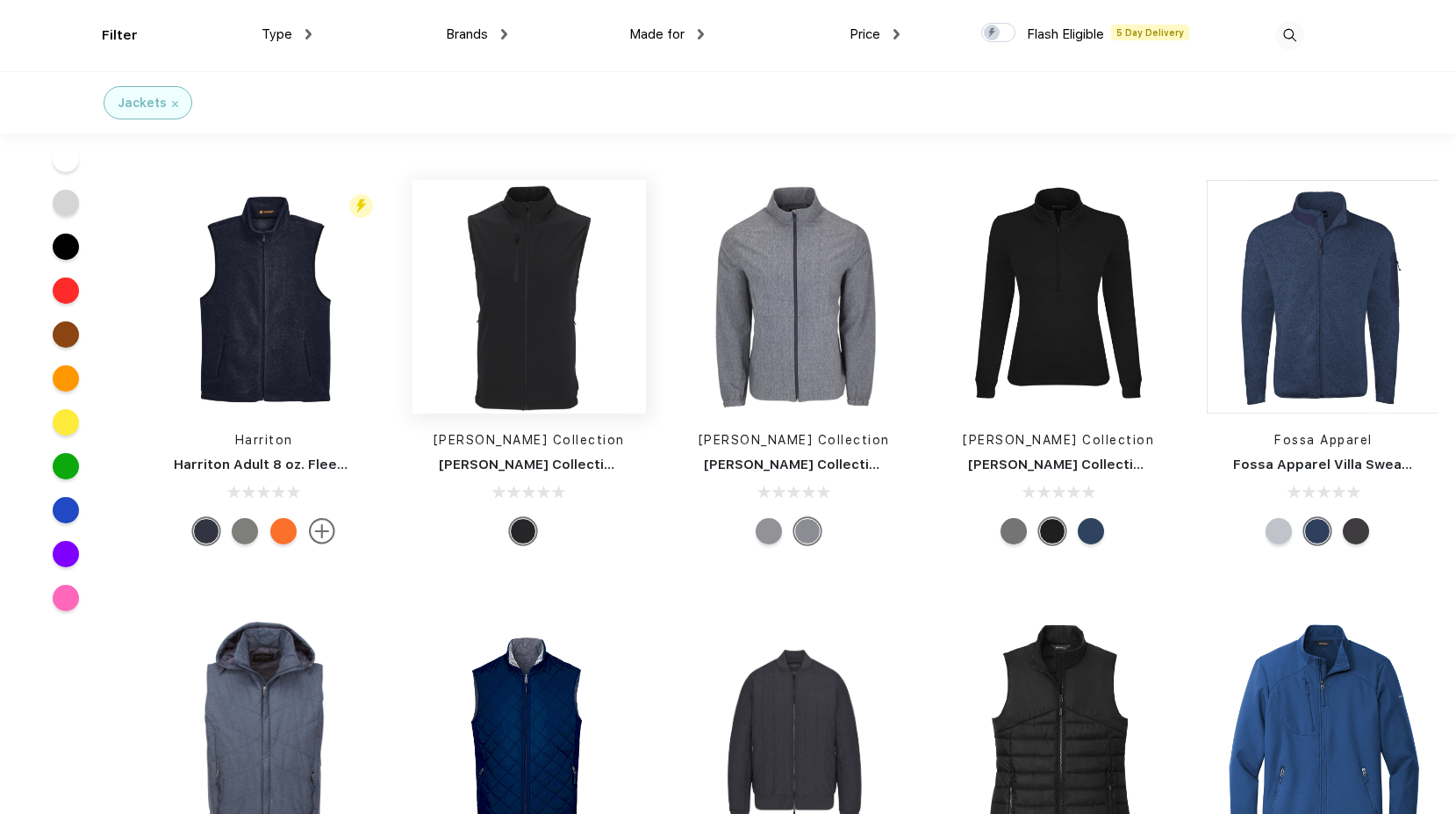
click at [562, 339] on img at bounding box center [529, 296] width 234 height 350
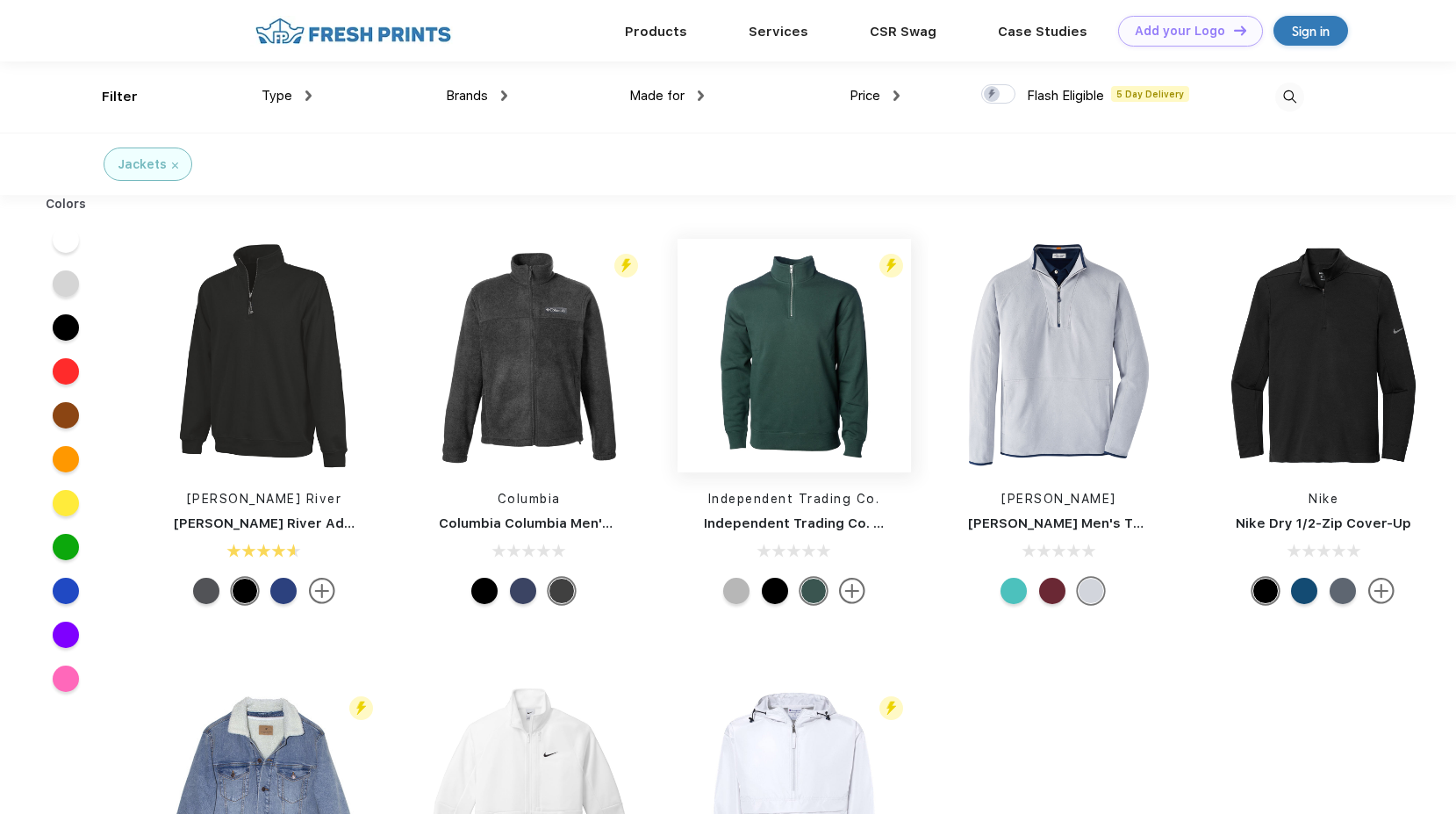
scroll to position [1, 0]
